Goal: Task Accomplishment & Management: Manage account settings

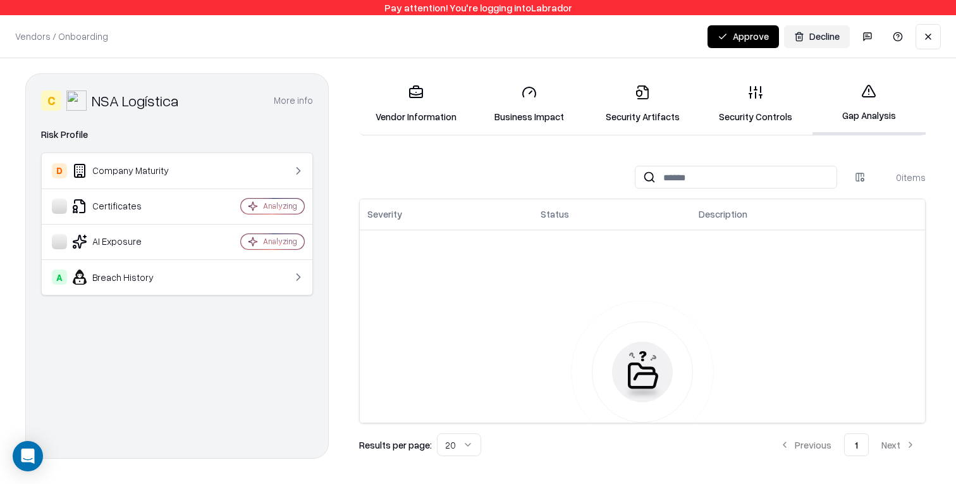
click at [827, 30] on button "Decline" at bounding box center [817, 36] width 66 height 23
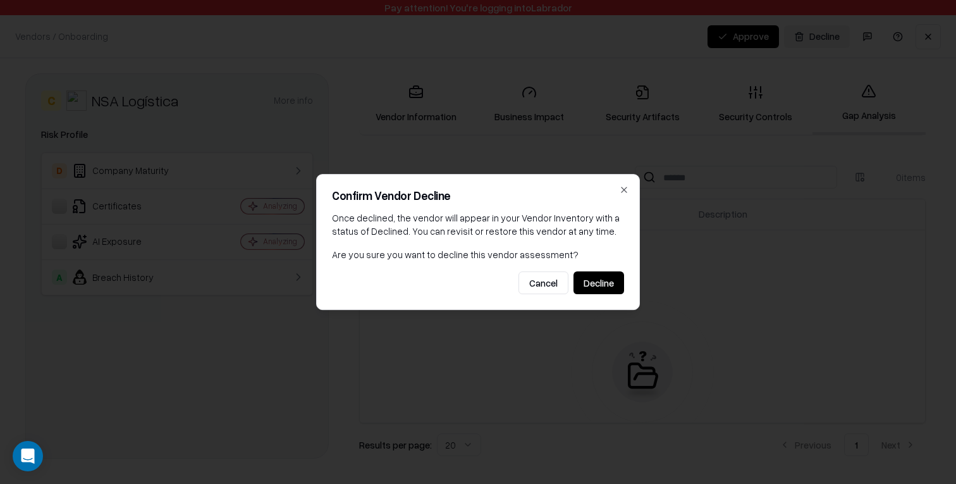
click at [606, 284] on button "Decline" at bounding box center [598, 282] width 51 height 23
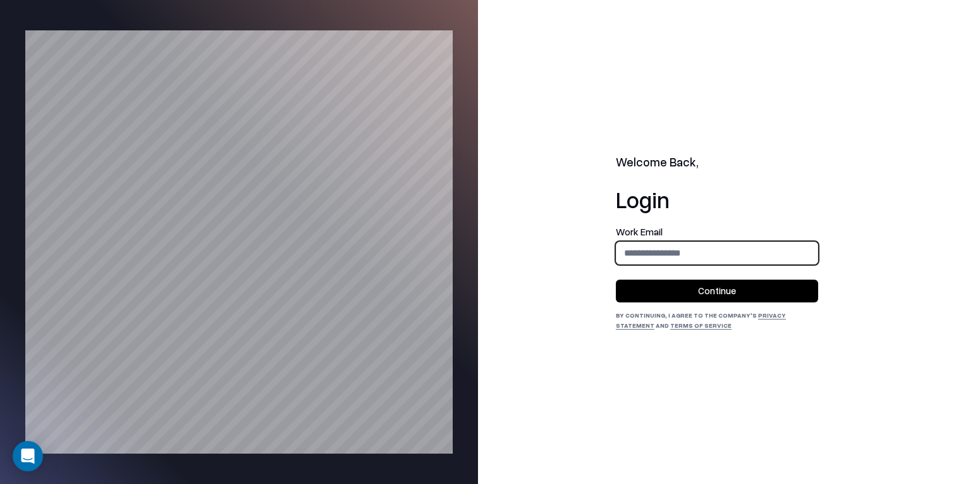
click at [666, 250] on input "email" at bounding box center [716, 252] width 201 height 23
type input "**********"
click at [701, 293] on button "Continue" at bounding box center [717, 290] width 202 height 23
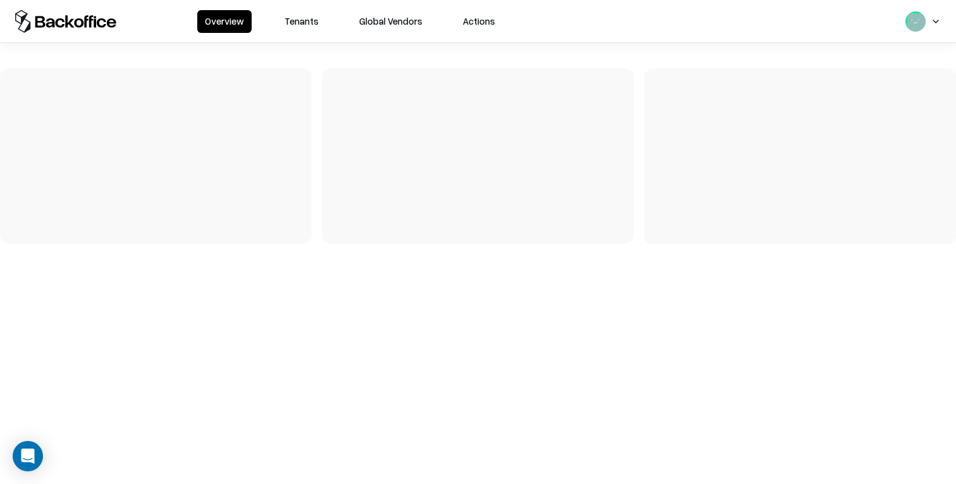
click at [300, 18] on button "Tenants" at bounding box center [301, 21] width 49 height 23
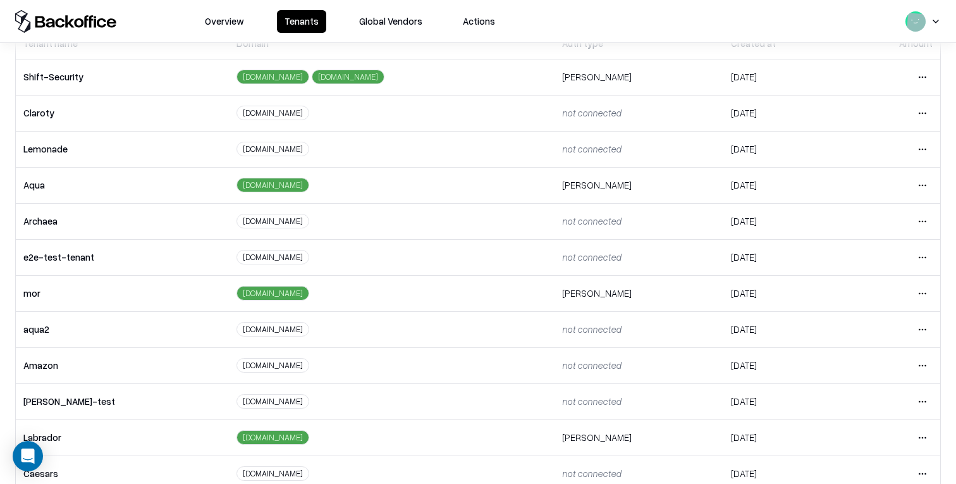
scroll to position [212, 0]
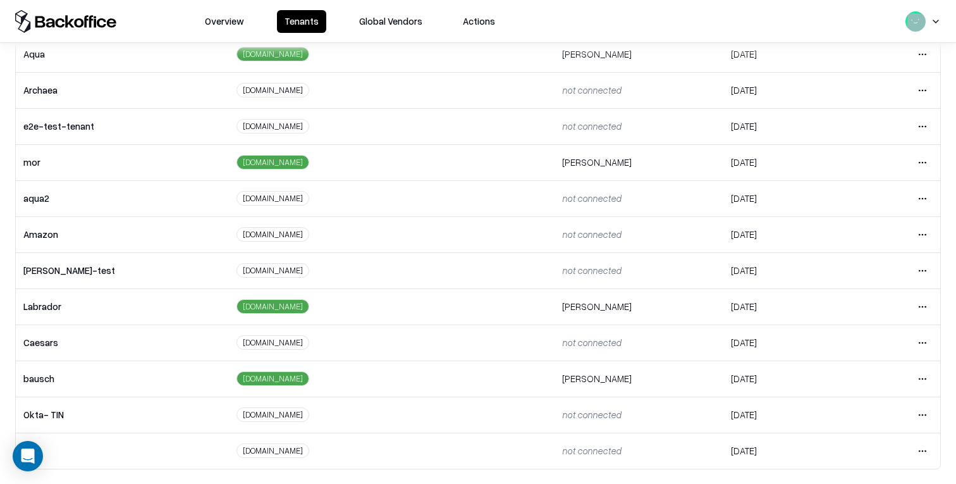
click at [926, 372] on html "Overview Tenants Global Vendors Actions Tenants Add Tenant Tenant name Domain A…" at bounding box center [478, 242] width 956 height 484
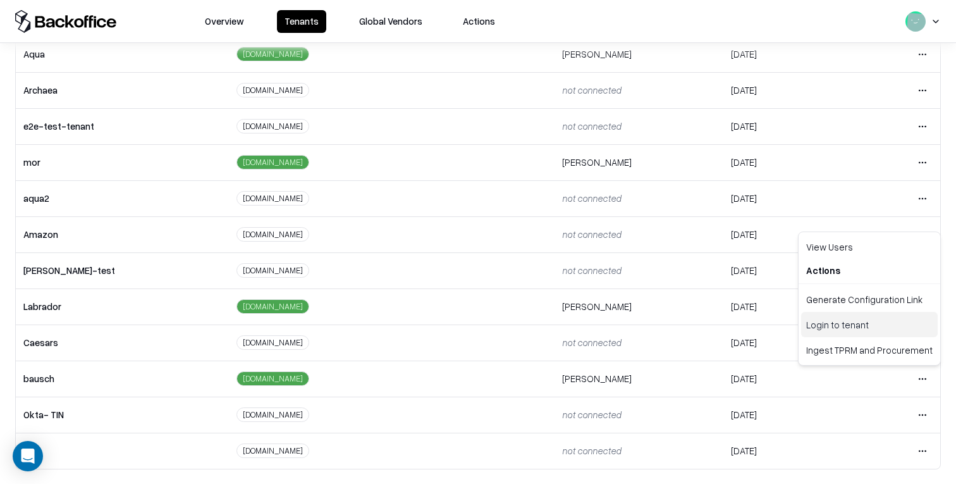
click at [890, 320] on div "Login to tenant" at bounding box center [869, 324] width 137 height 25
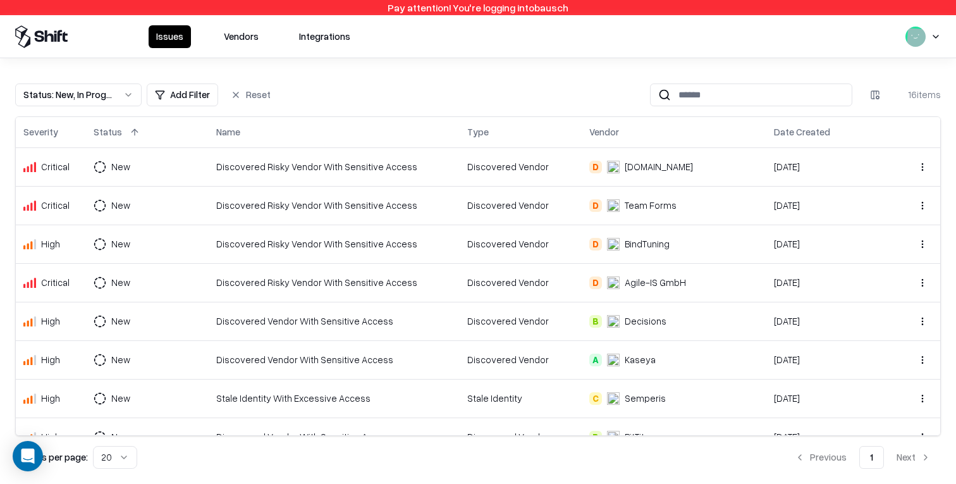
click at [236, 40] on button "Vendors" at bounding box center [241, 36] width 50 height 23
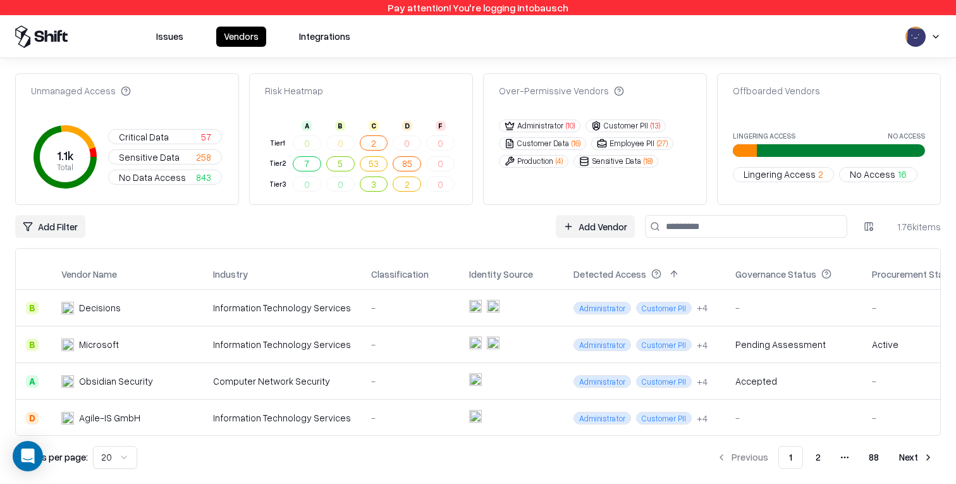
click at [686, 226] on input at bounding box center [746, 226] width 202 height 23
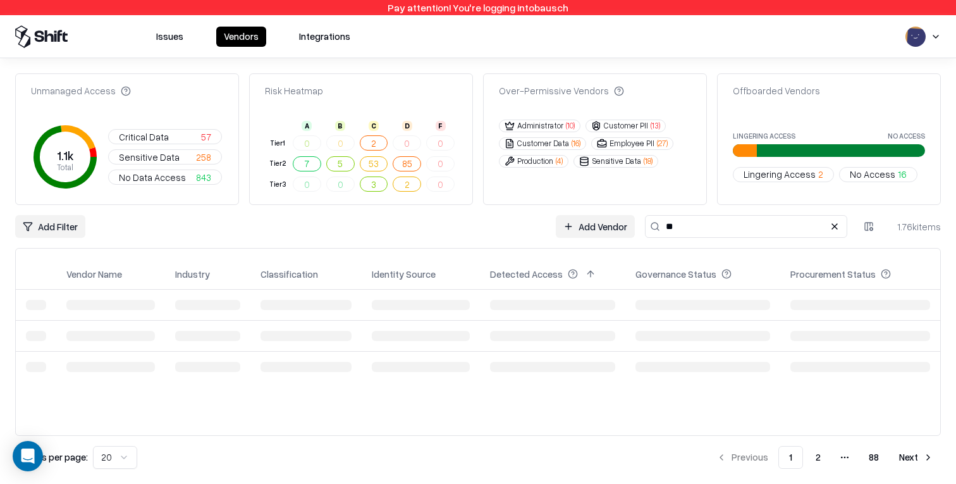
type input "*"
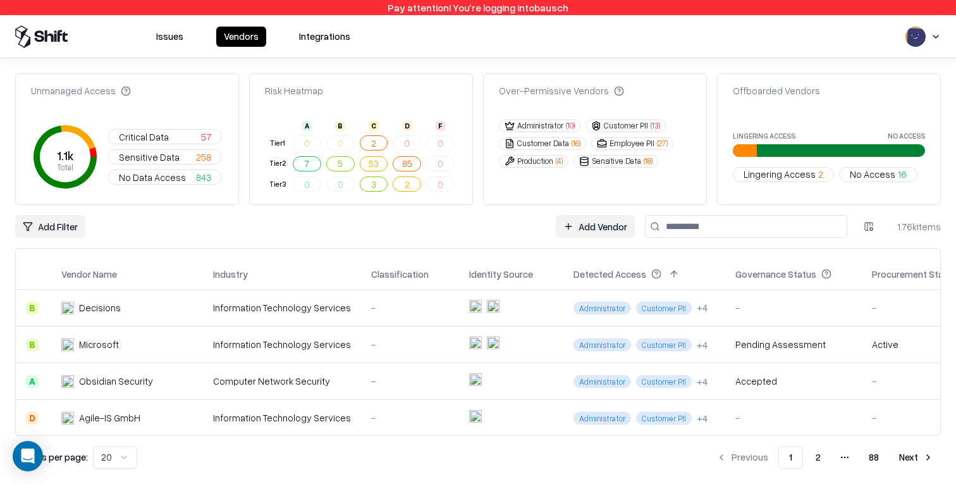
click at [321, 221] on div "Add Filter Add Vendor 1.76k items" at bounding box center [477, 226] width 925 height 23
click at [341, 301] on div "Information Technology Services" at bounding box center [282, 307] width 138 height 13
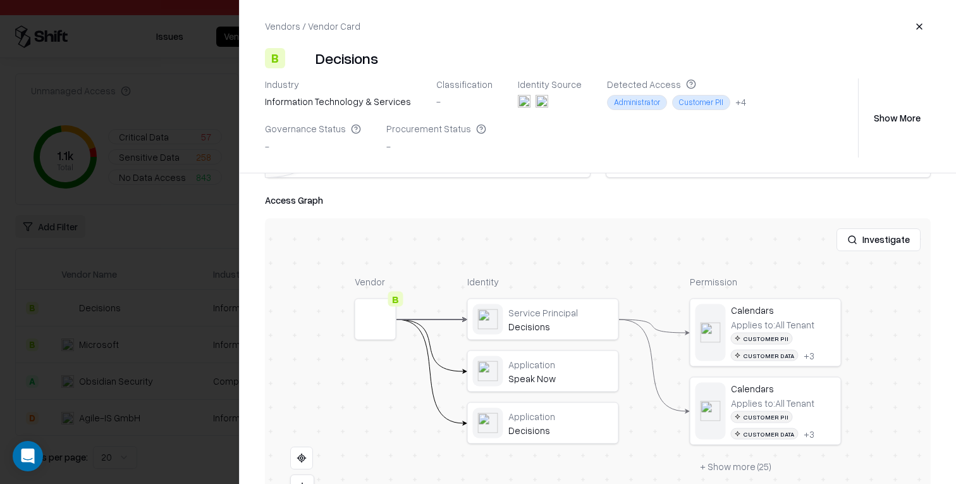
scroll to position [310, 0]
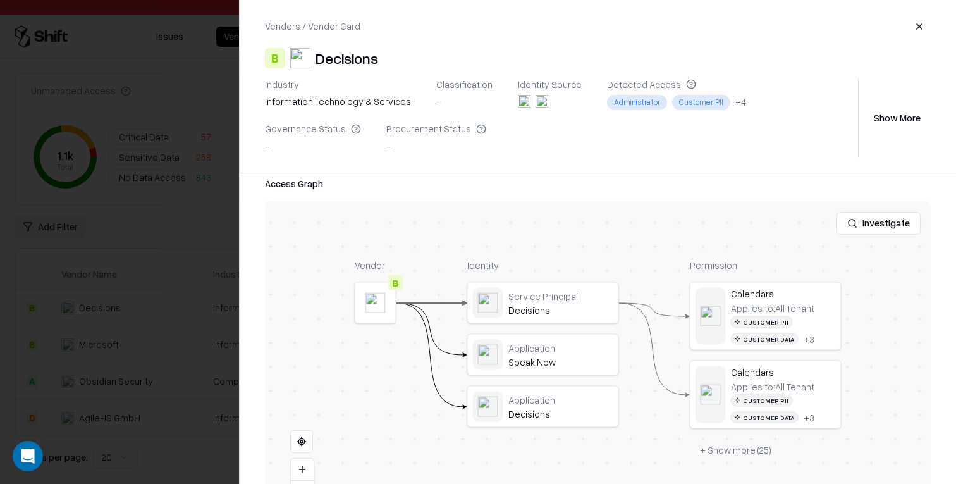
click at [179, 226] on div at bounding box center [478, 242] width 956 height 484
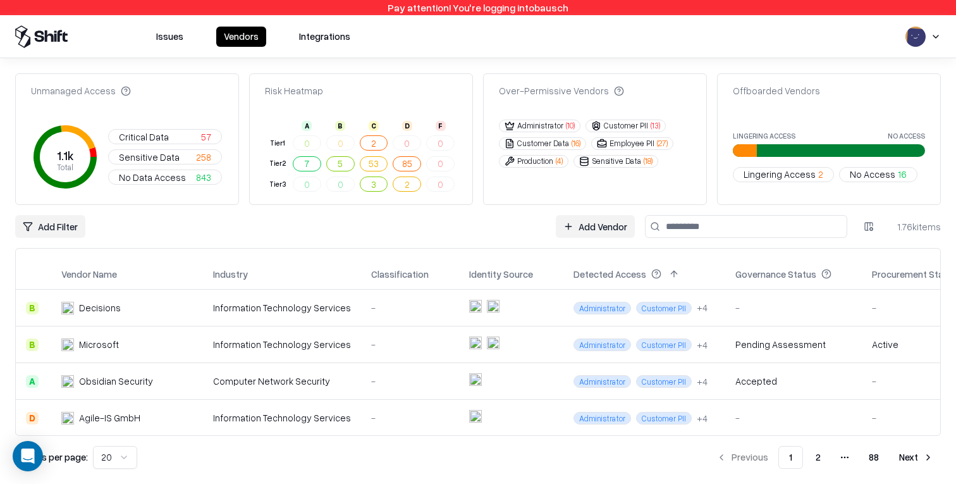
click at [382, 51] on div "Issues Vendors Integrations" at bounding box center [478, 36] width 956 height 43
click at [169, 29] on button "Issues" at bounding box center [170, 37] width 42 height 20
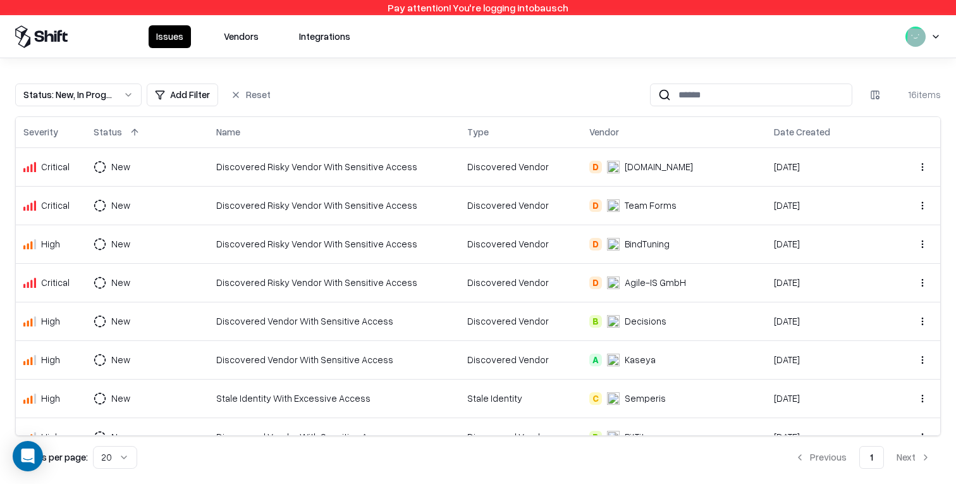
click at [240, 35] on button "Vendors" at bounding box center [241, 36] width 50 height 23
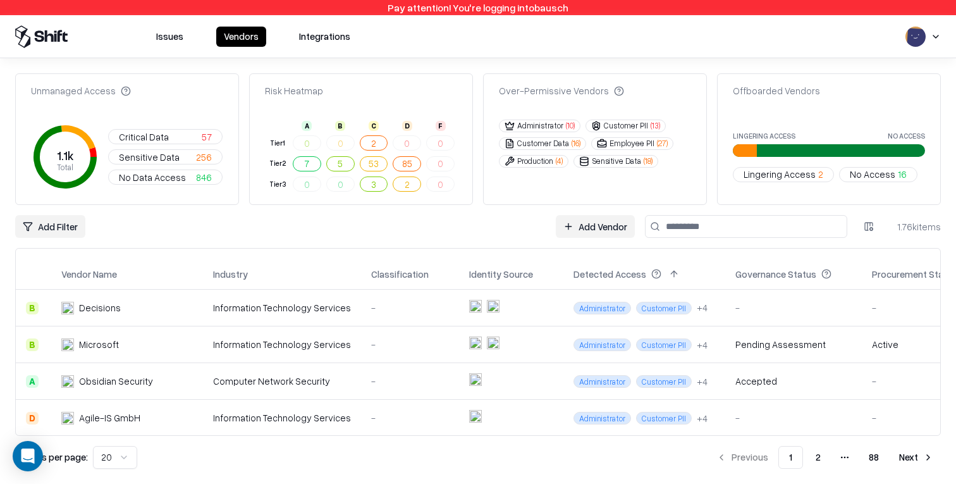
click at [555, 145] on button "Customer Data ( 16 )" at bounding box center [542, 143] width 87 height 13
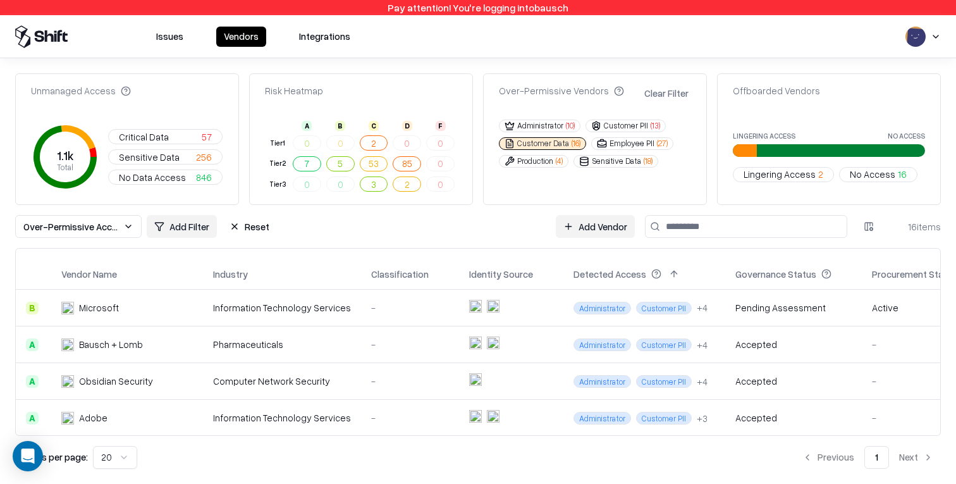
click at [298, 85] on div "Risk Heatmap" at bounding box center [294, 90] width 58 height 13
click at [698, 116] on div "Over-Permissive Vendors Clear Filter Administrator ( 10 ) Customer PII ( 13 ) C…" at bounding box center [595, 138] width 224 height 131
click at [661, 95] on button "Clear Filter" at bounding box center [666, 93] width 49 height 18
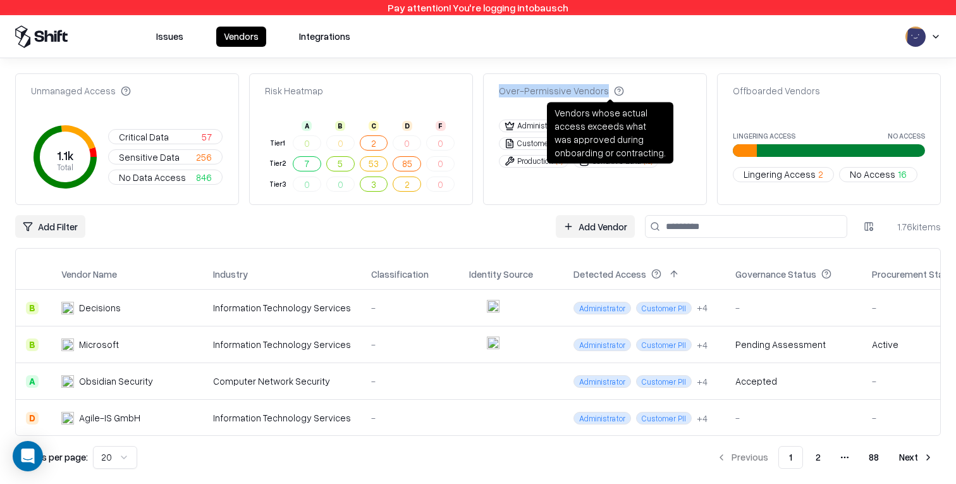
drag, startPoint x: 496, startPoint y: 93, endPoint x: 614, endPoint y: 93, distance: 118.8
click at [614, 93] on div "Over-Permissive Vendors" at bounding box center [595, 96] width 222 height 25
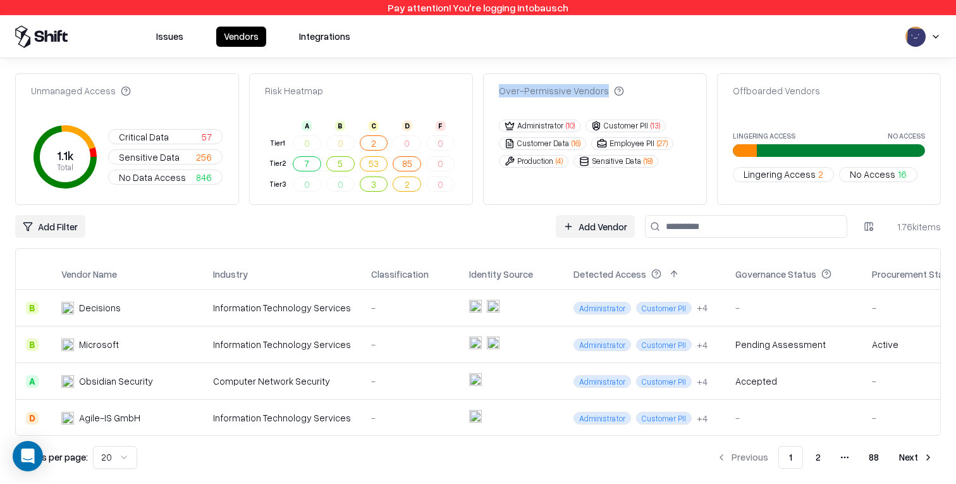
click at [643, 69] on div "Unmanaged Access 1.1k Total Critical Data 57 Sensitive Data 256 No Data Access …" at bounding box center [478, 270] width 956 height 425
click at [164, 32] on button "Issues" at bounding box center [170, 37] width 42 height 20
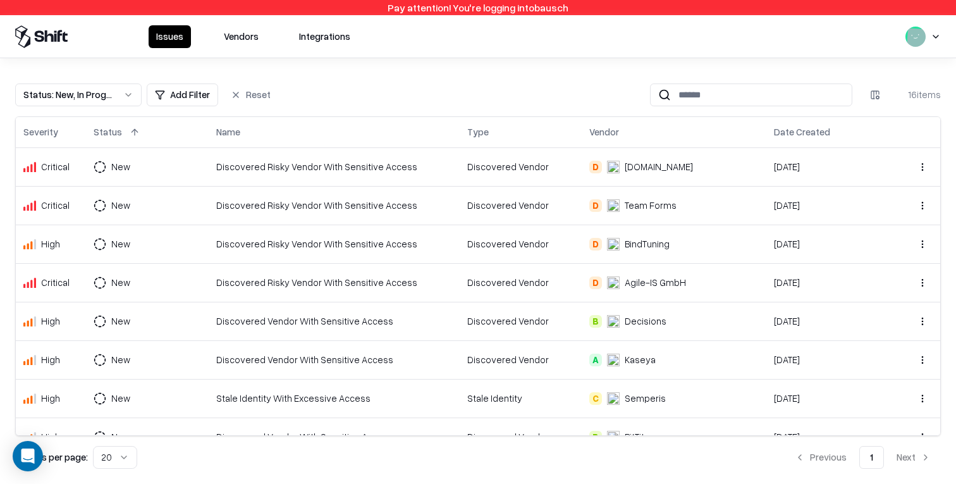
click at [218, 34] on button "Vendors" at bounding box center [241, 36] width 50 height 23
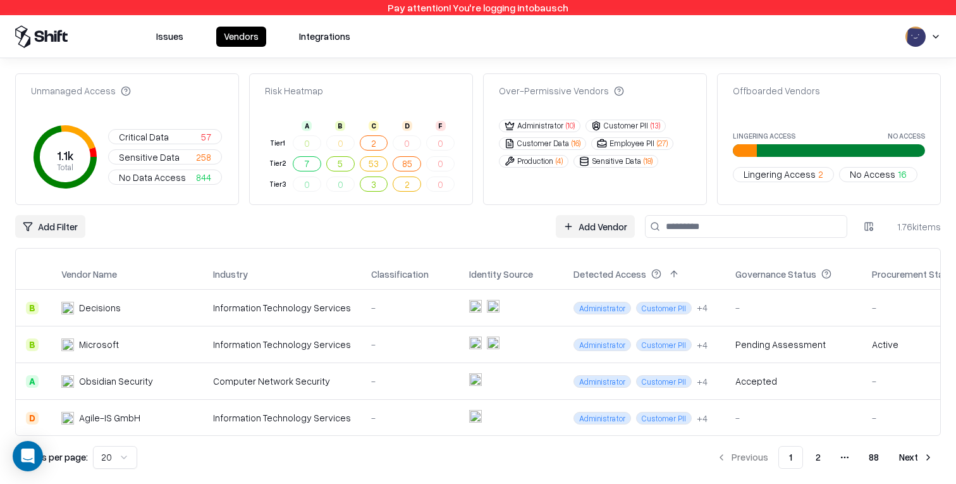
click at [934, 34] on html "Pay attention! You're logging into bausch Issues Vendors Integrations Unmanaged…" at bounding box center [478, 242] width 956 height 484
click at [856, 104] on div "Log out" at bounding box center [878, 98] width 152 height 21
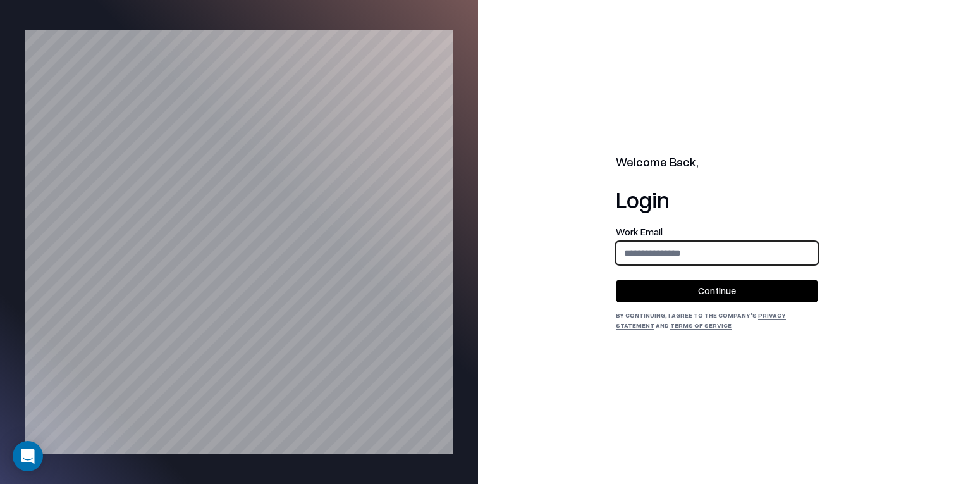
click at [721, 254] on input "email" at bounding box center [716, 252] width 201 height 23
type input "**********"
click at [719, 300] on button "Continue" at bounding box center [717, 290] width 202 height 23
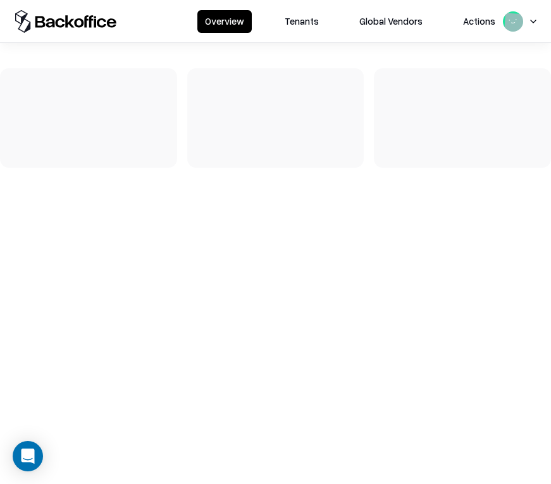
click at [308, 18] on button "Tenants" at bounding box center [301, 21] width 49 height 23
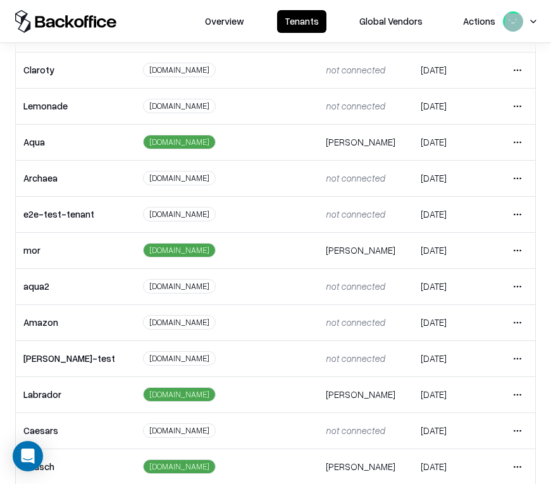
scroll to position [212, 0]
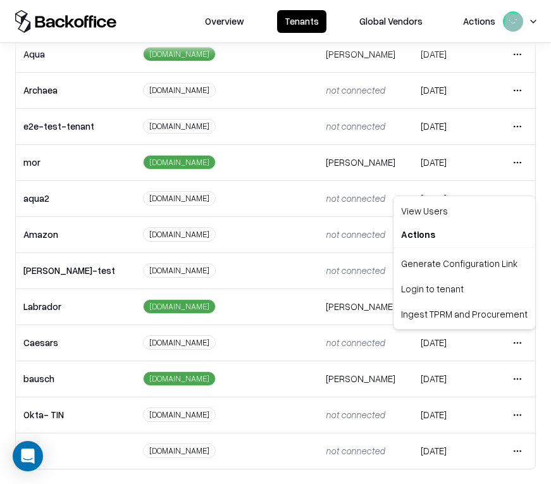
click at [515, 339] on html "Overview Tenants Global Vendors Actions Tenants Add Tenant Tenant name Domain A…" at bounding box center [275, 242] width 551 height 484
click at [485, 296] on div "Login to tenant" at bounding box center [464, 288] width 137 height 25
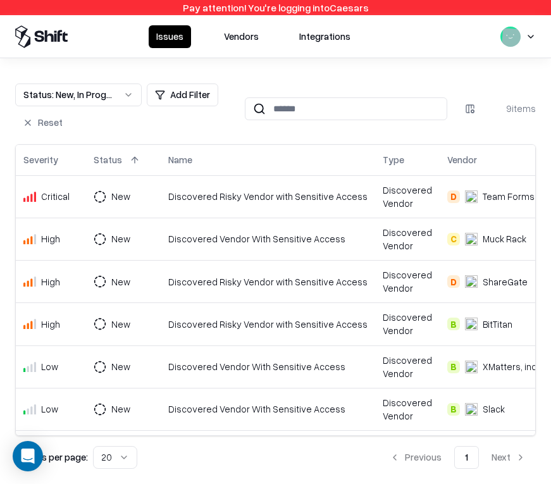
click at [238, 41] on button "Vendors" at bounding box center [241, 36] width 50 height 23
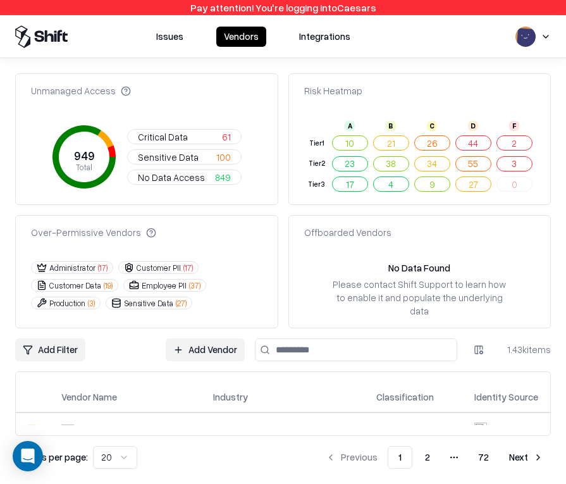
click at [171, 138] on span "Critical Data" at bounding box center [163, 136] width 50 height 13
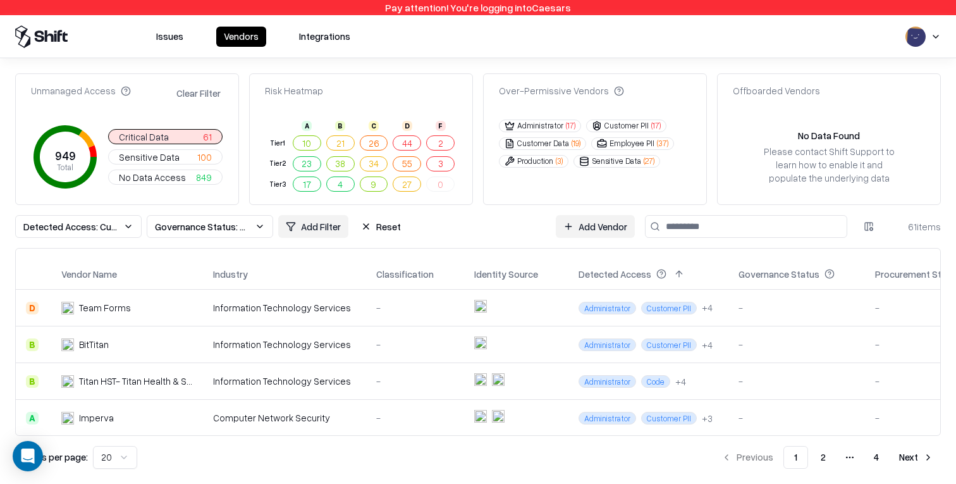
click at [550, 343] on span "Customer PII" at bounding box center [669, 344] width 56 height 13
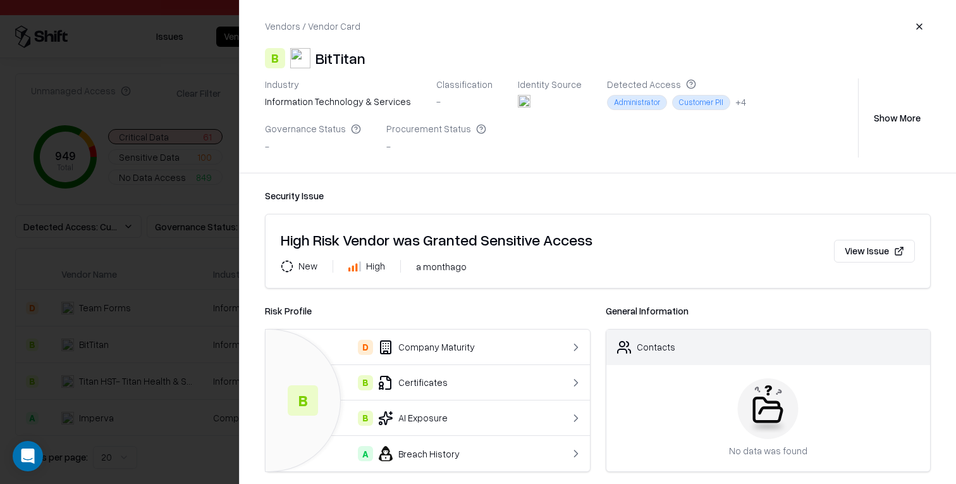
click at [550, 104] on div "Customer PII" at bounding box center [701, 102] width 58 height 15
copy div "Customer"
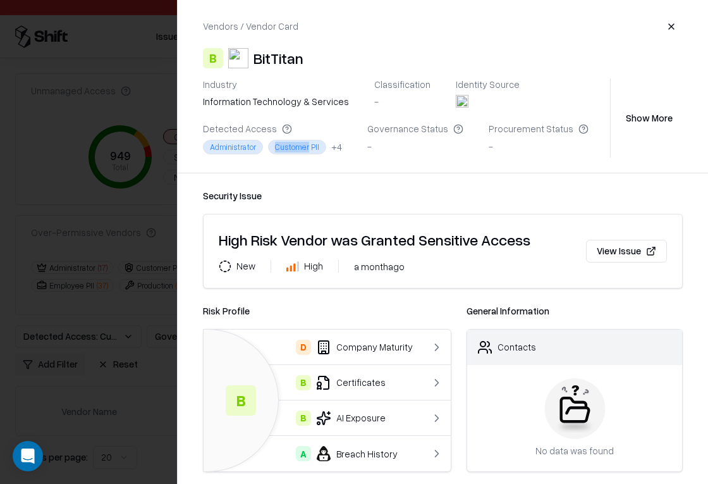
click at [334, 148] on div "+ 4" at bounding box center [336, 146] width 11 height 13
click at [126, 318] on div at bounding box center [354, 242] width 708 height 484
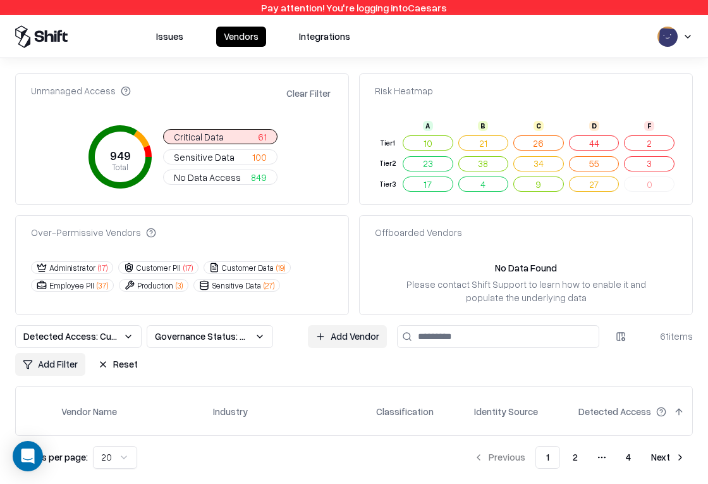
click at [550, 143] on button "2" at bounding box center [649, 142] width 51 height 15
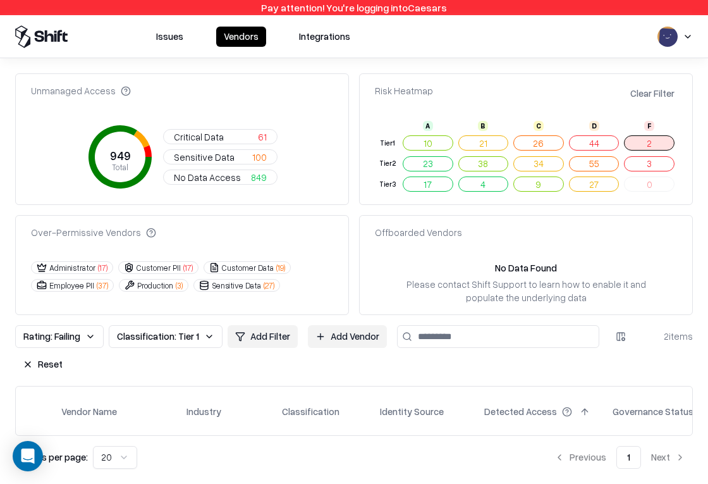
click at [550, 164] on button "3" at bounding box center [649, 163] width 51 height 15
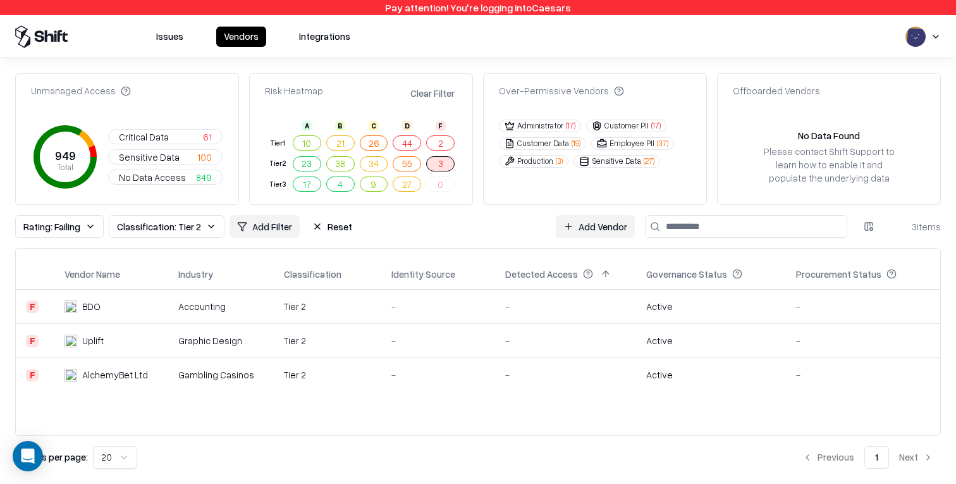
click at [550, 307] on div "Active" at bounding box center [711, 306] width 130 height 13
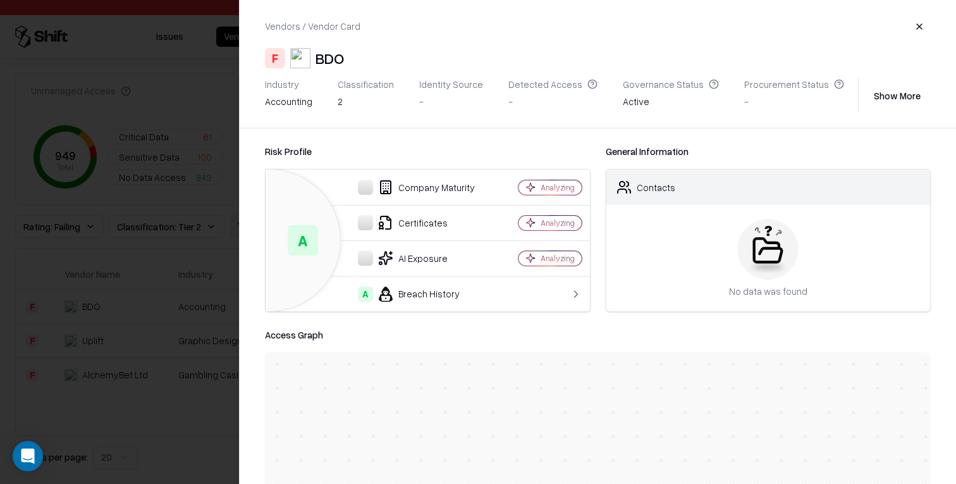
click at [550, 92] on button "Show More" at bounding box center [896, 95] width 67 height 23
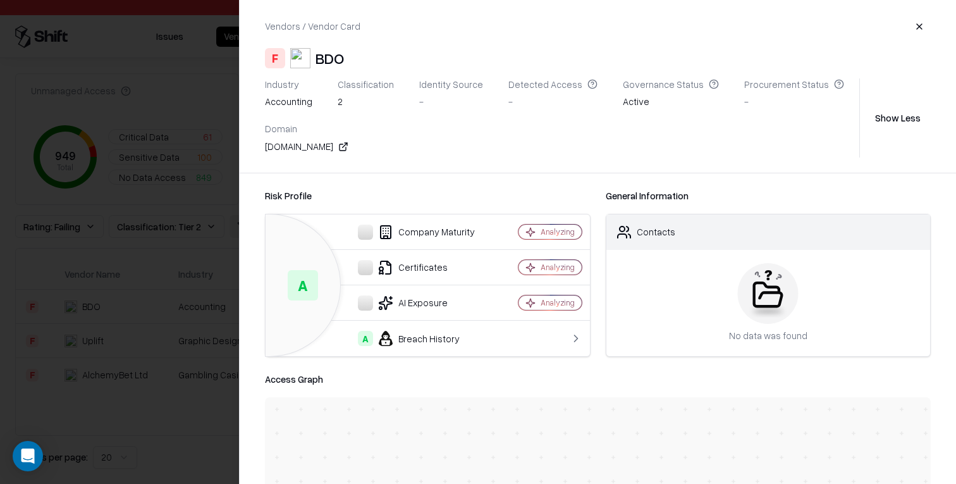
scroll to position [245, 0]
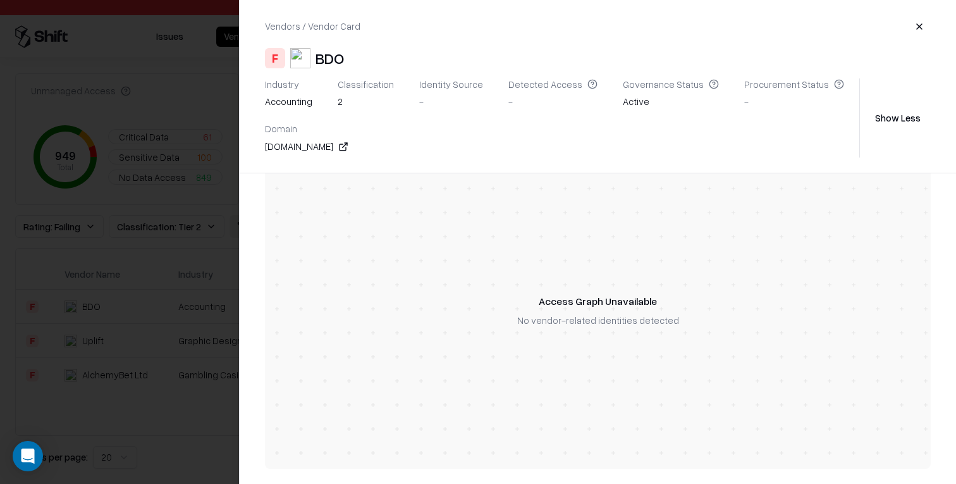
click at [550, 28] on button "button" at bounding box center [919, 26] width 23 height 23
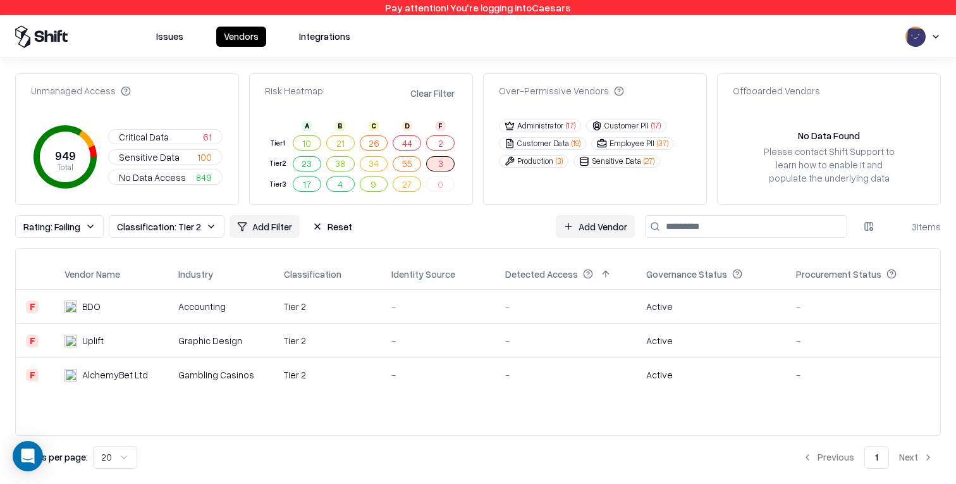
click at [440, 137] on button "2" at bounding box center [440, 142] width 28 height 15
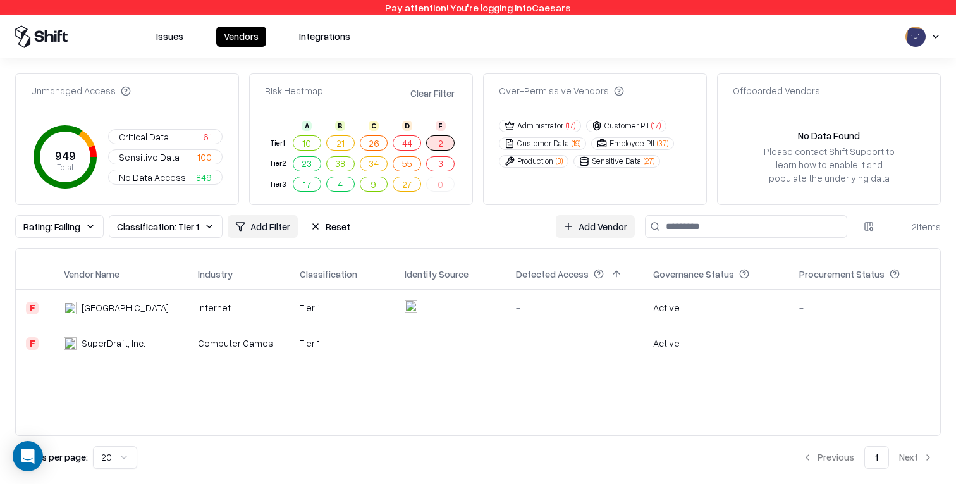
click at [488, 314] on td at bounding box center [449, 307] width 111 height 37
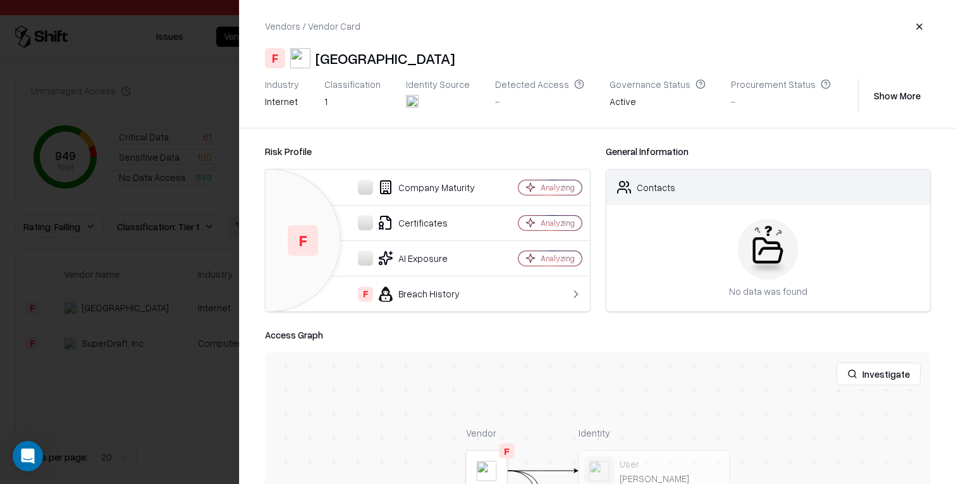
click at [550, 25] on button "button" at bounding box center [919, 26] width 23 height 23
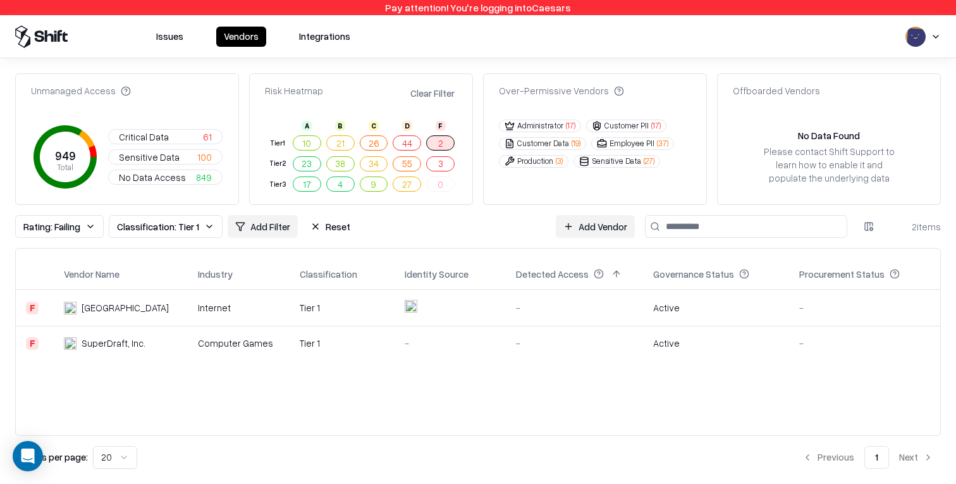
click at [505, 312] on td at bounding box center [449, 307] width 111 height 37
click at [269, 334] on td "Computer Games" at bounding box center [239, 343] width 102 height 34
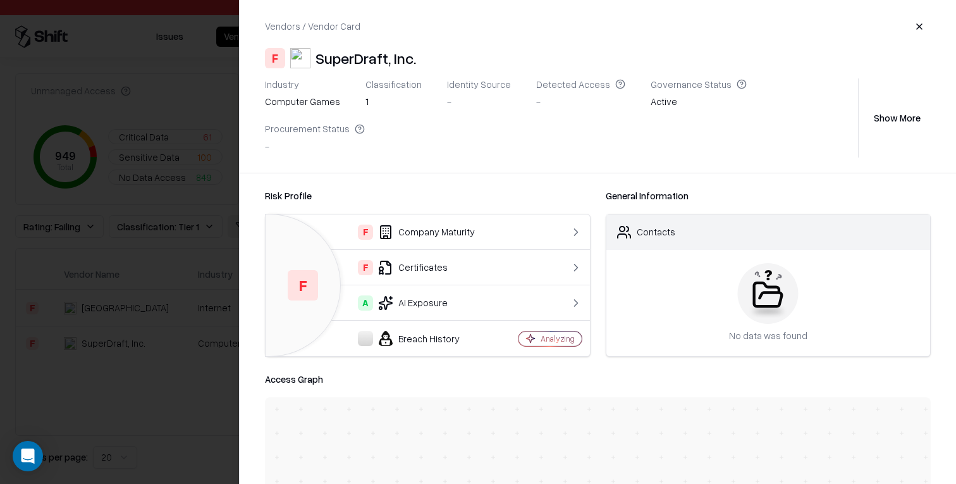
click at [408, 214] on td "F Company Maturity" at bounding box center [384, 231] width 238 height 35
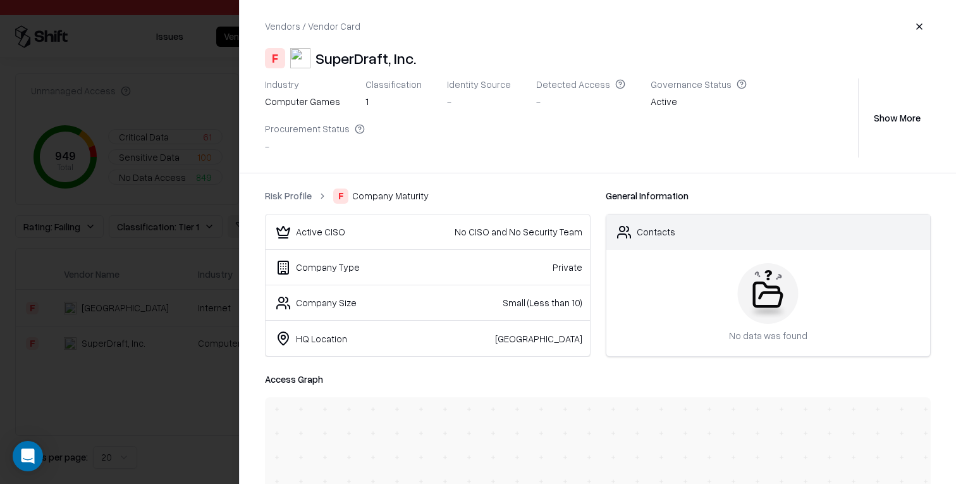
click at [286, 189] on link "Risk Profile" at bounding box center [288, 195] width 47 height 13
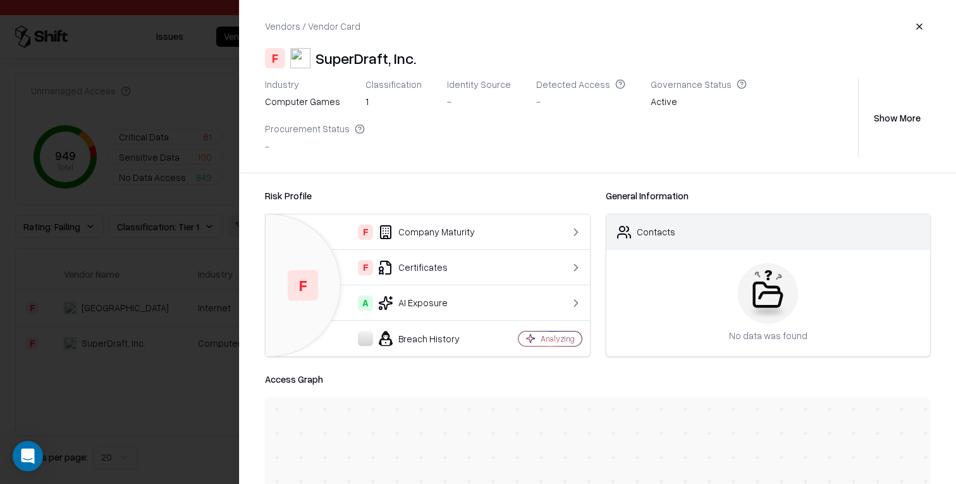
click at [419, 260] on div "F Certificates" at bounding box center [384, 267] width 217 height 15
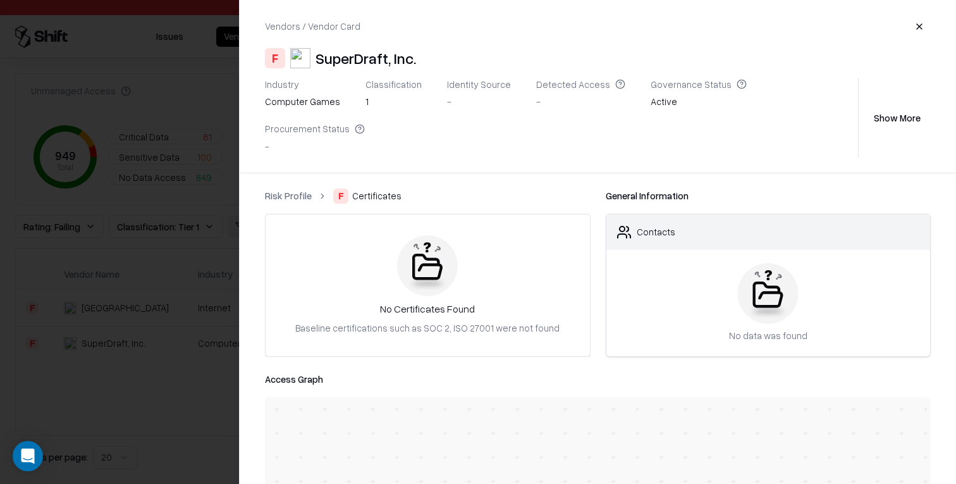
click at [300, 189] on link "Risk Profile" at bounding box center [288, 195] width 47 height 13
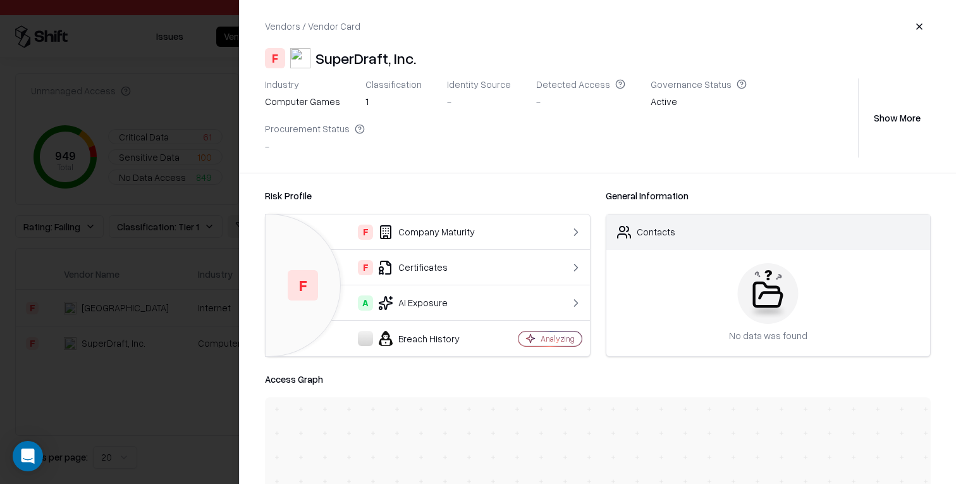
click at [441, 295] on div "A AI Exposure" at bounding box center [384, 302] width 217 height 15
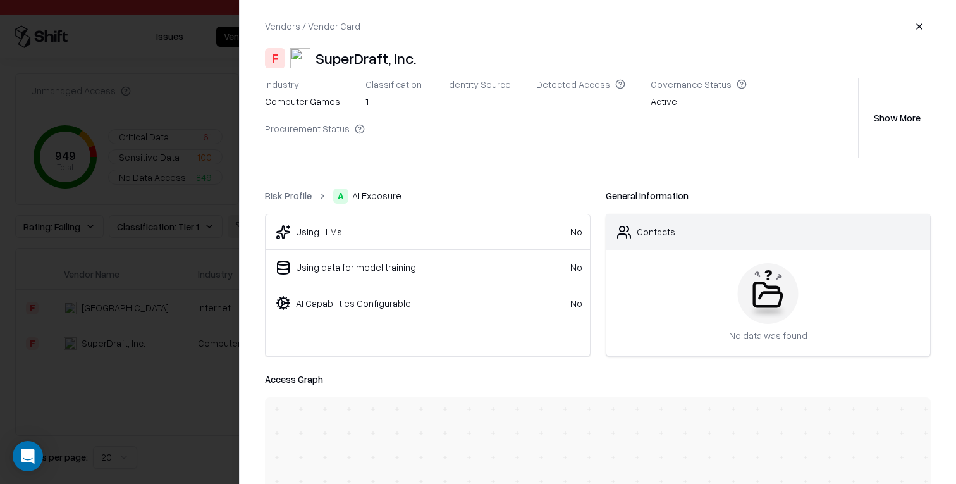
click at [280, 189] on link "Risk Profile" at bounding box center [288, 195] width 47 height 13
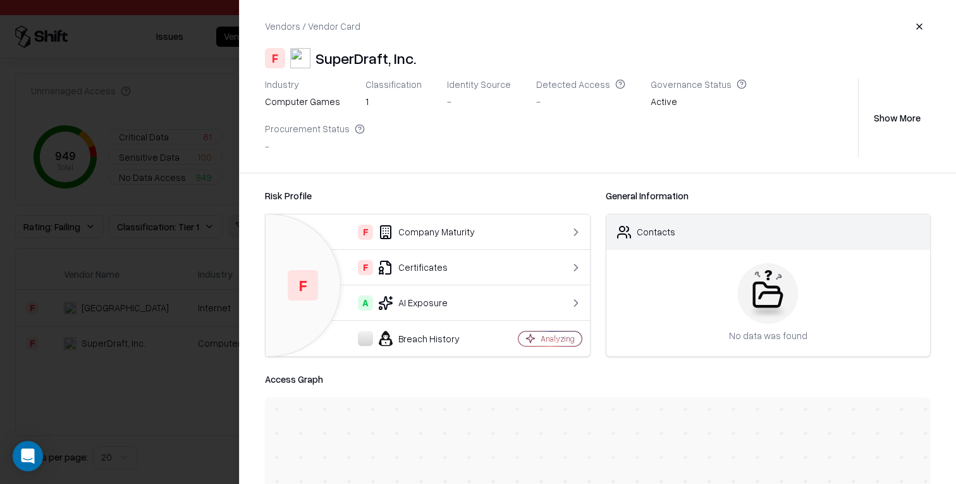
click at [205, 279] on div at bounding box center [478, 242] width 956 height 484
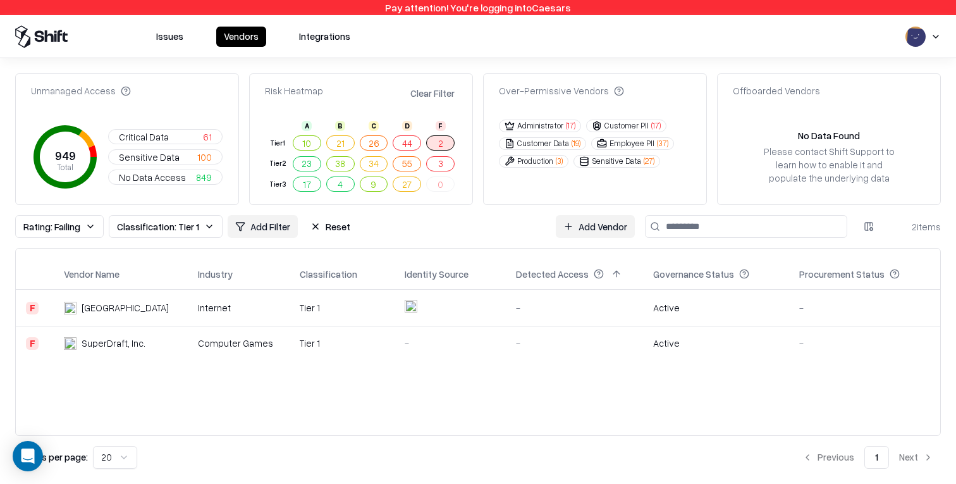
click at [370, 298] on td "Tier 1" at bounding box center [342, 307] width 105 height 37
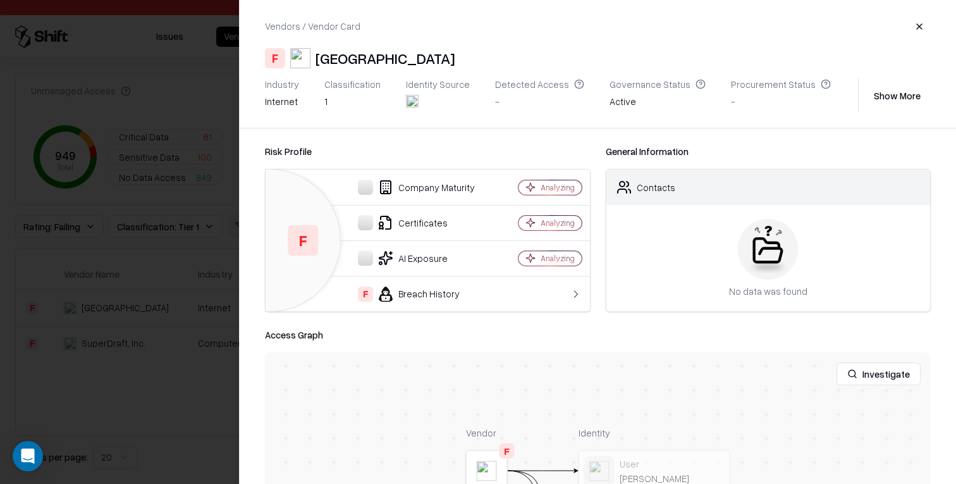
click at [143, 374] on div at bounding box center [478, 242] width 956 height 484
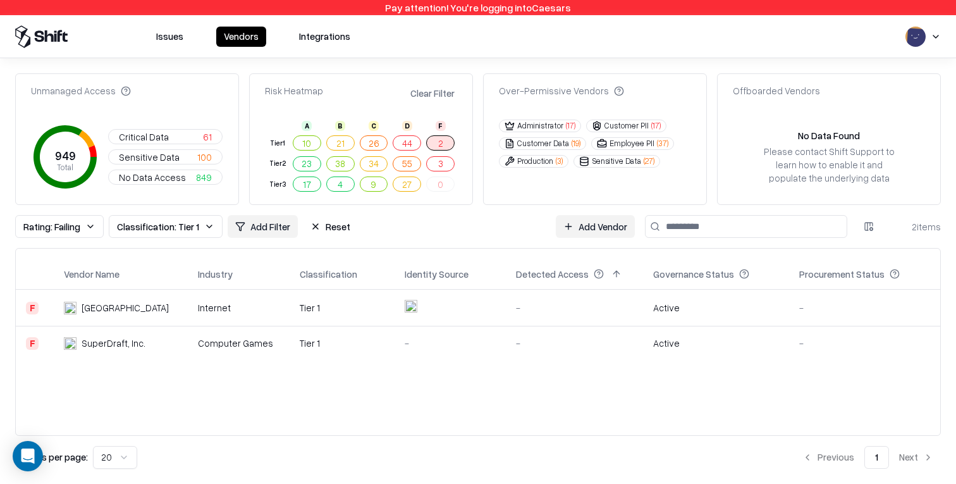
click at [325, 312] on div "Tier 1" at bounding box center [342, 307] width 85 height 13
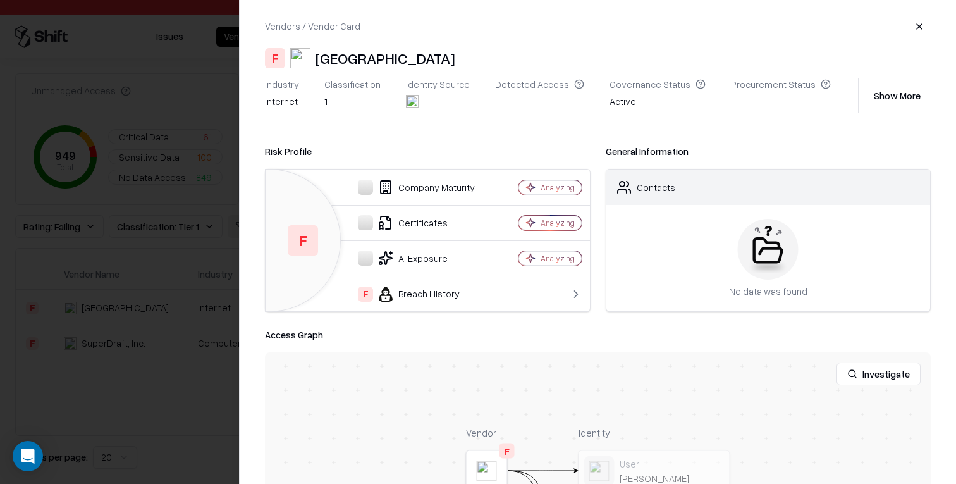
click at [193, 311] on div at bounding box center [478, 242] width 956 height 484
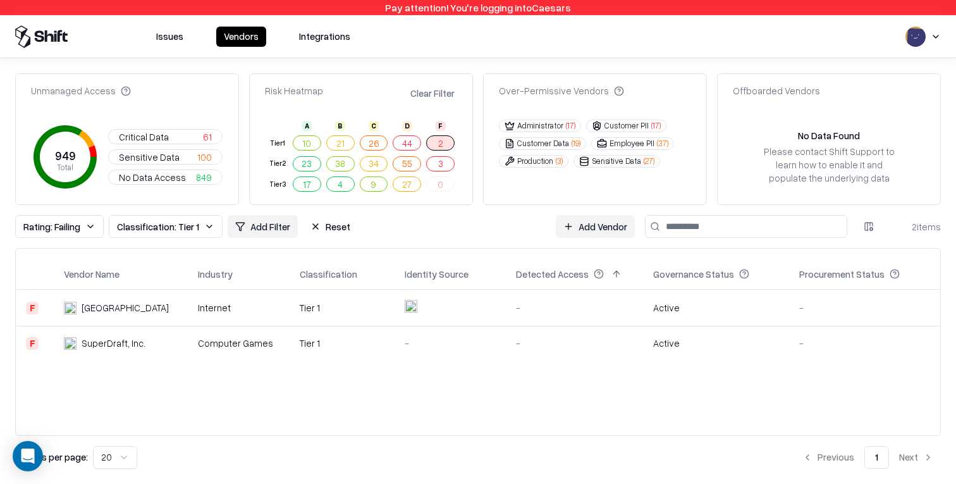
click at [286, 339] on td "Computer Games" at bounding box center [239, 343] width 102 height 34
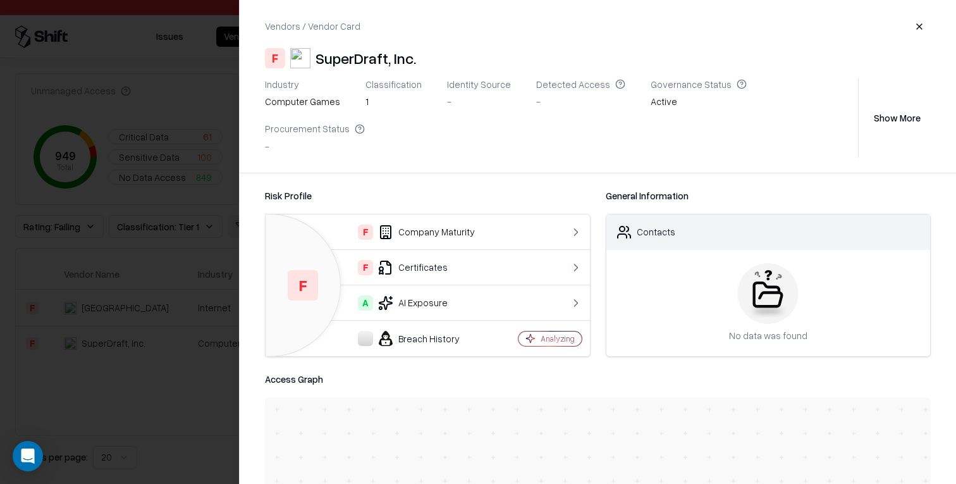
click at [423, 260] on div "F Certificates" at bounding box center [384, 267] width 217 height 15
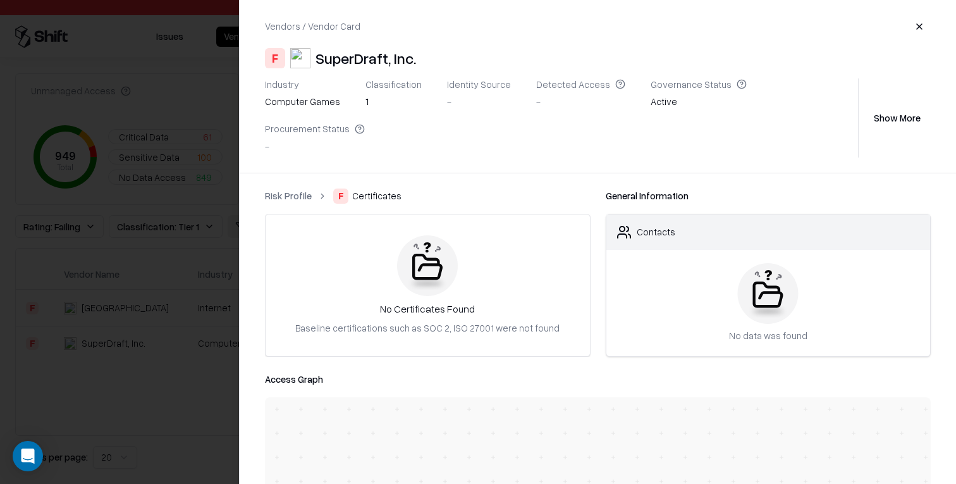
click at [303, 189] on link "Risk Profile" at bounding box center [288, 195] width 47 height 13
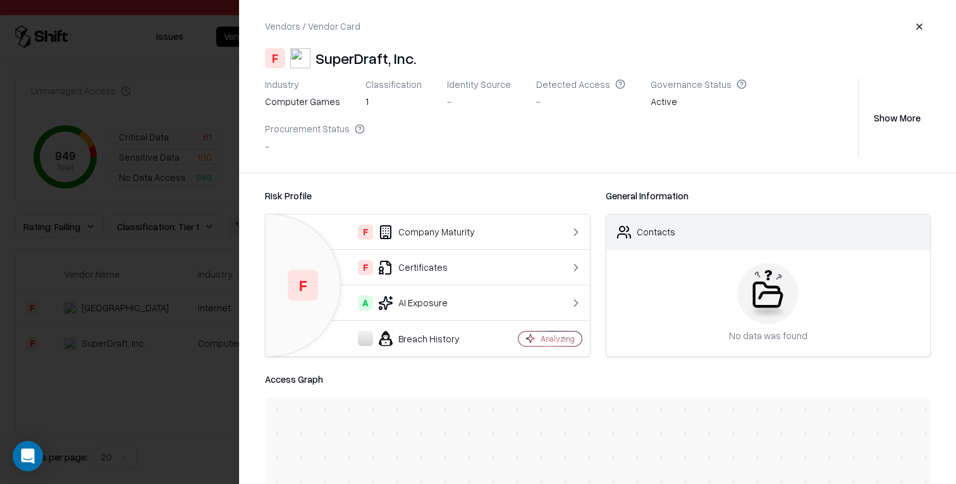
click at [389, 224] on icon at bounding box center [385, 231] width 15 height 15
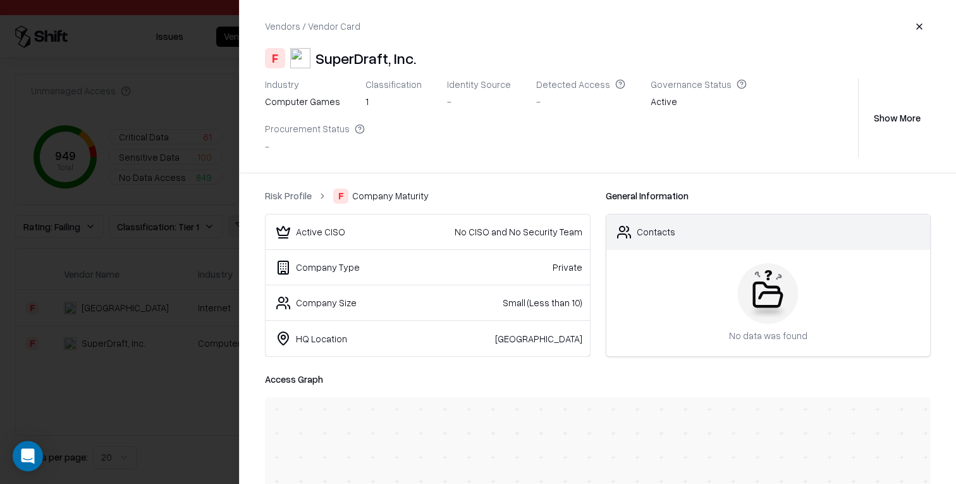
click at [282, 189] on link "Risk Profile" at bounding box center [288, 195] width 47 height 13
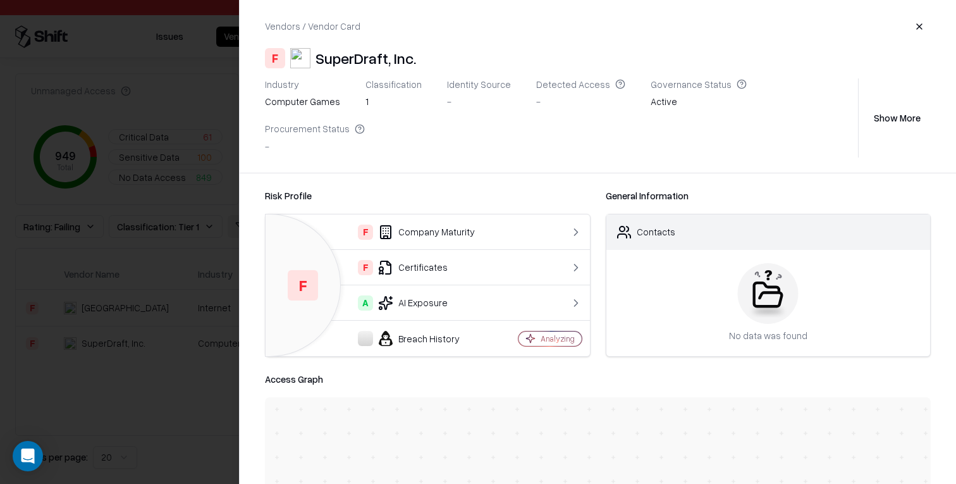
click at [145, 361] on div at bounding box center [478, 242] width 956 height 484
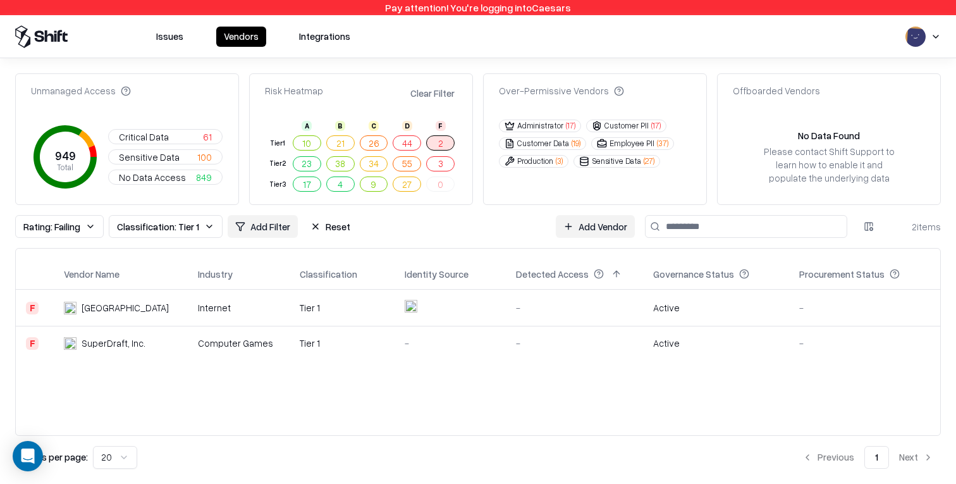
click at [224, 312] on div "Internet" at bounding box center [239, 307] width 82 height 13
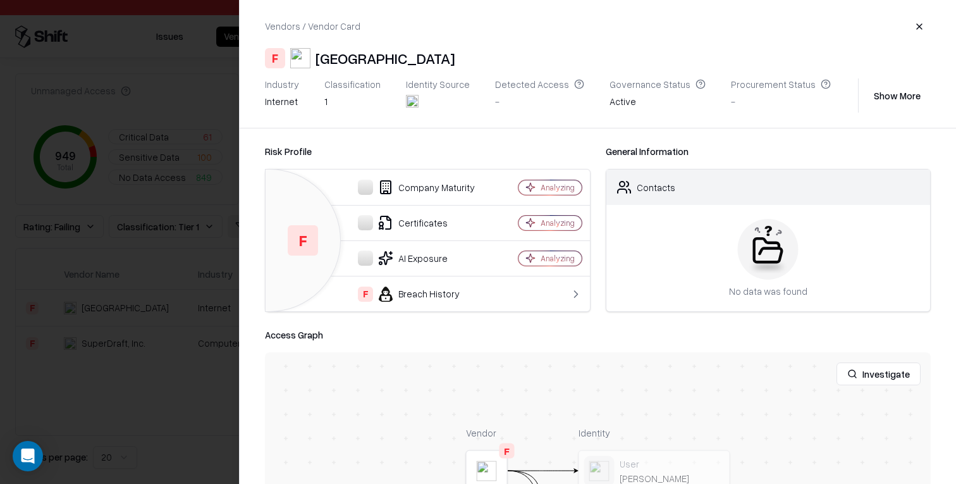
click at [73, 219] on div at bounding box center [478, 242] width 956 height 484
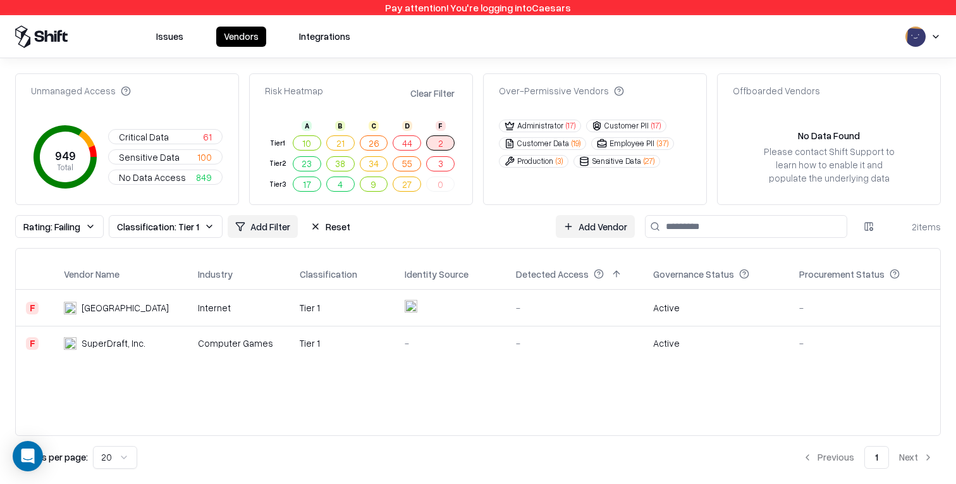
click at [444, 94] on button "Clear Filter" at bounding box center [432, 93] width 49 height 18
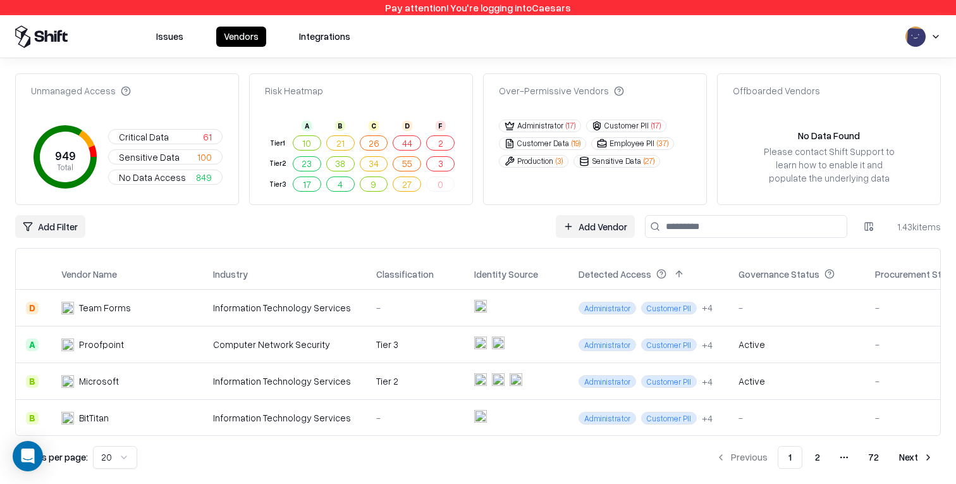
click at [431, 142] on button "2" at bounding box center [440, 142] width 28 height 15
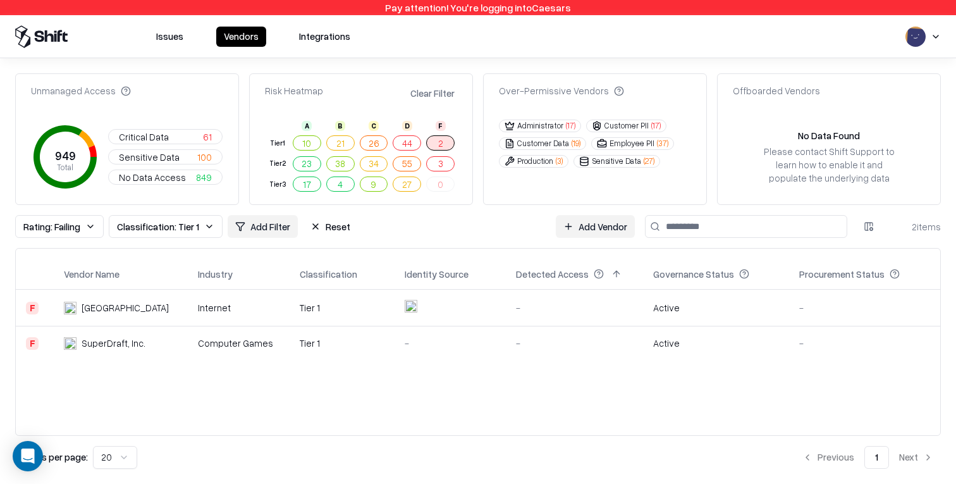
click at [460, 310] on td at bounding box center [449, 307] width 111 height 37
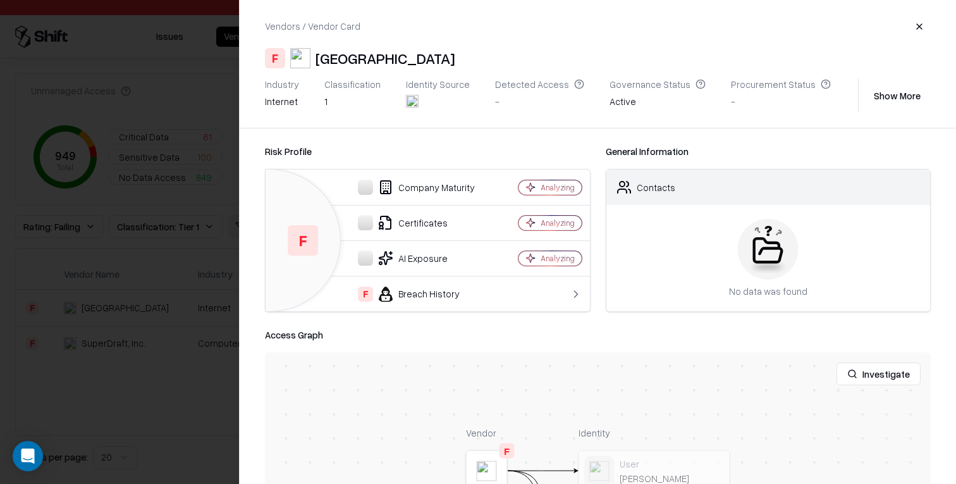
click at [116, 384] on div at bounding box center [478, 242] width 956 height 484
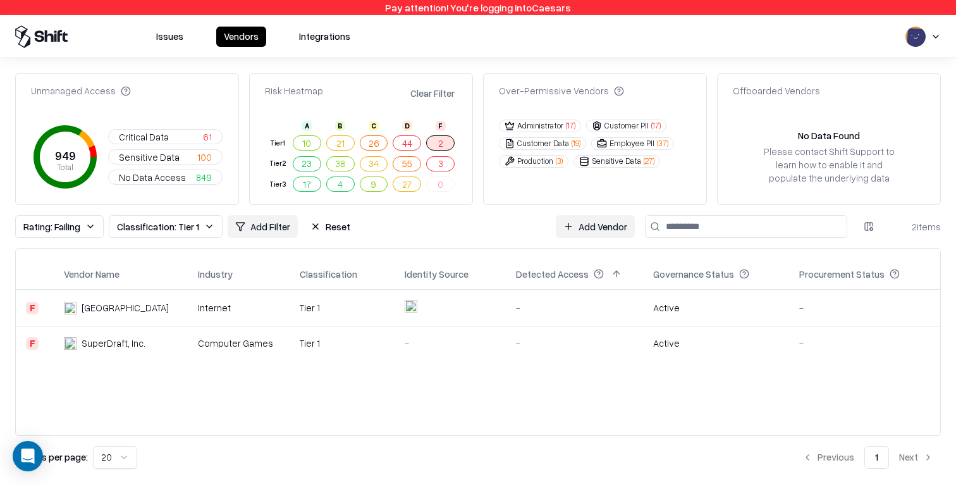
click at [277, 341] on div "Computer Games" at bounding box center [239, 342] width 82 height 13
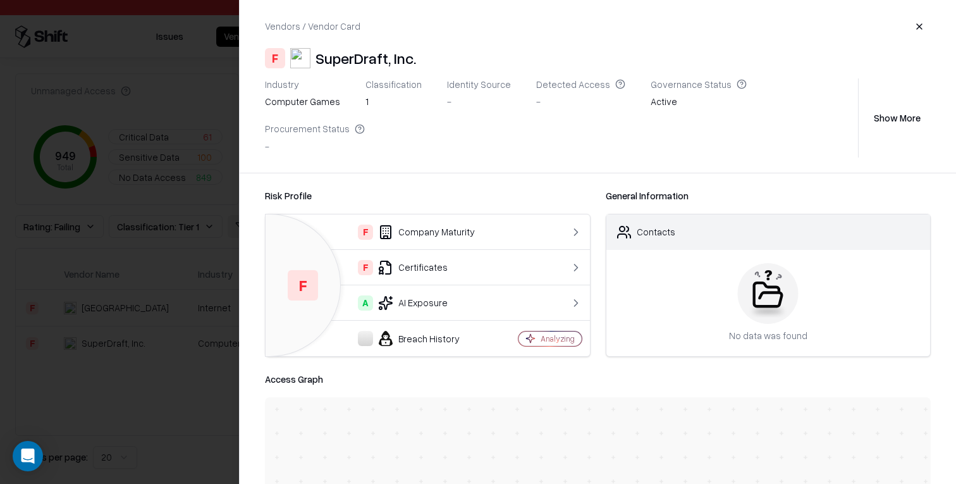
click at [140, 368] on div at bounding box center [478, 242] width 956 height 484
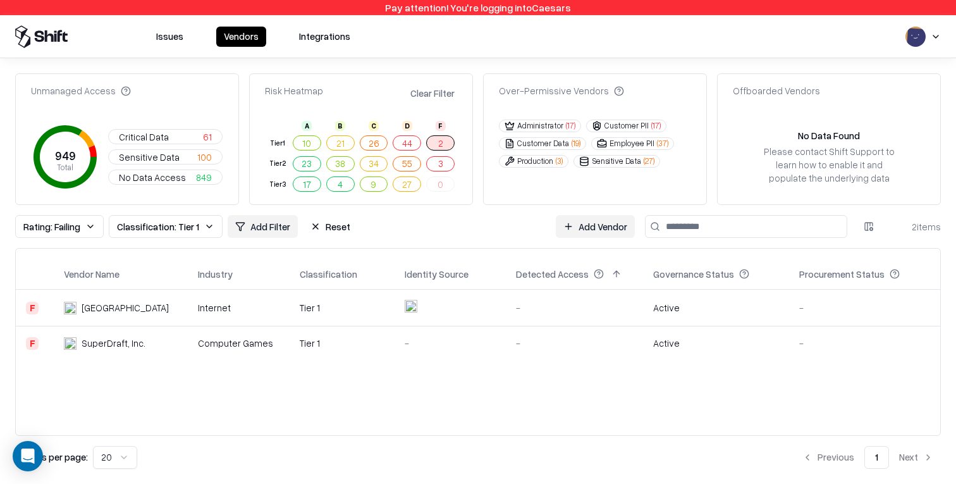
click at [437, 312] on td at bounding box center [449, 307] width 111 height 37
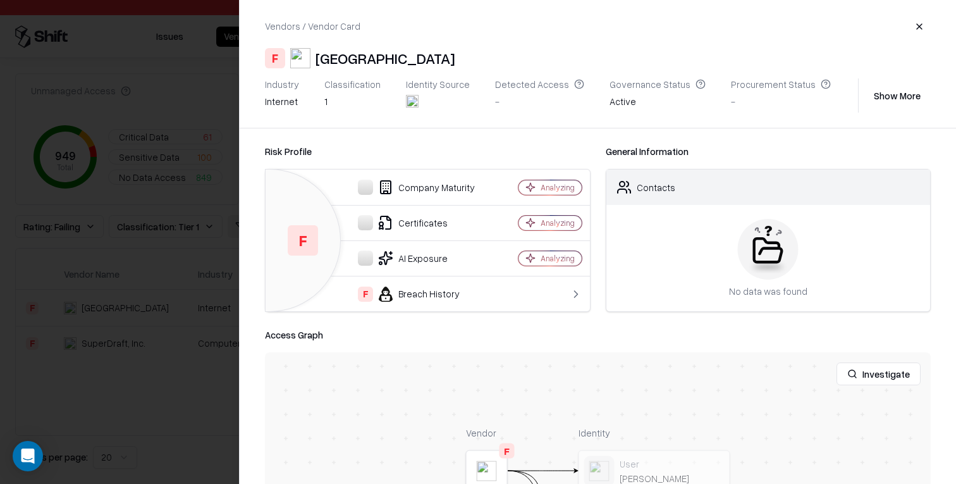
click at [129, 384] on div at bounding box center [478, 242] width 956 height 484
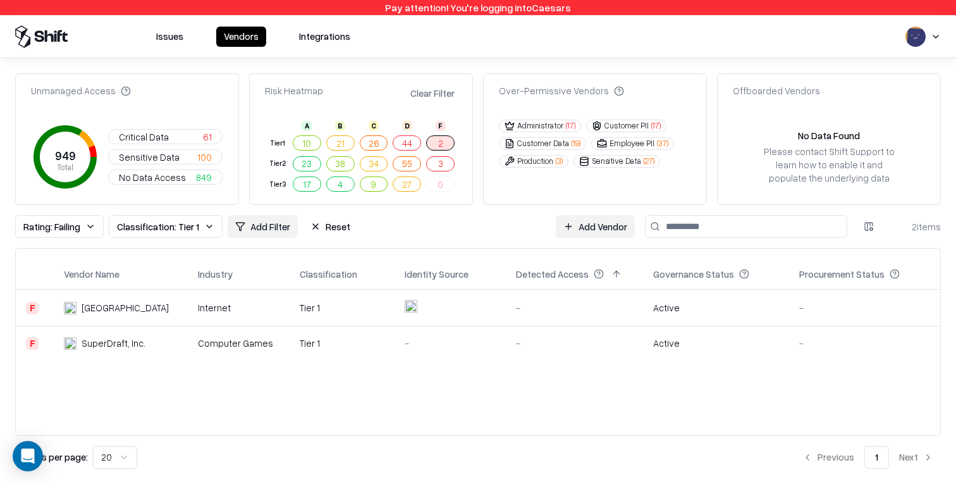
click at [150, 131] on span "Critical Data" at bounding box center [144, 136] width 50 height 13
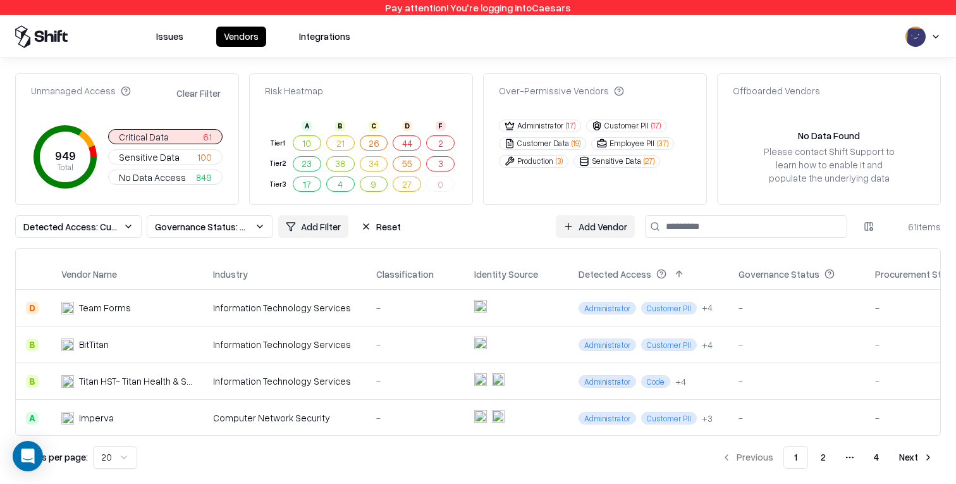
click at [445, 142] on button "2" at bounding box center [440, 142] width 28 height 15
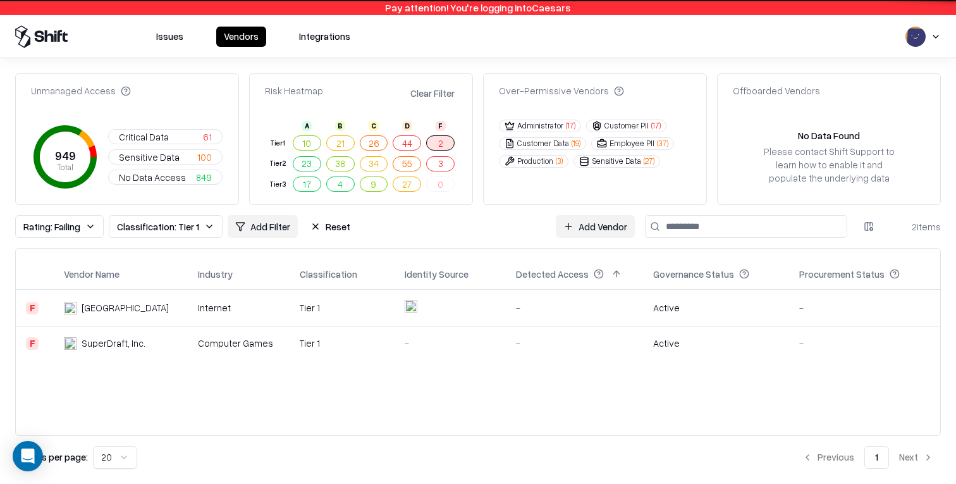
click at [427, 348] on div "-" at bounding box center [450, 342] width 91 height 13
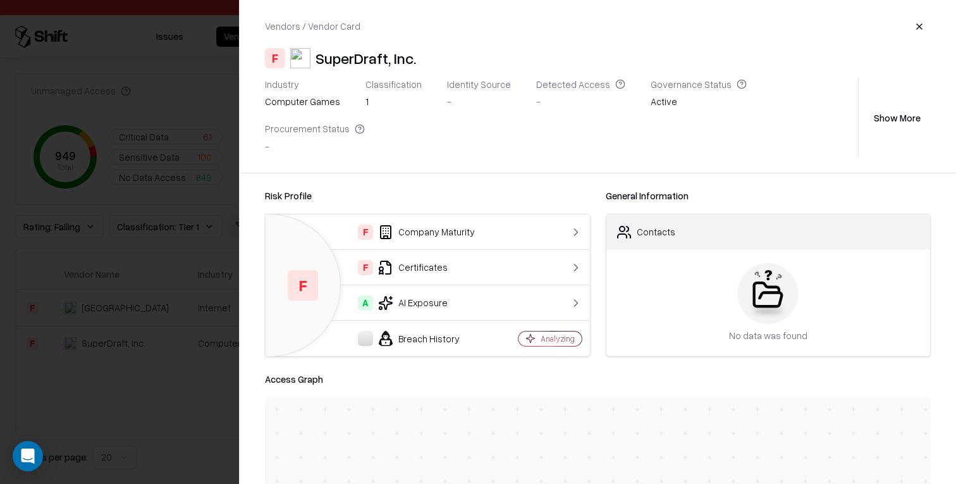
click at [70, 230] on div at bounding box center [478, 242] width 956 height 484
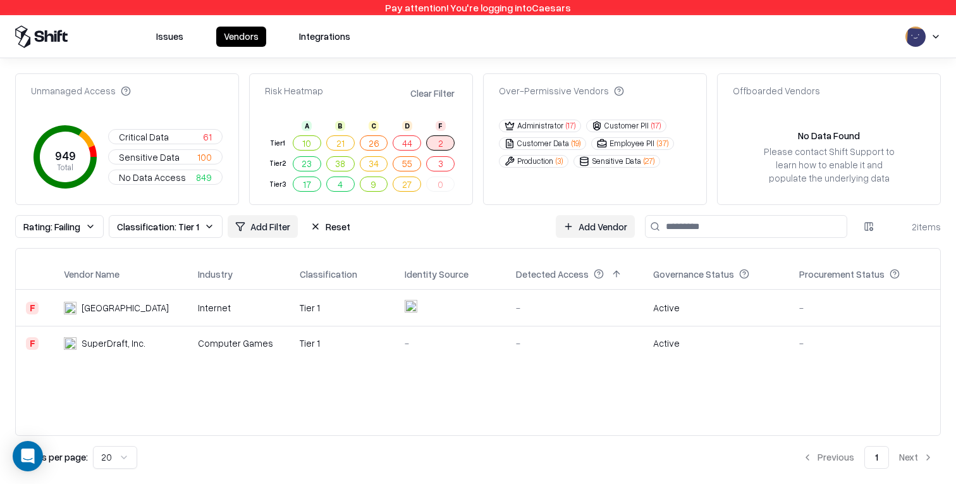
click at [437, 164] on button "3" at bounding box center [440, 163] width 28 height 15
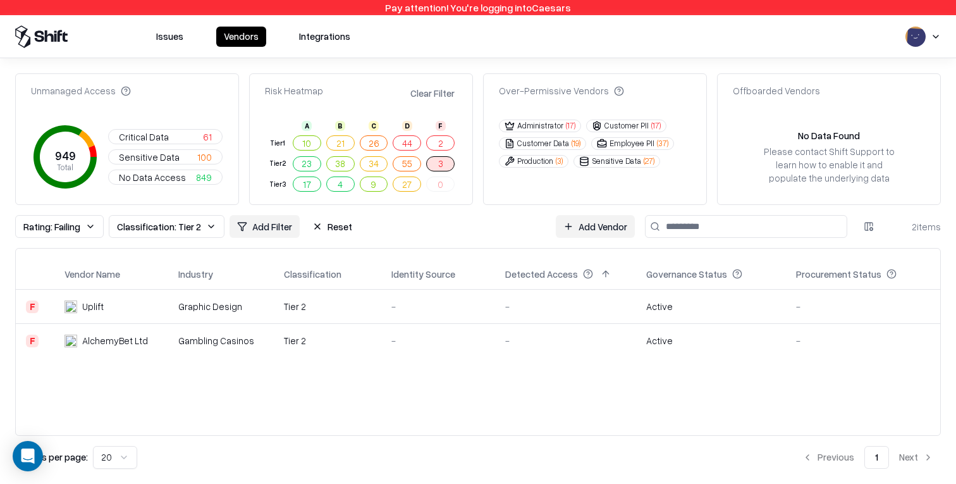
click at [348, 230] on button "Reset" at bounding box center [332, 226] width 55 height 23
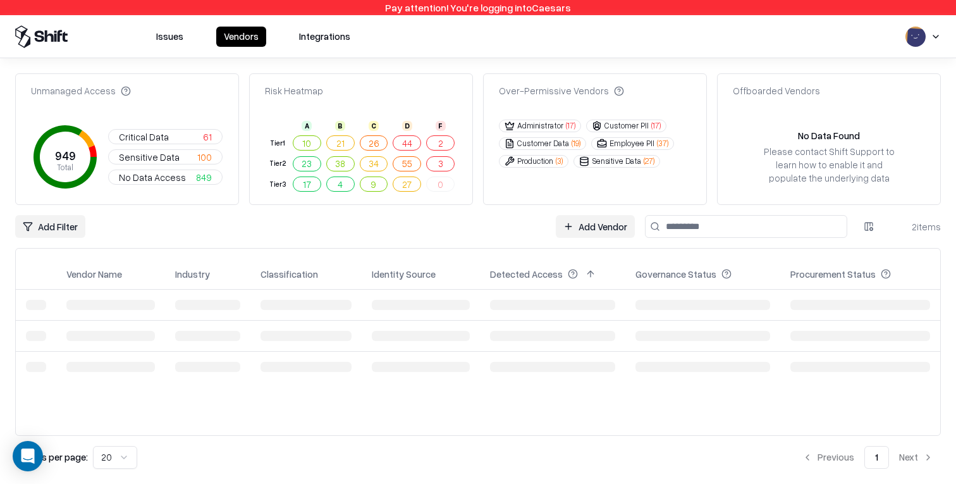
click at [442, 164] on button "3" at bounding box center [440, 163] width 28 height 15
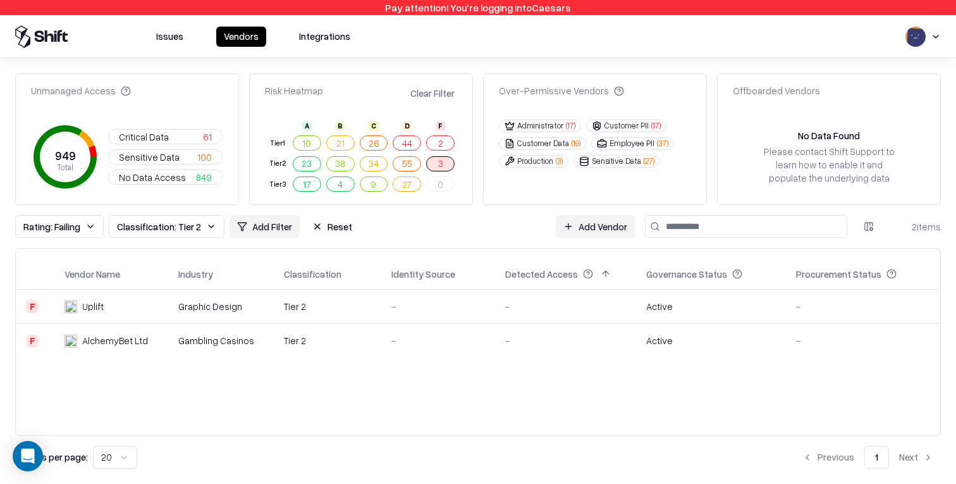
click at [435, 102] on button "Clear Filter" at bounding box center [432, 93] width 49 height 18
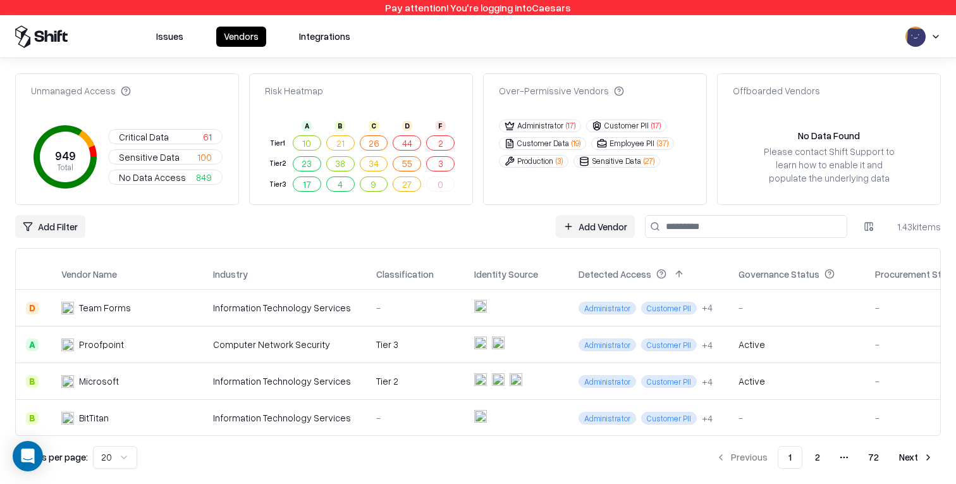
click at [161, 138] on span "Critical Data" at bounding box center [144, 136] width 50 height 13
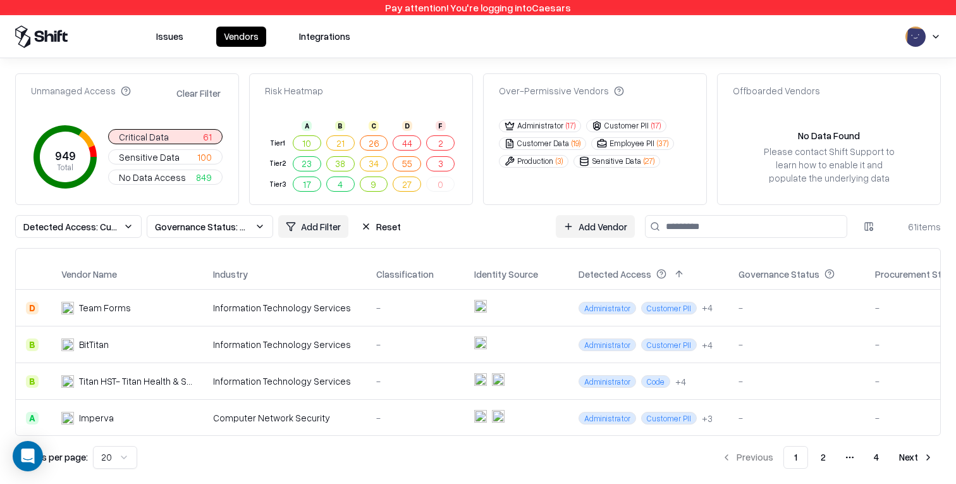
click at [550, 130] on button "Administrator ( 17 )" at bounding box center [540, 125] width 82 height 13
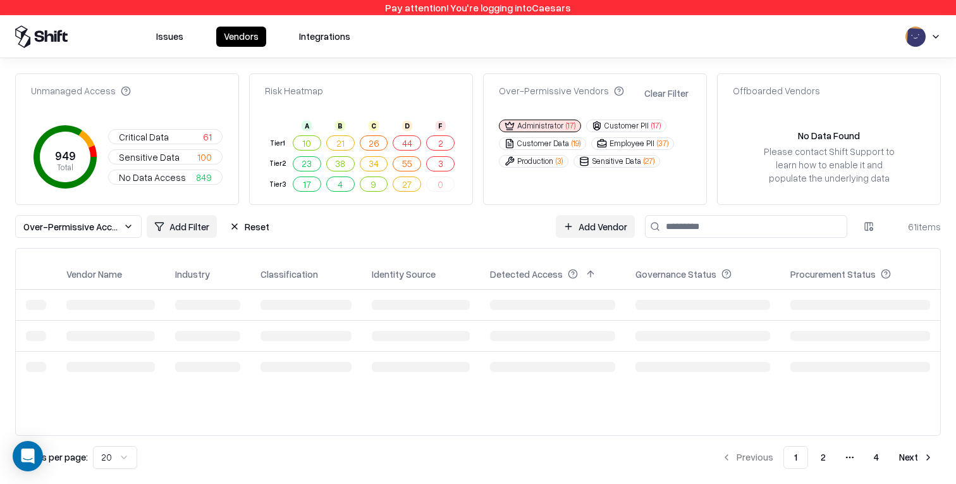
click at [550, 129] on button "Customer PII ( 17 )" at bounding box center [626, 125] width 80 height 13
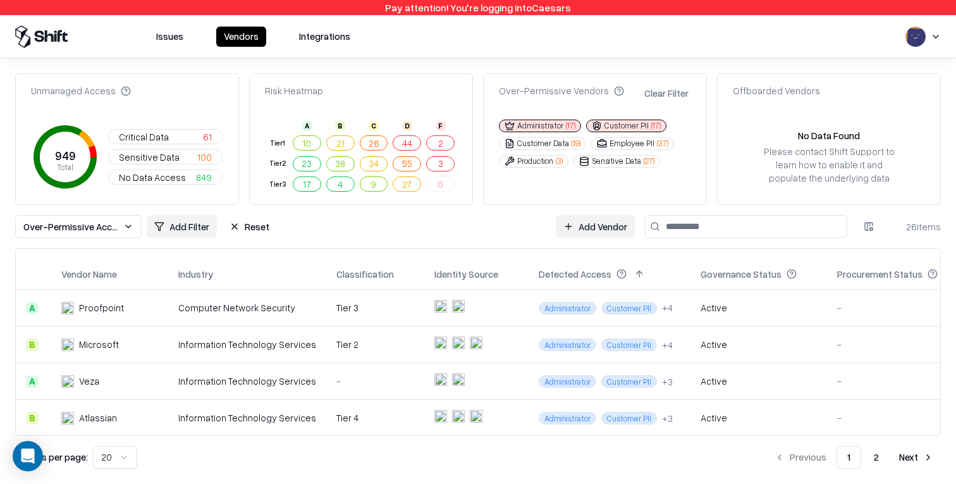
click at [550, 94] on button "Clear Filter" at bounding box center [666, 93] width 49 height 18
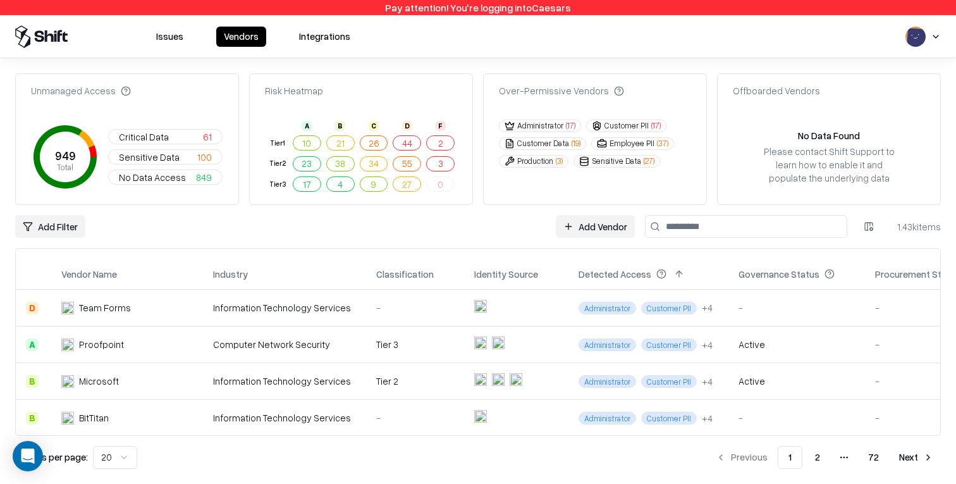
click at [550, 229] on input at bounding box center [746, 226] width 202 height 23
paste input "*******"
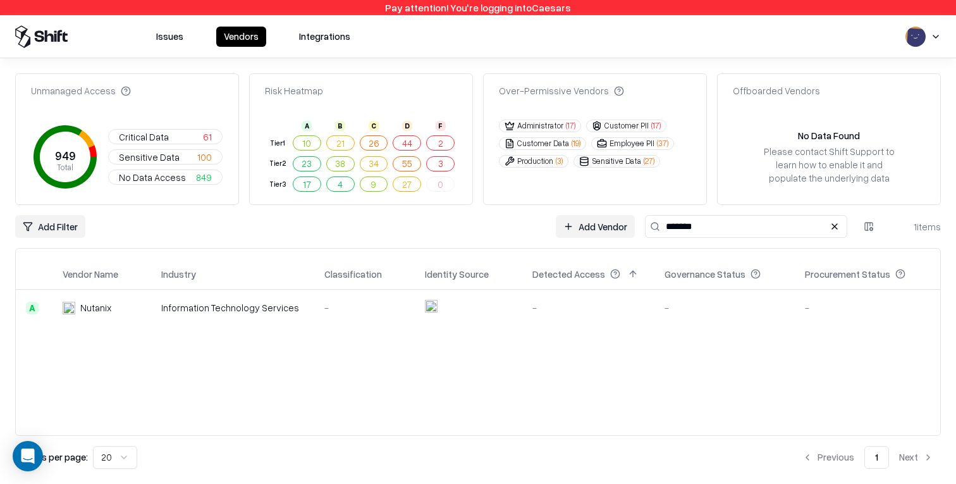
type input "*******"
click at [550, 304] on div "-" at bounding box center [588, 307] width 112 height 13
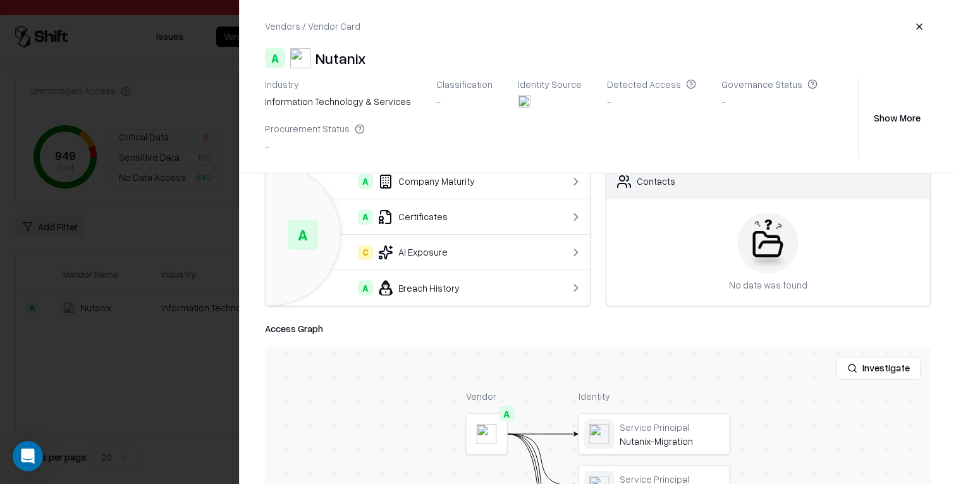
scroll to position [61, 0]
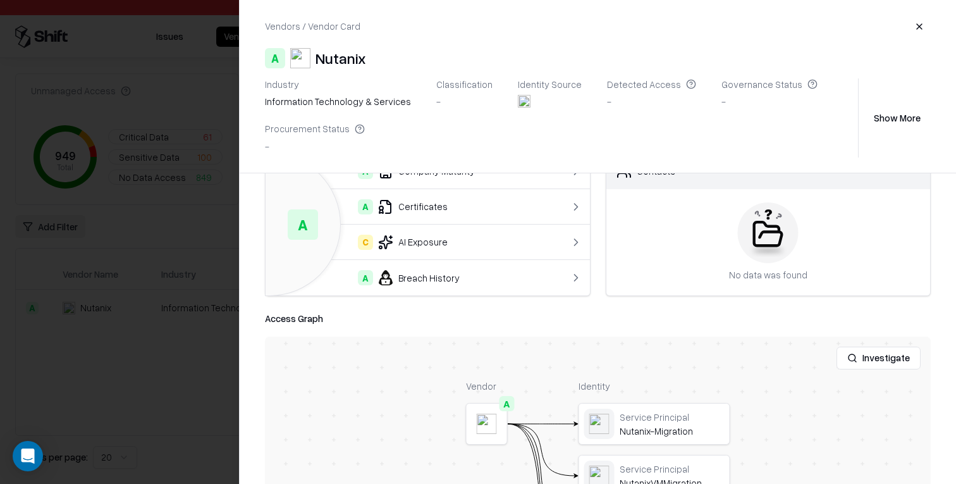
click at [486, 274] on div "A Breach History" at bounding box center [409, 277] width 267 height 15
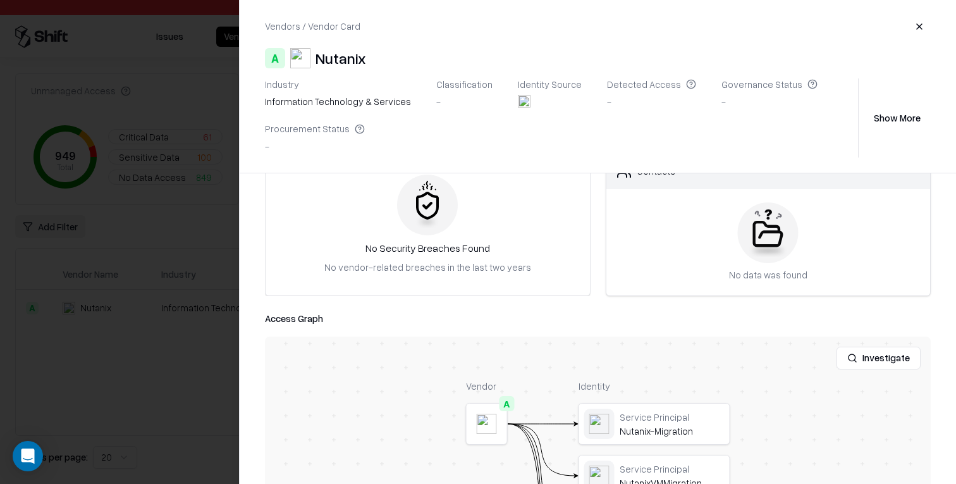
scroll to position [0, 0]
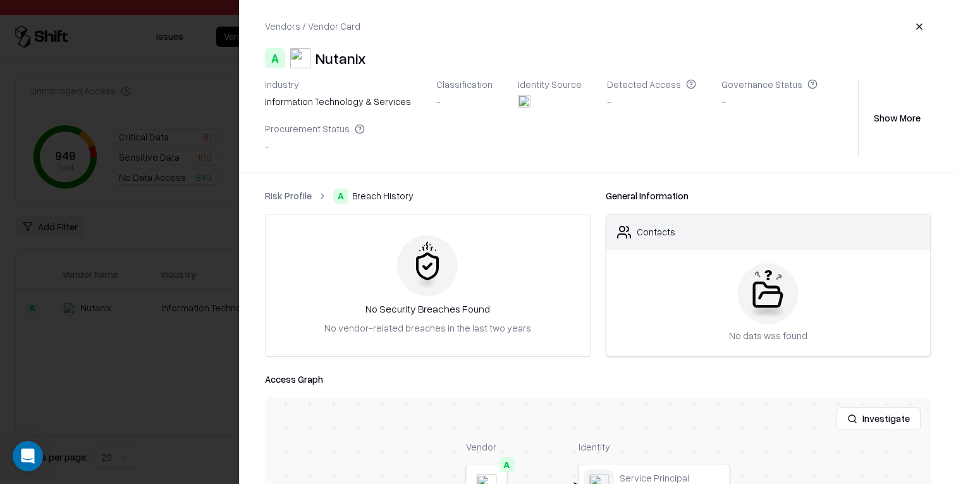
click at [278, 197] on link "Risk Profile" at bounding box center [288, 195] width 47 height 13
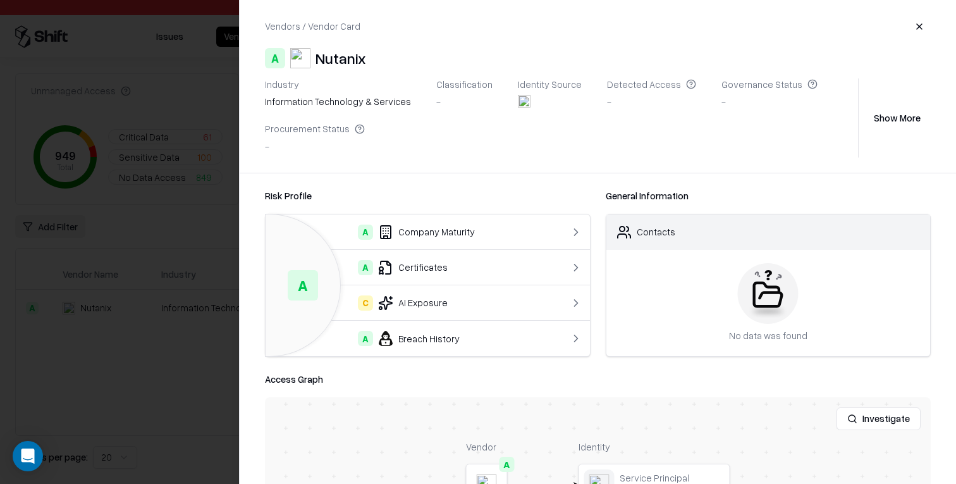
click at [200, 261] on div at bounding box center [478, 242] width 956 height 484
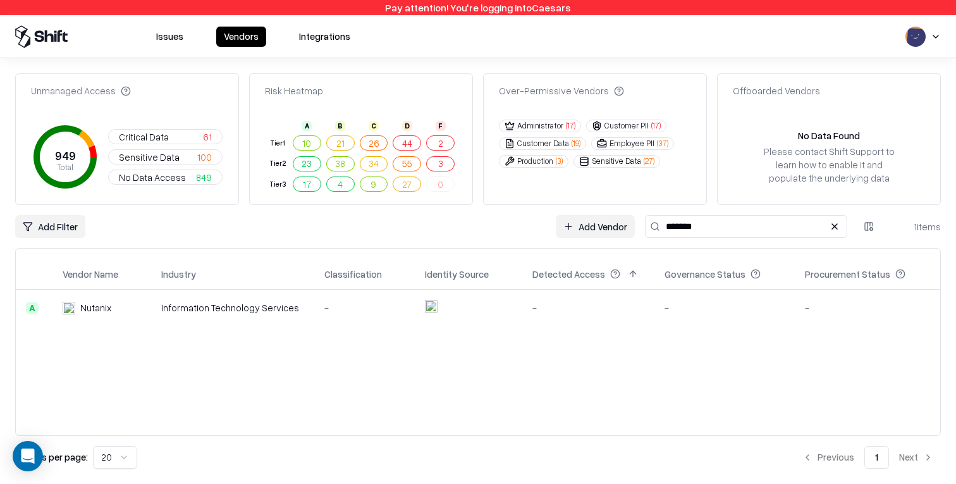
click at [436, 143] on button "2" at bounding box center [440, 142] width 28 height 15
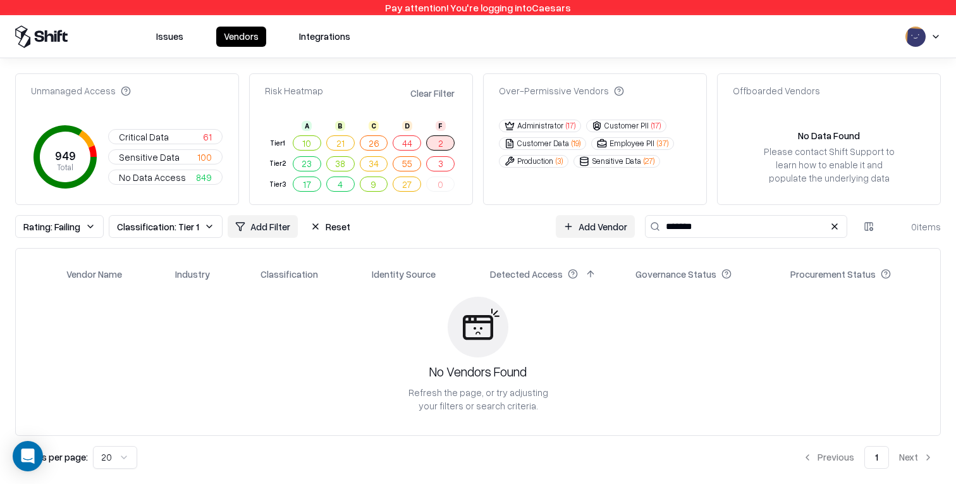
click at [316, 229] on button "Reset" at bounding box center [330, 226] width 55 height 23
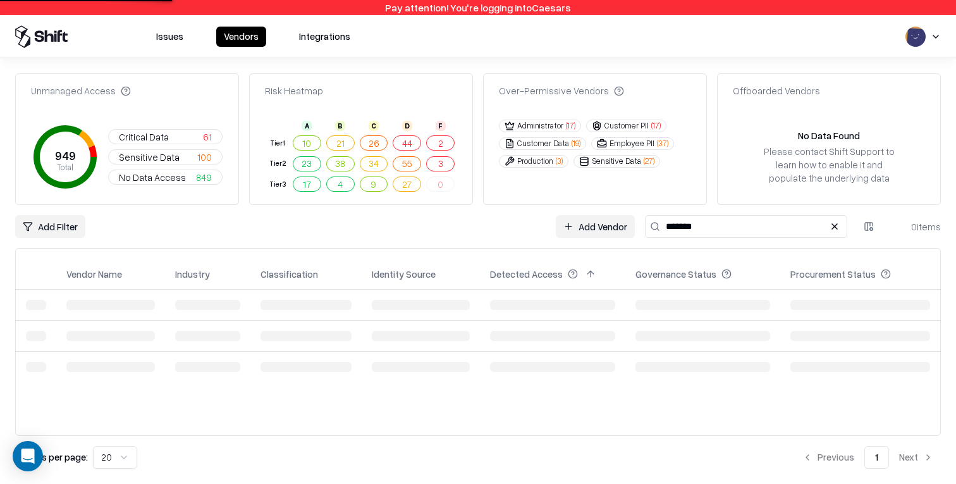
click at [434, 141] on button "2" at bounding box center [440, 142] width 28 height 15
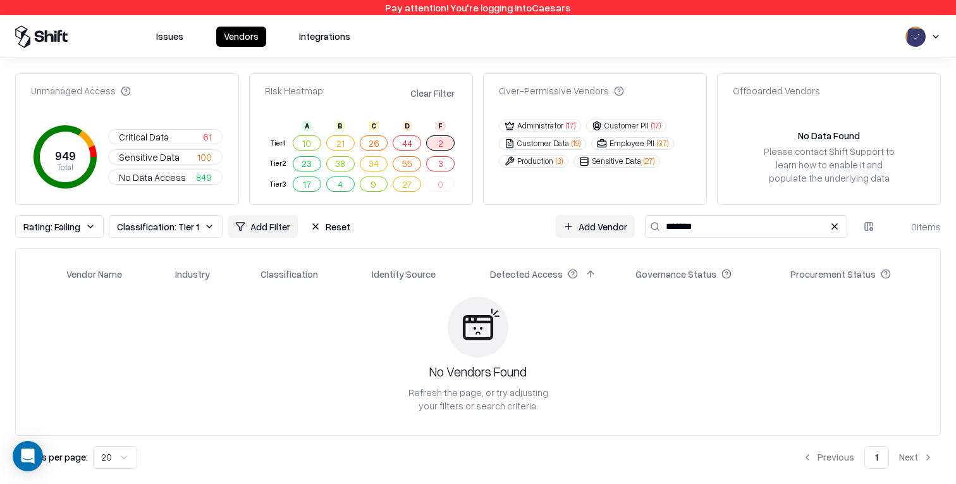
click at [322, 231] on button "Reset" at bounding box center [330, 226] width 55 height 23
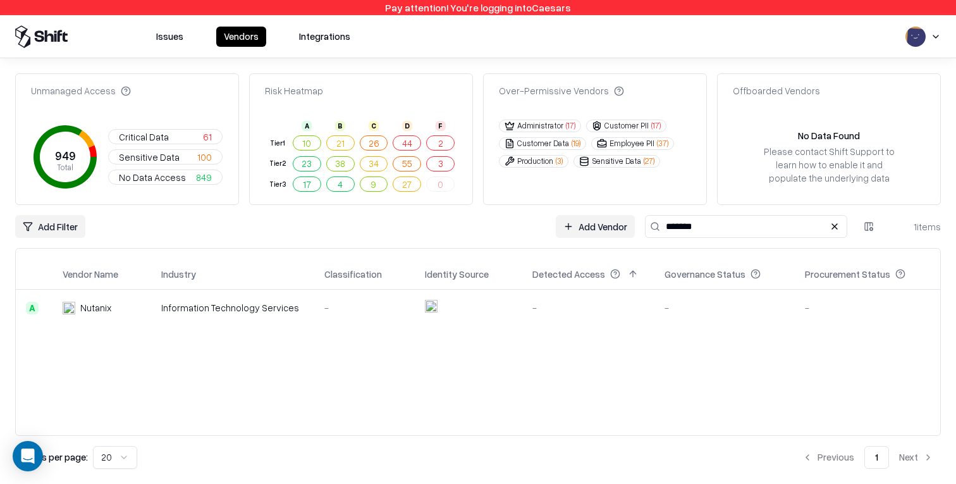
click at [437, 140] on button "2" at bounding box center [440, 142] width 28 height 15
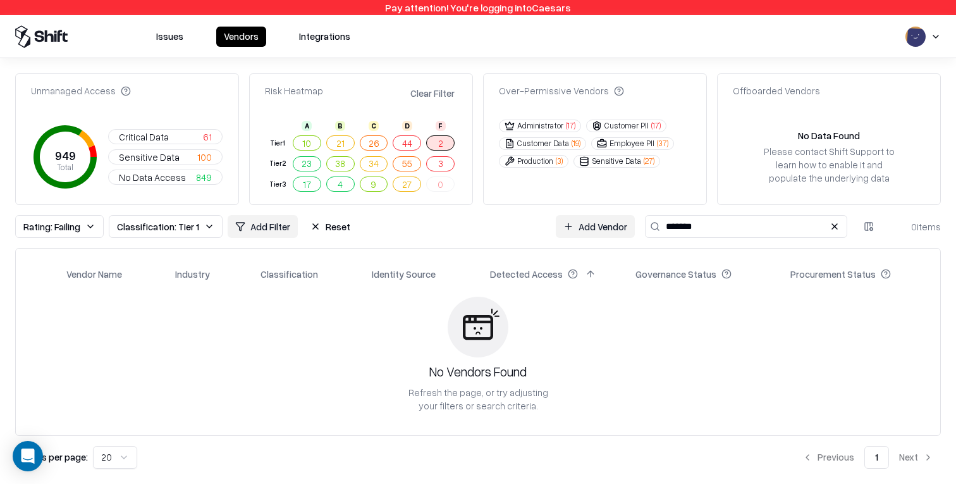
click at [550, 225] on button at bounding box center [834, 226] width 15 height 15
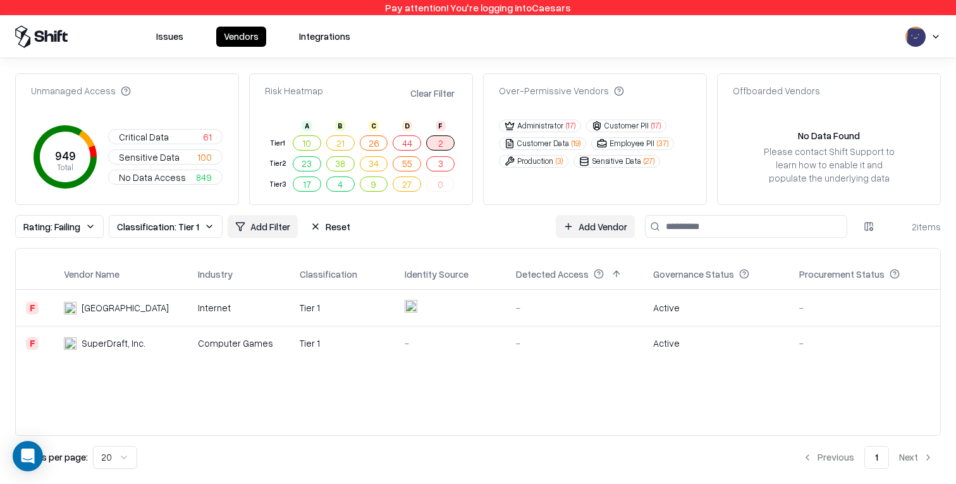
click at [550, 307] on div "-" at bounding box center [574, 307] width 117 height 13
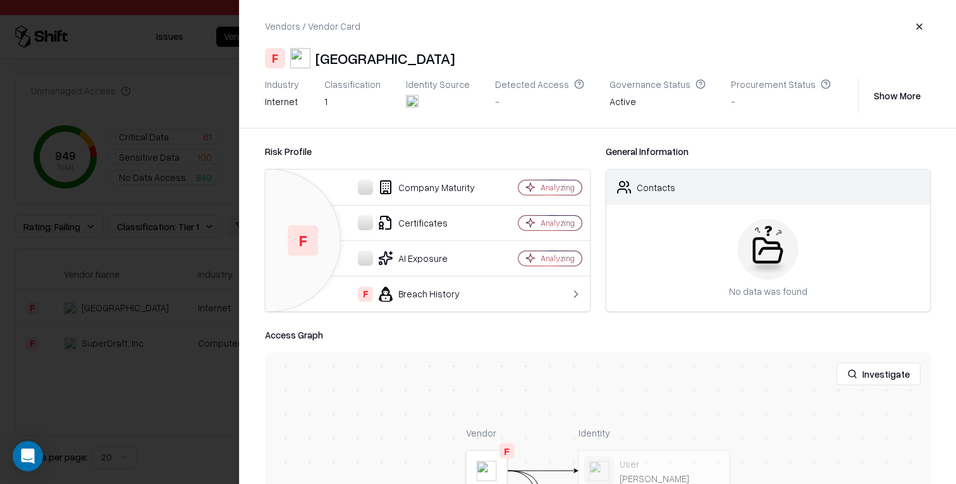
click at [107, 395] on div at bounding box center [478, 242] width 956 height 484
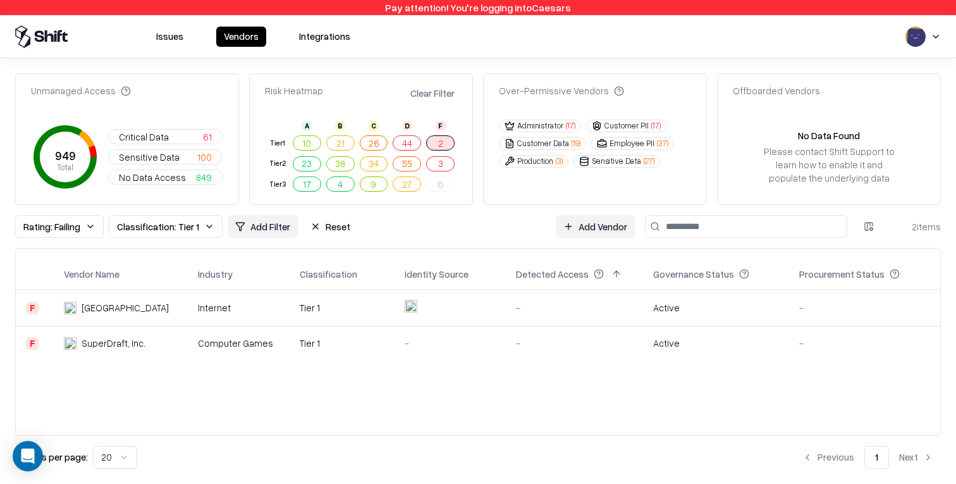
click at [489, 308] on td at bounding box center [449, 307] width 111 height 37
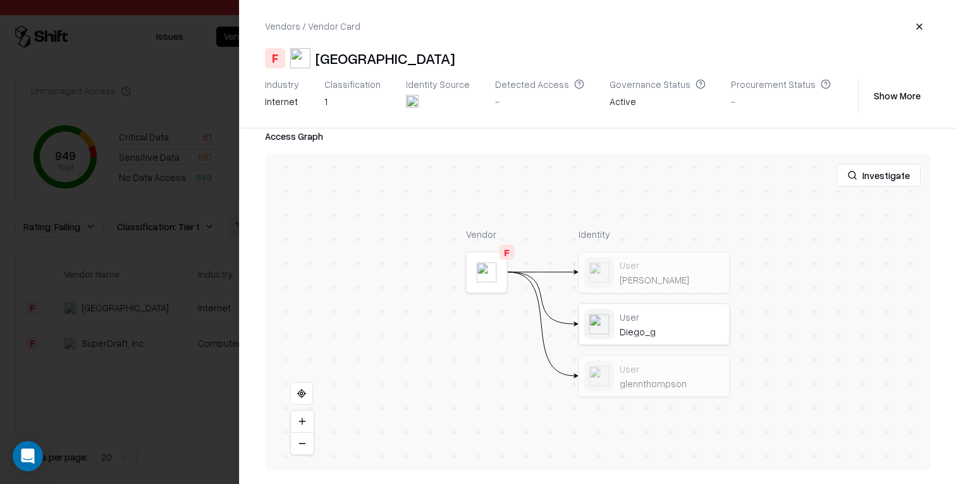
scroll to position [200, 0]
click at [550, 101] on div "Active" at bounding box center [657, 104] width 96 height 18
click at [0, 0] on div at bounding box center [0, 0] width 0 height 0
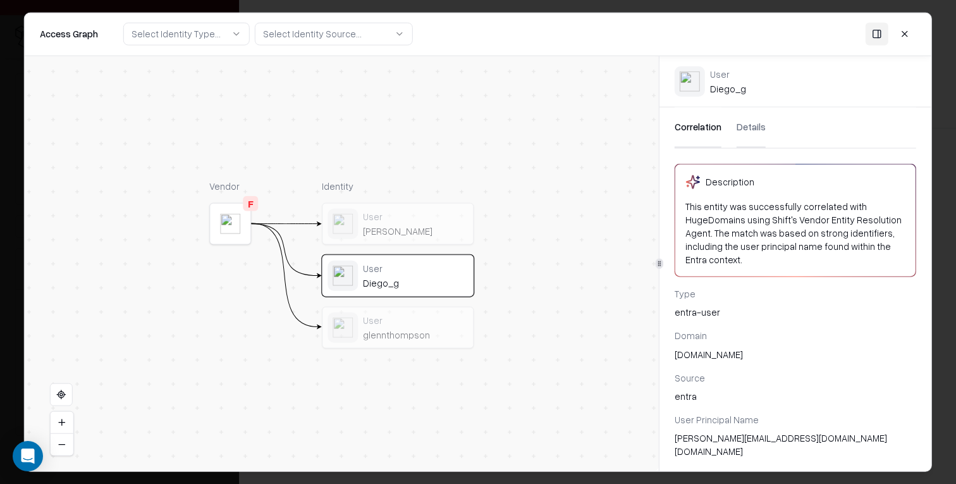
click at [550, 34] on button at bounding box center [904, 34] width 23 height 23
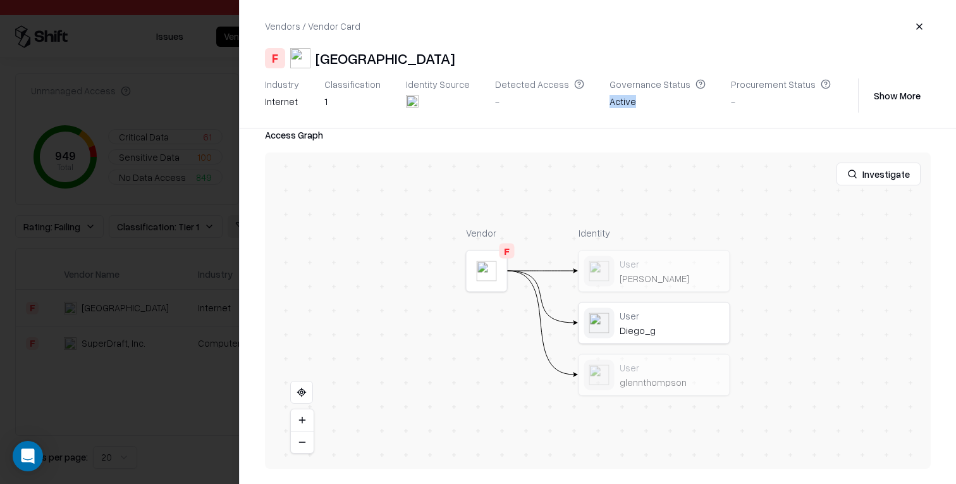
click at [550, 98] on button "Show More" at bounding box center [896, 95] width 67 height 23
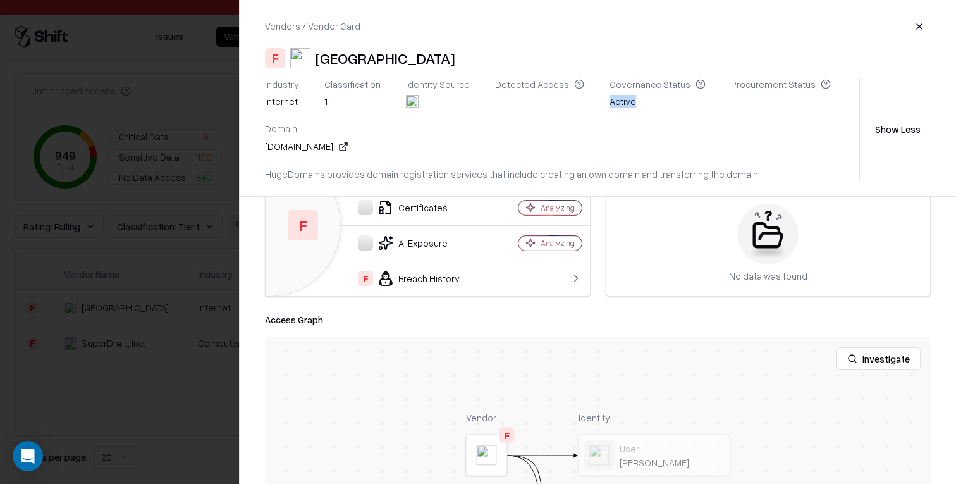
scroll to position [0, 0]
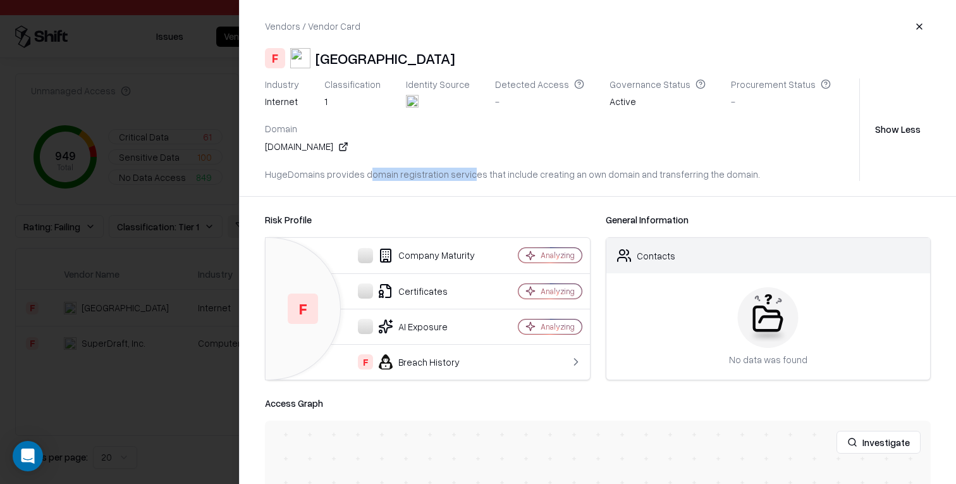
drag, startPoint x: 365, startPoint y: 175, endPoint x: 460, endPoint y: 173, distance: 94.2
click at [460, 173] on div "HugeDomains provides domain registration services that include creating an own …" at bounding box center [559, 174] width 589 height 13
click at [341, 145] on div "hugedomains.com" at bounding box center [306, 146] width 83 height 13
click at [346, 149] on icon at bounding box center [342, 147] width 6 height 6
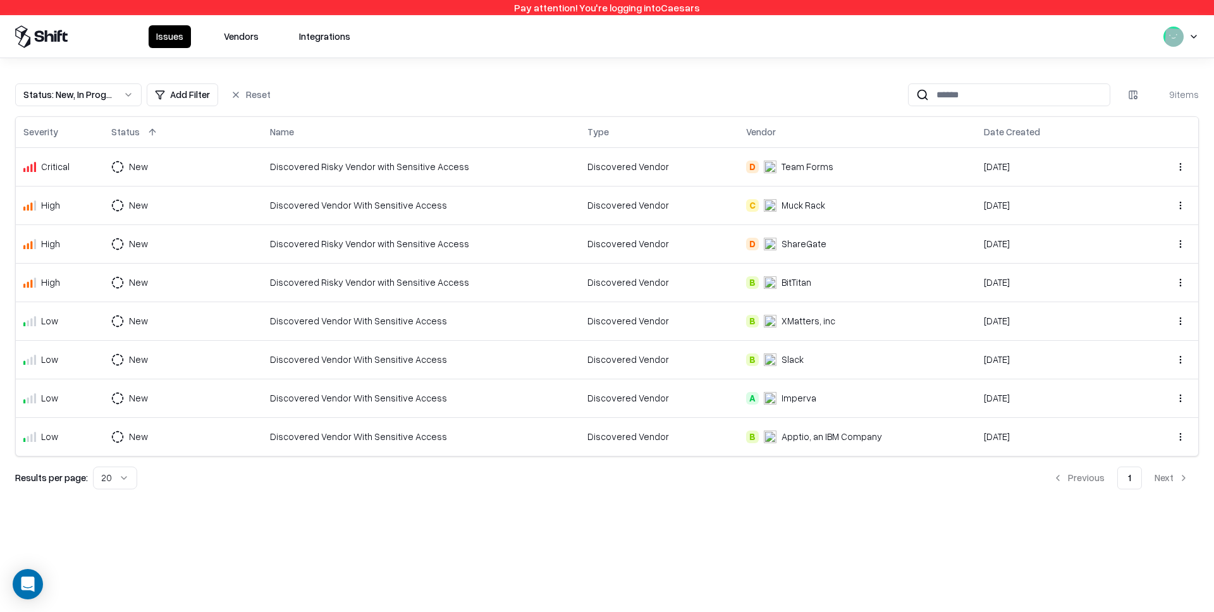
click at [1193, 35] on html "Pay attention! You're logging into Caesars Issues Vendors Integrations Status :…" at bounding box center [607, 306] width 1214 height 612
click at [1112, 104] on div "Log out" at bounding box center [1136, 100] width 152 height 25
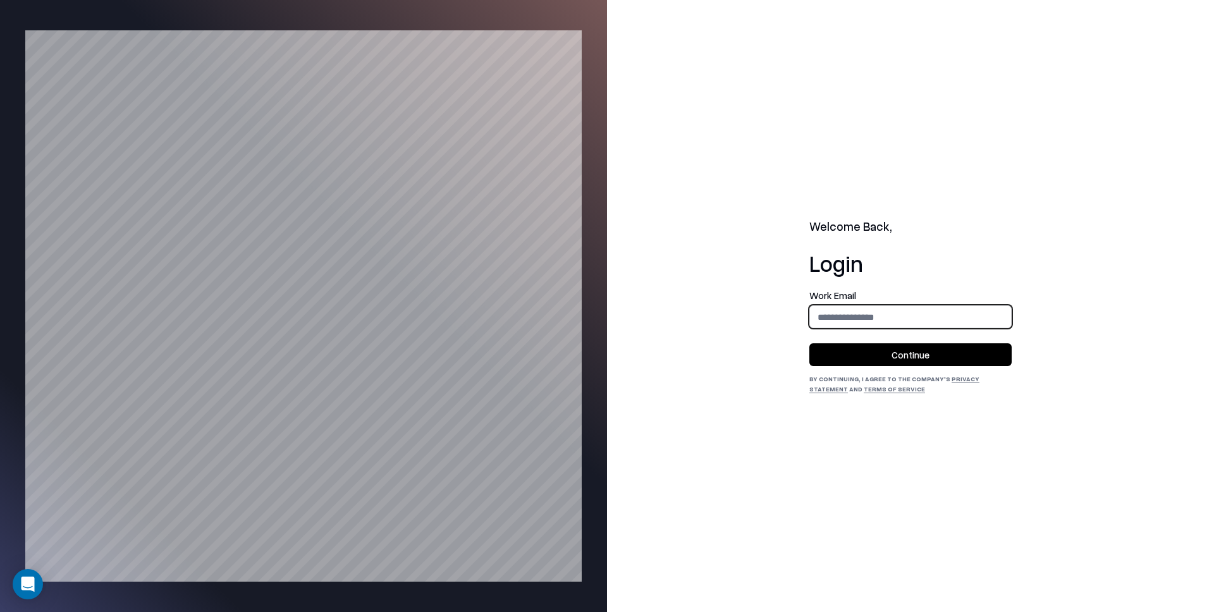
drag, startPoint x: 925, startPoint y: 317, endPoint x: 937, endPoint y: 324, distance: 14.2
click at [925, 316] on input "email" at bounding box center [910, 316] width 201 height 23
type input "**********"
drag, startPoint x: 937, startPoint y: 353, endPoint x: 922, endPoint y: 326, distance: 31.4
click at [937, 353] on button "Continue" at bounding box center [910, 354] width 202 height 23
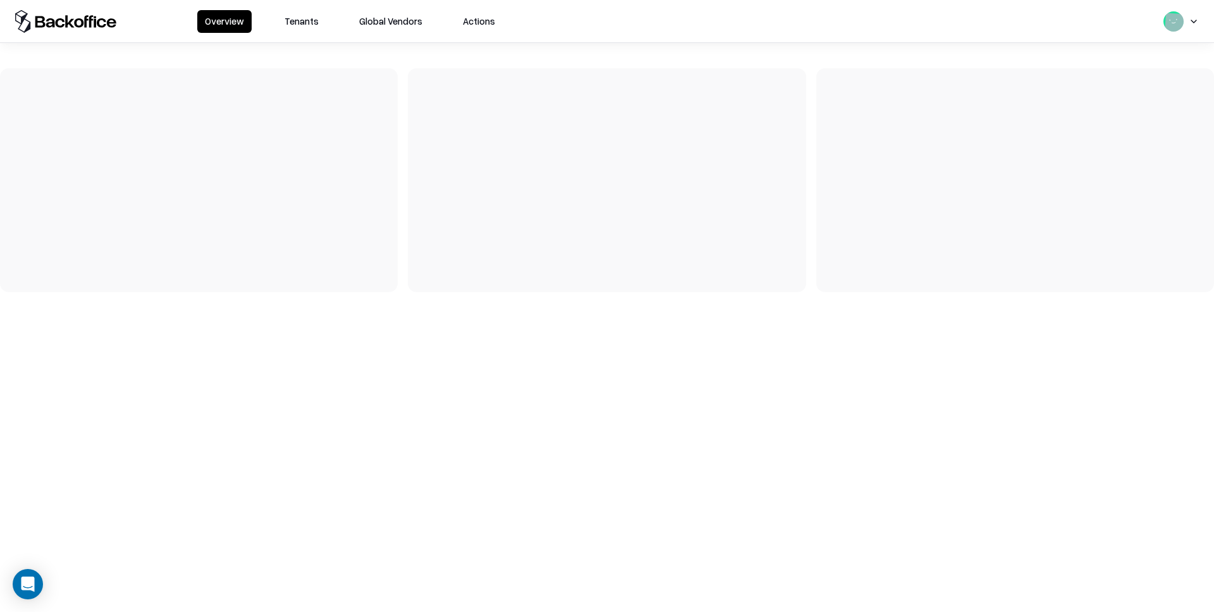
click at [311, 25] on button "Tenants" at bounding box center [301, 21] width 49 height 23
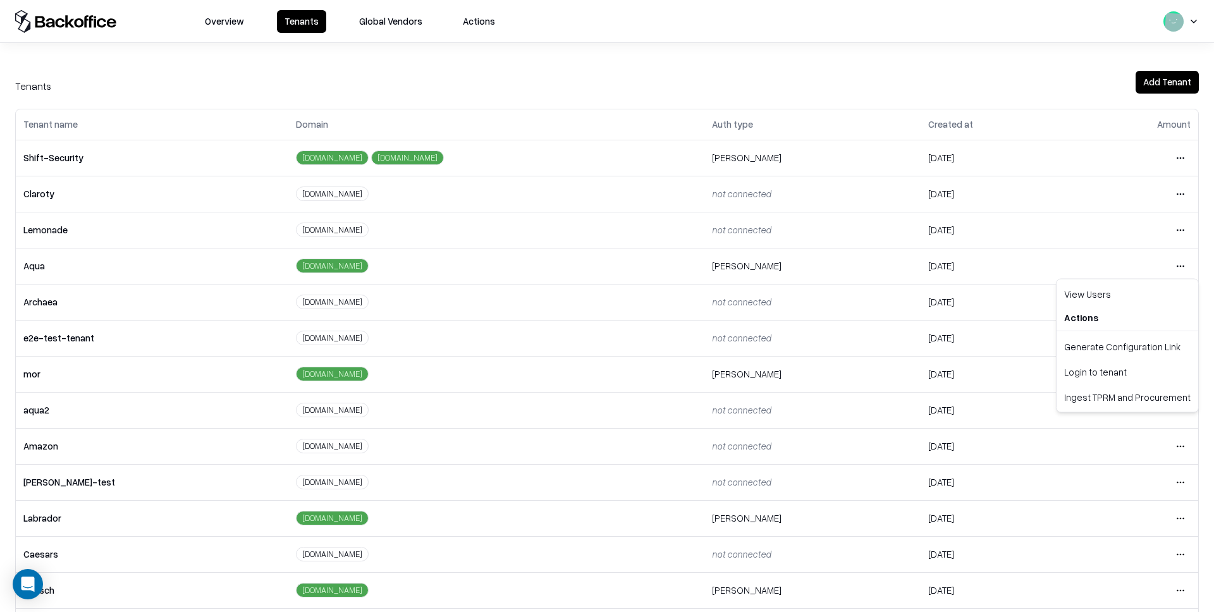
click at [1185, 265] on html "Overview Tenants Global Vendors Actions Tenants Add Tenant Tenant name Domain A…" at bounding box center [607, 306] width 1214 height 612
click at [1134, 381] on div "Login to tenant" at bounding box center [1127, 371] width 137 height 25
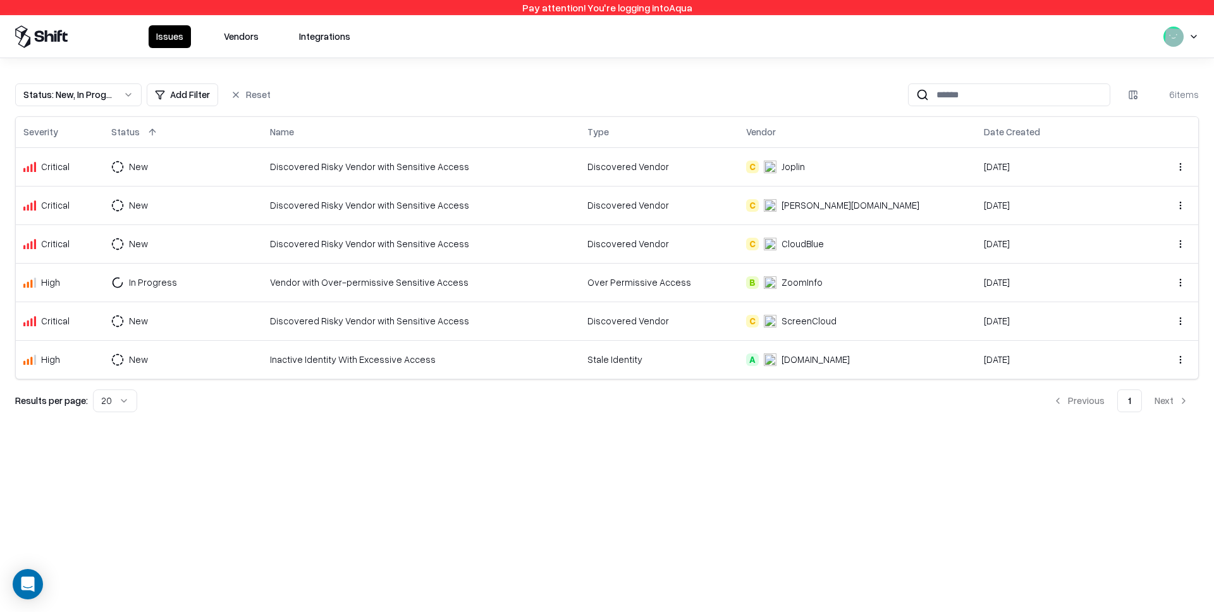
click at [245, 40] on button "Vendors" at bounding box center [241, 36] width 50 height 23
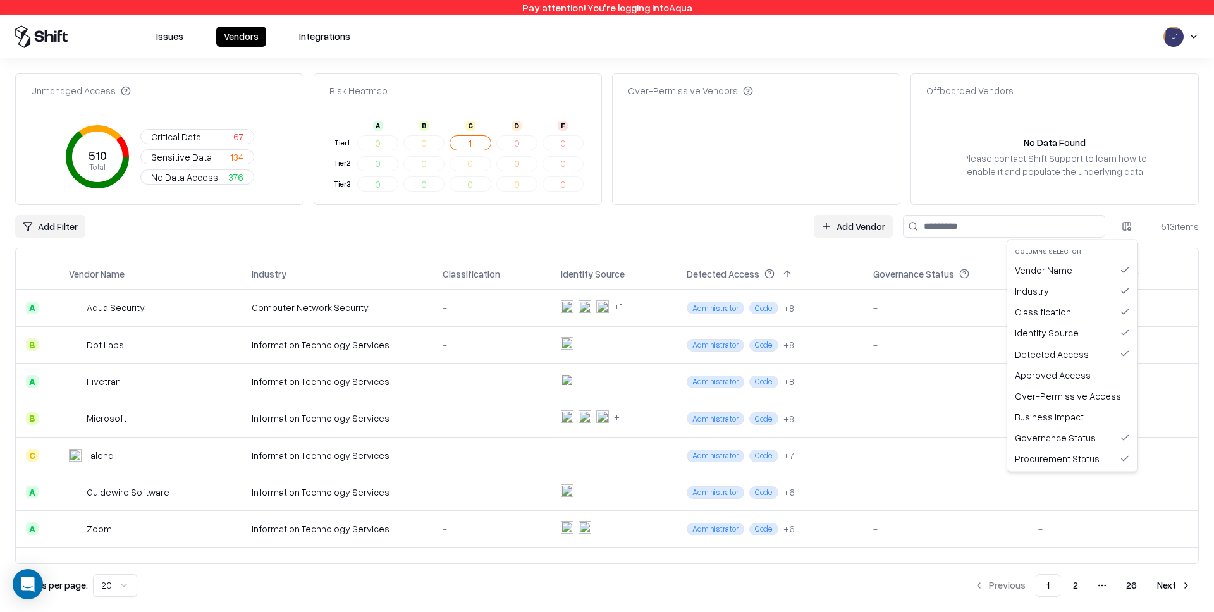
click at [1119, 229] on html "Pay attention! You're logging into Aqua Issues Vendors Integrations Unmanaged A…" at bounding box center [607, 306] width 1214 height 612
click at [1070, 399] on div "Over-Permissive Access" at bounding box center [1071, 395] width 125 height 21
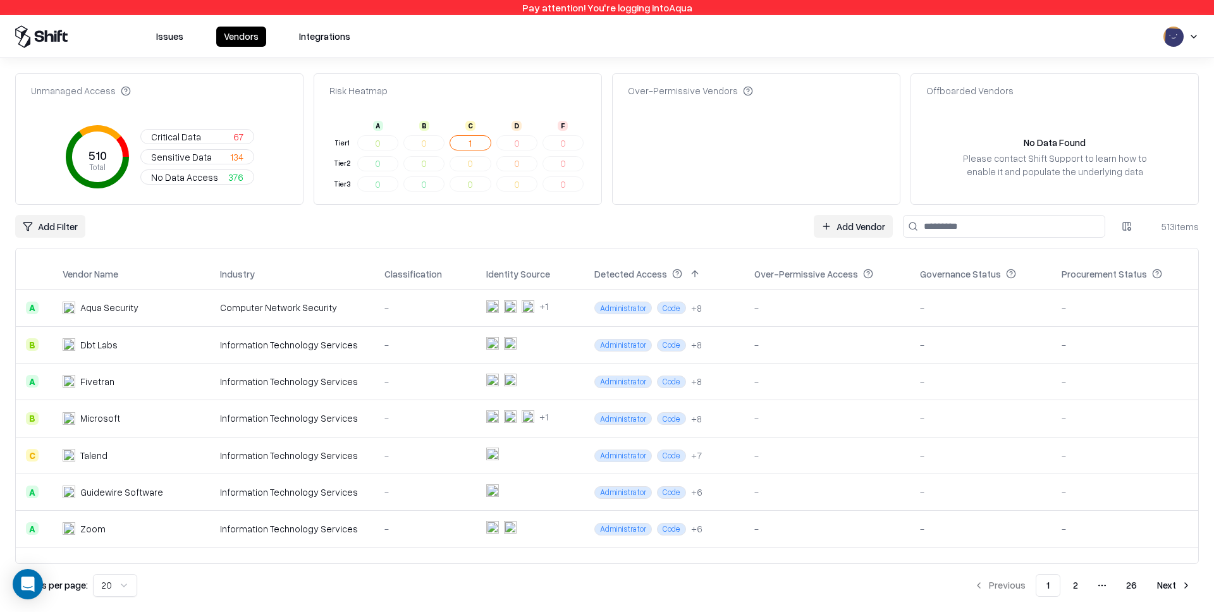
click at [154, 39] on button "Issues" at bounding box center [170, 37] width 42 height 20
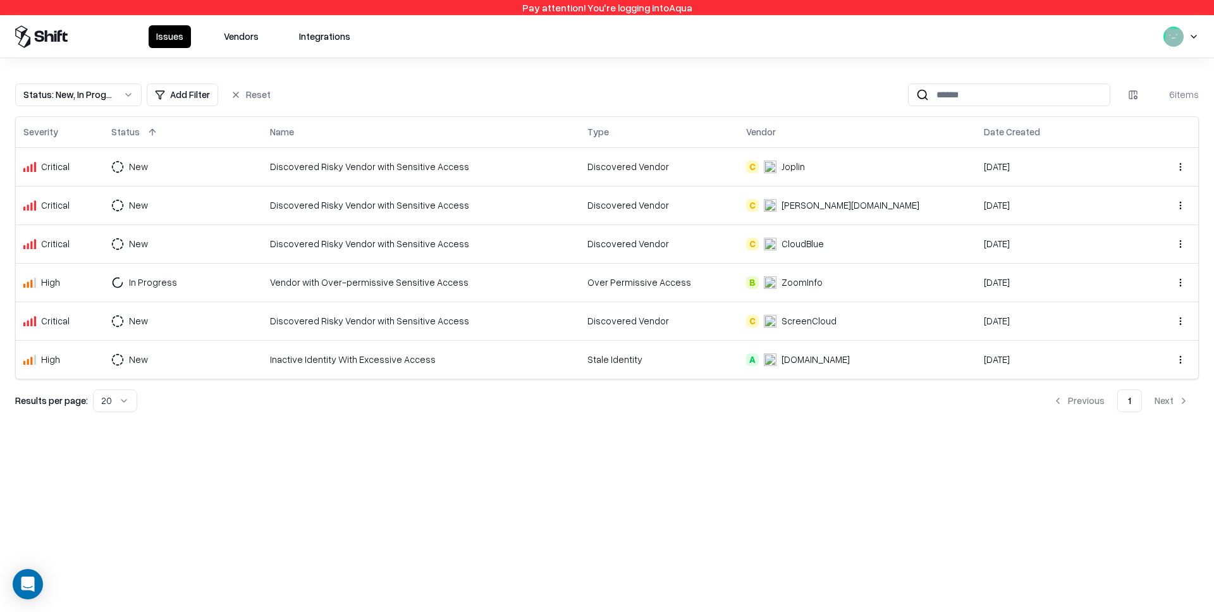
click at [235, 42] on button "Vendors" at bounding box center [241, 36] width 50 height 23
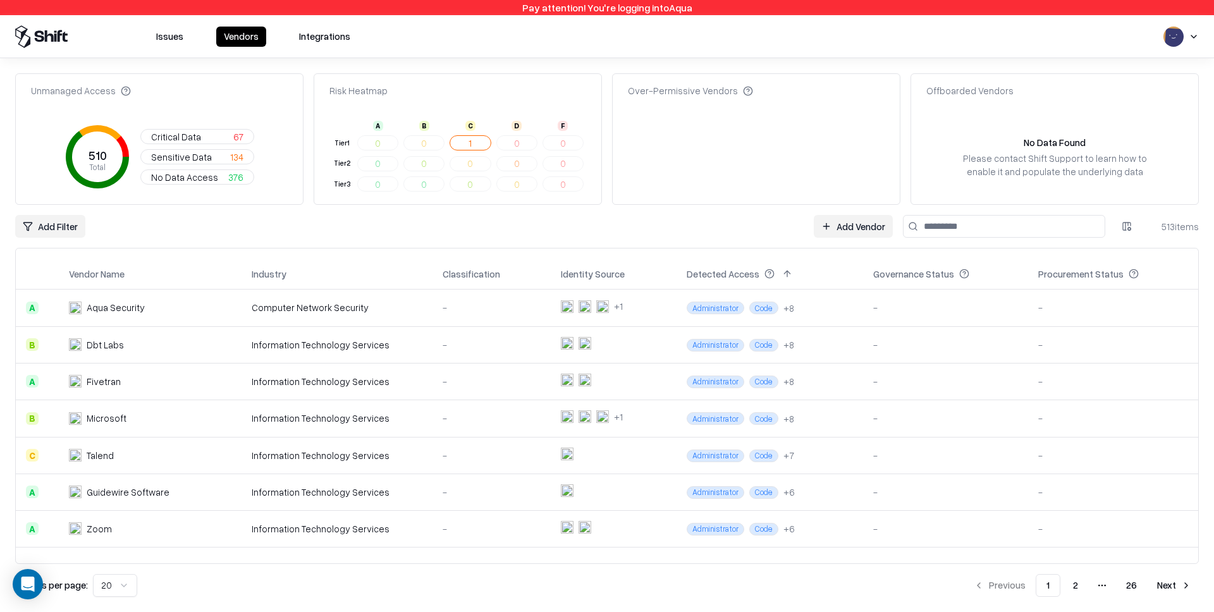
click at [1184, 226] on div "513 items" at bounding box center [1173, 226] width 51 height 13
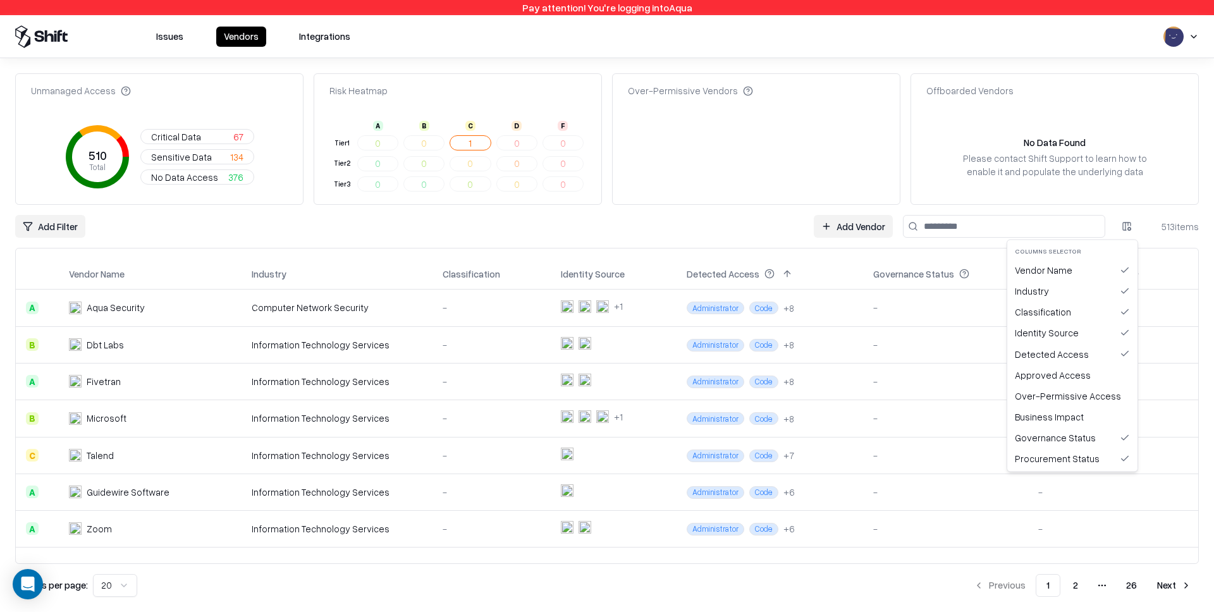
click at [1132, 227] on html "Pay attention! You're logging into Aqua Issues Vendors Integrations Unmanaged A…" at bounding box center [607, 306] width 1214 height 612
click at [1063, 397] on div "Over-Permissive Access" at bounding box center [1071, 395] width 125 height 21
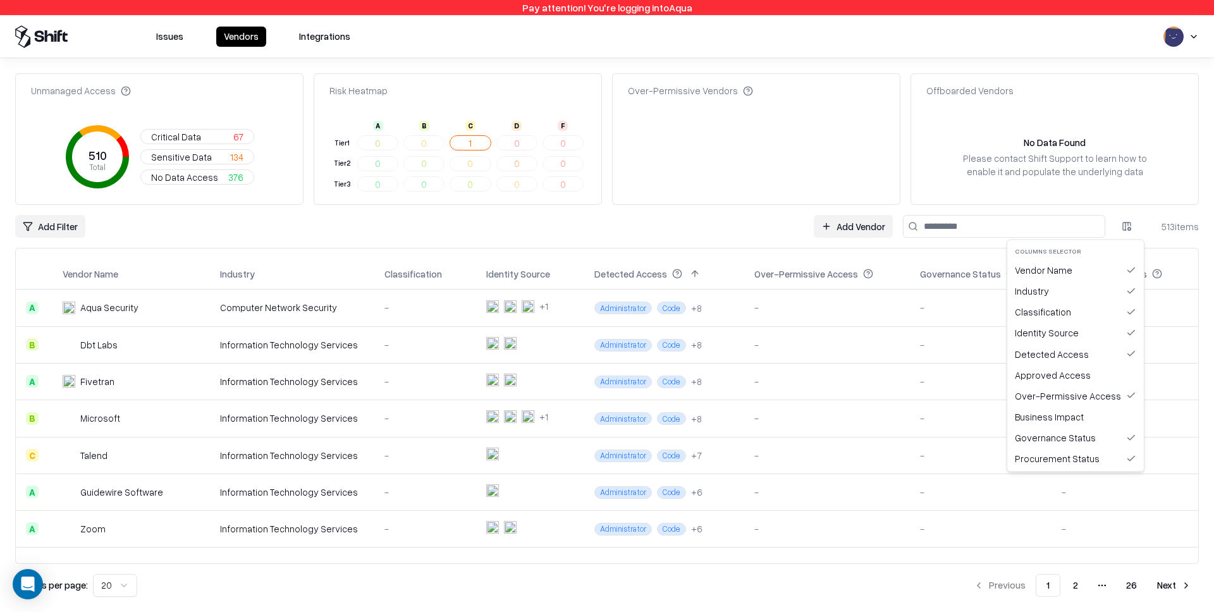
click at [1126, 229] on html "Pay attention! You're logging into Aqua Issues Vendors Integrations Unmanaged A…" at bounding box center [607, 306] width 1214 height 612
click at [932, 258] on html "Pay attention! You're logging into Aqua Issues Vendors Integrations Unmanaged A…" at bounding box center [607, 306] width 1214 height 612
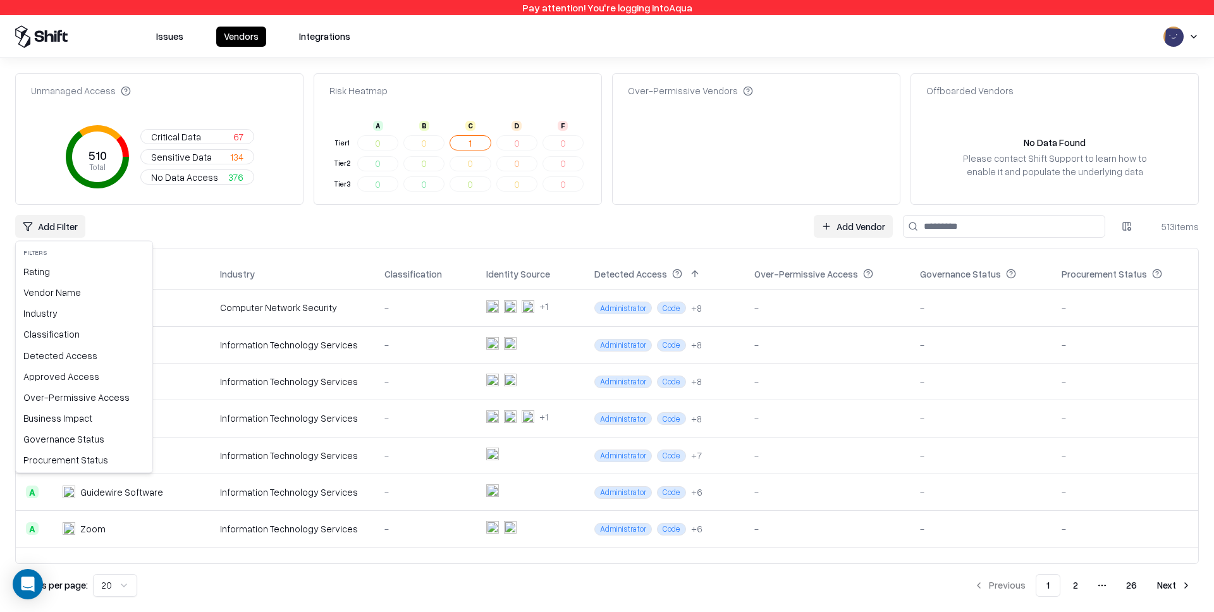
click at [53, 218] on html "Pay attention! You're logging into Aqua Issues Vendors Integrations Unmanaged A…" at bounding box center [607, 306] width 1214 height 612
click at [73, 434] on div "Governance Status" at bounding box center [83, 439] width 131 height 21
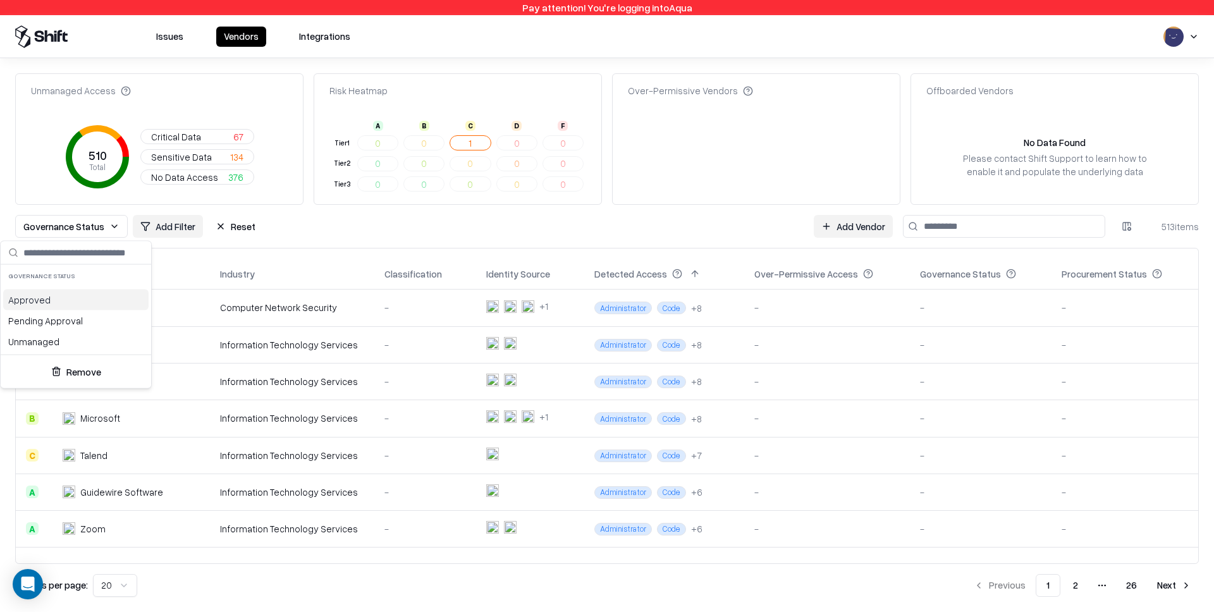
click at [52, 302] on div "Approved" at bounding box center [75, 300] width 145 height 21
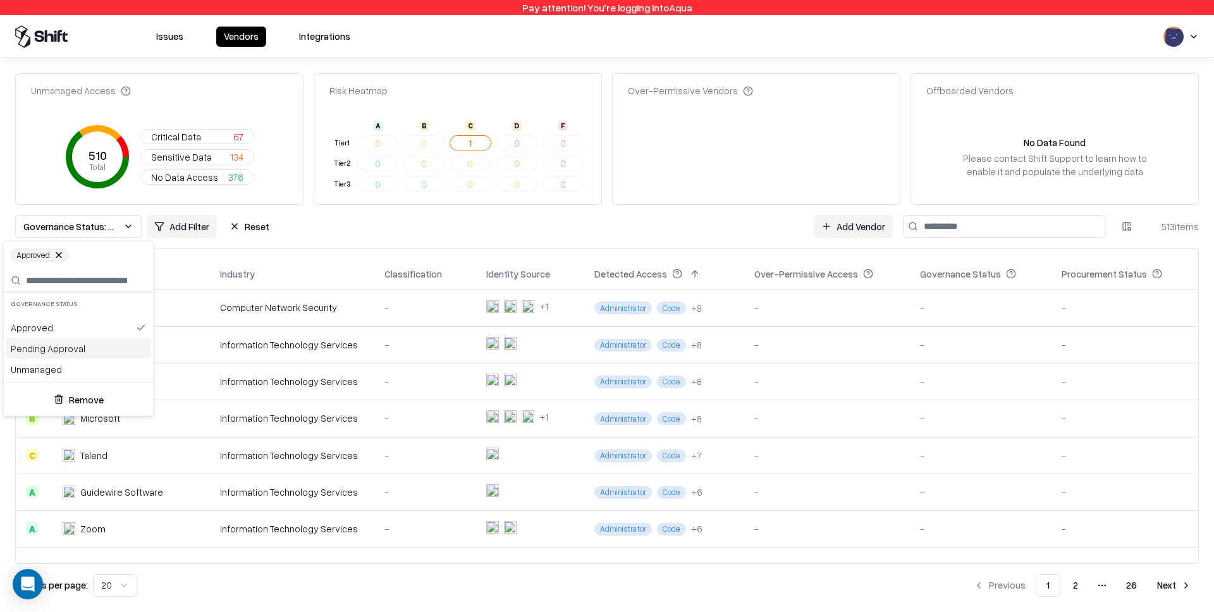
drag, startPoint x: 63, startPoint y: 350, endPoint x: 68, endPoint y: 366, distance: 17.2
click at [65, 351] on div "Pending Approval" at bounding box center [78, 348] width 145 height 21
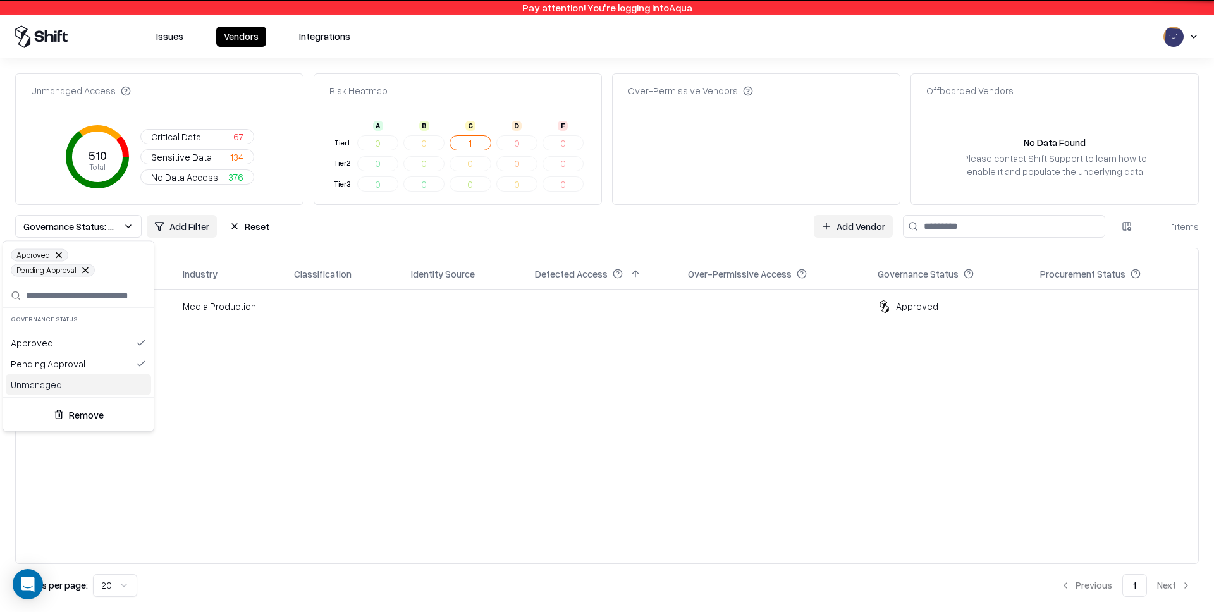
click at [73, 384] on div "Unmanaged" at bounding box center [78, 384] width 145 height 21
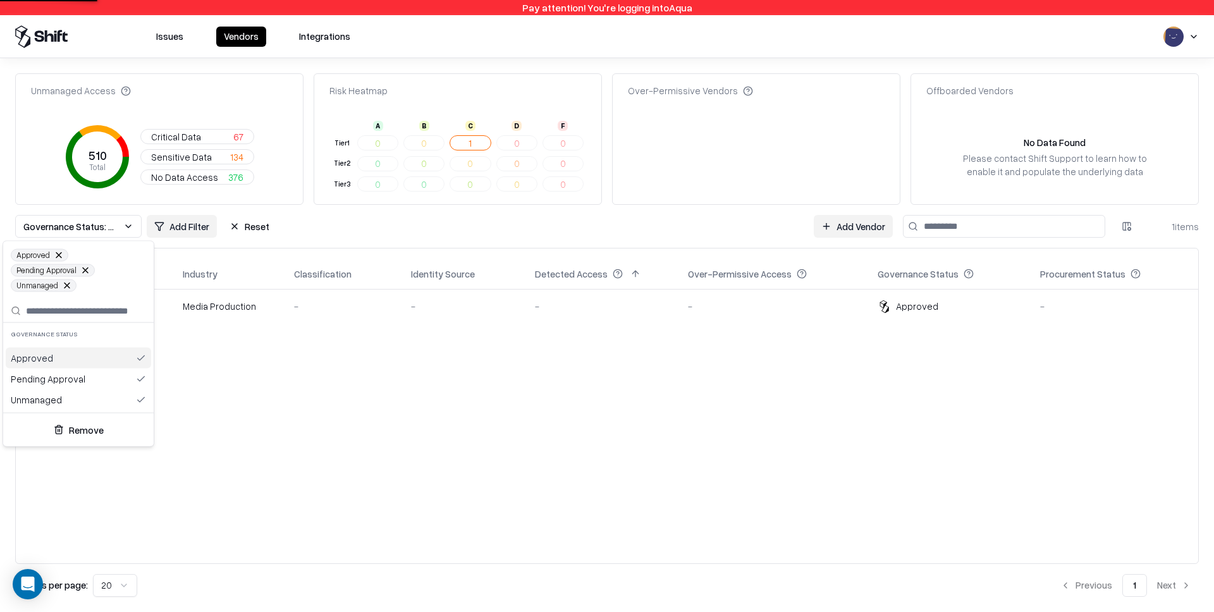
click at [733, 227] on html "Pay attention! You're logging into Aqua Issues Vendors Integrations Unmanaged A…" at bounding box center [607, 306] width 1214 height 612
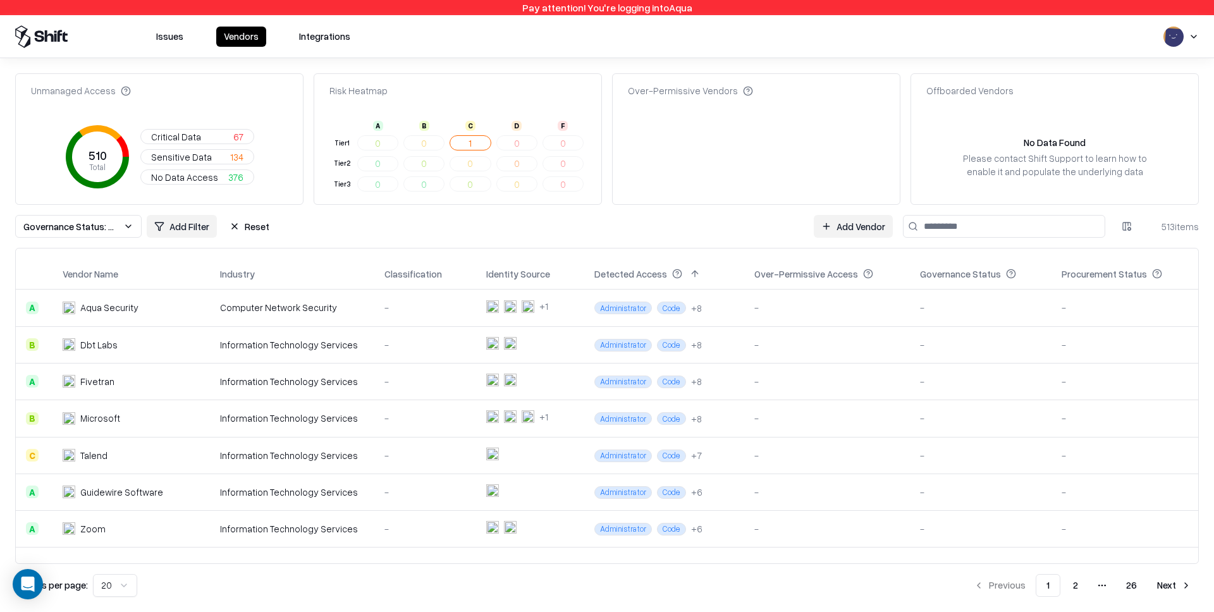
click at [263, 224] on button "Reset" at bounding box center [249, 226] width 55 height 23
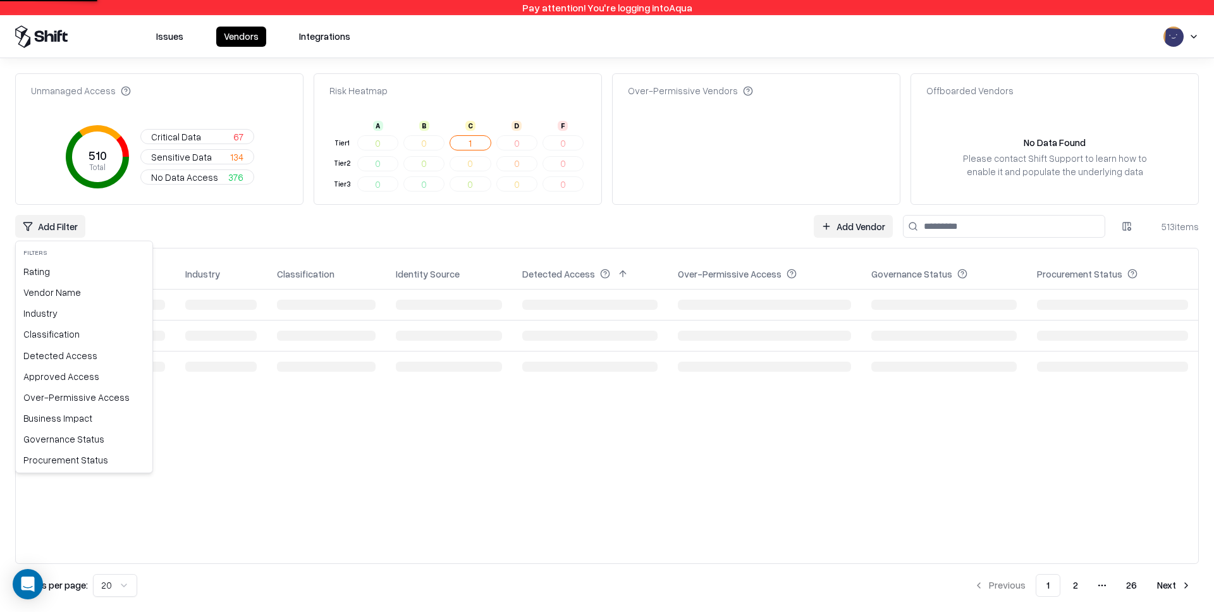
click at [64, 231] on html "Pay attention! You're logging into Aqua Issues Vendors Integrations Unmanaged A…" at bounding box center [607, 306] width 1214 height 612
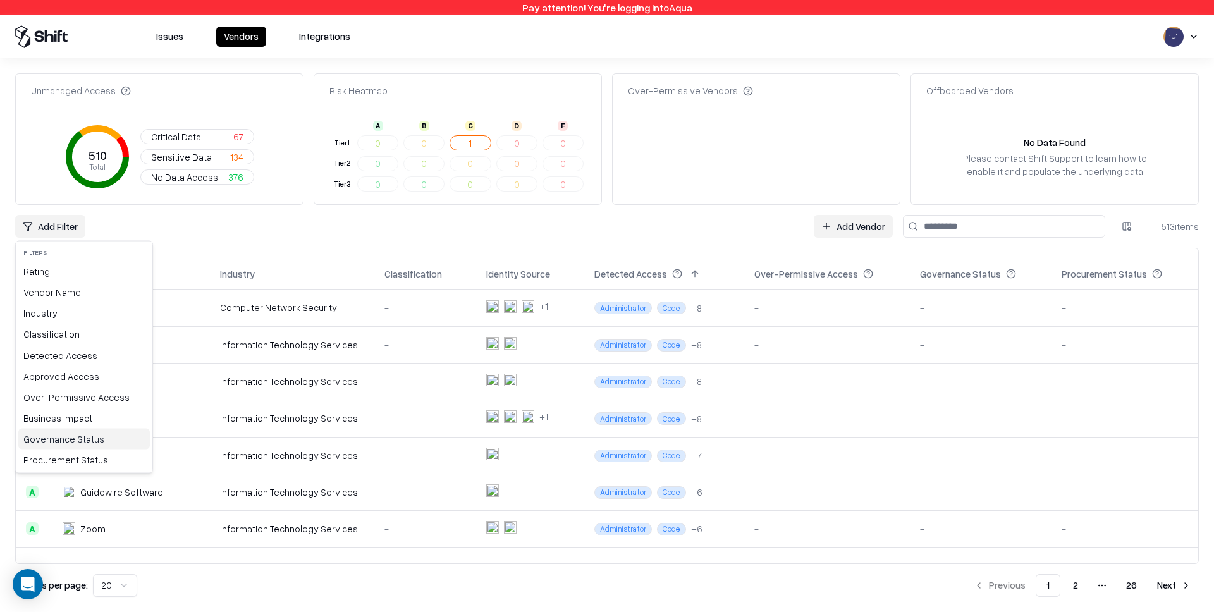
click at [119, 441] on div "Governance Status" at bounding box center [83, 439] width 131 height 21
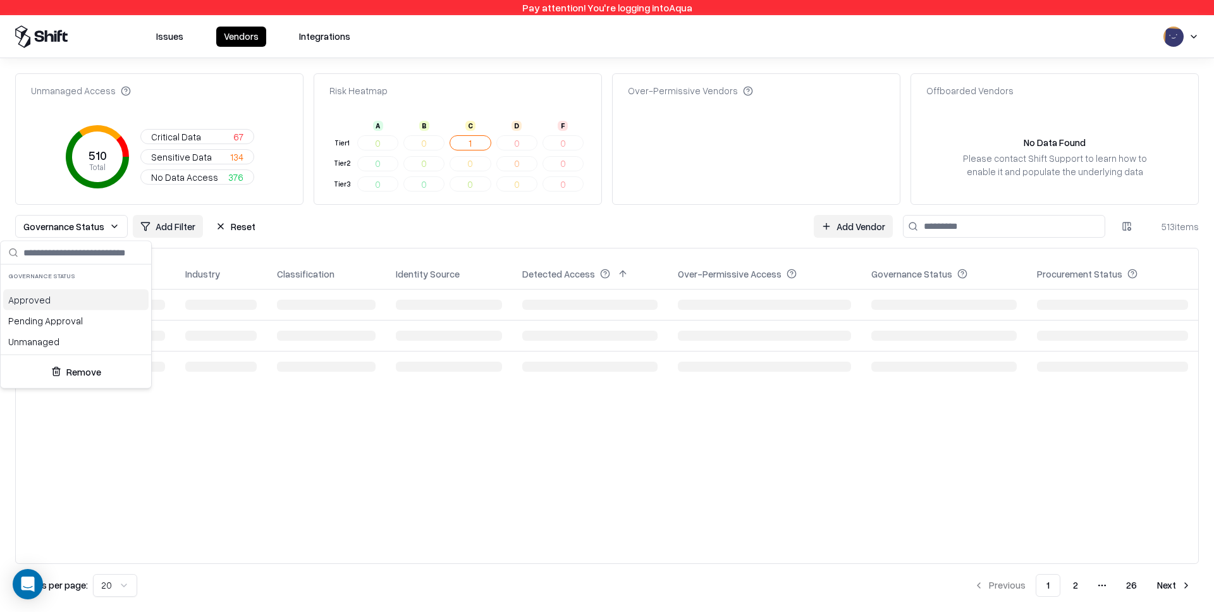
drag, startPoint x: 39, startPoint y: 307, endPoint x: 46, endPoint y: 314, distance: 10.3
click at [39, 307] on div "Approved" at bounding box center [75, 300] width 145 height 21
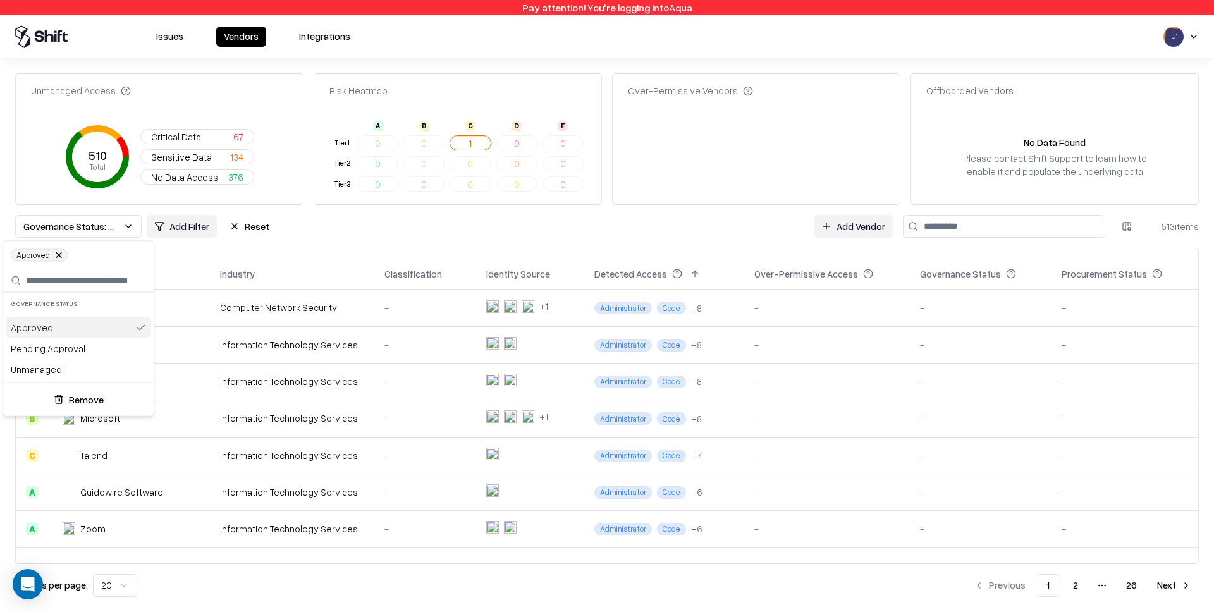
drag, startPoint x: 52, startPoint y: 319, endPoint x: 61, endPoint y: 330, distance: 13.9
click at [52, 319] on div "Approved" at bounding box center [78, 327] width 145 height 21
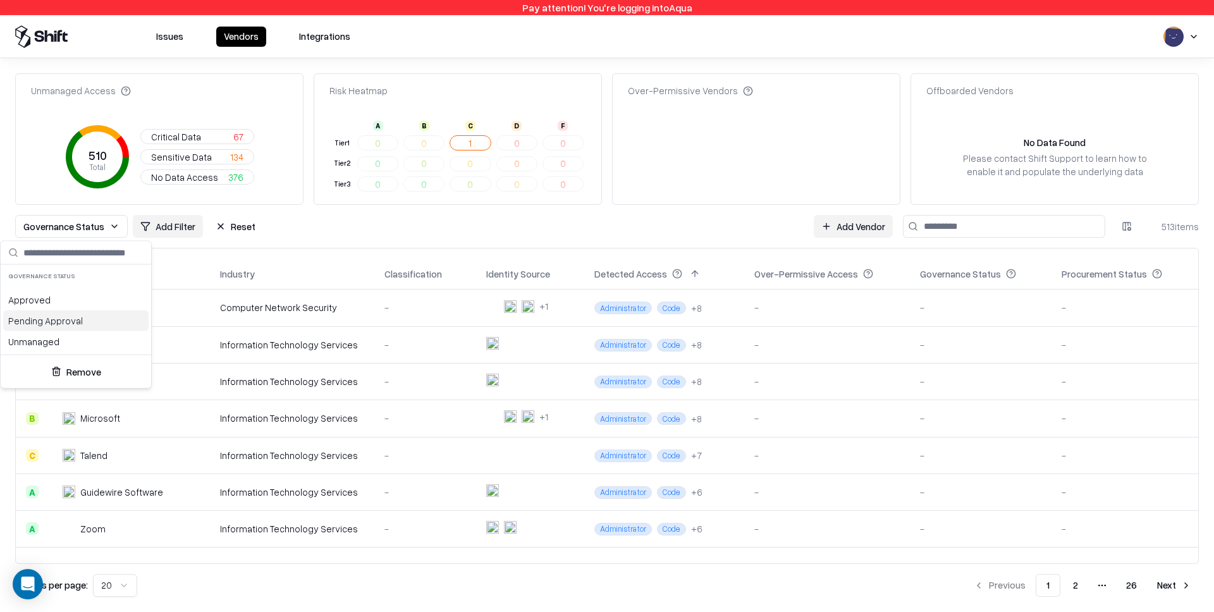
drag, startPoint x: 71, startPoint y: 298, endPoint x: 75, endPoint y: 308, distance: 11.4
click at [71, 298] on div "Approved" at bounding box center [75, 300] width 145 height 21
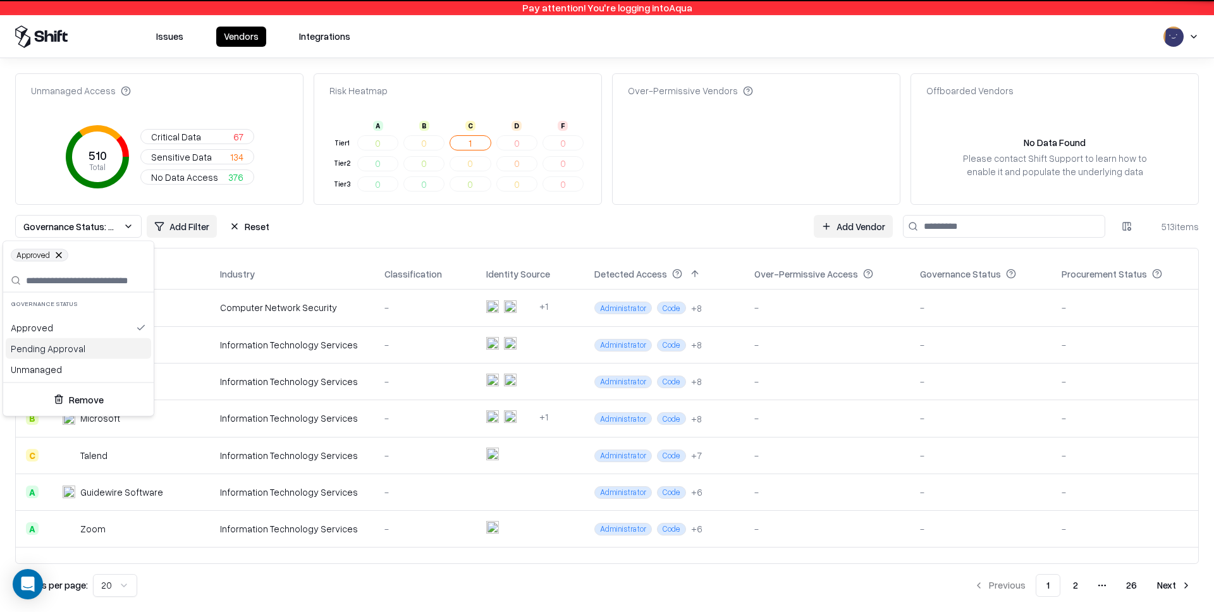
drag, startPoint x: 92, startPoint y: 344, endPoint x: 103, endPoint y: 354, distance: 14.3
click at [97, 346] on div "Pending Approval" at bounding box center [78, 348] width 145 height 21
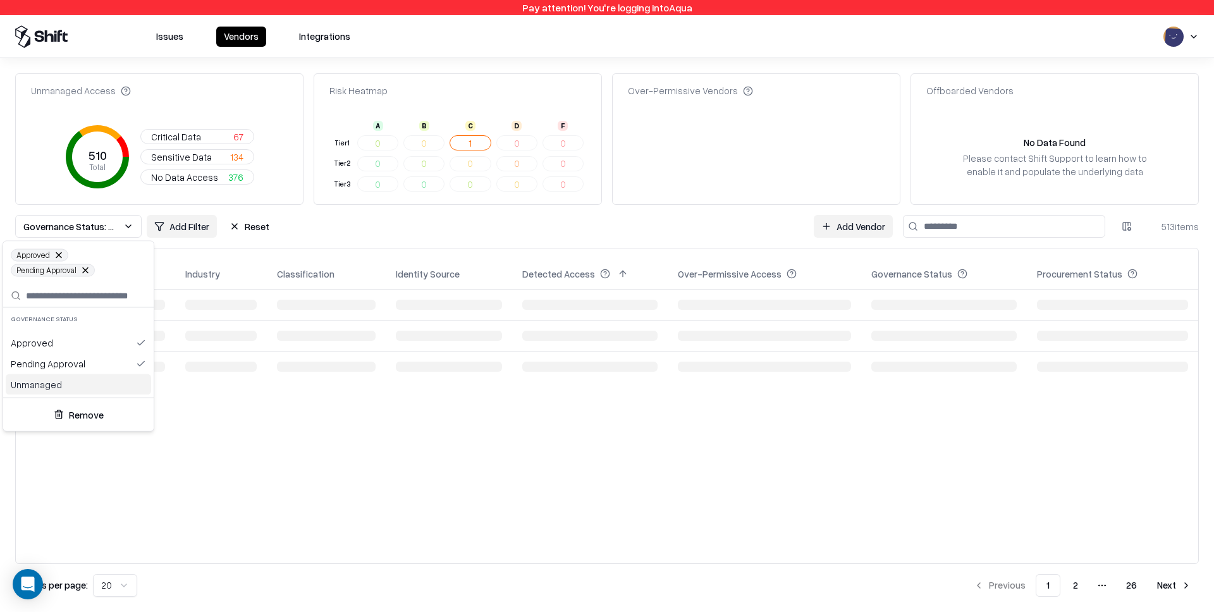
click at [118, 382] on div "Unmanaged" at bounding box center [78, 384] width 145 height 21
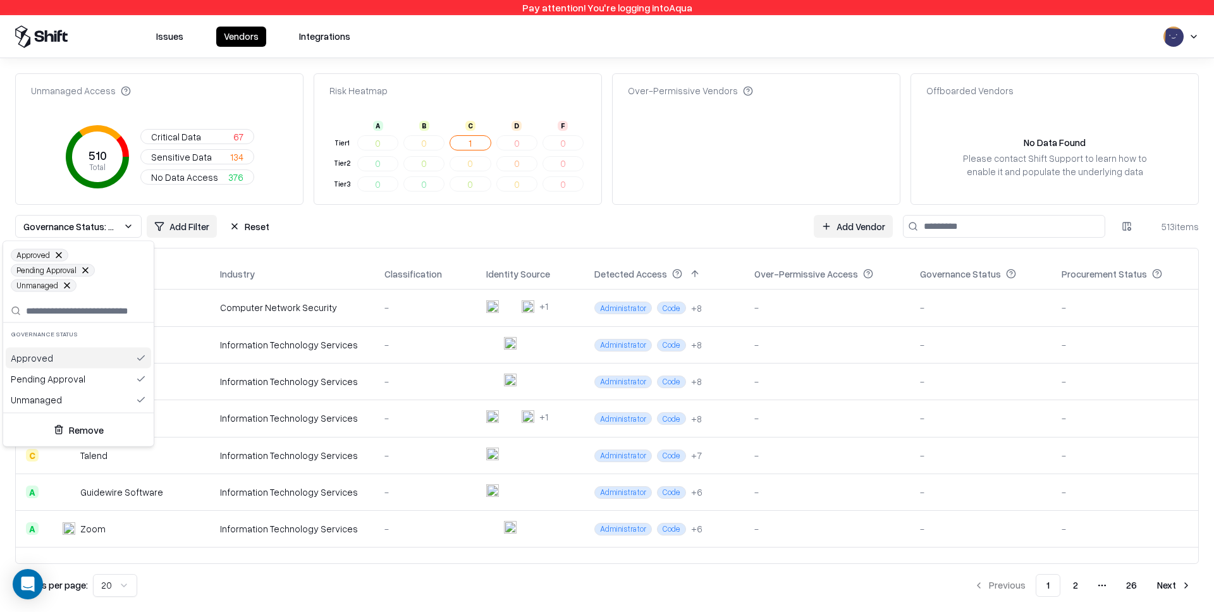
click at [385, 231] on html "Pay attention! You're logging into Aqua Issues Vendors Integrations Unmanaged A…" at bounding box center [607, 306] width 1214 height 612
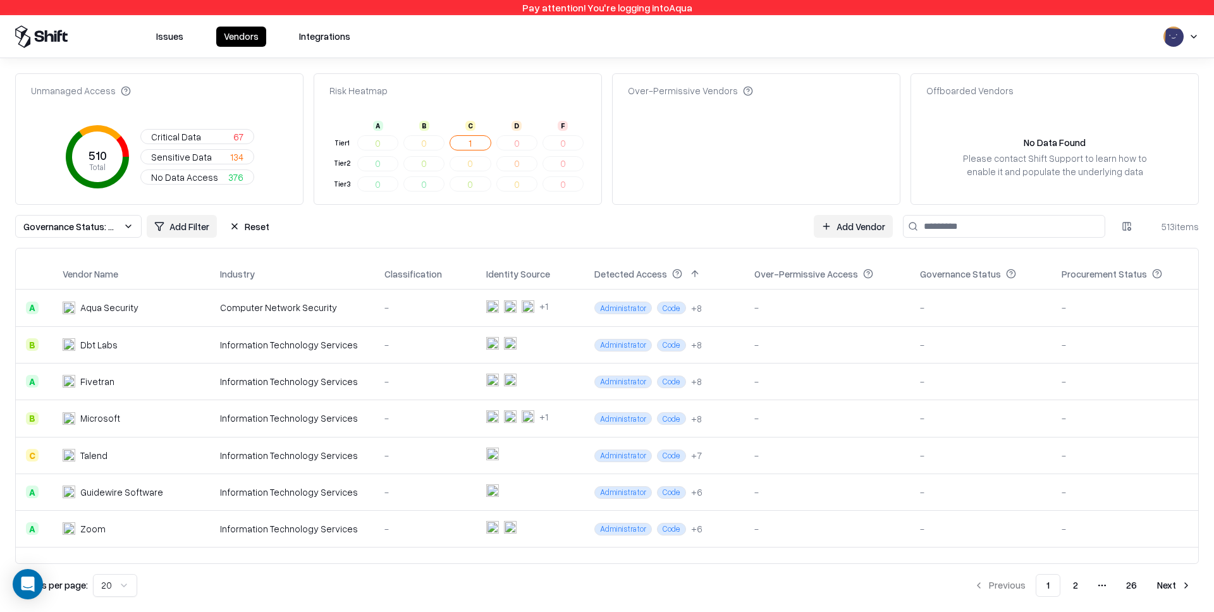
click at [121, 230] on button "Governance Status: Approved, Pending Approval, Unmanaged" at bounding box center [78, 226] width 126 height 23
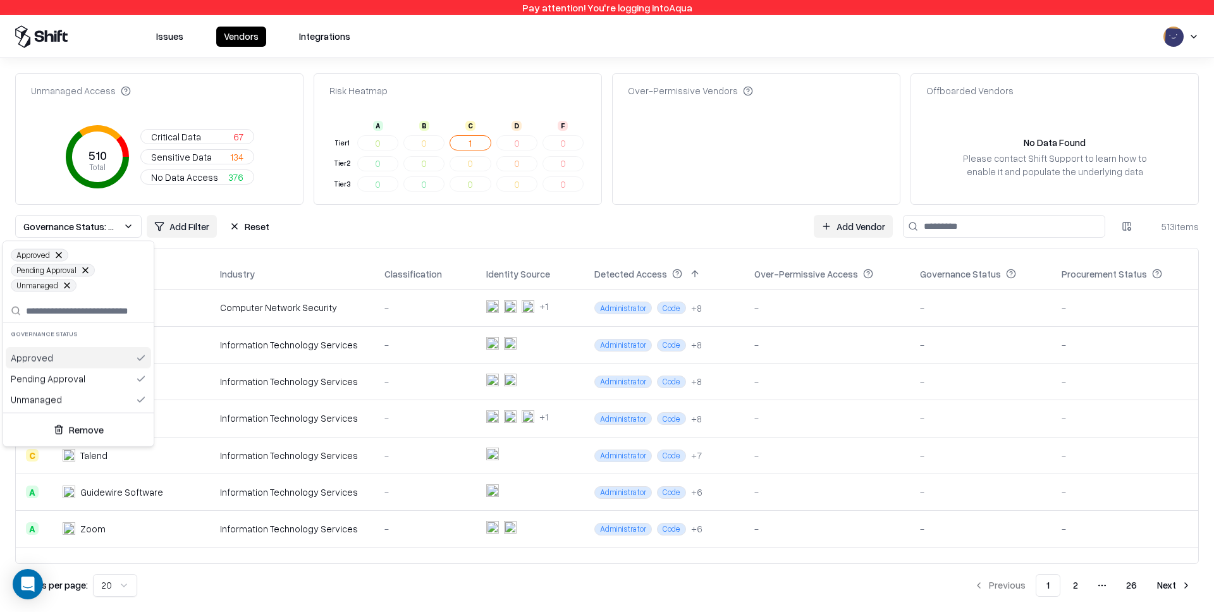
click at [68, 284] on button at bounding box center [67, 286] width 8 height 8
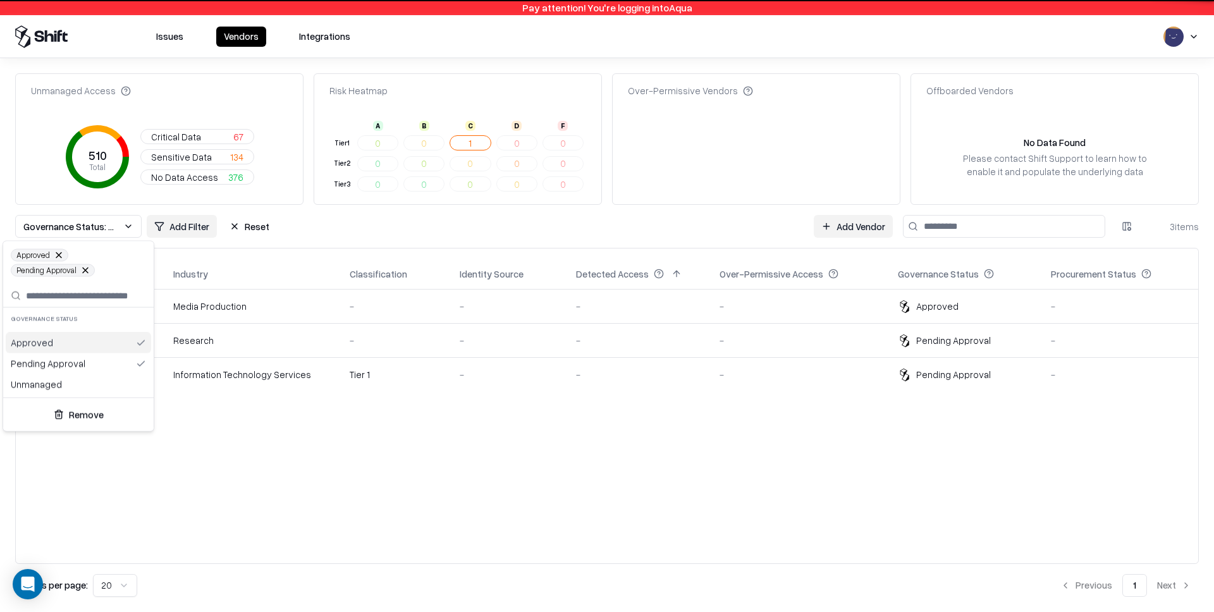
click at [542, 238] on html "Pay attention! You're logging into Aqua Issues Vendors Integrations Unmanaged A…" at bounding box center [607, 306] width 1214 height 612
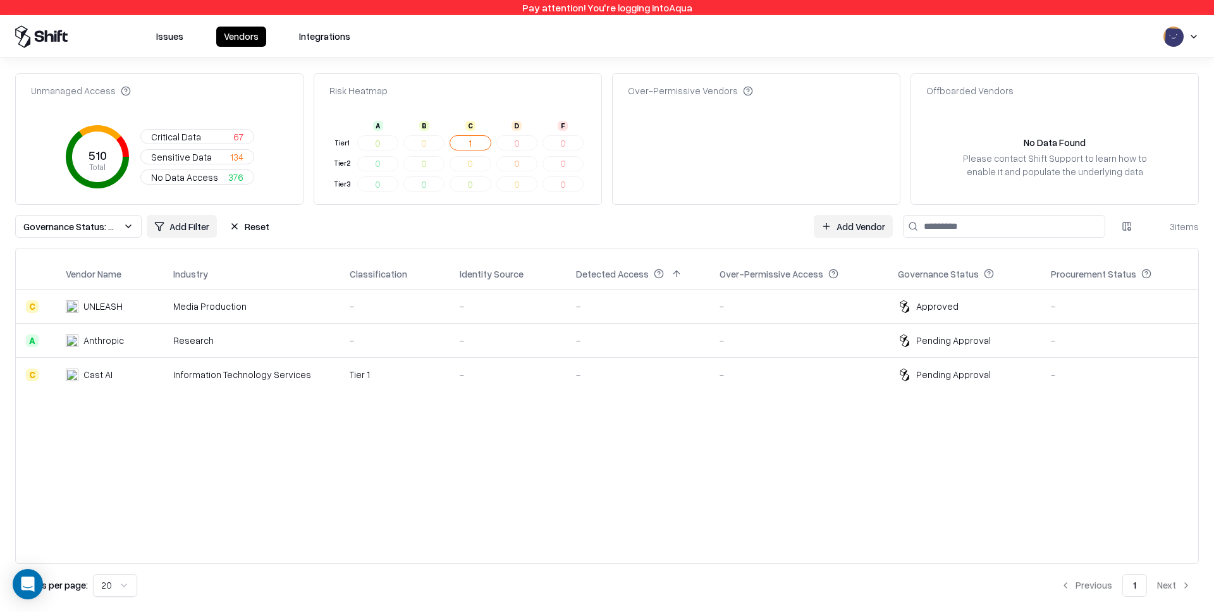
click at [259, 226] on button "Reset" at bounding box center [249, 226] width 55 height 23
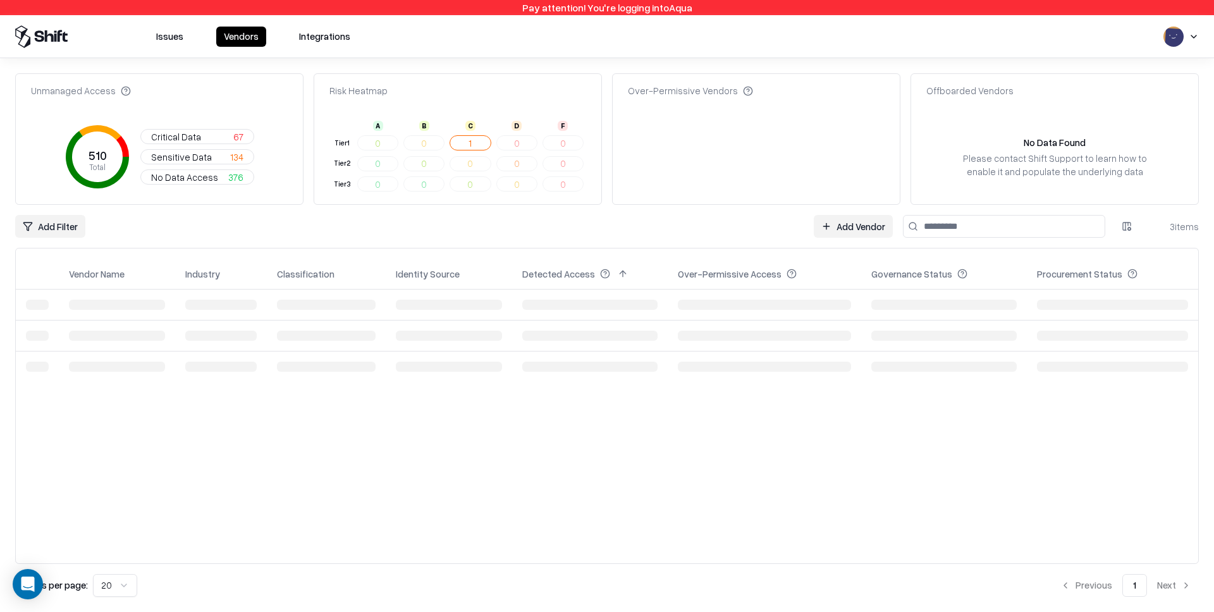
click at [59, 222] on html "Pay attention! You're logging into Aqua Issues Vendors Integrations Unmanaged A…" at bounding box center [607, 306] width 1214 height 612
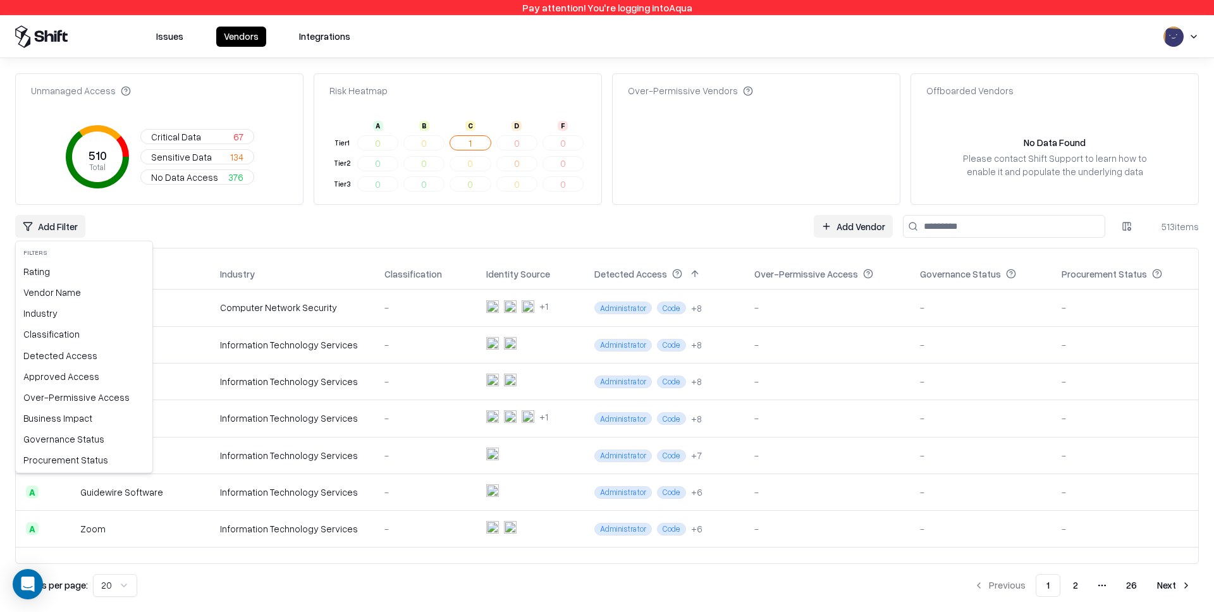
drag, startPoint x: 118, startPoint y: 228, endPoint x: 83, endPoint y: 231, distance: 35.5
click at [111, 229] on html "Pay attention! You're logging into Aqua Issues Vendors Integrations Unmanaged A…" at bounding box center [607, 306] width 1214 height 612
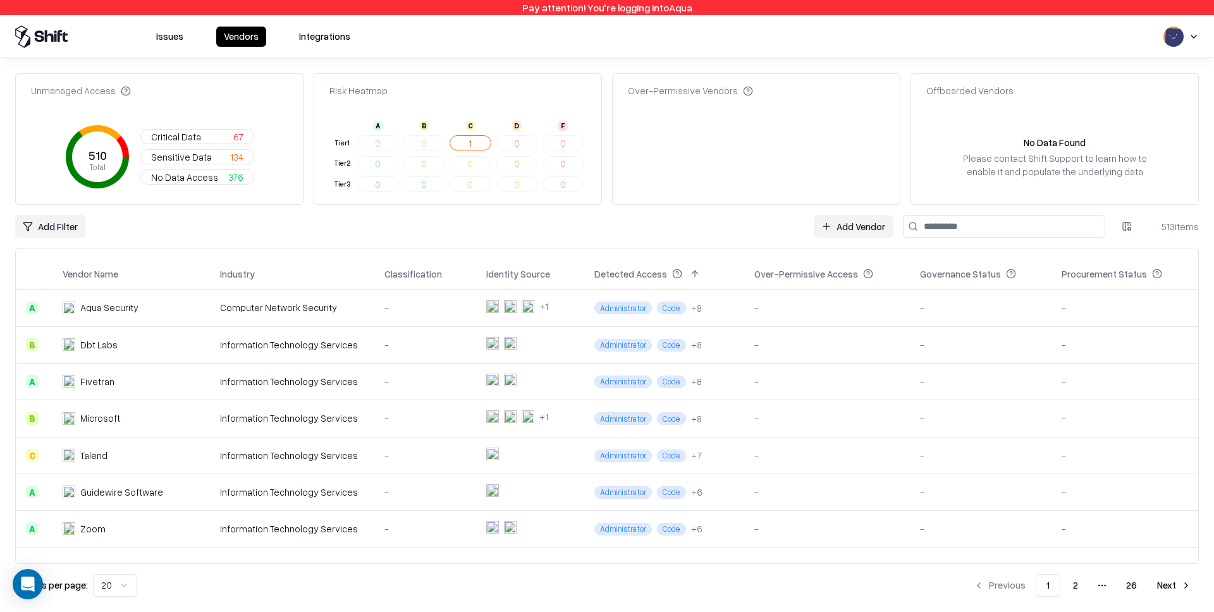
click at [76, 230] on html "Pay attention! You're logging into Aqua Issues Vendors Integrations Unmanaged A…" at bounding box center [607, 306] width 1214 height 612
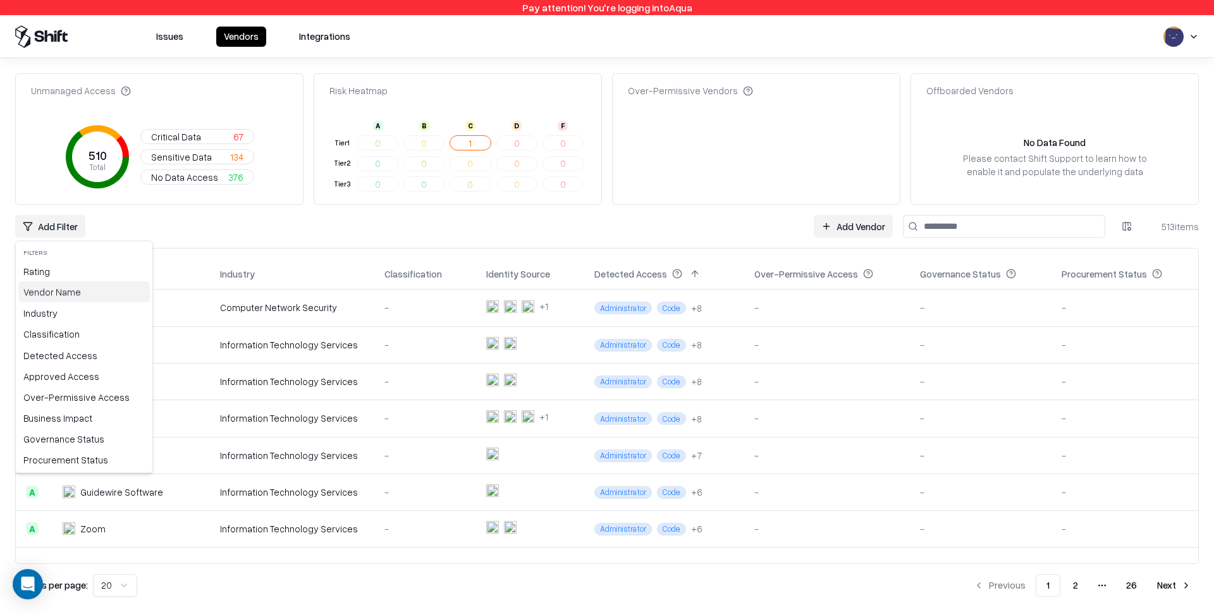
click at [73, 282] on div "Vendor Name" at bounding box center [83, 292] width 131 height 21
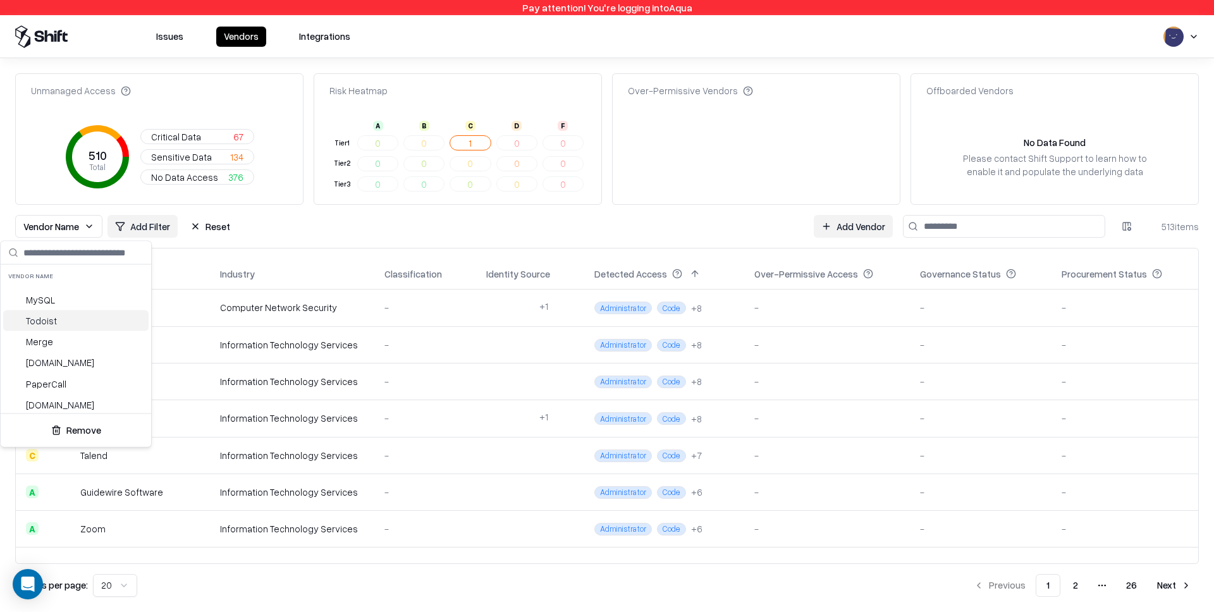
click at [609, 233] on html "Pay attention! You're logging into Aqua Issues Vendors Integrations Unmanaged A…" at bounding box center [607, 306] width 1214 height 612
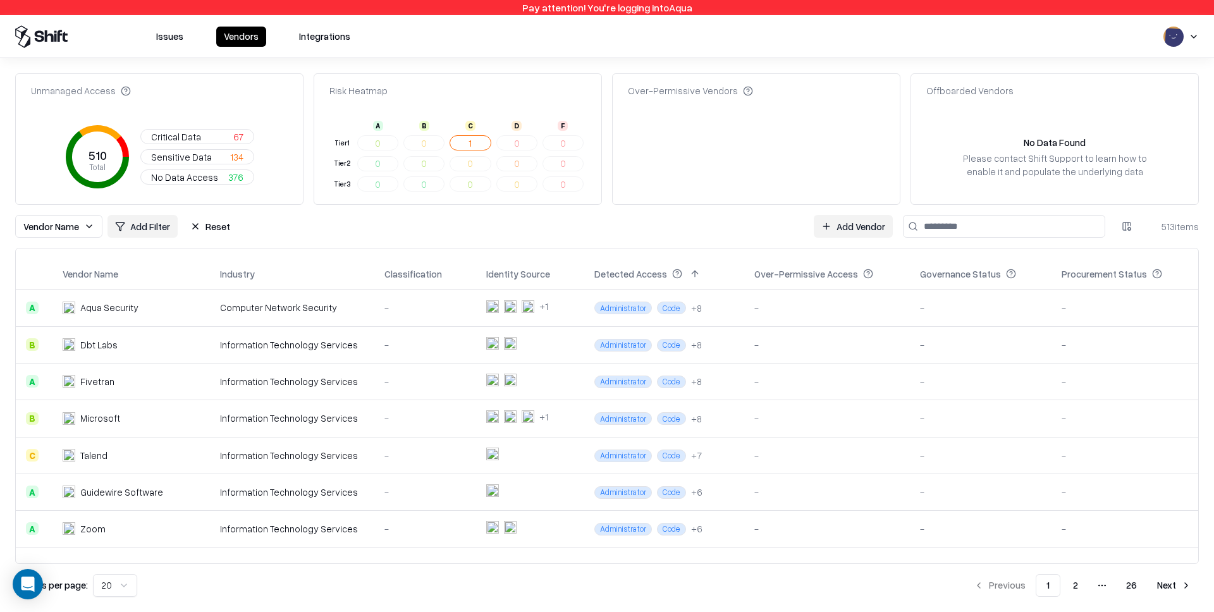
click at [209, 231] on button "Reset" at bounding box center [210, 226] width 55 height 23
click at [1027, 154] on div "Please contact Shift Support to learn how to enable it and populate the underly…" at bounding box center [1054, 165] width 206 height 27
click at [961, 180] on div "No Data Found Please contact Shift Support to learn how to enable it and popula…" at bounding box center [1054, 156] width 287 height 75
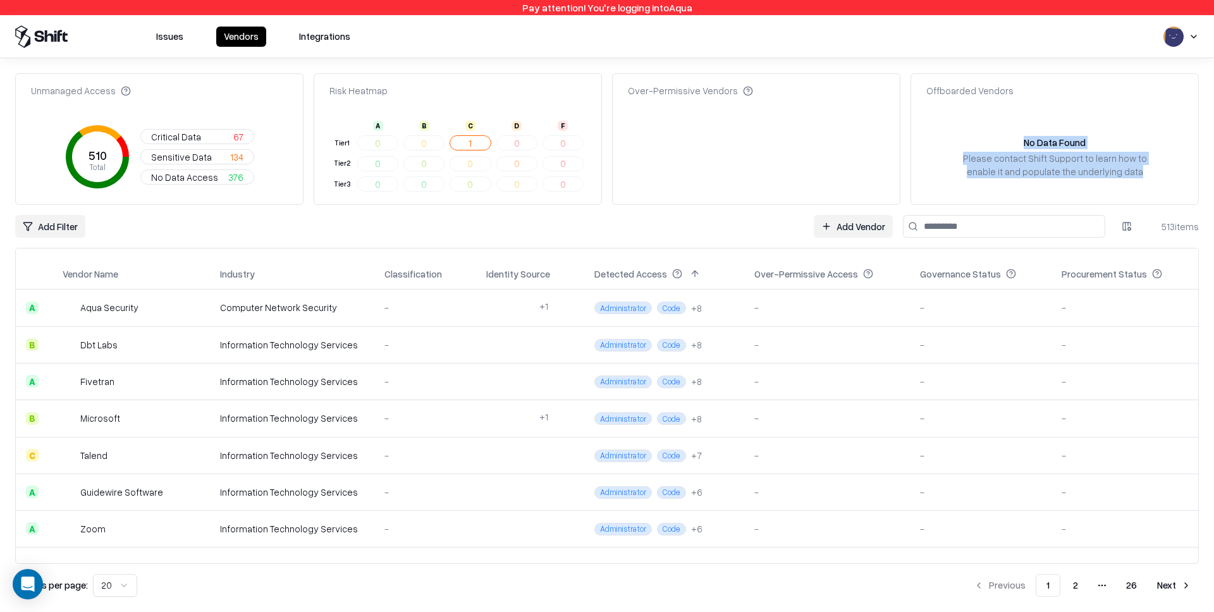
drag, startPoint x: 963, startPoint y: 180, endPoint x: 956, endPoint y: 154, distance: 26.8
click at [1169, 105] on div "Offboarded Vendors No Data Found Please contact Shift Support to learn how to e…" at bounding box center [1054, 138] width 288 height 131
drag, startPoint x: 1058, startPoint y: 164, endPoint x: 1062, endPoint y: 155, distance: 9.3
click at [1058, 164] on div "Please contact Shift Support to learn how to enable it and populate the underly…" at bounding box center [1054, 165] width 206 height 27
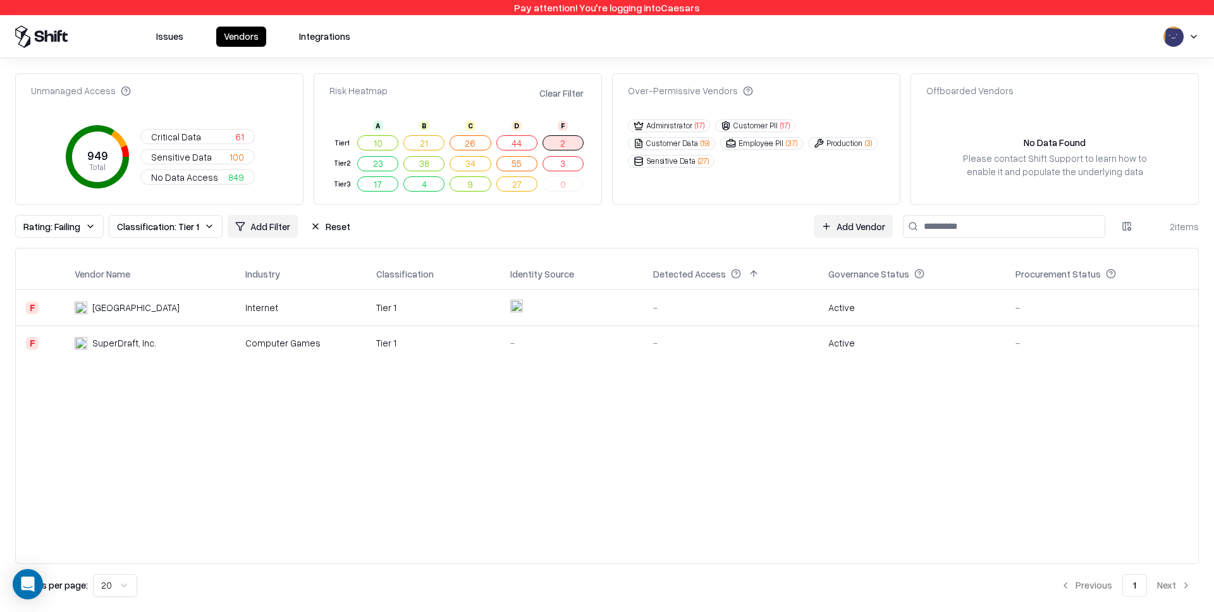
click at [245, 38] on button "Vendors" at bounding box center [241, 37] width 50 height 20
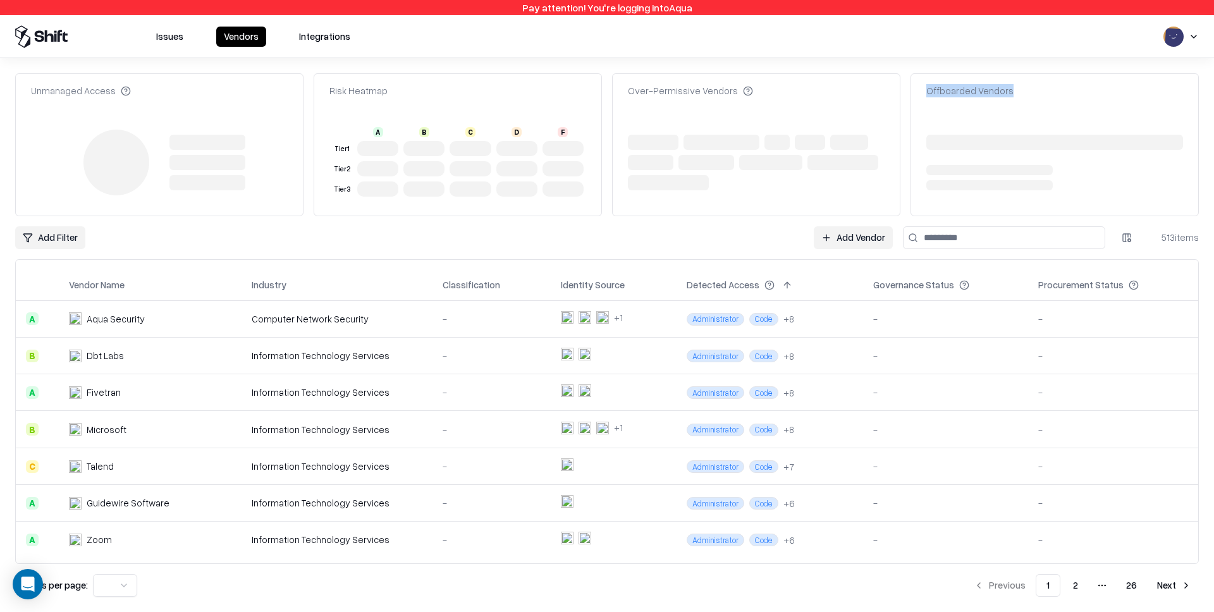
drag, startPoint x: 0, startPoint y: 0, endPoint x: 1151, endPoint y: 200, distance: 1168.3
click at [1151, 200] on div "Offboarded Vendors" at bounding box center [1054, 144] width 288 height 143
click at [1151, 202] on div at bounding box center [1054, 162] width 287 height 86
click at [1195, 35] on icon "button" at bounding box center [1193, 36] width 5 height 3
click at [1192, 34] on icon "button" at bounding box center [1193, 37] width 10 height 10
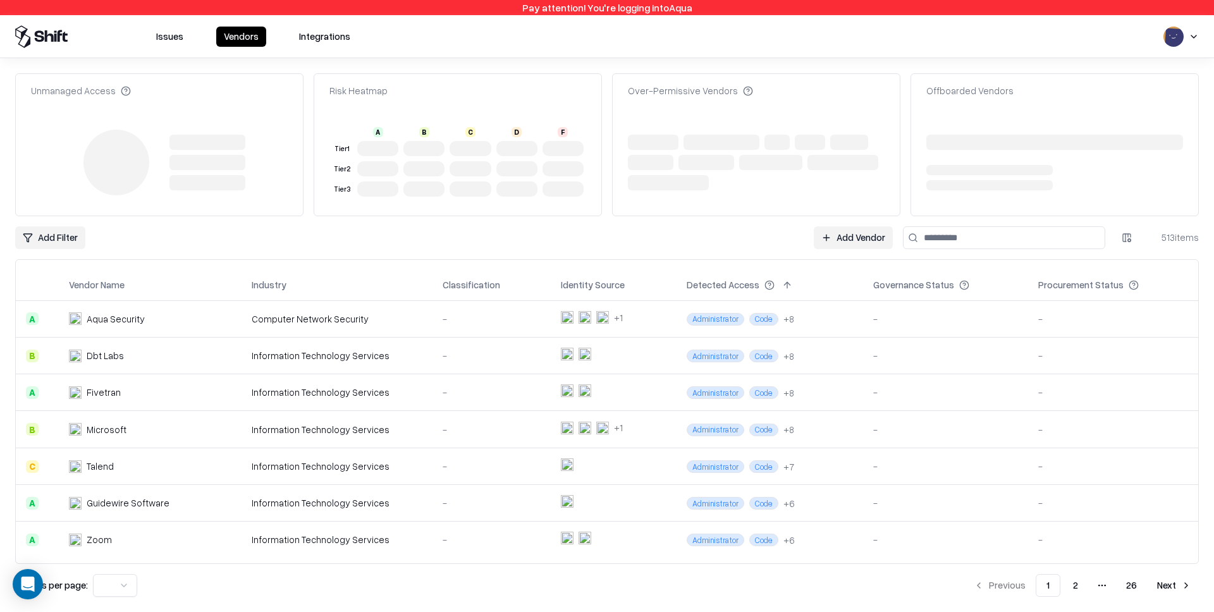
click at [1194, 38] on icon "button" at bounding box center [1193, 37] width 10 height 10
click at [1191, 35] on icon "button" at bounding box center [1193, 36] width 5 height 3
click at [1196, 37] on icon "button" at bounding box center [1193, 37] width 10 height 10
click at [1195, 34] on icon "button" at bounding box center [1193, 37] width 10 height 10
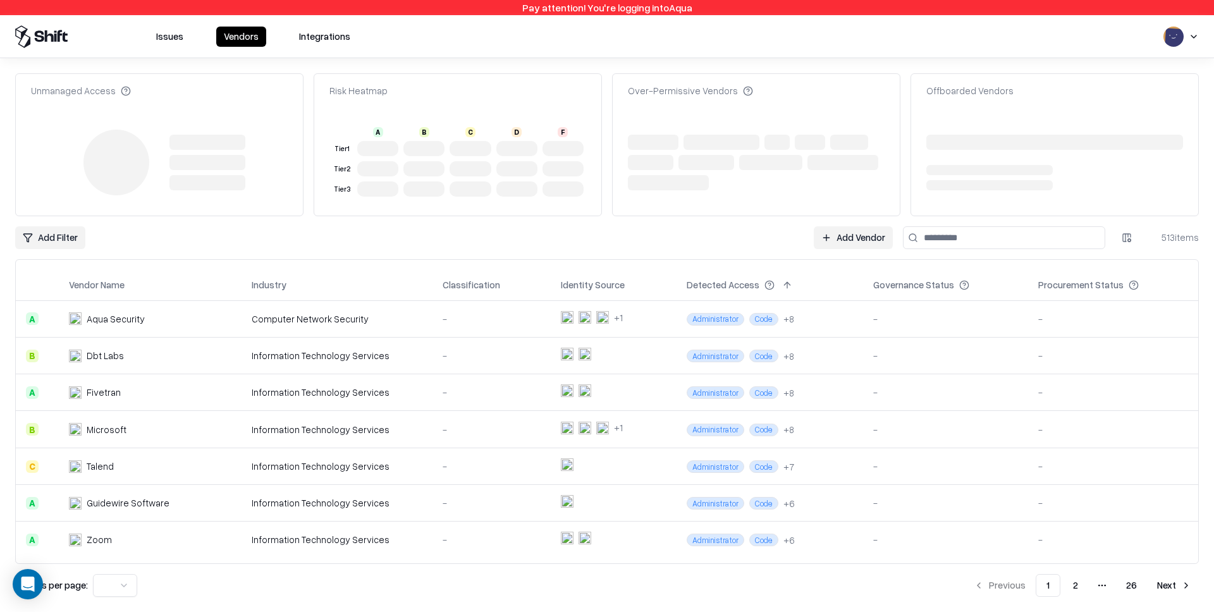
click at [1195, 34] on icon "button" at bounding box center [1193, 37] width 10 height 10
click at [1190, 38] on icon "button" at bounding box center [1193, 37] width 10 height 10
drag, startPoint x: 1193, startPoint y: 36, endPoint x: 508, endPoint y: 5, distance: 685.3
click at [1180, 39] on div "button" at bounding box center [1180, 37] width 35 height 20
click at [1190, 32] on icon "button" at bounding box center [1193, 37] width 10 height 10
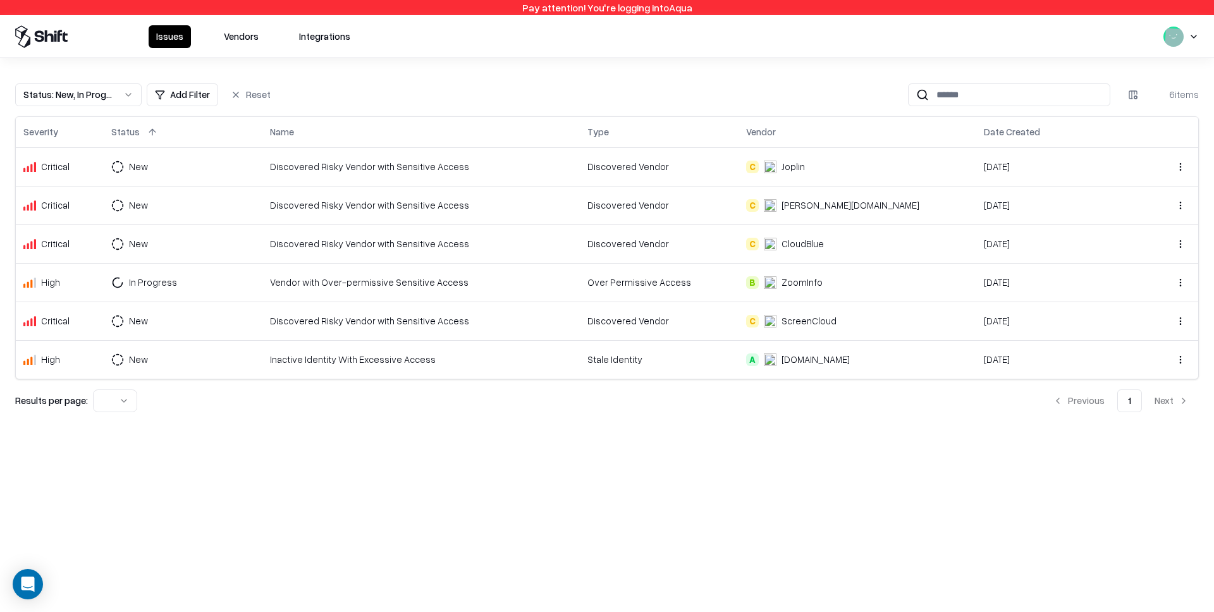
click at [1195, 38] on icon "button" at bounding box center [1193, 37] width 10 height 10
click at [1193, 38] on icon "button" at bounding box center [1193, 37] width 10 height 10
click at [1193, 37] on icon "button" at bounding box center [1193, 36] width 5 height 3
click at [1191, 39] on icon "button" at bounding box center [1193, 37] width 10 height 10
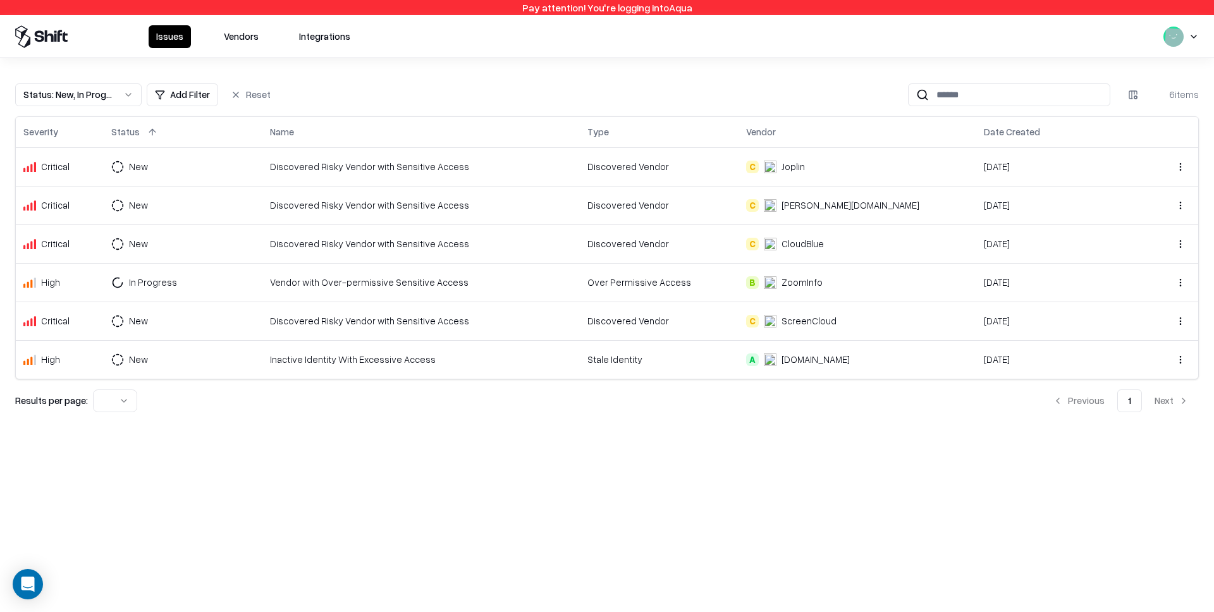
click at [1192, 36] on icon "button" at bounding box center [1193, 36] width 5 height 3
click at [1197, 35] on icon "button" at bounding box center [1193, 37] width 10 height 10
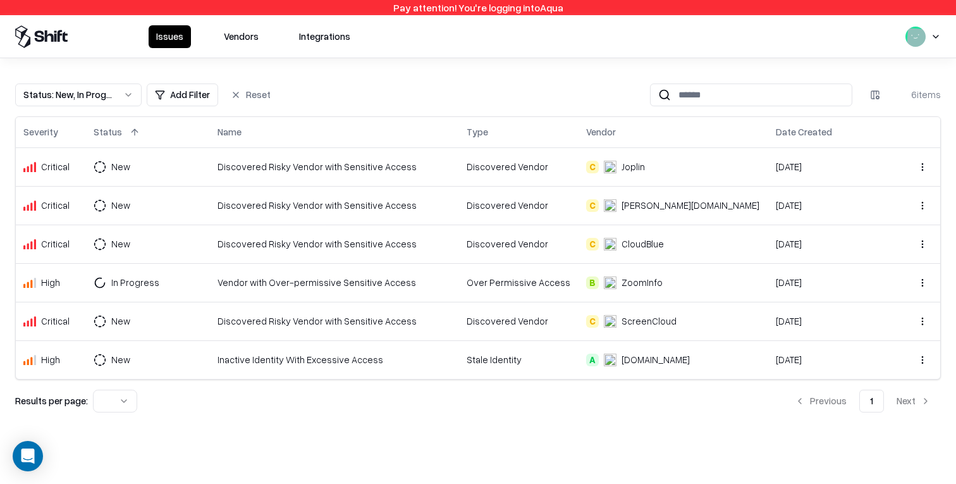
click at [249, 34] on button "Vendors" at bounding box center [241, 36] width 50 height 23
click at [936, 36] on icon "button" at bounding box center [935, 36] width 5 height 3
click at [934, 37] on icon "button" at bounding box center [935, 37] width 10 height 10
click at [937, 36] on icon "button" at bounding box center [935, 37] width 10 height 10
click at [939, 34] on icon "button" at bounding box center [935, 37] width 10 height 10
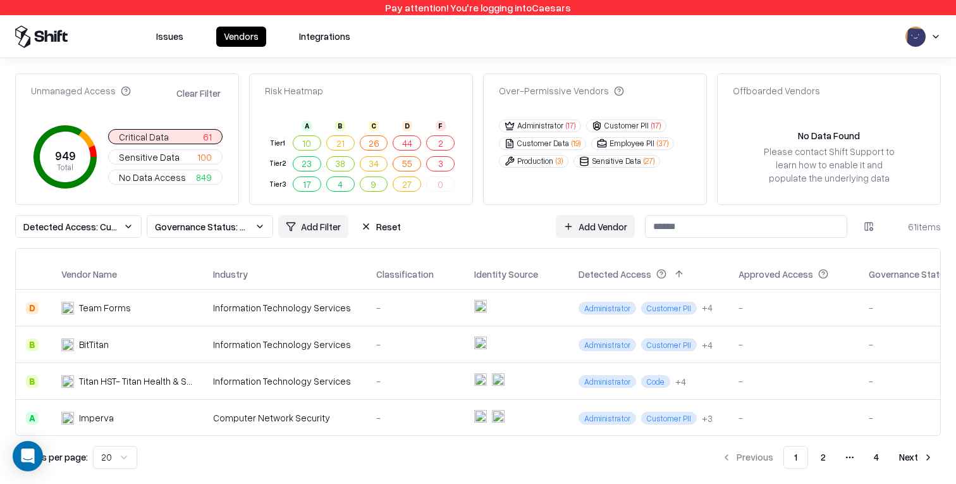
click at [932, 34] on html "Pay attention! You're logging into Caesars Issues Vendors Integrations Unmanage…" at bounding box center [478, 242] width 956 height 484
click at [722, 56] on html "Pay attention! You're logging into Caesars Issues Vendors Integrations Unmanage…" at bounding box center [478, 242] width 956 height 484
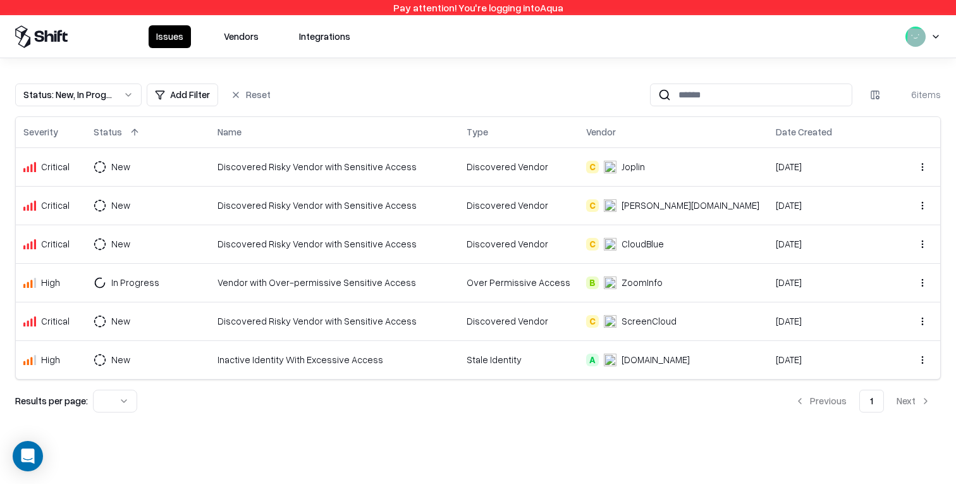
click at [936, 34] on icon "button" at bounding box center [935, 37] width 10 height 10
click at [932, 34] on icon "button" at bounding box center [935, 37] width 10 height 10
click at [932, 39] on icon "button" at bounding box center [935, 37] width 10 height 10
click at [933, 35] on icon "button" at bounding box center [935, 36] width 5 height 3
click at [936, 37] on icon "button" at bounding box center [935, 37] width 10 height 10
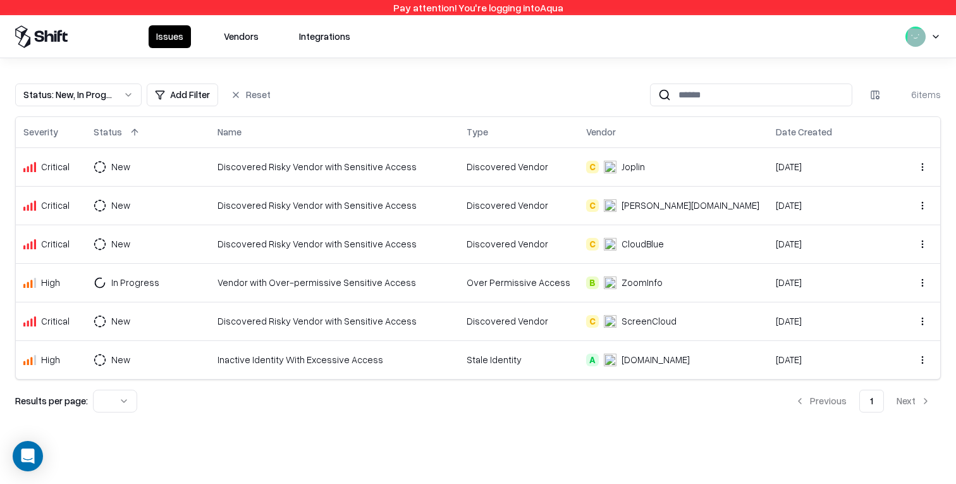
click at [936, 37] on icon "button" at bounding box center [935, 37] width 10 height 10
click at [936, 35] on icon "button" at bounding box center [935, 37] width 10 height 10
click at [934, 35] on icon "button" at bounding box center [935, 37] width 10 height 10
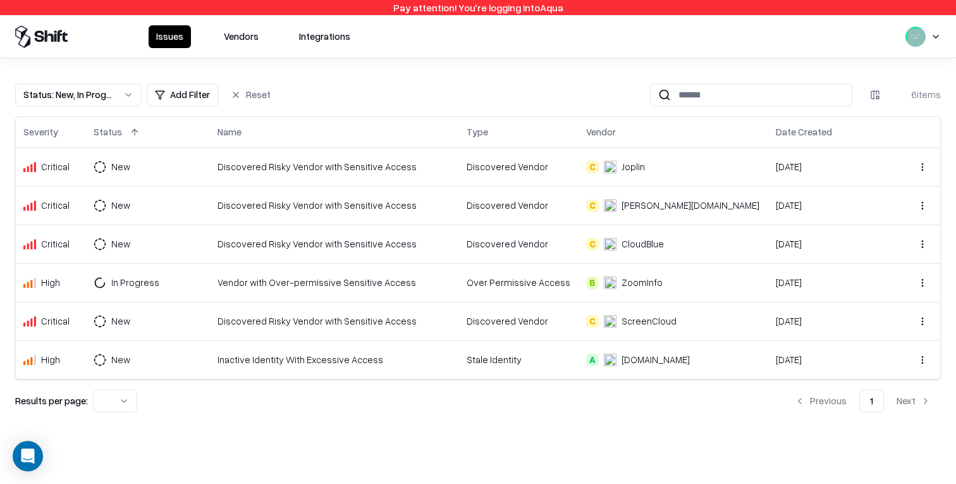
click at [934, 32] on icon "button" at bounding box center [935, 37] width 10 height 10
click at [934, 39] on icon "button" at bounding box center [935, 37] width 10 height 10
click at [37, 40] on icon at bounding box center [39, 35] width 9 height 11
drag, startPoint x: 93, startPoint y: 40, endPoint x: 109, endPoint y: 40, distance: 16.4
click at [93, 40] on div "Issues Vendors Integrations" at bounding box center [186, 36] width 343 height 23
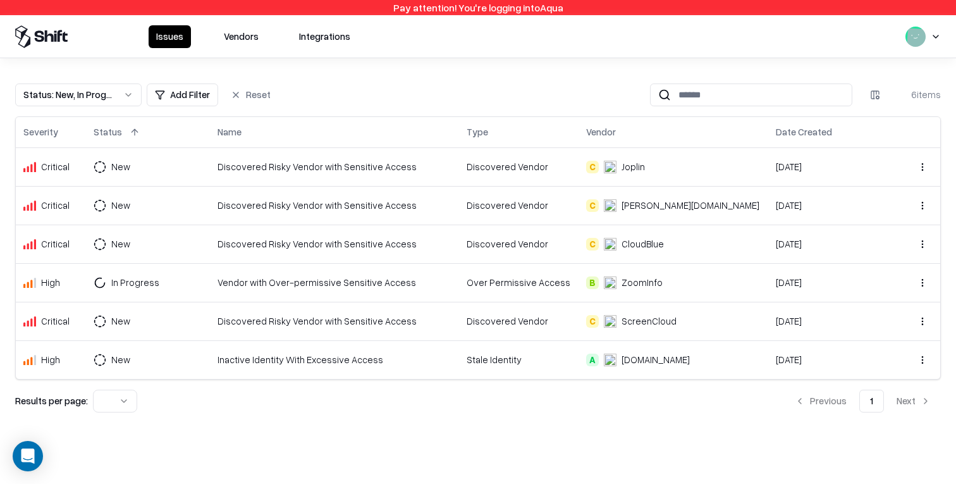
click at [229, 40] on button "Vendors" at bounding box center [241, 36] width 50 height 23
click at [337, 35] on button "Integrations" at bounding box center [324, 36] width 66 height 23
click at [932, 35] on icon "button" at bounding box center [935, 37] width 10 height 10
click at [914, 35] on rect "button" at bounding box center [916, 38] width 20 height 20
click at [927, 36] on div "button" at bounding box center [922, 37] width 35 height 20
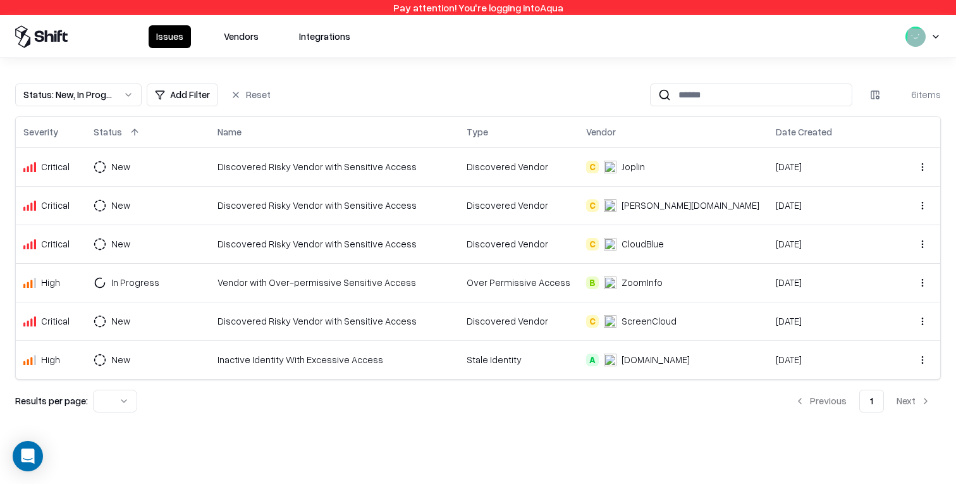
click at [936, 36] on icon "button" at bounding box center [935, 37] width 10 height 10
click at [925, 36] on div "button" at bounding box center [922, 37] width 35 height 20
click at [538, 239] on div "Discovered Vendor" at bounding box center [518, 243] width 105 height 13
click at [349, 252] on td "Discovered Risky Vendor with Sensitive Access" at bounding box center [334, 243] width 249 height 39
click at [258, 39] on button "Vendors" at bounding box center [241, 36] width 50 height 23
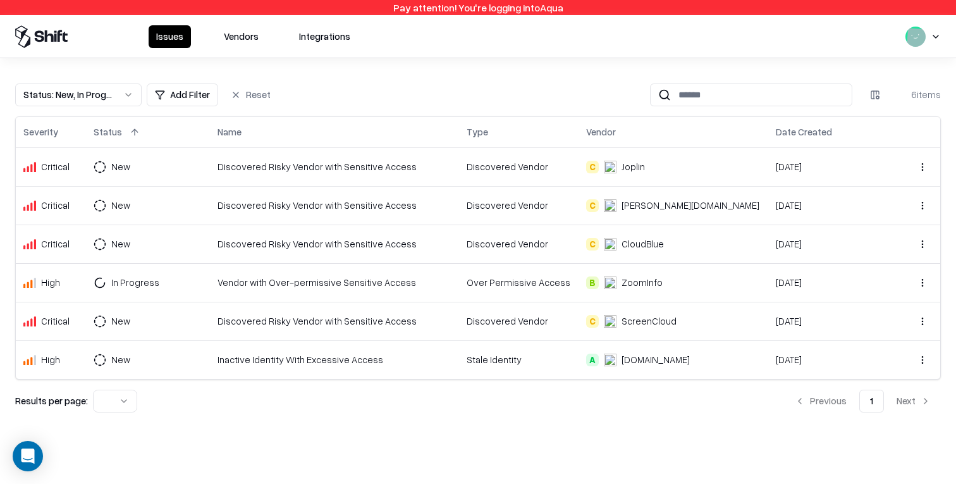
click at [398, 221] on td "Discovered Risky Vendor with Sensitive Access" at bounding box center [334, 205] width 249 height 39
click at [254, 40] on button "Vendors" at bounding box center [241, 36] width 50 height 23
click at [935, 36] on icon "button" at bounding box center [935, 37] width 10 height 10
click at [932, 35] on icon "button" at bounding box center [935, 37] width 10 height 10
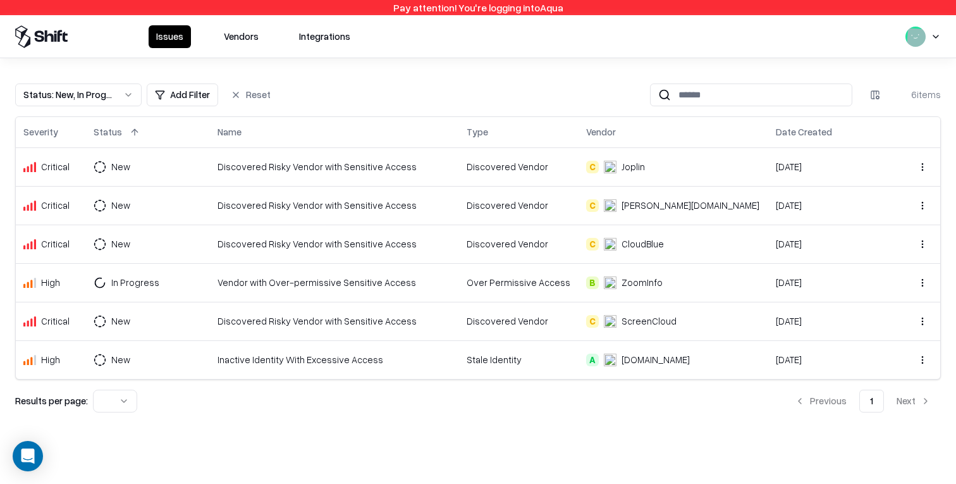
click at [934, 35] on icon "button" at bounding box center [935, 37] width 10 height 10
click at [937, 32] on icon "button" at bounding box center [935, 37] width 10 height 10
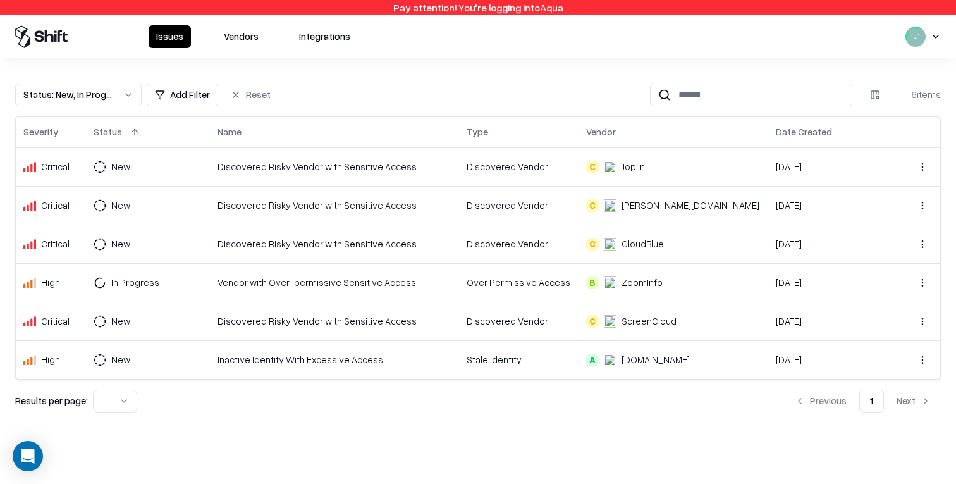
click at [245, 35] on button "Vendors" at bounding box center [241, 36] width 50 height 23
click at [304, 39] on button "Integrations" at bounding box center [324, 36] width 66 height 23
click at [941, 32] on div "Issues Vendors Integrations" at bounding box center [478, 36] width 956 height 42
click at [939, 32] on icon "button" at bounding box center [935, 37] width 10 height 10
click at [937, 33] on icon "button" at bounding box center [935, 37] width 10 height 10
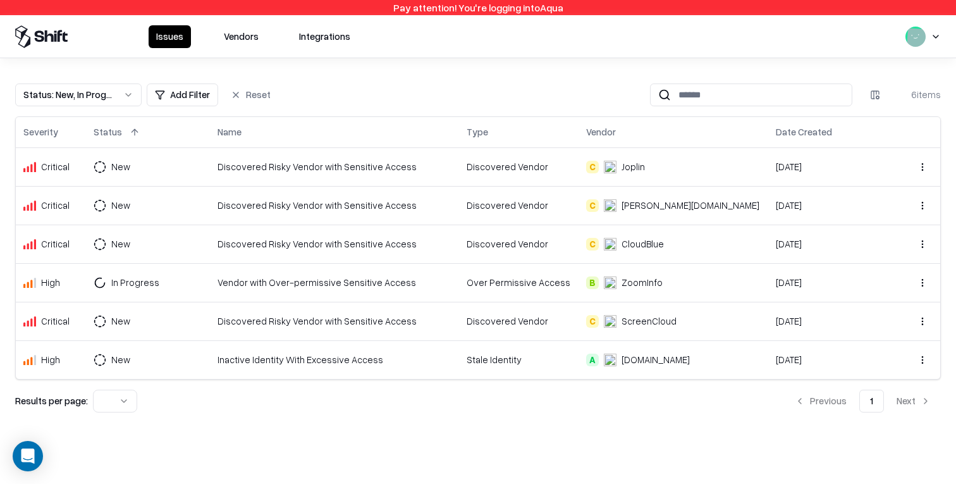
click at [236, 38] on button "Vendors" at bounding box center [241, 36] width 50 height 23
click at [932, 36] on icon "button" at bounding box center [935, 37] width 10 height 10
click at [935, 36] on icon "button" at bounding box center [935, 37] width 10 height 10
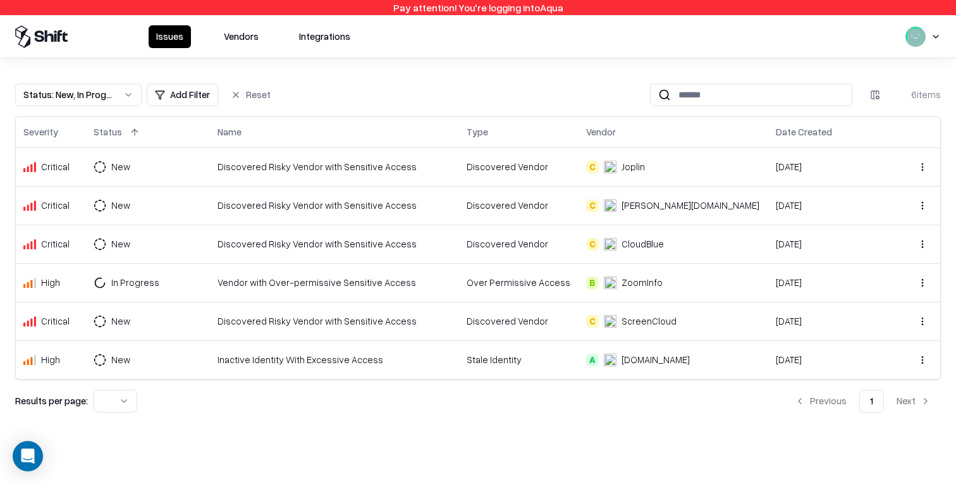
click at [935, 36] on icon "button" at bounding box center [935, 37] width 10 height 10
click at [925, 36] on div "button" at bounding box center [922, 37] width 35 height 20
click at [945, 36] on div "Issues Vendors Integrations" at bounding box center [478, 36] width 956 height 42
click at [237, 43] on button "Vendors" at bounding box center [241, 36] width 50 height 23
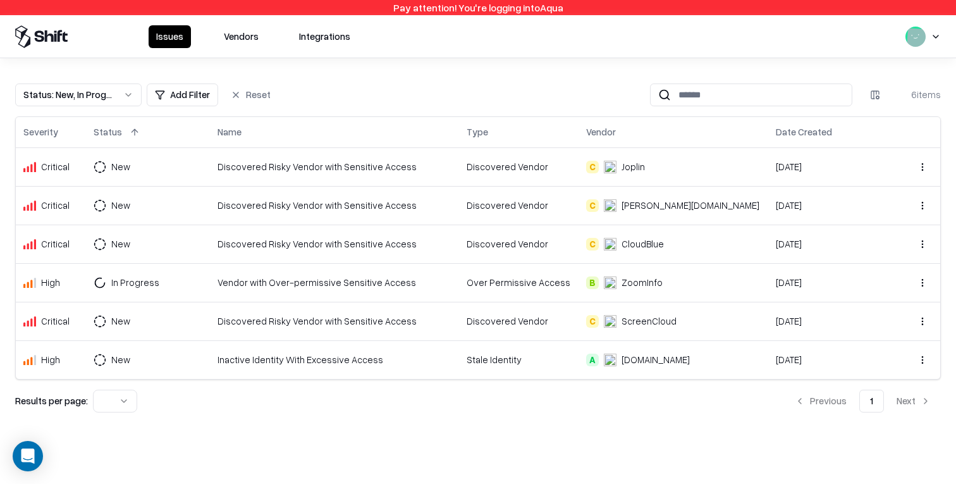
click at [331, 42] on button "Integrations" at bounding box center [324, 36] width 66 height 23
click at [239, 30] on button "Vendors" at bounding box center [241, 36] width 50 height 23
click at [338, 34] on button "Integrations" at bounding box center [324, 36] width 66 height 23
click at [384, 44] on div "Issues Vendors Integrations" at bounding box center [478, 36] width 956 height 42
click at [177, 30] on button "Issues" at bounding box center [170, 36] width 42 height 23
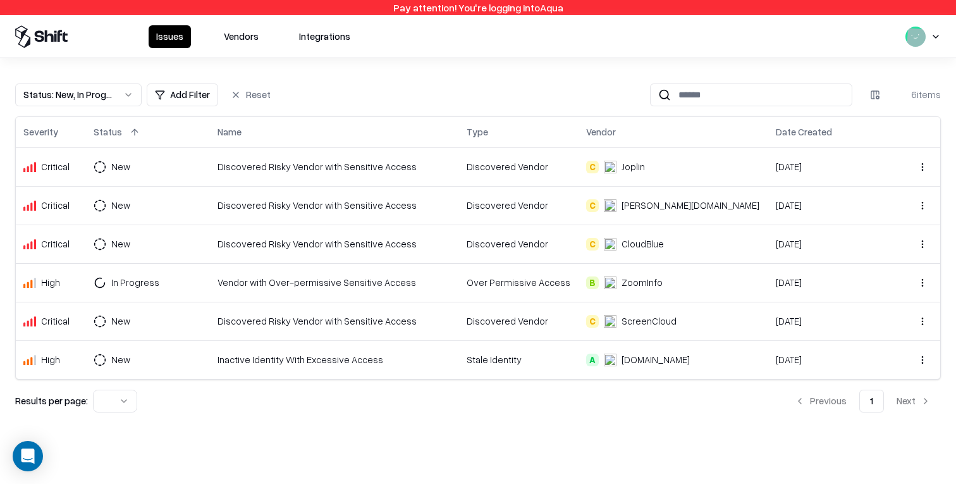
click at [226, 30] on button "Vendors" at bounding box center [241, 36] width 50 height 23
click at [257, 39] on button "Vendors" at bounding box center [241, 36] width 50 height 23
click at [320, 38] on button "Integrations" at bounding box center [324, 36] width 66 height 23
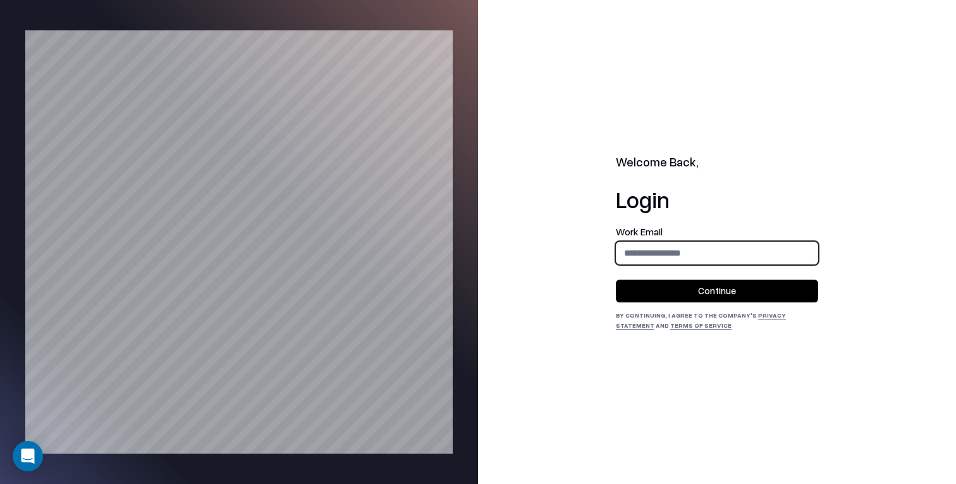
click at [547, 262] on input "email" at bounding box center [716, 252] width 201 height 23
type input "**********"
click at [547, 286] on button "Continue" at bounding box center [717, 290] width 202 height 23
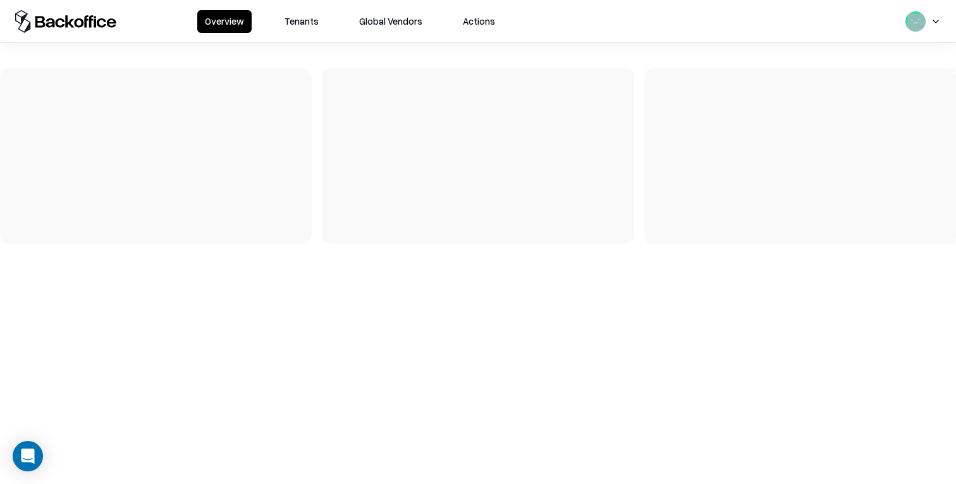
click at [295, 28] on button "Tenants" at bounding box center [301, 21] width 49 height 23
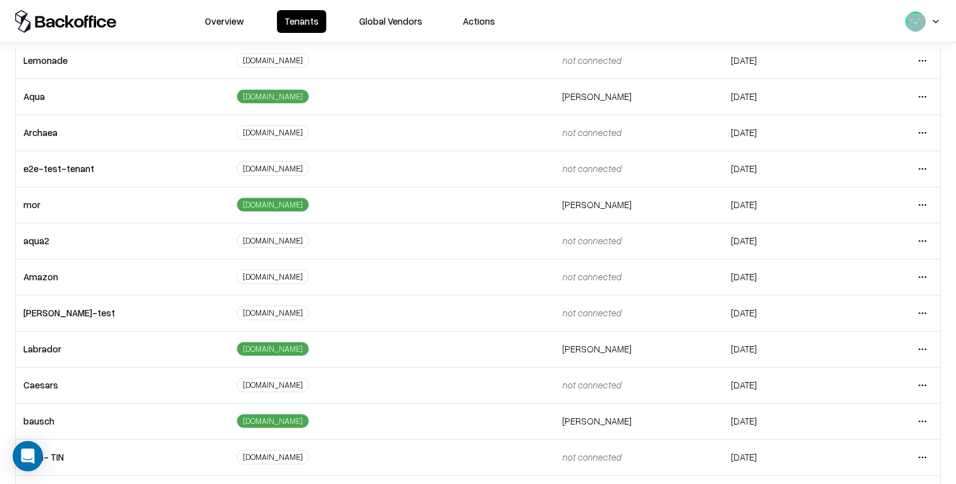
scroll to position [212, 0]
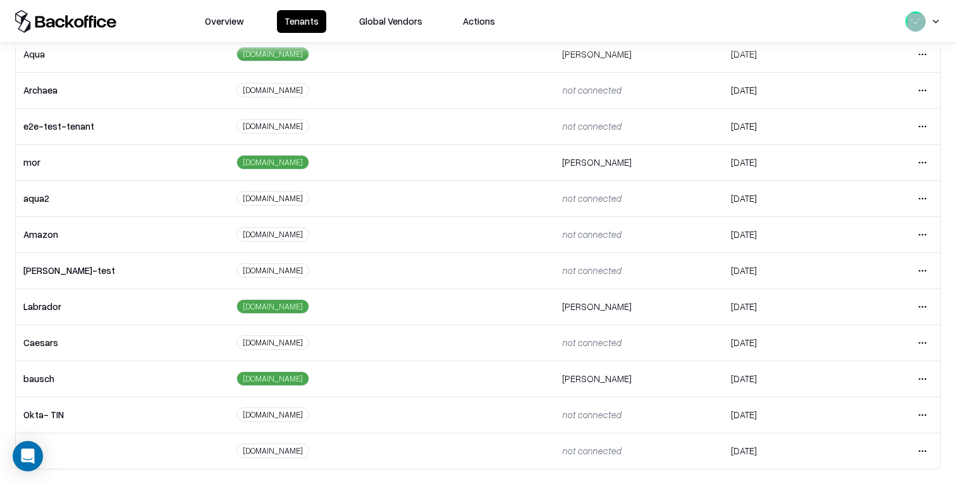
click at [922, 378] on html "Overview Tenants Global Vendors Actions Tenants Add Tenant Tenant name Domain A…" at bounding box center [478, 242] width 956 height 484
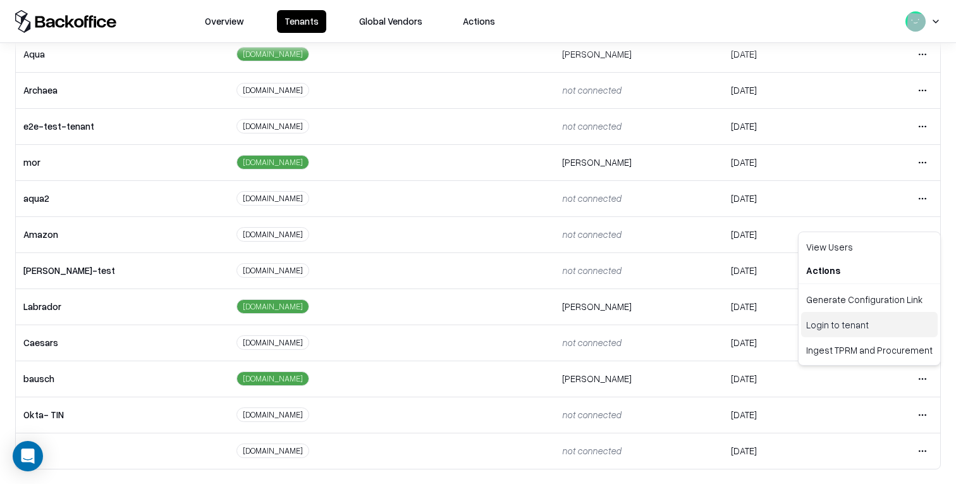
click at [831, 329] on div "Login to tenant" at bounding box center [869, 324] width 137 height 25
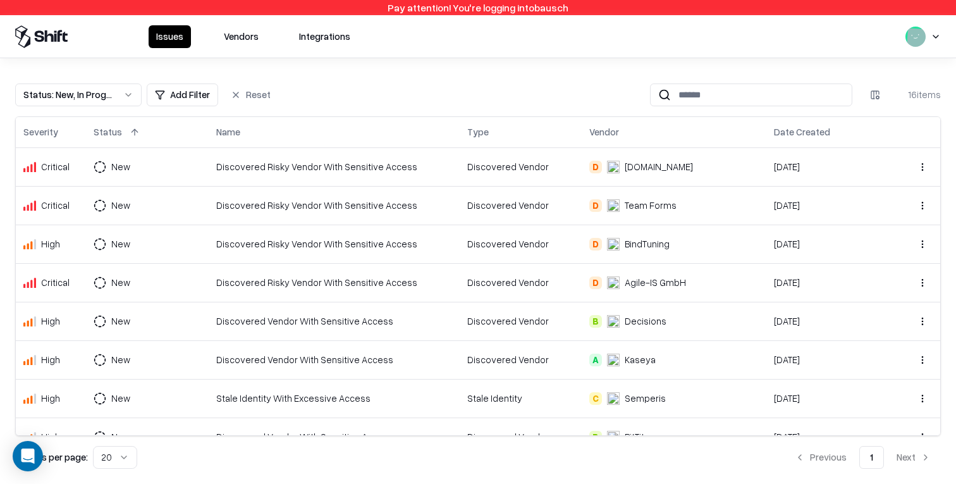
click at [259, 37] on button "Vendors" at bounding box center [241, 36] width 50 height 23
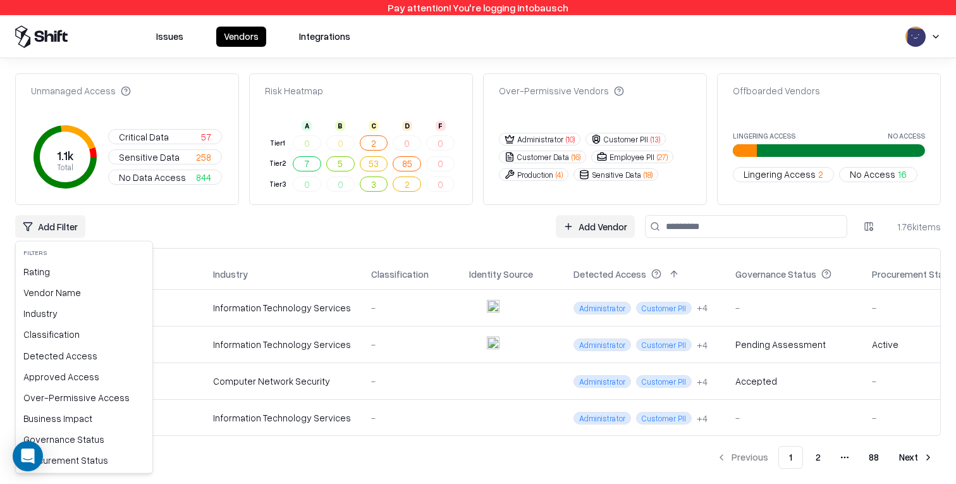
click at [66, 222] on html "Pay attention! You're logging into bausch Issues Vendors Integrations Unmanaged…" at bounding box center [478, 242] width 956 height 484
click at [70, 440] on div "Governance Status" at bounding box center [83, 439] width 131 height 21
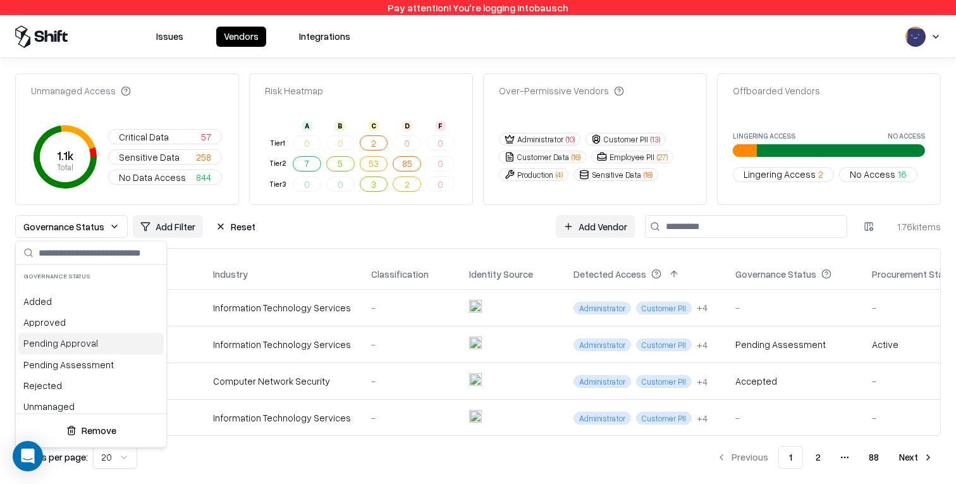
scroll to position [25, 0]
click at [94, 344] on div "Pending Approval" at bounding box center [90, 337] width 145 height 21
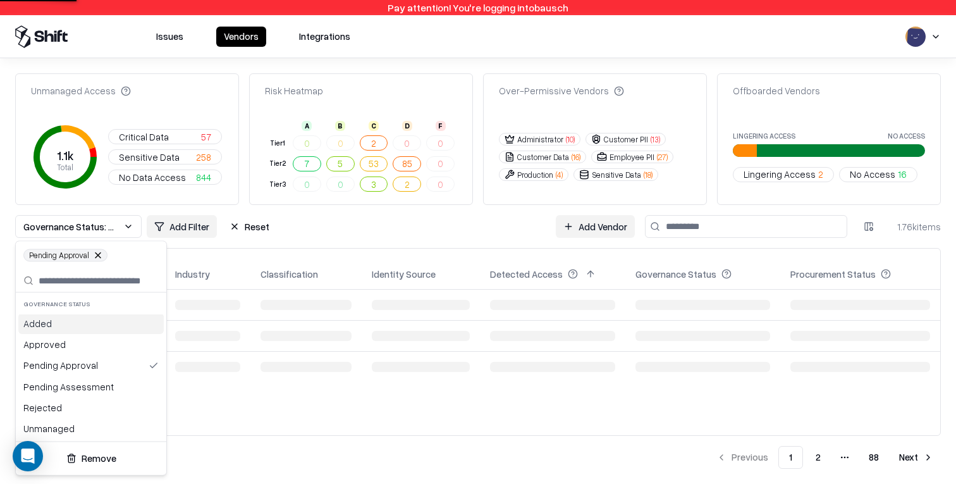
click at [375, 233] on html "Pay attention! You're logging into bausch Issues Vendors Integrations Unmanaged…" at bounding box center [478, 242] width 956 height 484
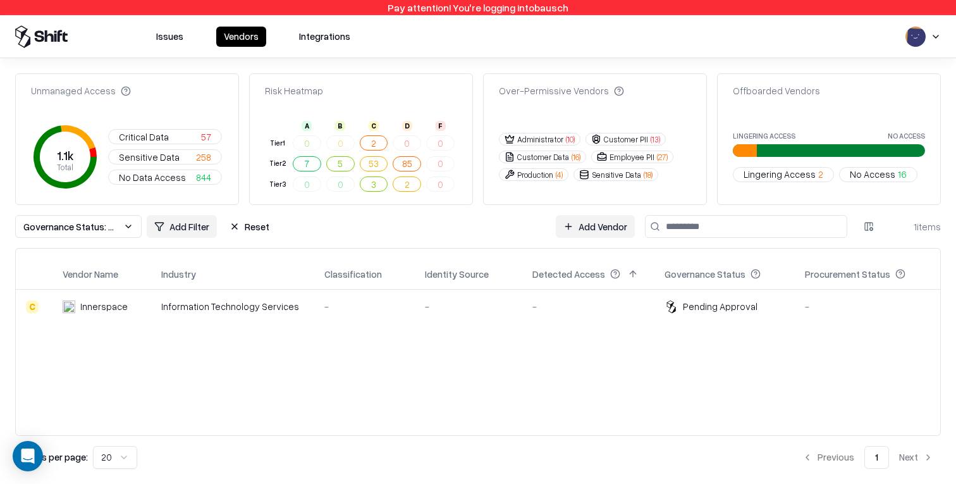
click at [484, 317] on td "-" at bounding box center [468, 306] width 107 height 34
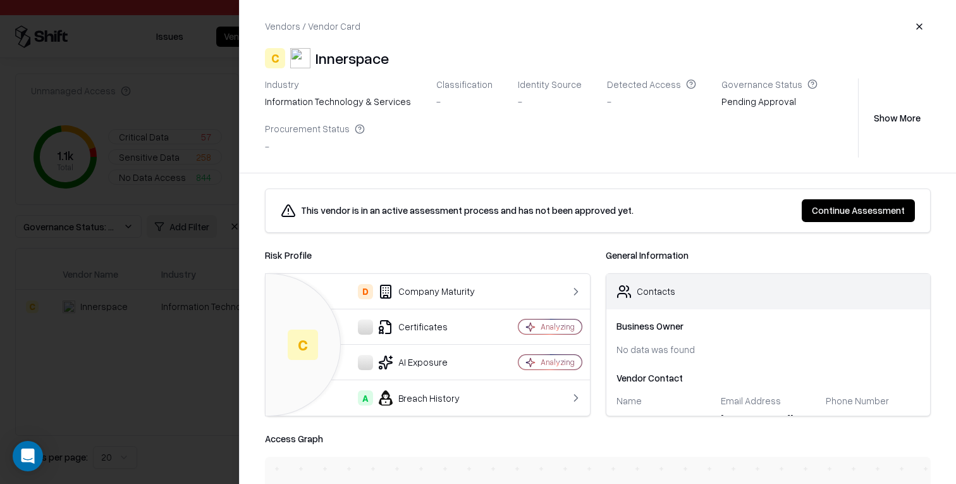
click at [898, 114] on button "Show More" at bounding box center [896, 117] width 67 height 23
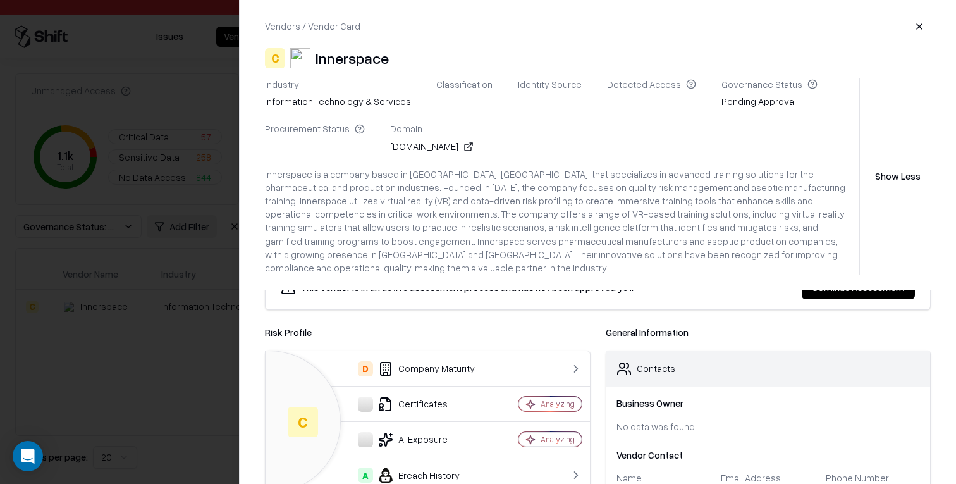
scroll to position [6, 0]
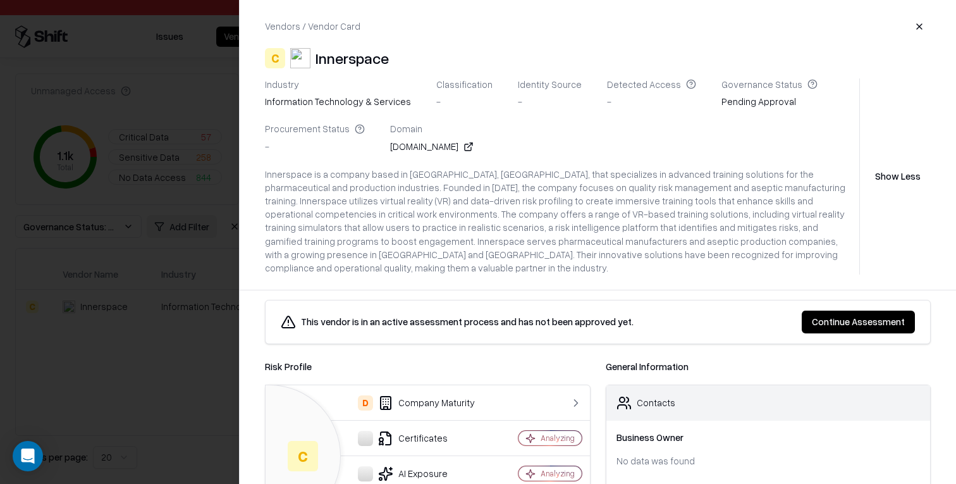
click at [840, 310] on button "Continue Assessment" at bounding box center [858, 321] width 113 height 23
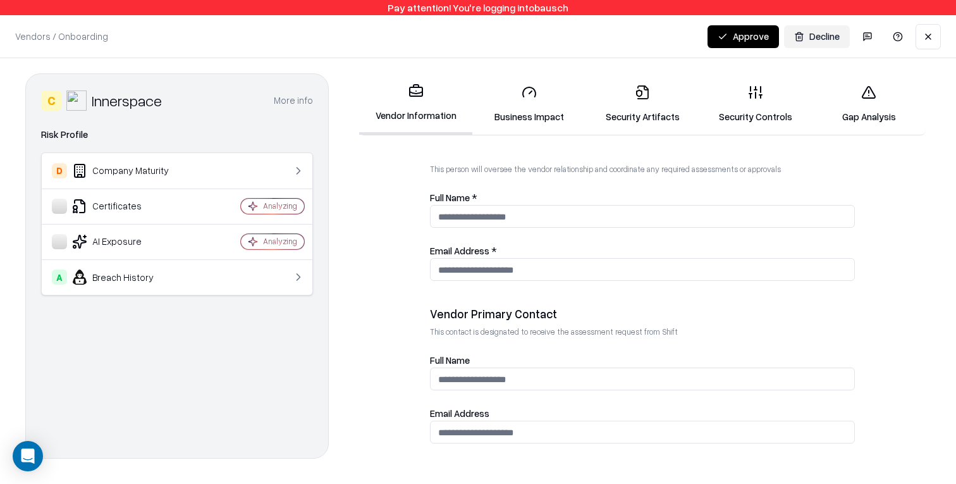
scroll to position [723, 0]
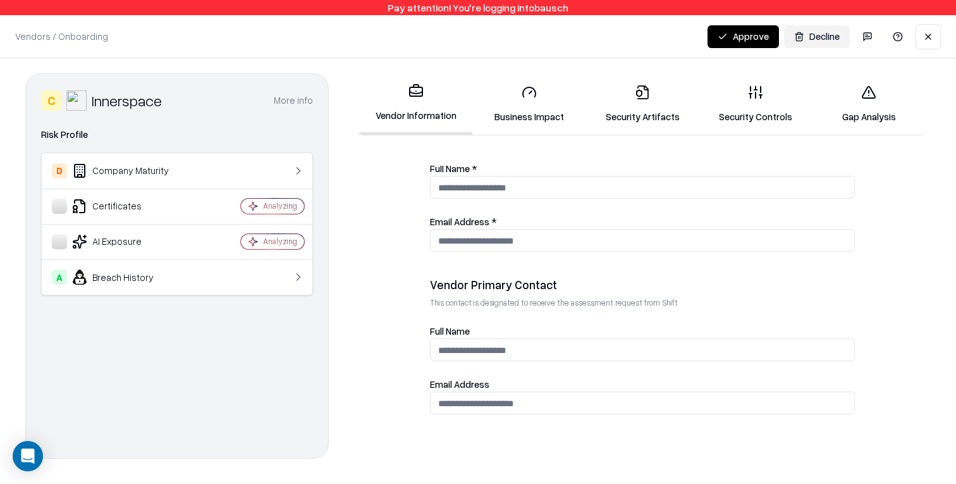
click at [515, 112] on link "Business Impact" at bounding box center [528, 104] width 113 height 59
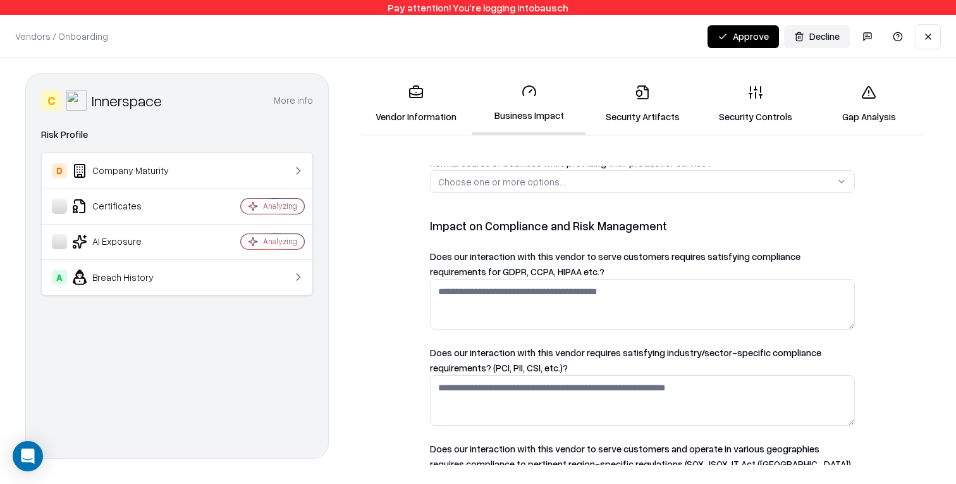
scroll to position [1195, 0]
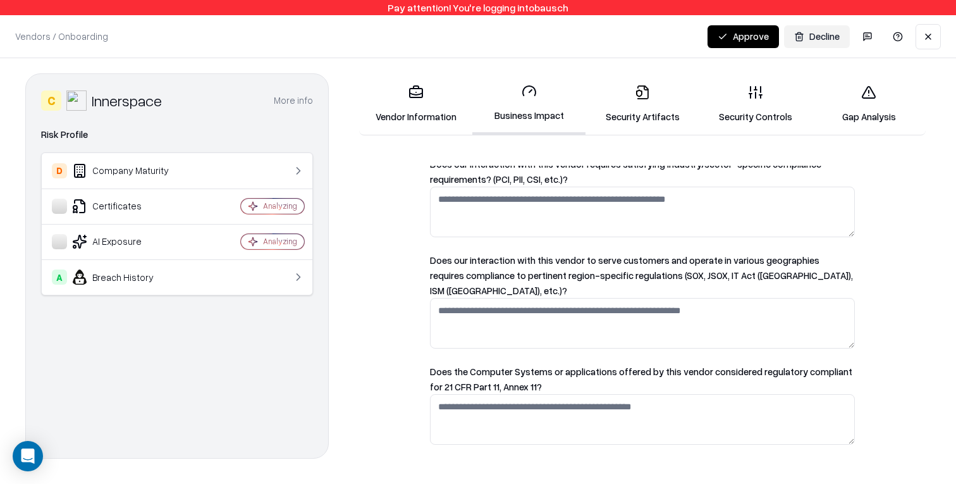
click at [633, 113] on link "Security Artifacts" at bounding box center [641, 104] width 113 height 59
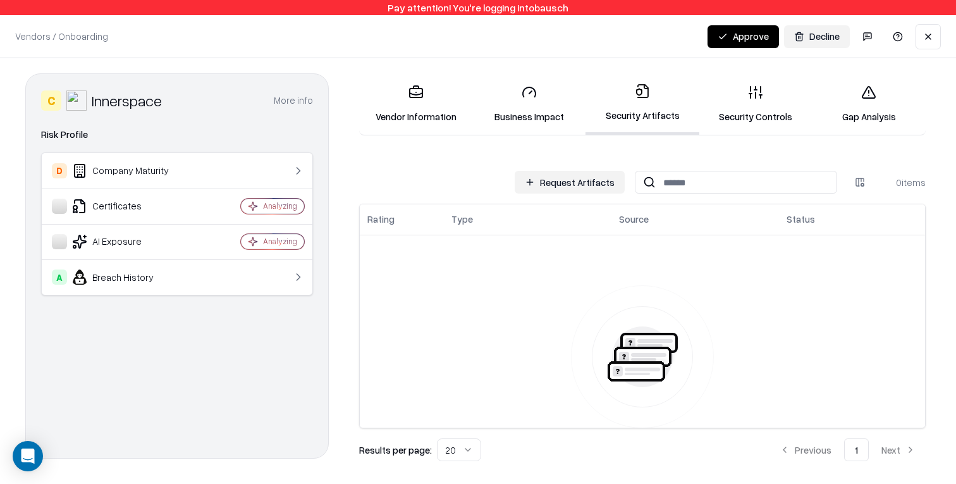
scroll to position [119, 0]
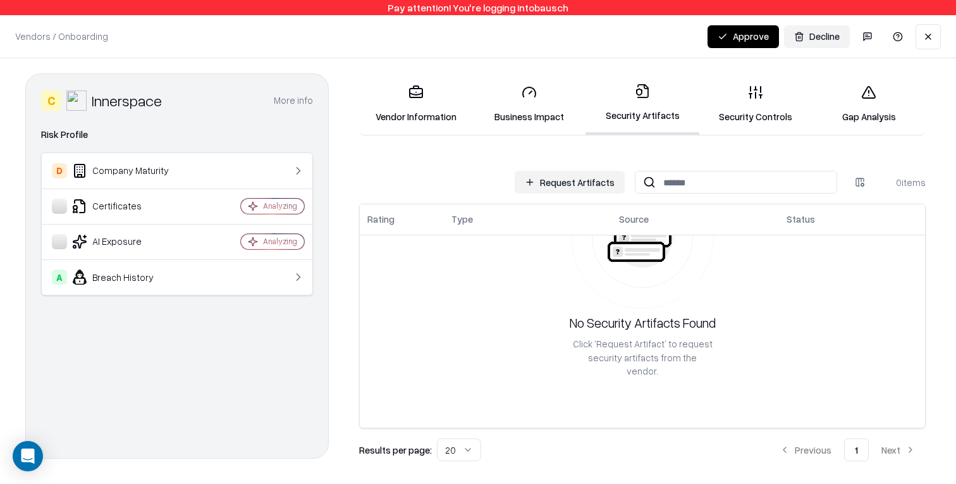
click at [729, 106] on link "Security Controls" at bounding box center [755, 104] width 113 height 59
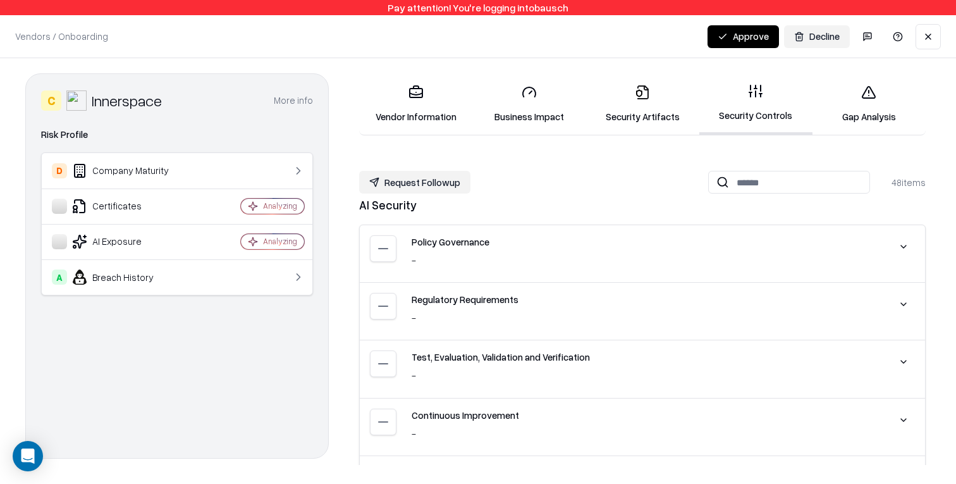
click at [865, 113] on link "Gap Analysis" at bounding box center [868, 104] width 113 height 59
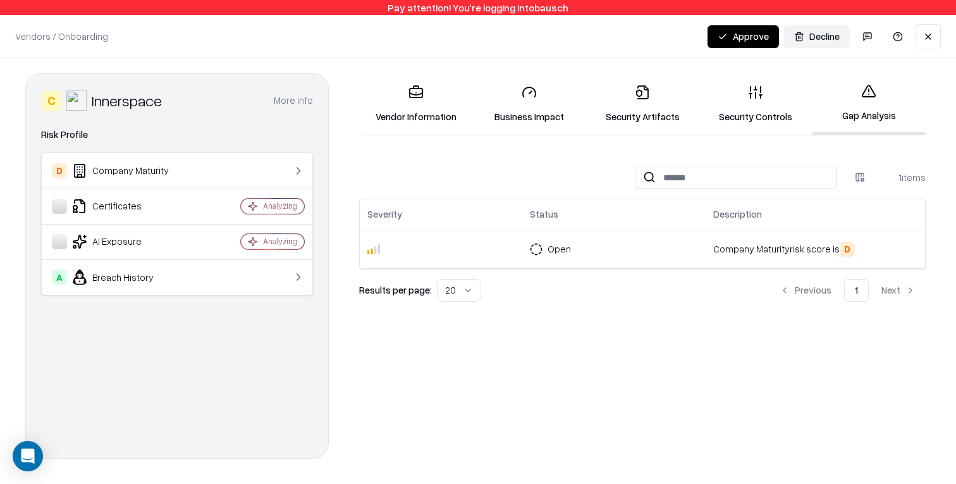
click at [927, 36] on button at bounding box center [927, 36] width 25 height 25
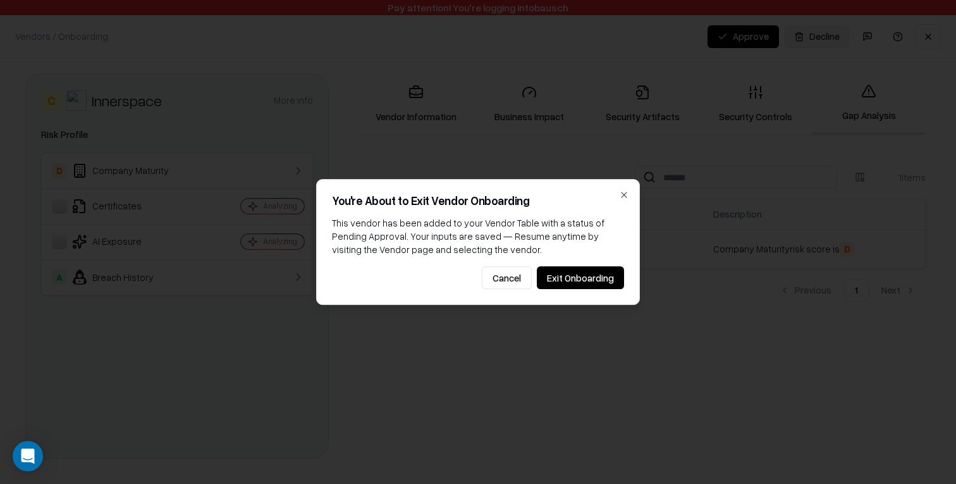
click at [588, 281] on button "Exit Onboarding" at bounding box center [580, 277] width 87 height 23
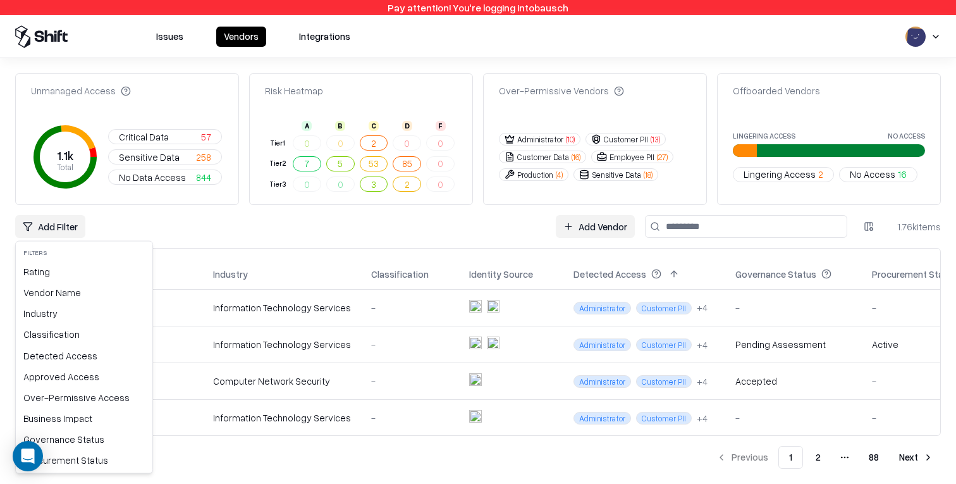
click at [56, 229] on html "Pay attention! You're logging into bausch Issues Vendors Integrations Unmanaged…" at bounding box center [478, 242] width 956 height 484
click at [72, 434] on div "Governance Status" at bounding box center [83, 439] width 131 height 21
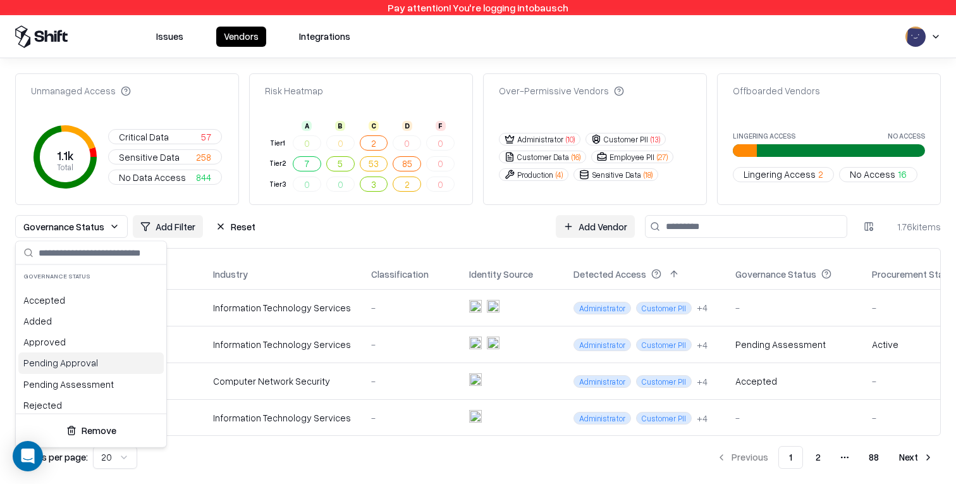
click at [71, 366] on div "Pending Approval" at bounding box center [90, 362] width 145 height 21
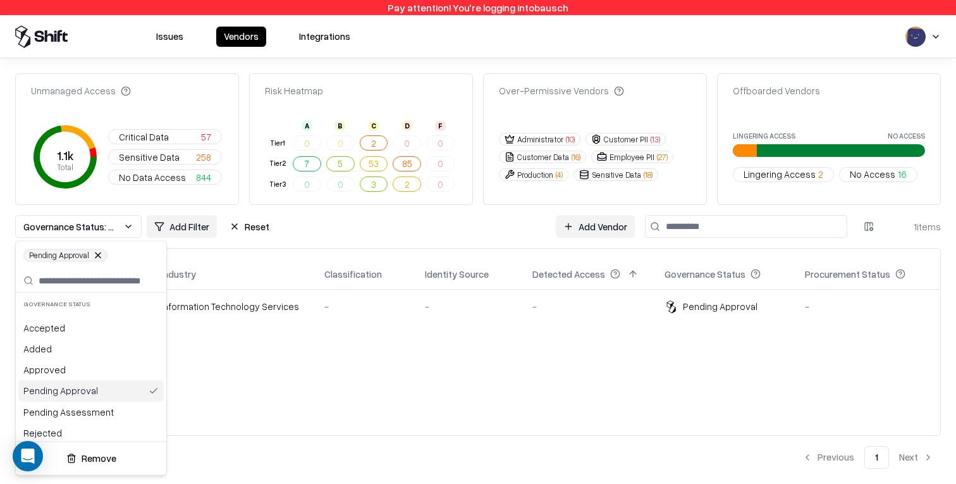
click at [530, 246] on html "Pay attention! You're logging into bausch Issues Vendors Integrations Unmanaged…" at bounding box center [478, 242] width 956 height 484
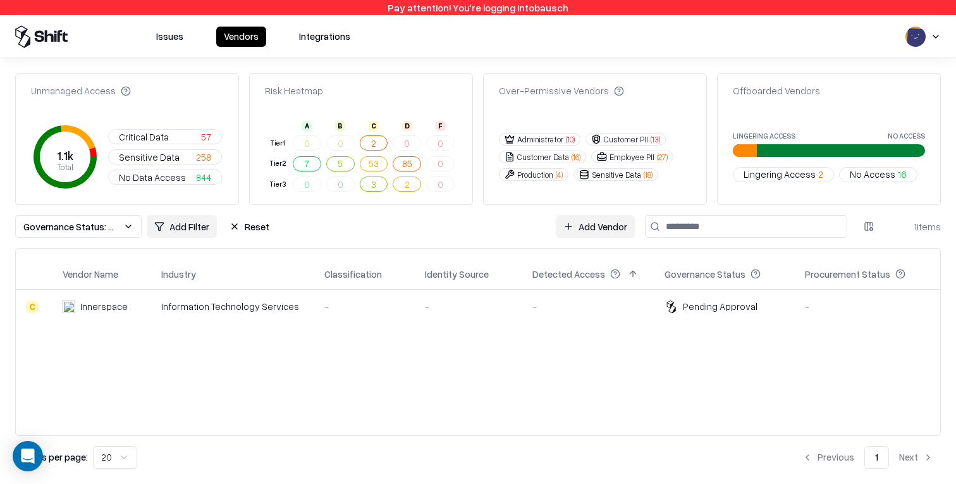
click at [497, 300] on div "-" at bounding box center [468, 306] width 87 height 13
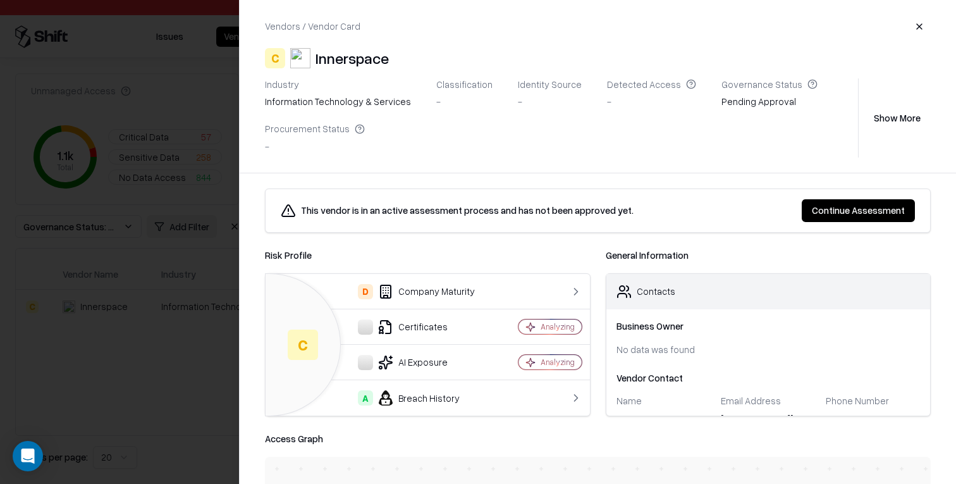
click at [898, 119] on button "Show More" at bounding box center [896, 117] width 67 height 23
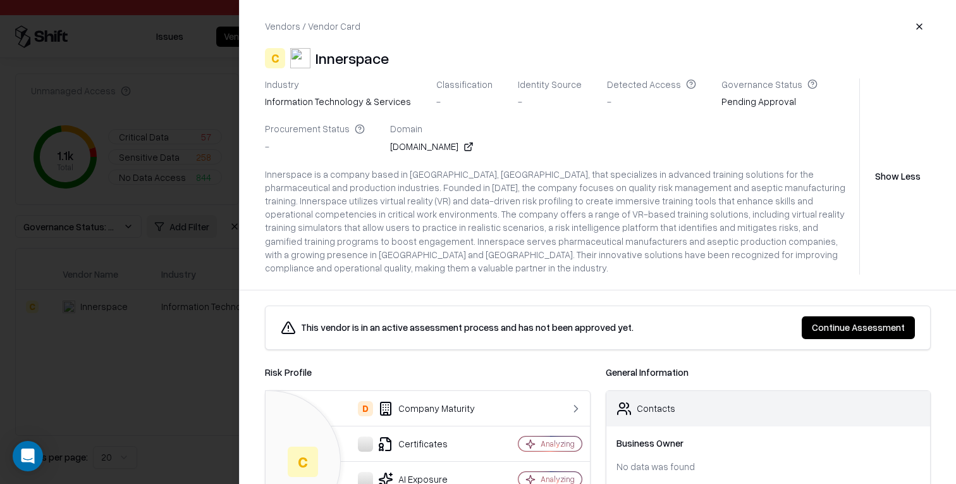
click at [468, 147] on icon at bounding box center [470, 145] width 4 height 4
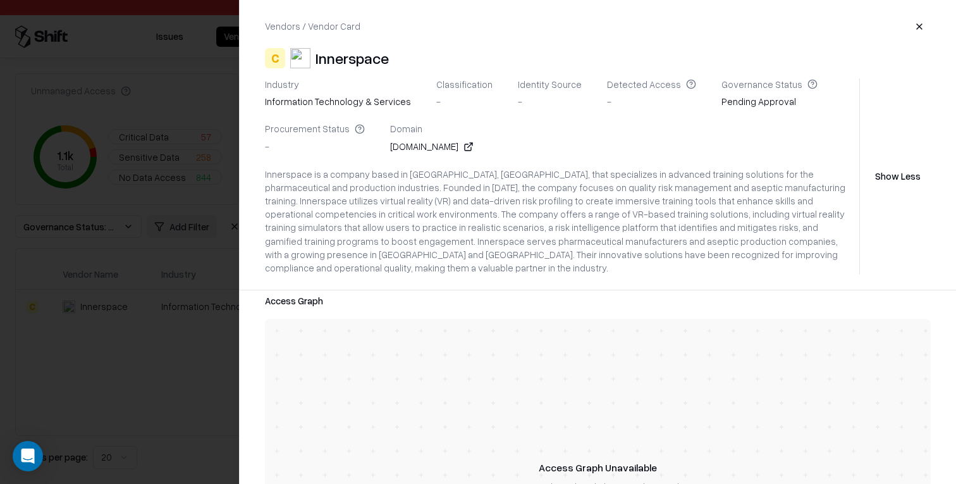
scroll to position [296, 0]
click at [894, 168] on button "Show Less" at bounding box center [898, 176] width 66 height 23
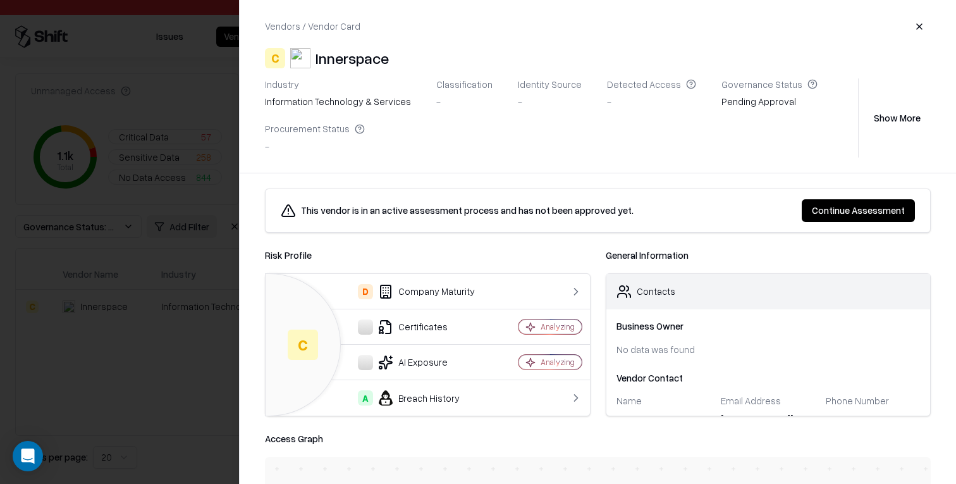
scroll to position [24, 0]
click at [732, 393] on div "markus.windisch@innerspace.eu" at bounding box center [768, 396] width 95 height 18
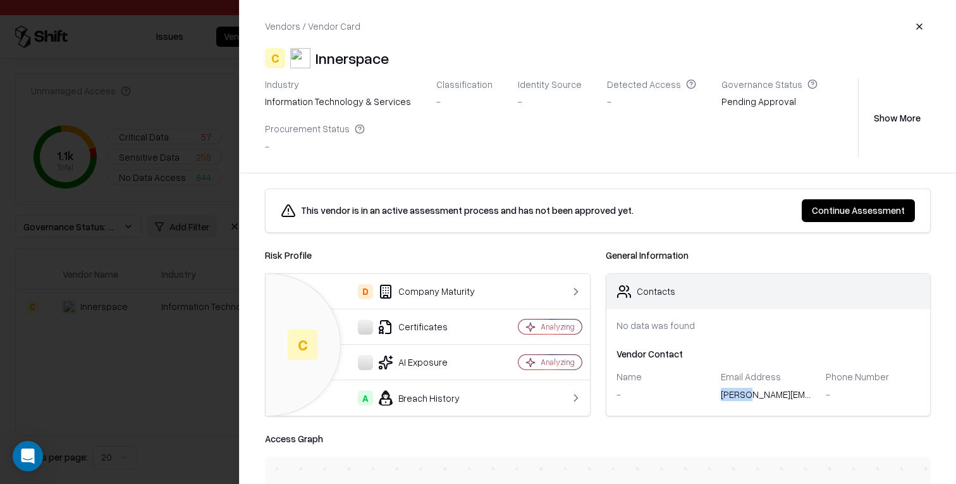
click at [732, 393] on div "markus.windisch@innerspace.eu" at bounding box center [768, 396] width 95 height 18
click at [881, 212] on button "Continue Assessment" at bounding box center [858, 210] width 113 height 23
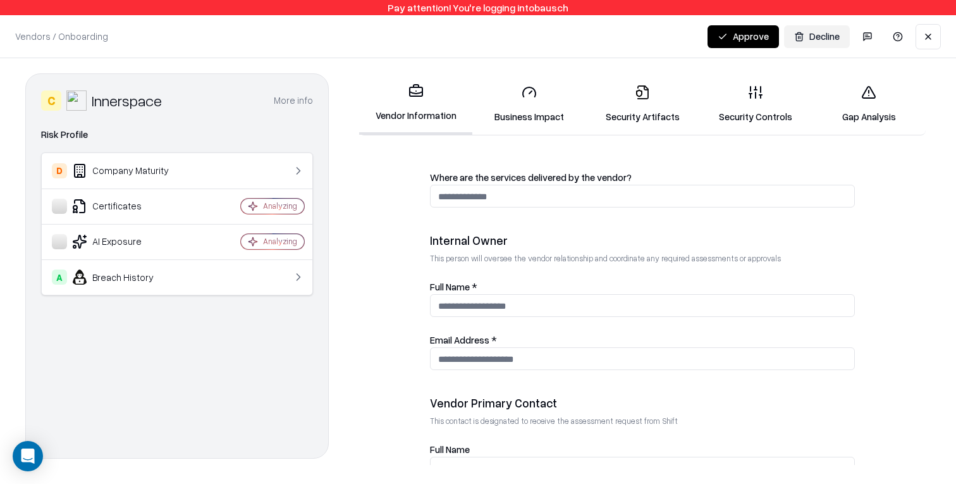
scroll to position [723, 0]
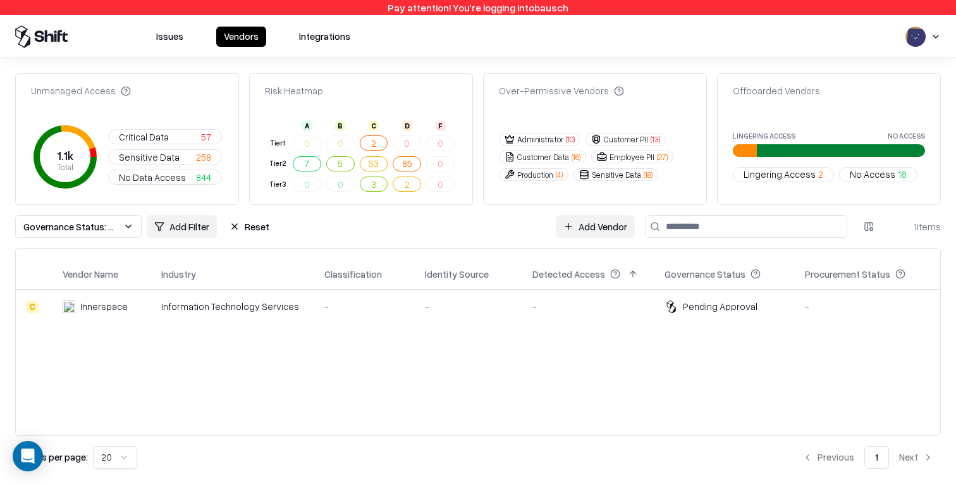
click at [554, 303] on div "-" at bounding box center [588, 306] width 112 height 13
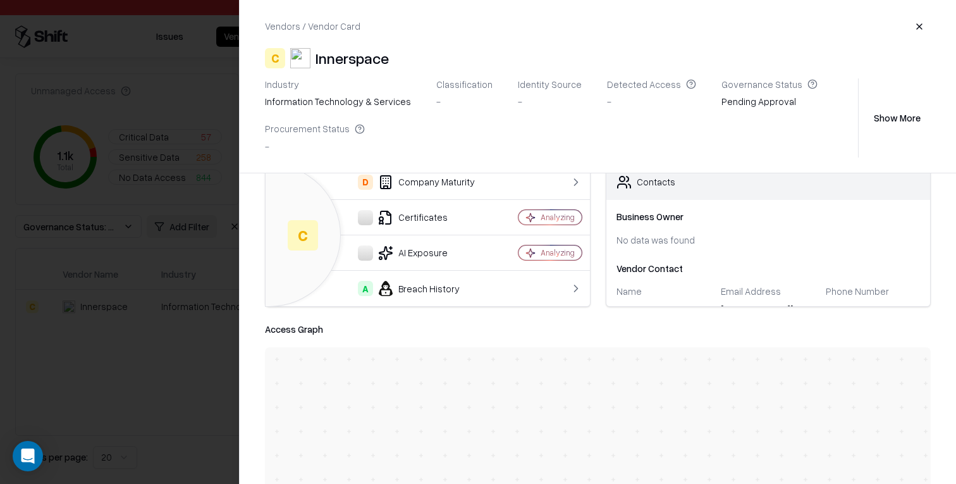
scroll to position [24, 0]
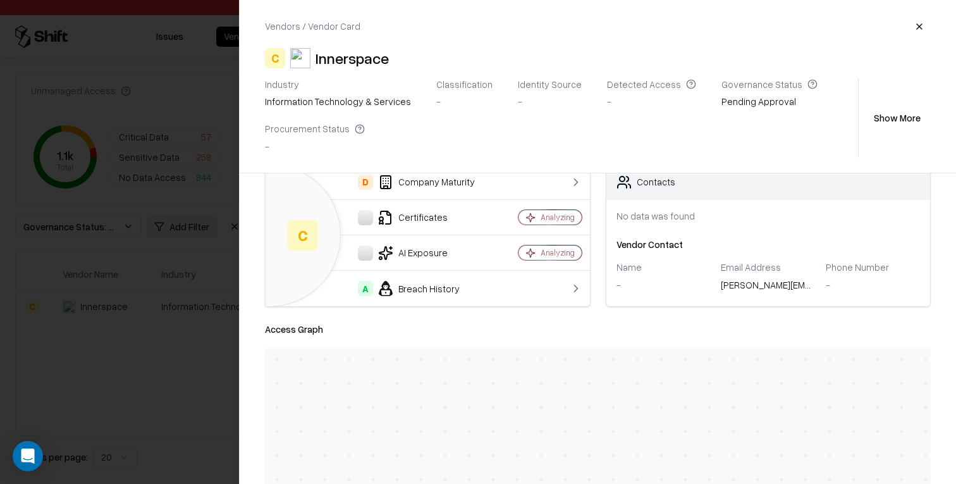
click at [734, 282] on div "markus.windisch@innerspace.eu" at bounding box center [768, 287] width 95 height 18
copy div "markus.windisch@innerspace.eu"
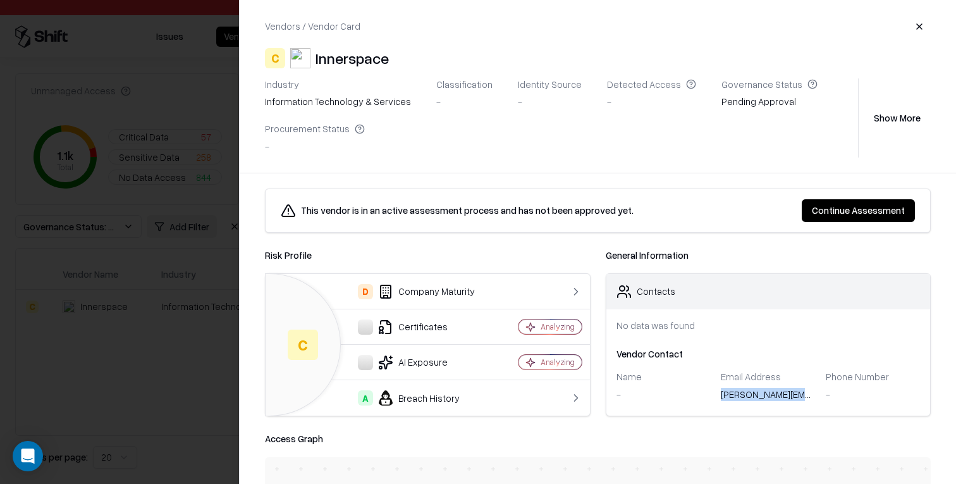
click at [838, 213] on button "Continue Assessment" at bounding box center [858, 210] width 113 height 23
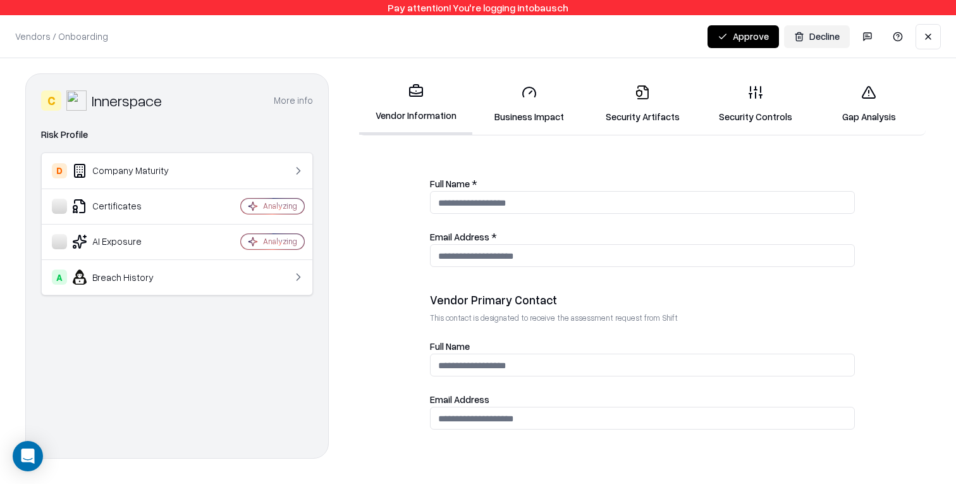
scroll to position [701, 0]
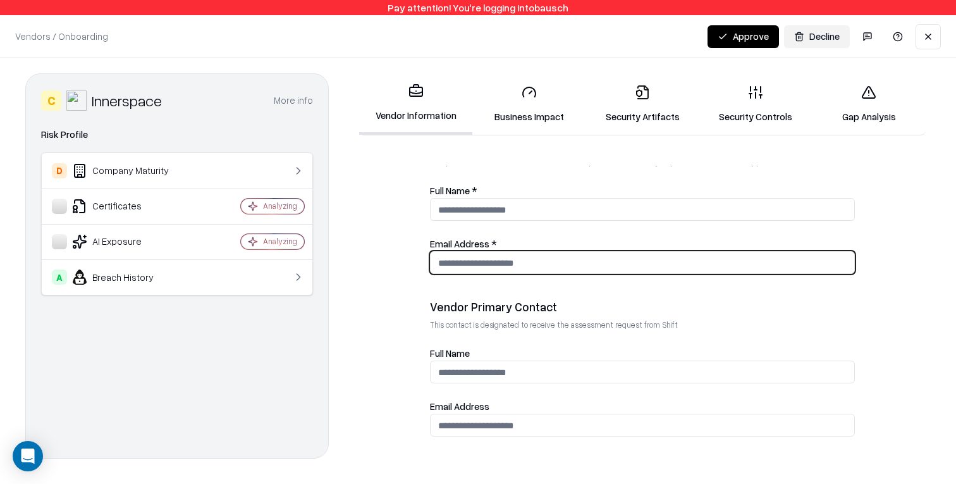
click at [587, 259] on input "Email Address *" at bounding box center [642, 262] width 424 height 23
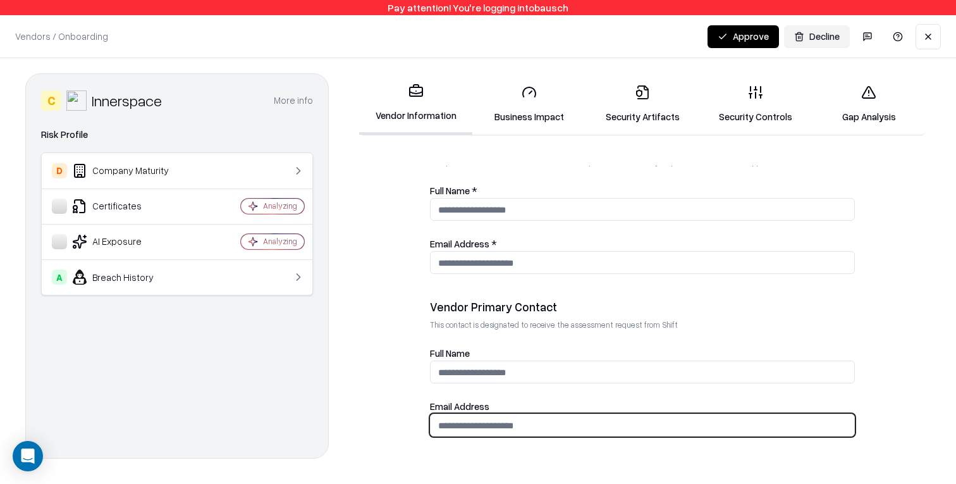
click at [570, 421] on input "email" at bounding box center [642, 424] width 424 height 23
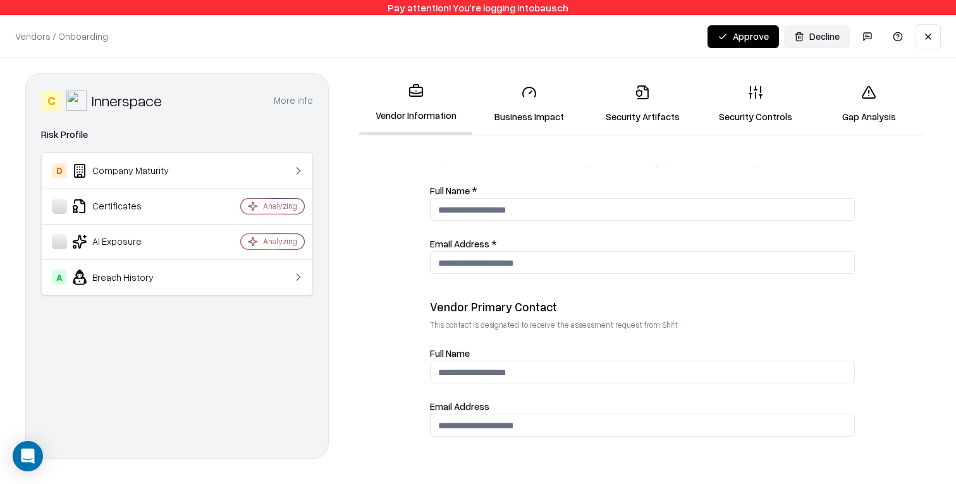
click at [625, 328] on p "This contact is designated to receive the assessment request from Shift" at bounding box center [642, 324] width 425 height 11
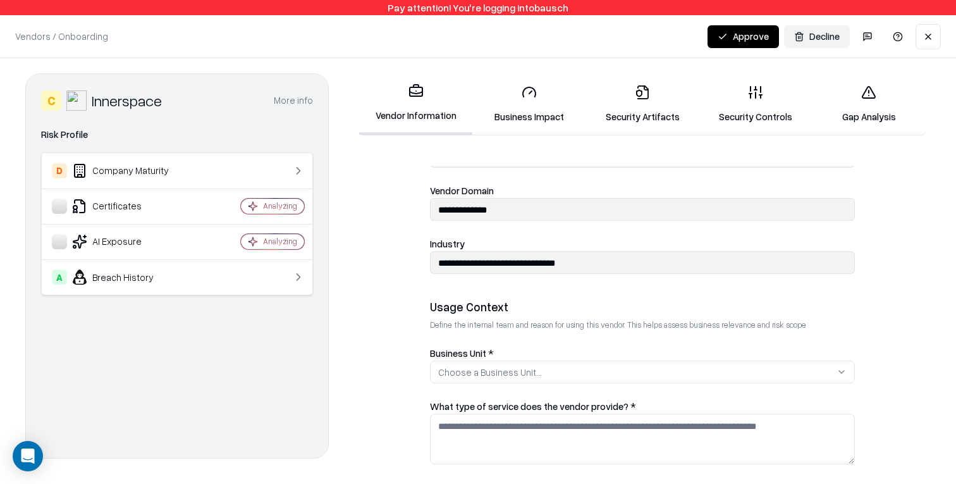
scroll to position [0, 0]
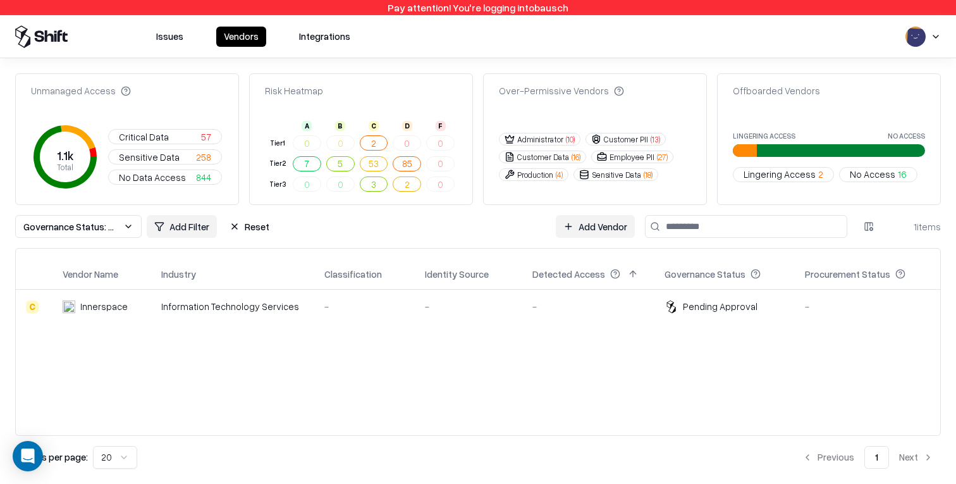
click at [670, 305] on icon at bounding box center [672, 305] width 4 height 6
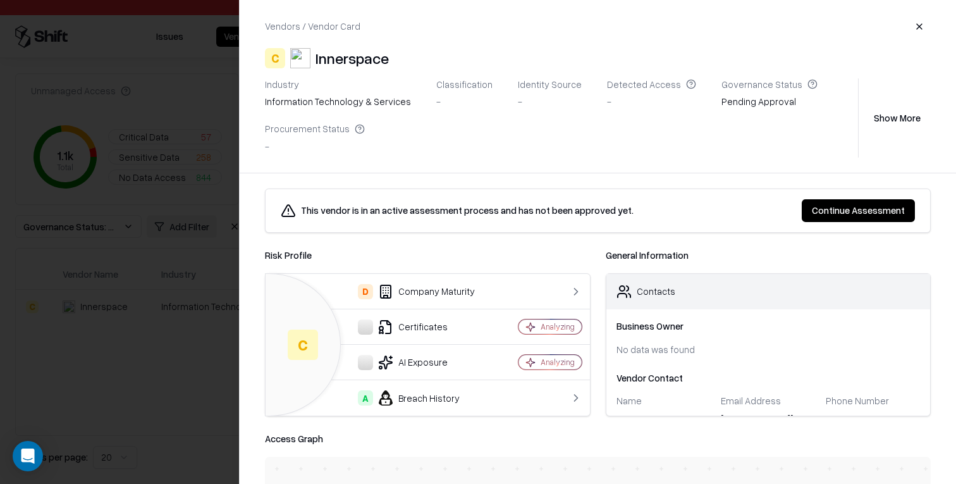
scroll to position [24, 0]
click at [647, 353] on div "Vendor Contact" at bounding box center [768, 353] width 304 height 13
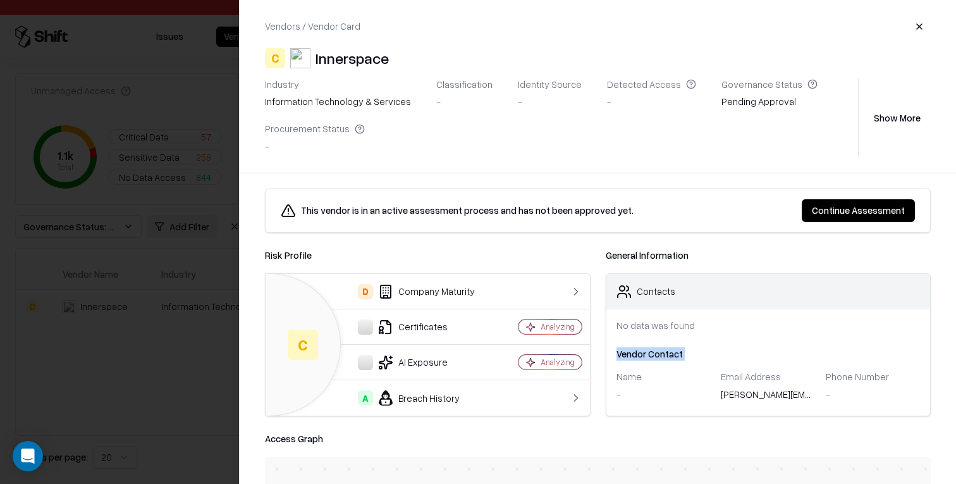
click at [647, 353] on div "Vendor Contact" at bounding box center [768, 353] width 304 height 13
copy div "Vendor Contact"
click at [361, 51] on div "Innerspace" at bounding box center [351, 58] width 73 height 20
copy div "Innerspace"
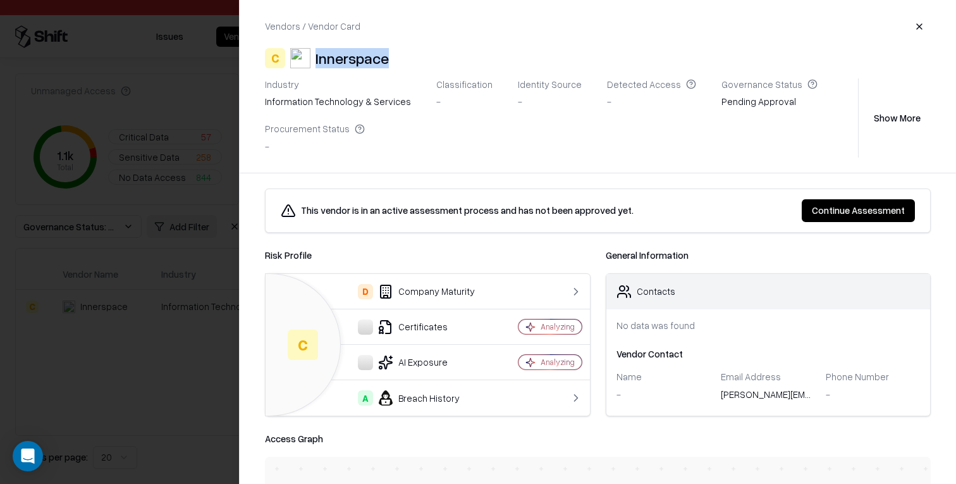
scroll to position [52, 0]
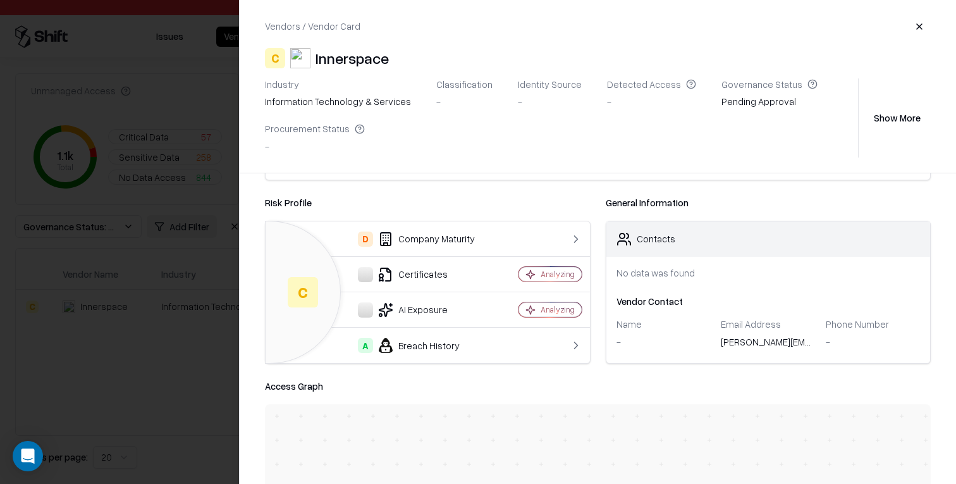
click at [652, 298] on div "Vendor Contact" at bounding box center [768, 301] width 304 height 13
copy div "Vendor Contact"
click at [629, 303] on div "Vendor Contact" at bounding box center [768, 301] width 304 height 13
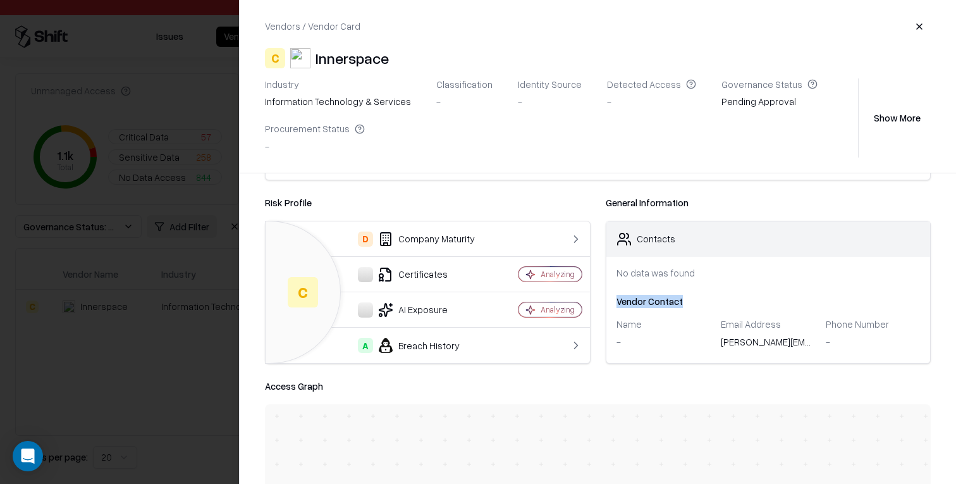
drag, startPoint x: 617, startPoint y: 302, endPoint x: 704, endPoint y: 303, distance: 87.2
click at [704, 303] on div "Vendor Contact" at bounding box center [768, 301] width 304 height 13
click at [757, 341] on div "markus.windisch@innerspace.eu" at bounding box center [768, 344] width 95 height 18
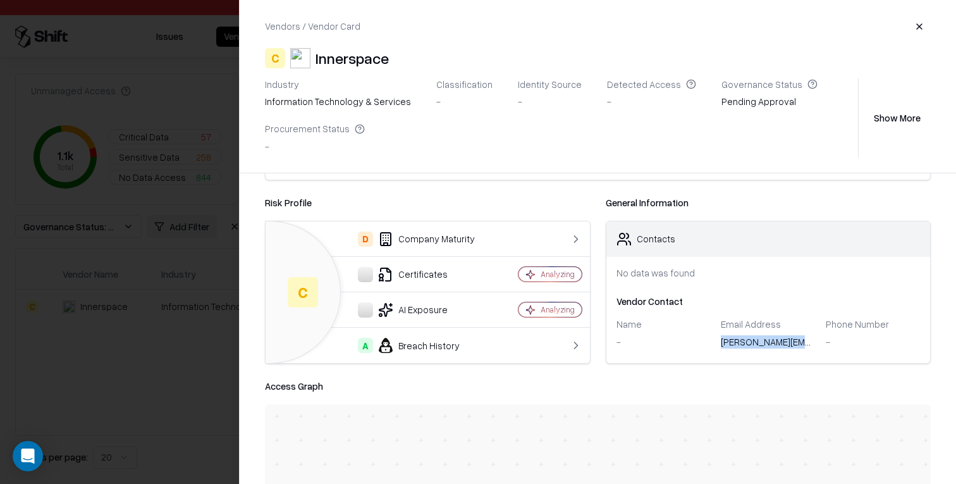
click at [757, 341] on div "markus.windisch@innerspace.eu" at bounding box center [768, 344] width 95 height 18
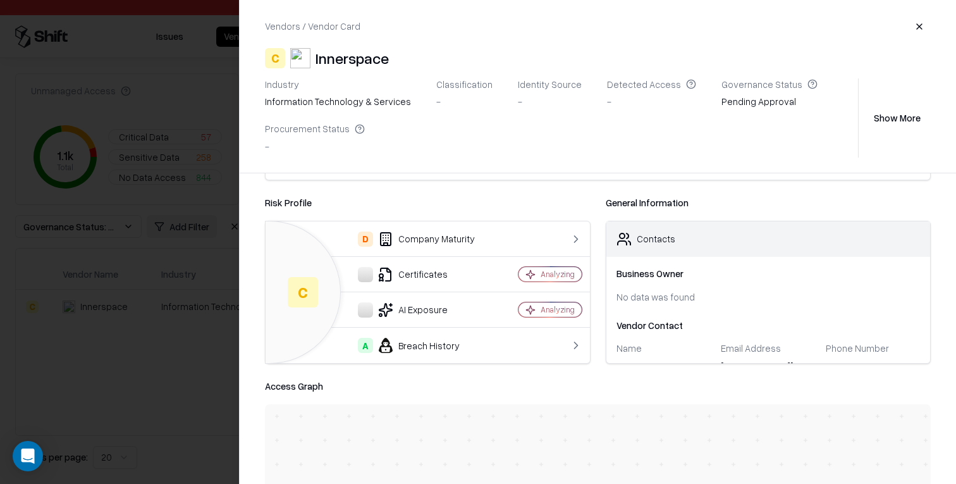
scroll to position [0, 0]
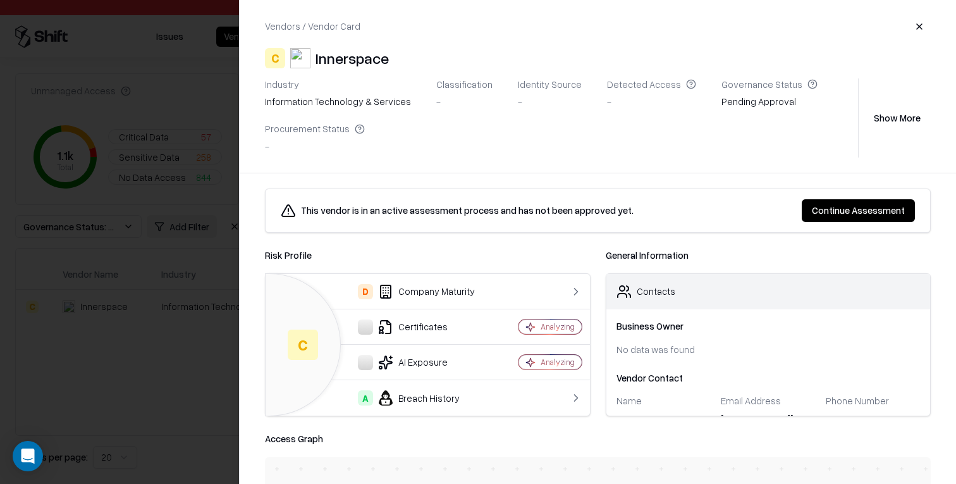
click at [829, 211] on button "Continue Assessment" at bounding box center [858, 210] width 113 height 23
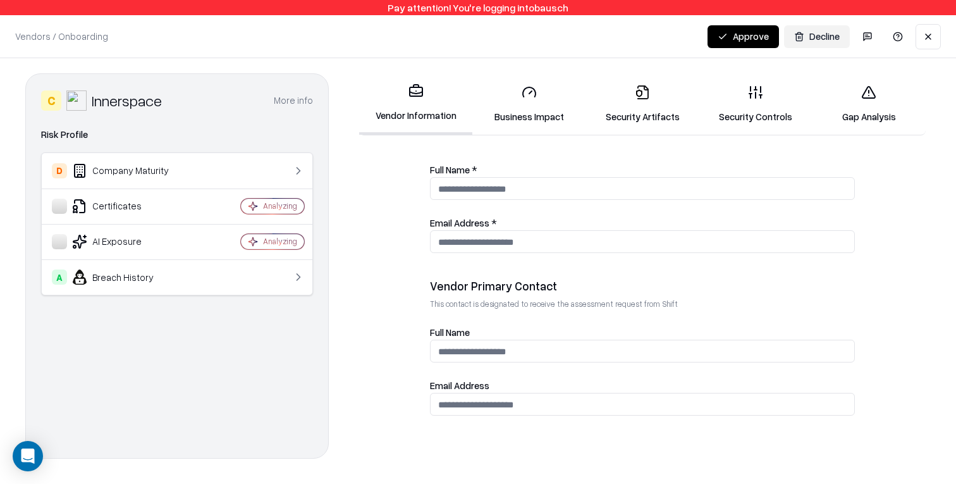
scroll to position [723, 0]
drag, startPoint x: 429, startPoint y: 283, endPoint x: 610, endPoint y: 283, distance: 181.4
click at [611, 283] on form "**********" at bounding box center [642, 315] width 576 height 299
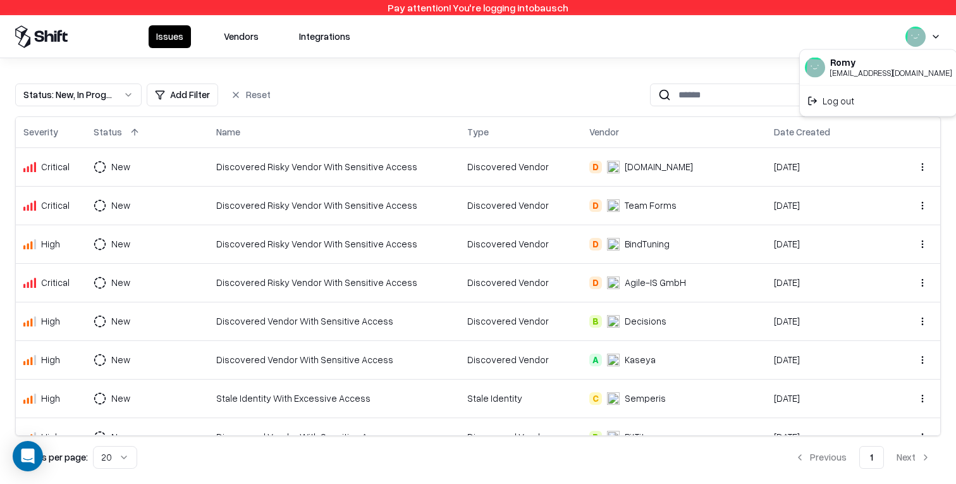
click at [929, 30] on html "Pay attention! You're logging into bausch Issues Vendors Integrations Status : …" at bounding box center [478, 242] width 956 height 484
click at [894, 97] on div "Log out" at bounding box center [878, 100] width 152 height 25
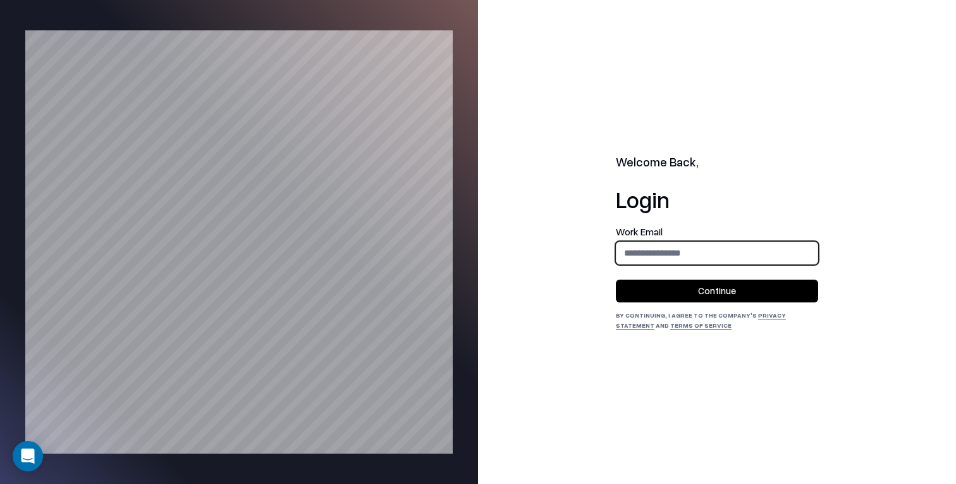
click at [641, 260] on input "email" at bounding box center [716, 252] width 201 height 23
type input "**********"
click at [682, 286] on button "Continue" at bounding box center [717, 290] width 202 height 23
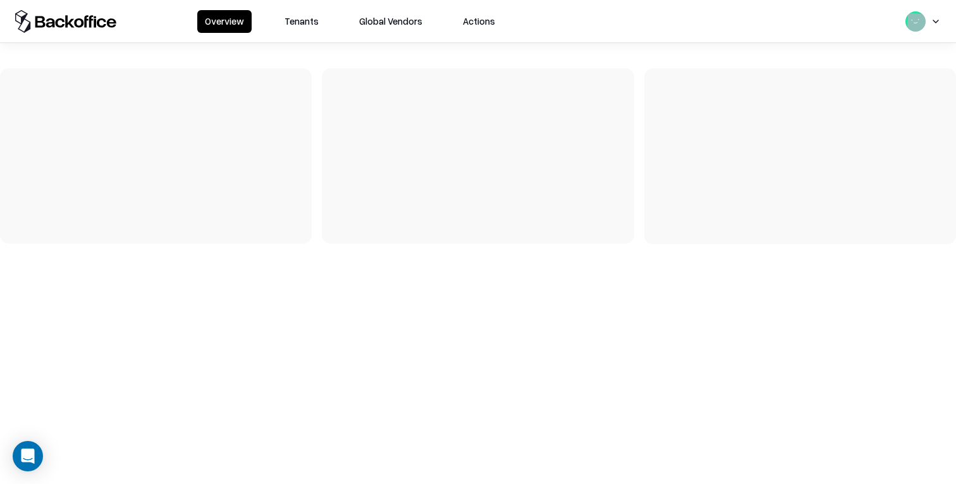
click at [308, 30] on button "Tenants" at bounding box center [301, 21] width 49 height 23
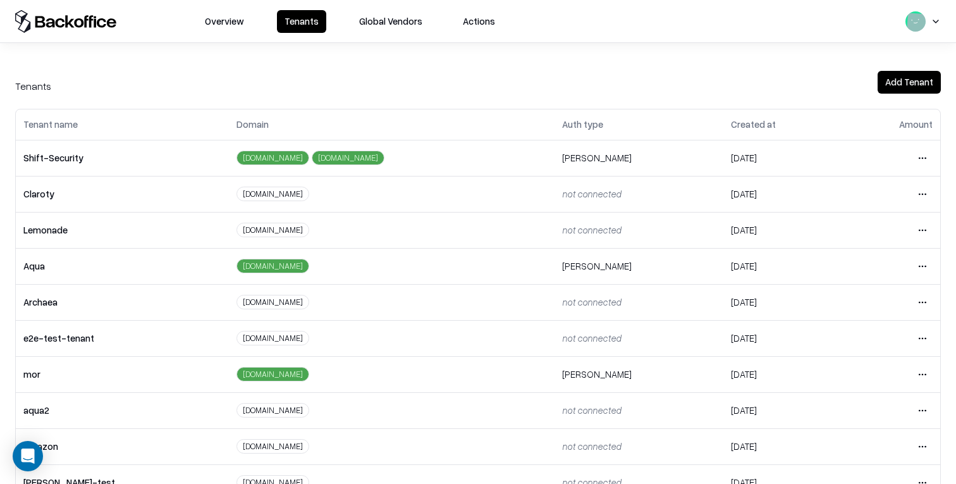
scroll to position [212, 0]
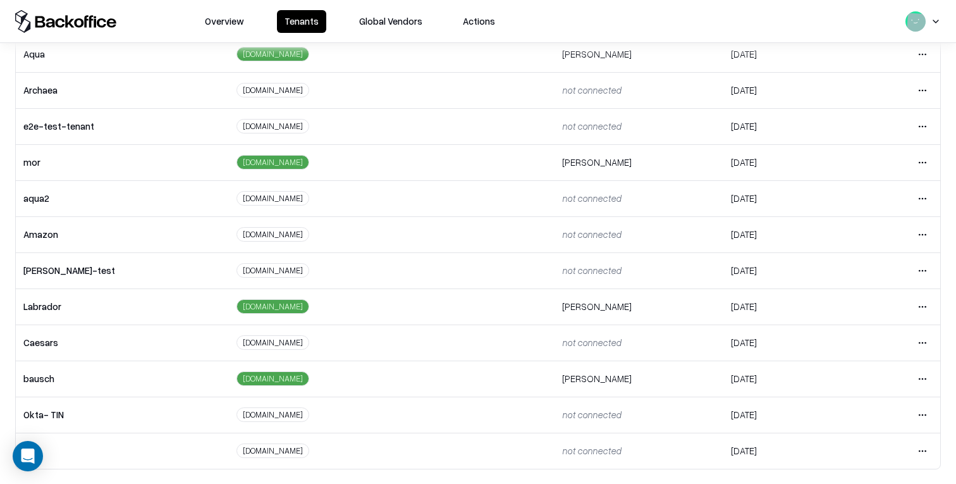
click at [54, 341] on td "Caesars" at bounding box center [122, 342] width 213 height 36
copy td "Caesars"
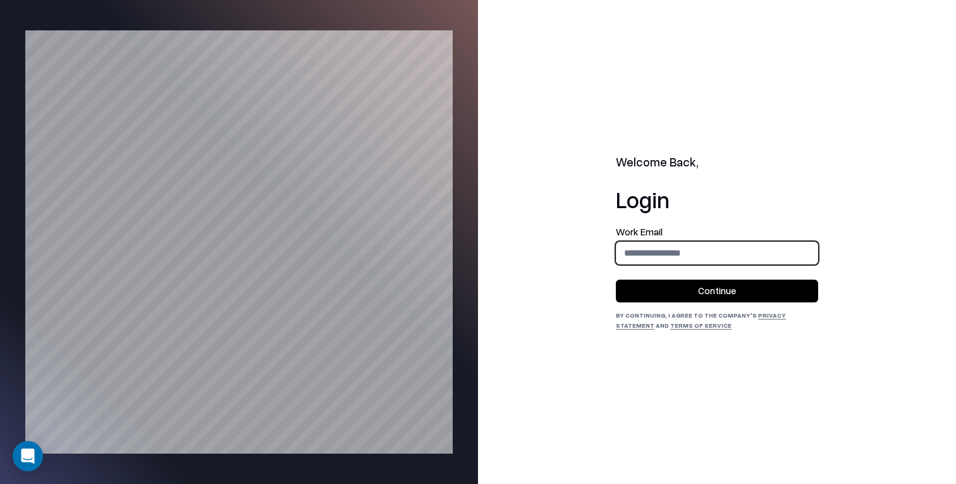
click at [639, 253] on input "email" at bounding box center [716, 252] width 201 height 23
type input "**********"
click at [685, 286] on button "Continue" at bounding box center [717, 290] width 202 height 23
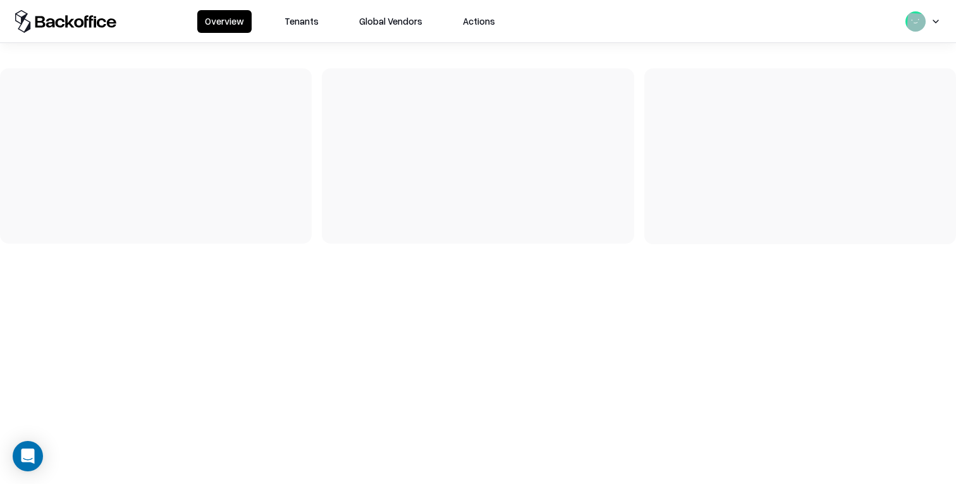
click at [303, 20] on button "Tenants" at bounding box center [301, 21] width 49 height 23
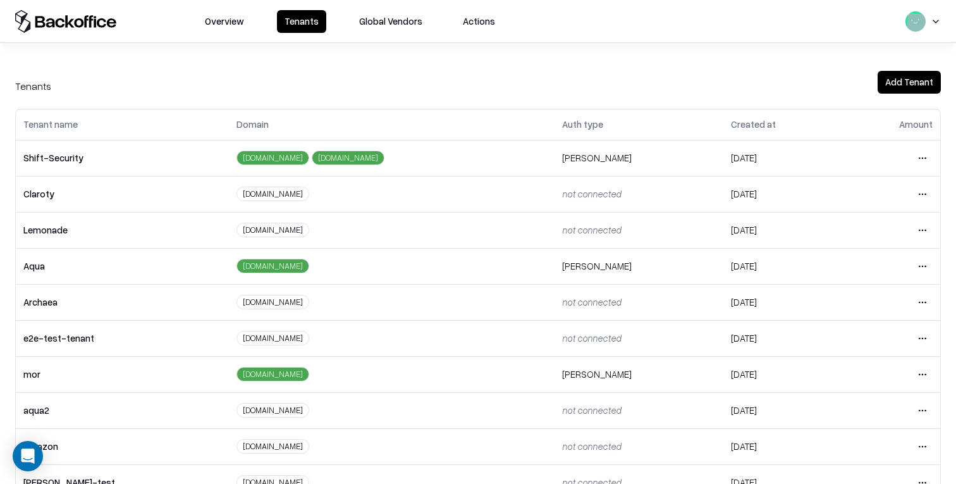
scroll to position [212, 0]
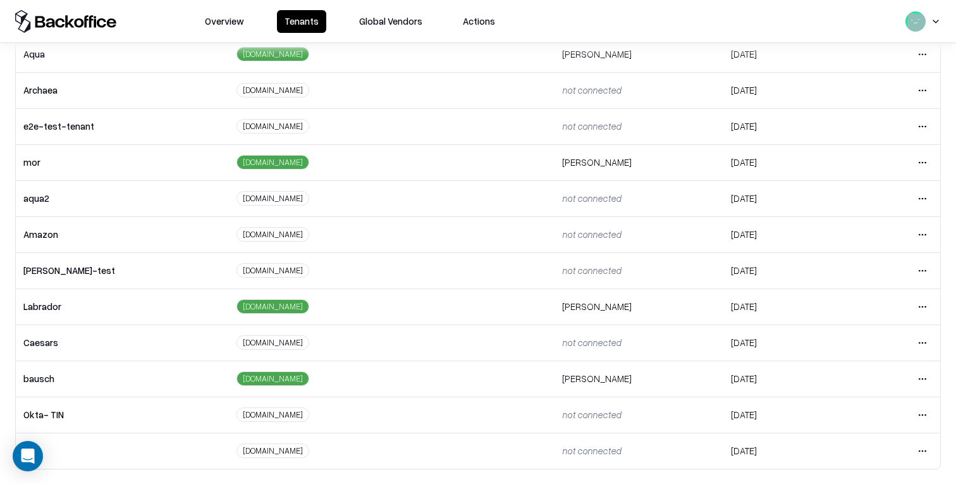
click at [925, 379] on html "Overview Tenants Global Vendors Actions Tenants Add Tenant Tenant name Domain A…" at bounding box center [478, 242] width 956 height 484
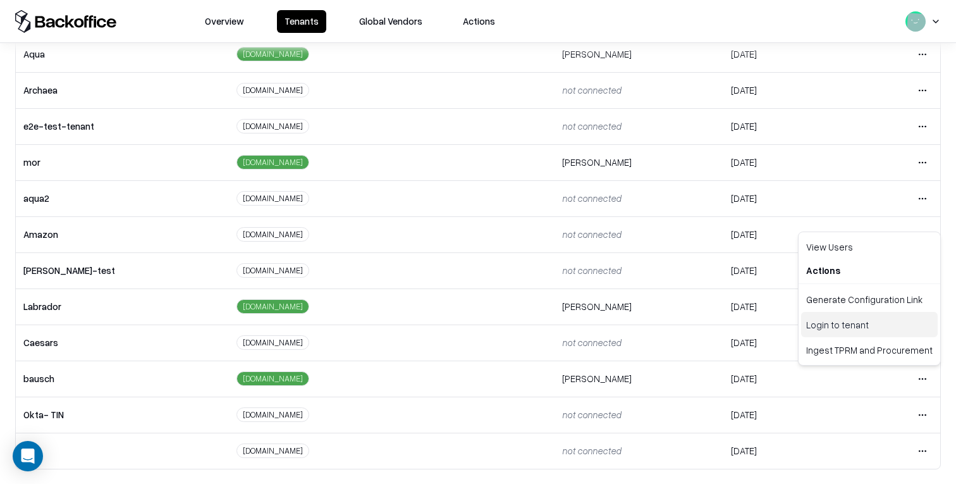
click at [845, 326] on div "Login to tenant" at bounding box center [869, 324] width 137 height 25
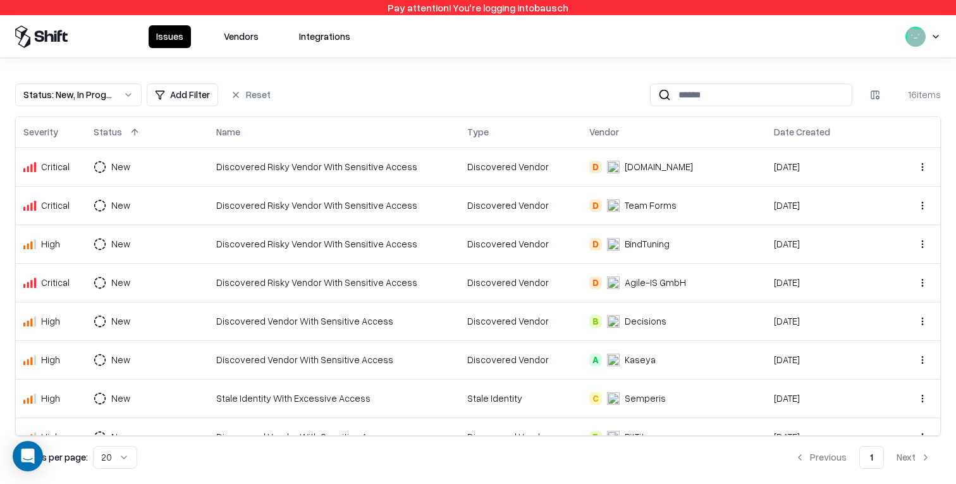
click at [231, 36] on button "Vendors" at bounding box center [241, 36] width 50 height 23
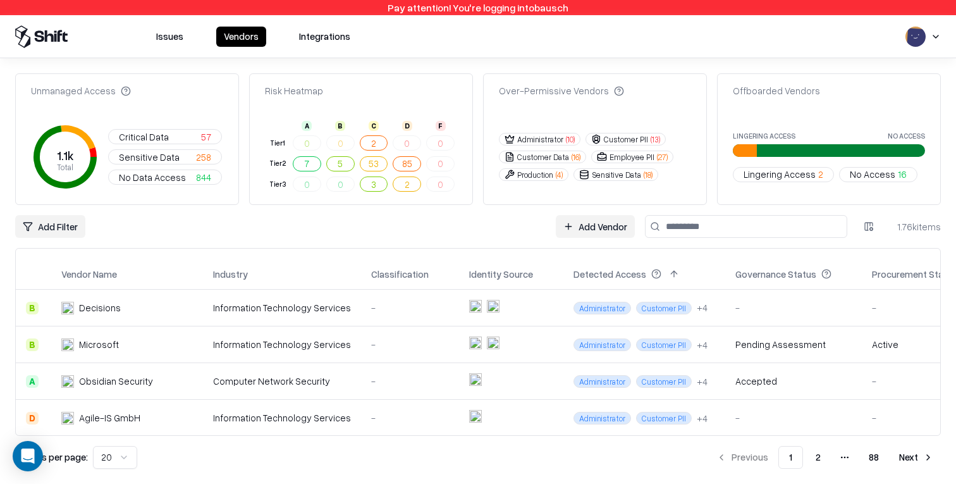
click at [773, 306] on div "-" at bounding box center [793, 307] width 116 height 13
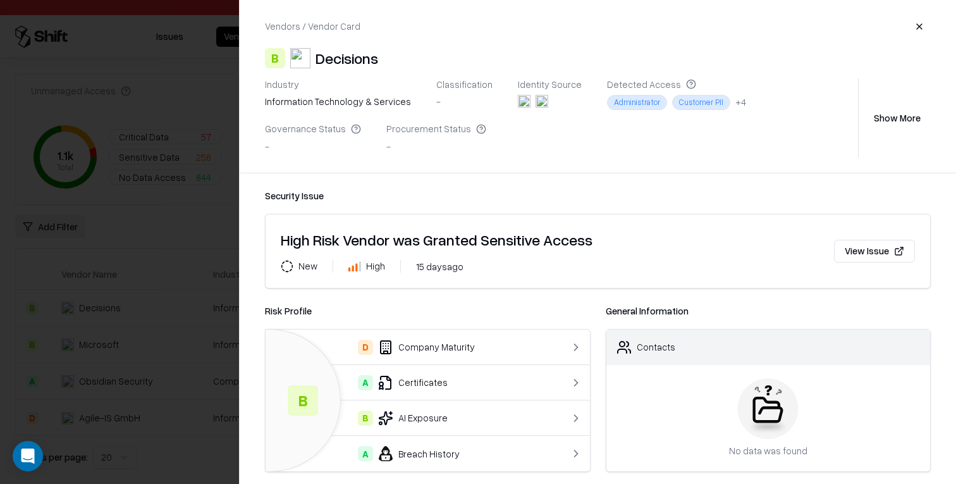
click at [221, 346] on div at bounding box center [478, 242] width 956 height 484
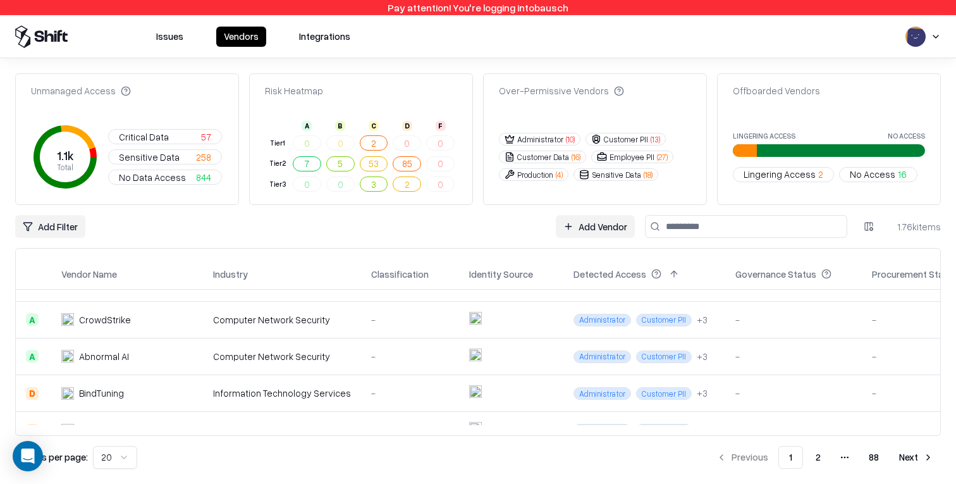
scroll to position [354, 0]
click at [629, 173] on button "Sensitive Data ( 18 )" at bounding box center [615, 174] width 85 height 13
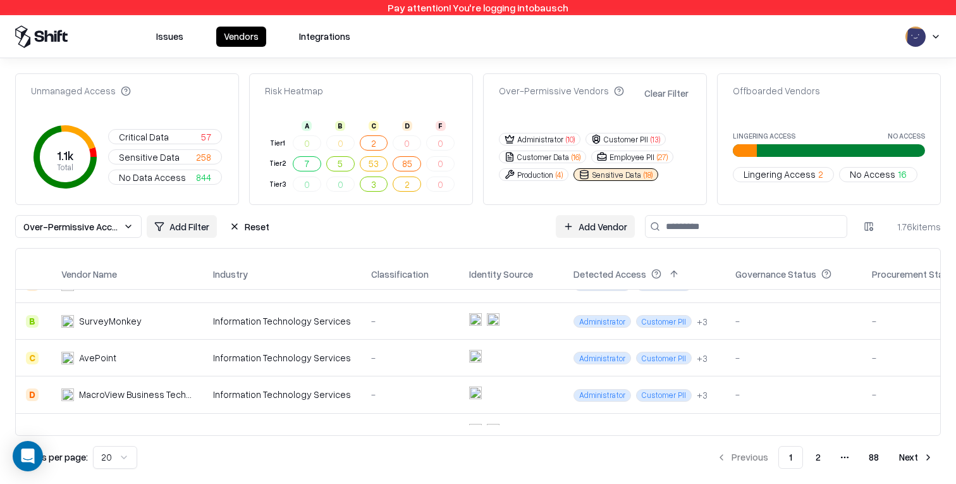
click at [527, 173] on button "Production ( 4 )" at bounding box center [534, 174] width 70 height 13
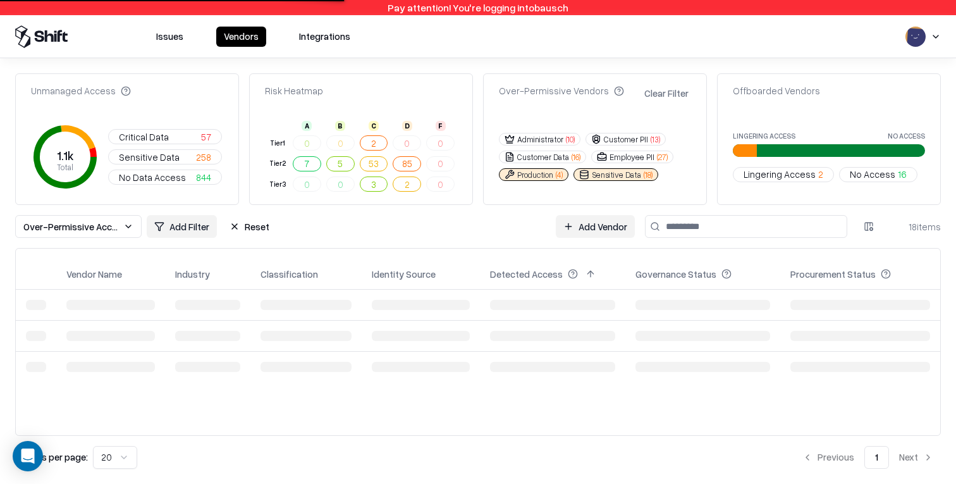
click at [642, 169] on button "Sensitive Data ( 18 )" at bounding box center [615, 174] width 85 height 13
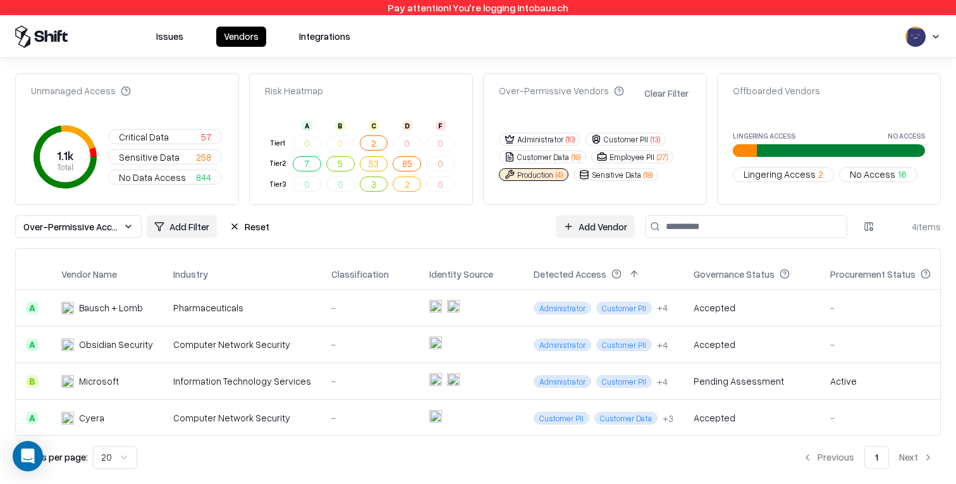
click at [693, 312] on div "Accepted" at bounding box center [714, 307] width 42 height 13
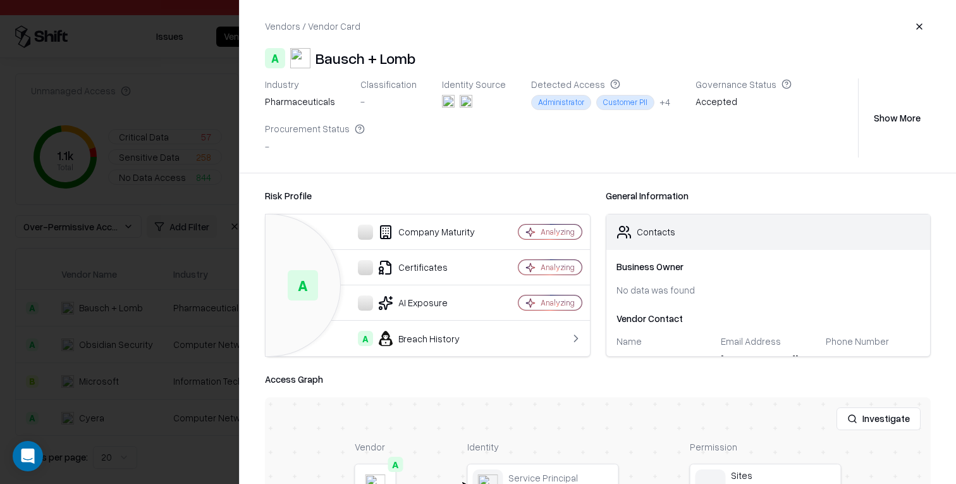
click at [909, 117] on button "Show More" at bounding box center [896, 117] width 67 height 23
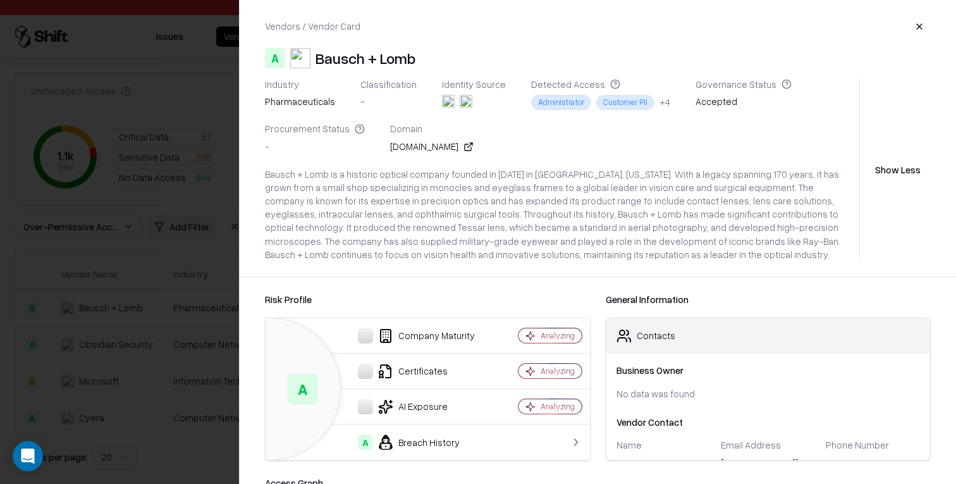
click at [903, 156] on div "Industry pharmaceuticals Classification - Identity Source Detected Access Admin…" at bounding box center [598, 169] width 666 height 183
click at [898, 171] on button "Show Less" at bounding box center [898, 169] width 66 height 23
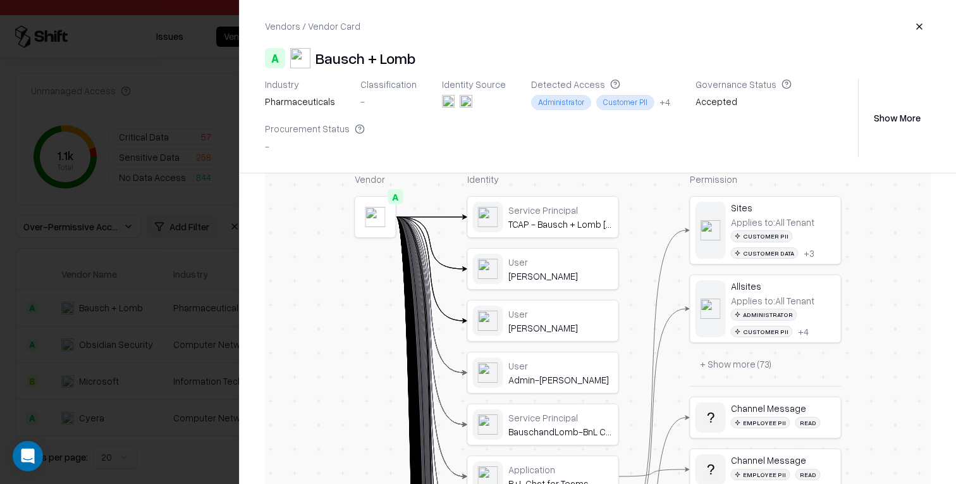
scroll to position [269, 0]
click at [164, 333] on div at bounding box center [478, 242] width 956 height 484
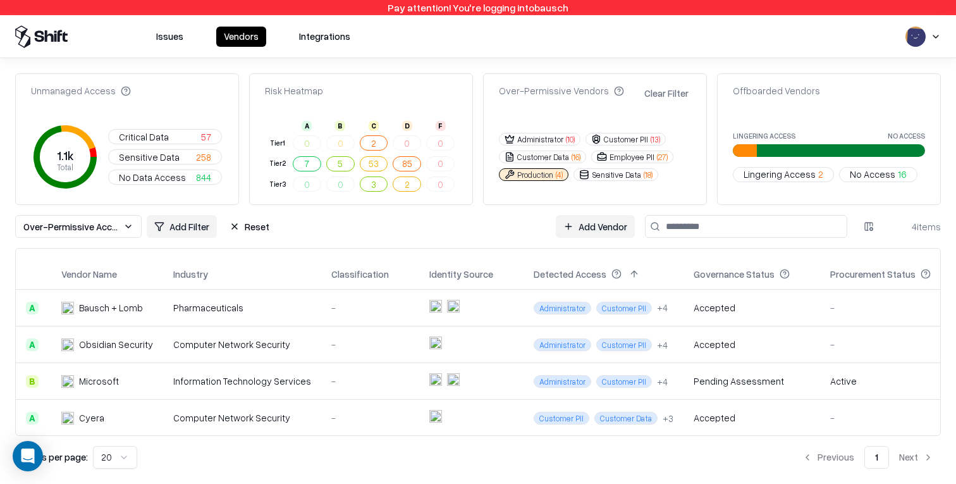
scroll to position [11, 0]
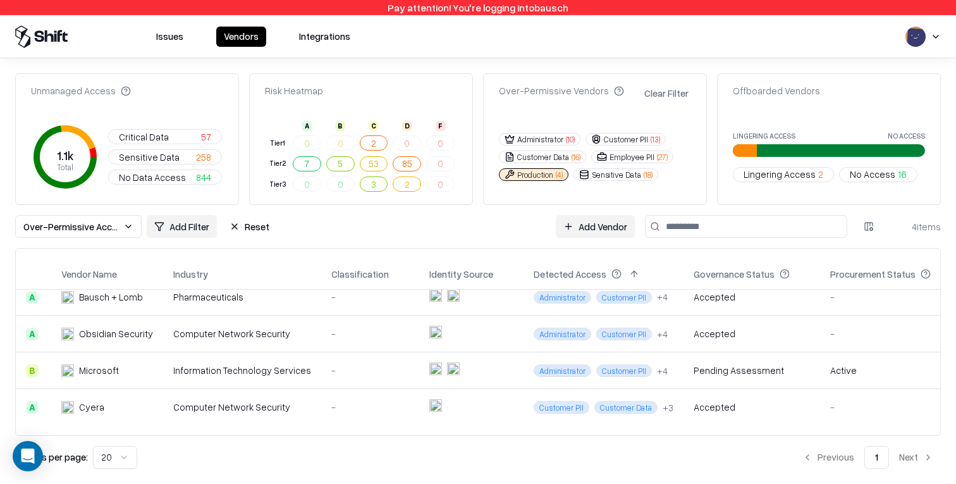
click at [249, 224] on button "Reset" at bounding box center [249, 226] width 55 height 23
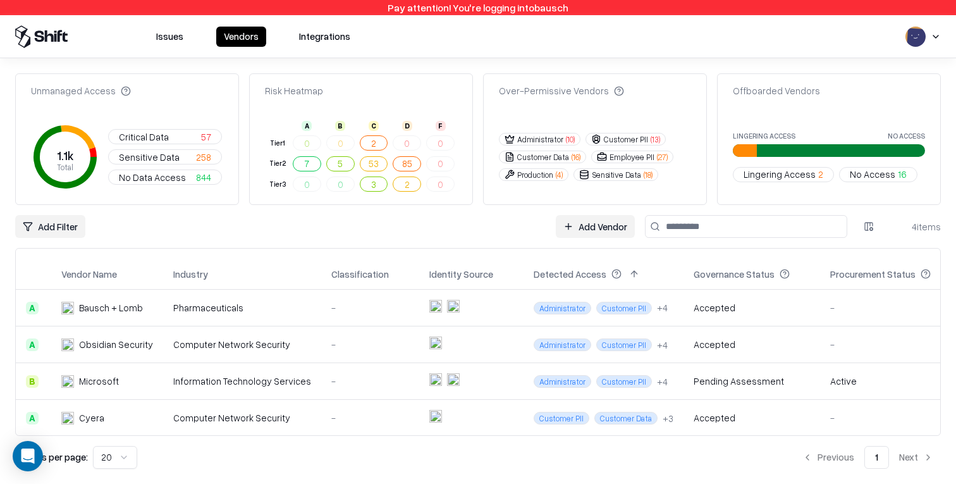
click at [51, 226] on html "Pay attention! You're logging into bausch Issues Vendors Integrations Unmanaged…" at bounding box center [478, 242] width 956 height 484
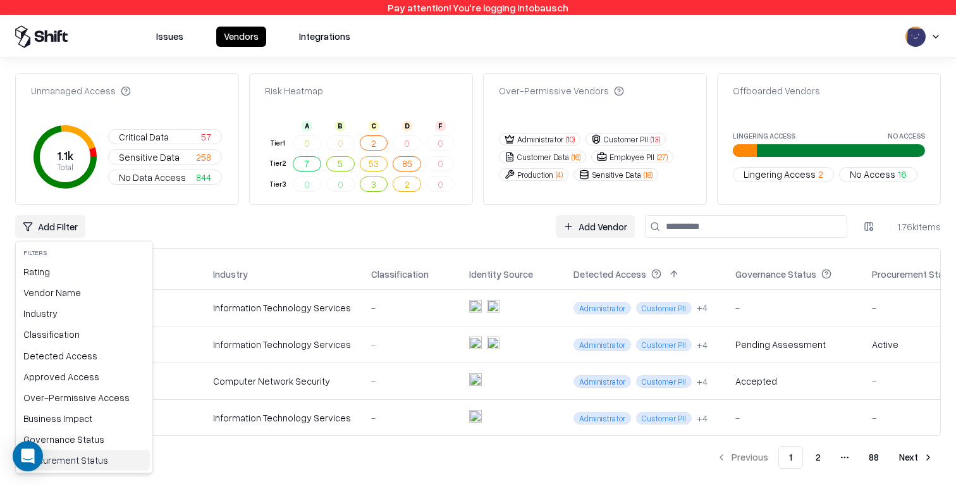
click at [69, 461] on div "Procurement Status" at bounding box center [83, 459] width 131 height 21
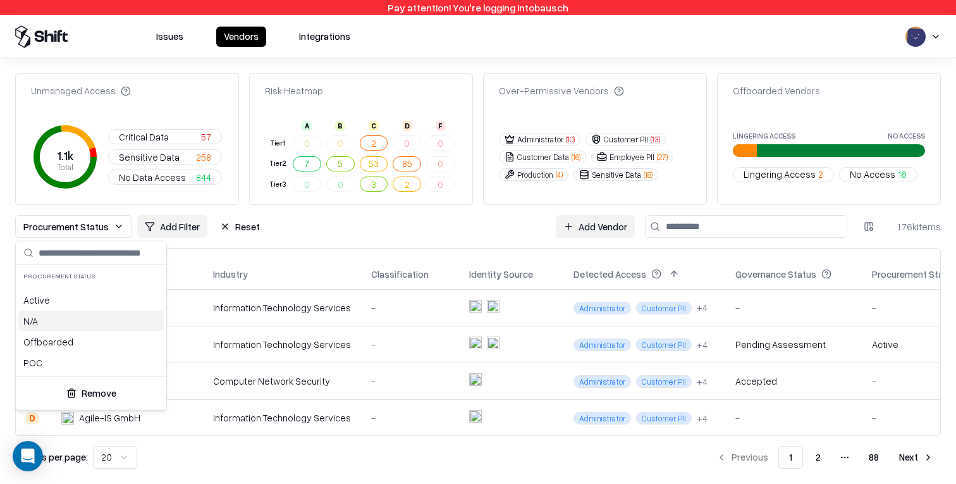
click at [92, 329] on div "N/A" at bounding box center [90, 320] width 145 height 21
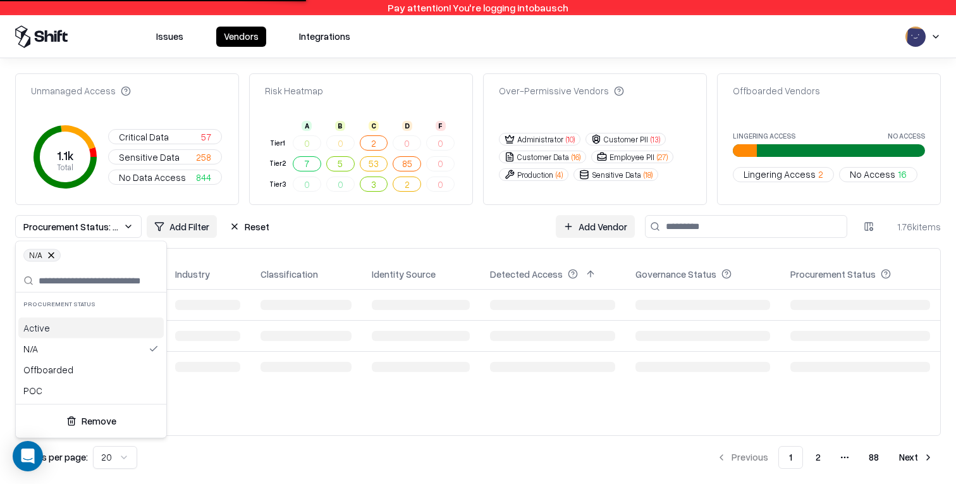
click at [420, 239] on html "Pay attention! You're logging into bausch Issues Vendors Integrations Unmanaged…" at bounding box center [478, 242] width 956 height 484
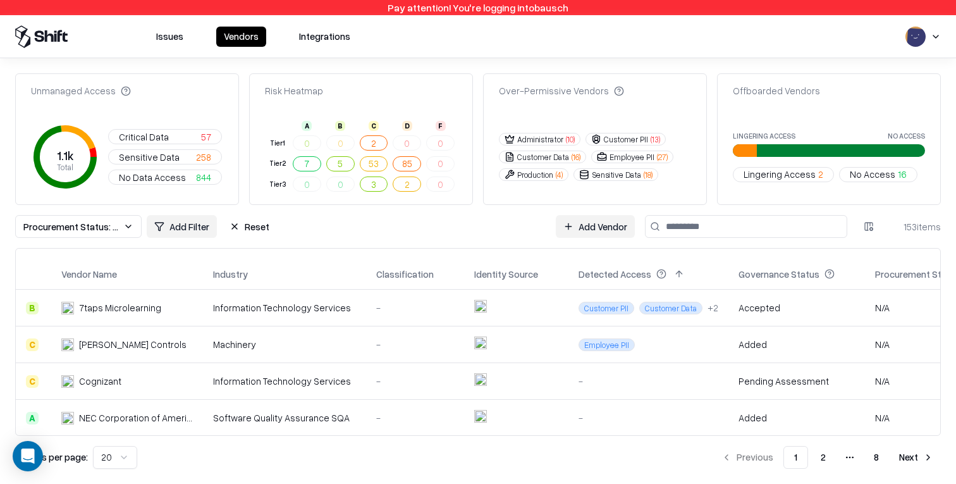
click at [240, 231] on button "Reset" at bounding box center [249, 226] width 55 height 23
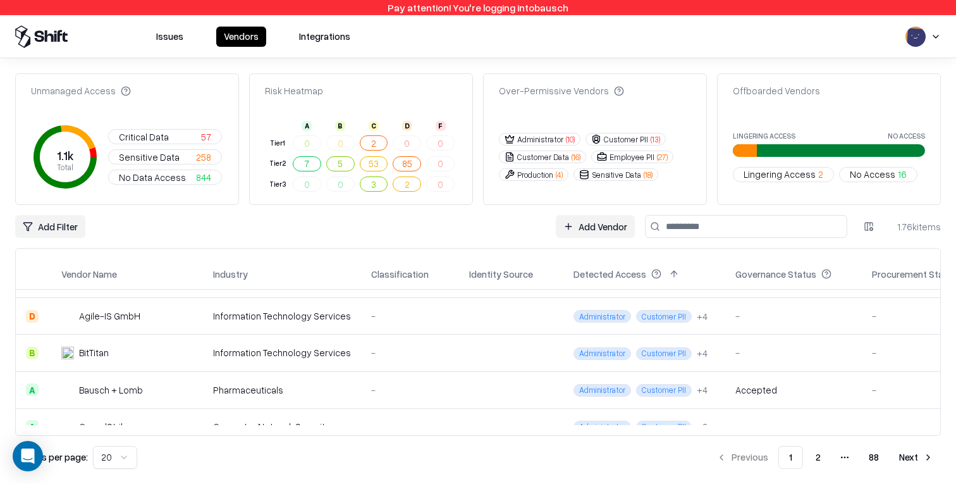
scroll to position [145, 0]
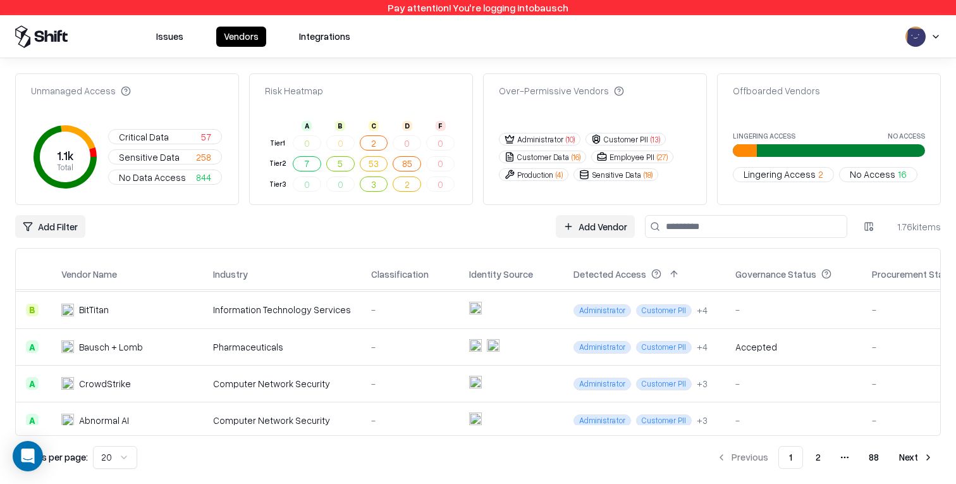
click at [293, 371] on td "Computer Network Security" at bounding box center [282, 383] width 158 height 37
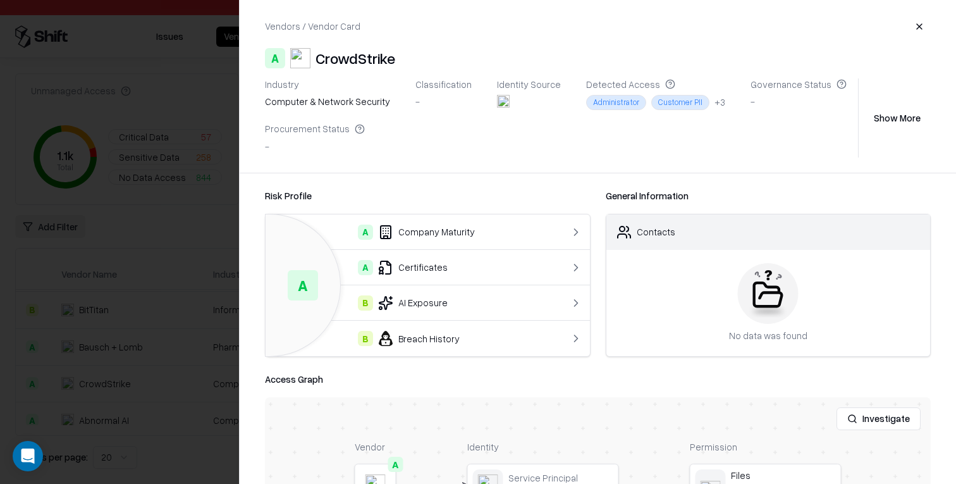
click at [468, 332] on div "B Breach History" at bounding box center [409, 338] width 267 height 15
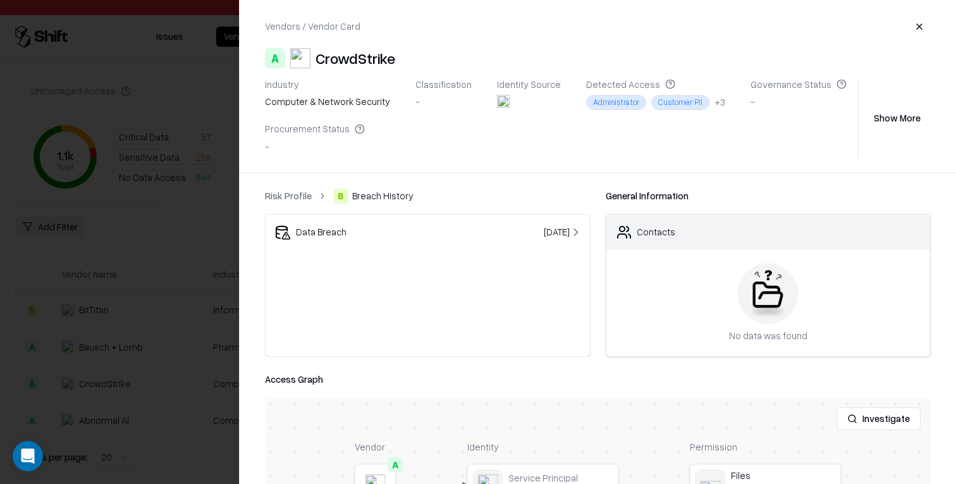
click at [371, 226] on div "Data Breach" at bounding box center [367, 231] width 183 height 15
click at [154, 217] on div at bounding box center [478, 242] width 956 height 484
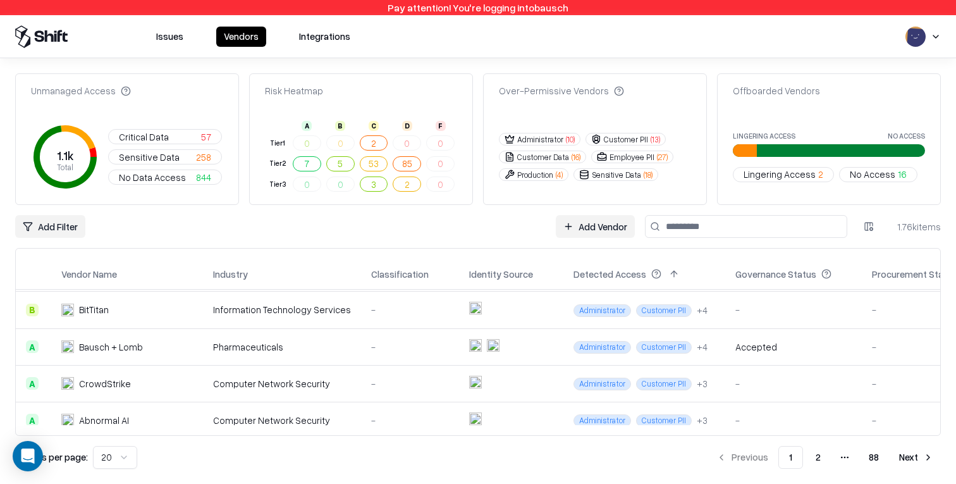
click at [169, 35] on button "Issues" at bounding box center [170, 37] width 42 height 20
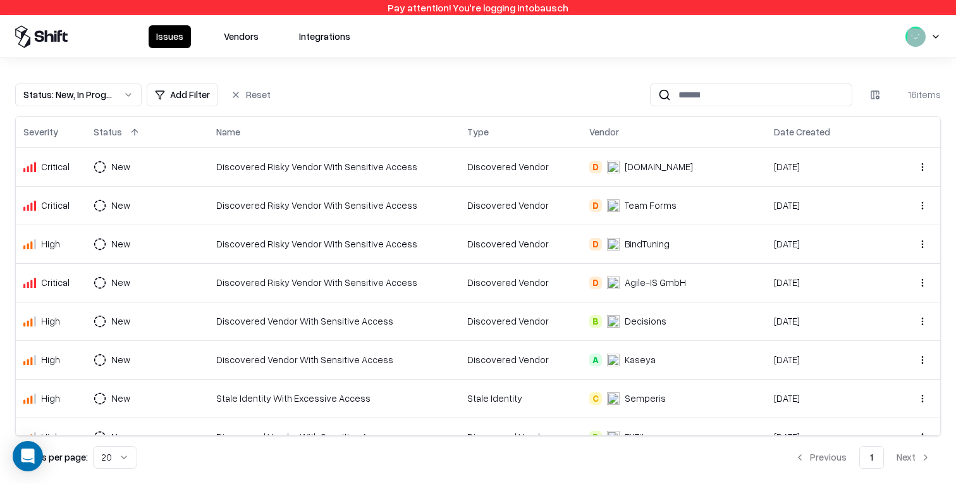
click at [70, 103] on button "Status : New, In Progress" at bounding box center [78, 94] width 126 height 23
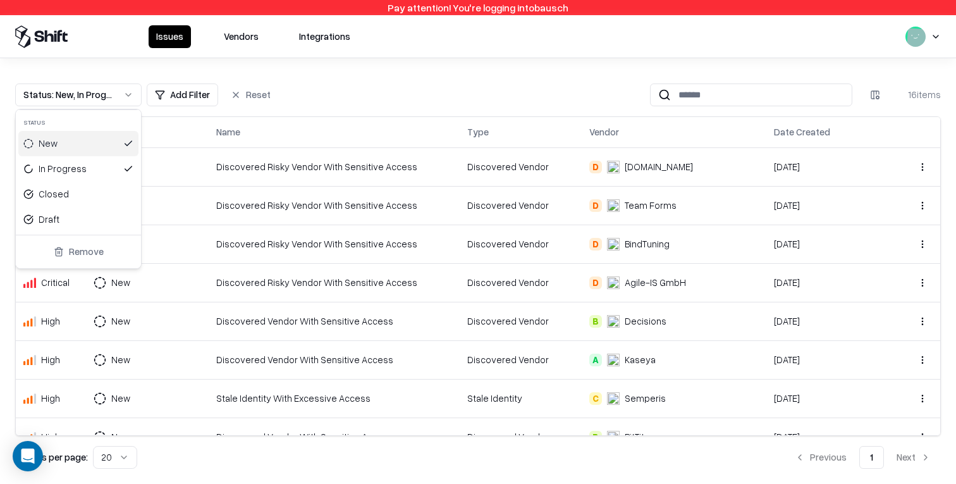
click at [362, 111] on html "Pay attention! You're logging into bausch Issues Vendors Integrations Status : …" at bounding box center [478, 242] width 956 height 484
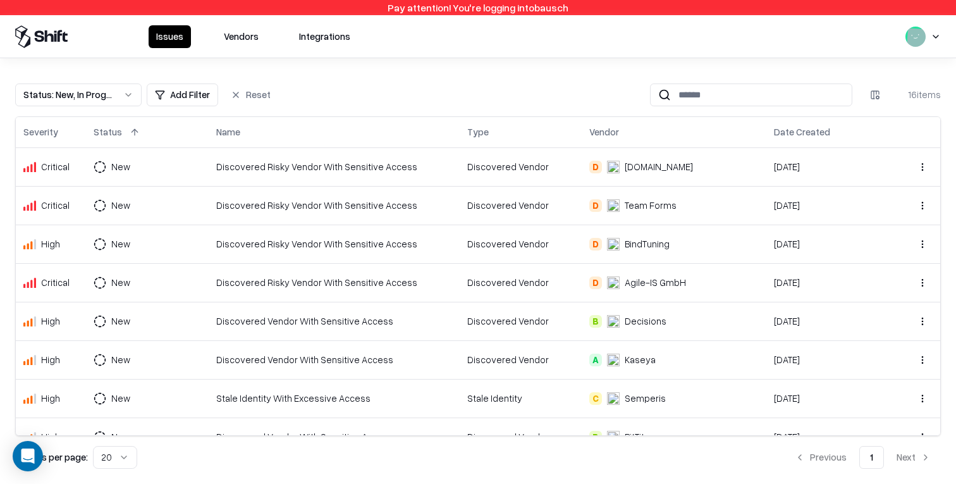
click at [131, 130] on button at bounding box center [134, 132] width 15 height 15
click at [749, 94] on input at bounding box center [761, 94] width 181 height 23
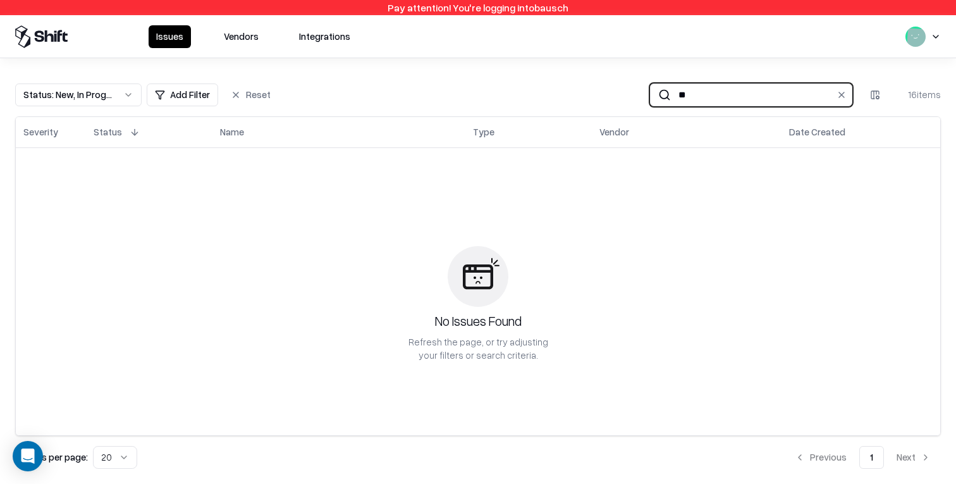
type input "*"
type input "****"
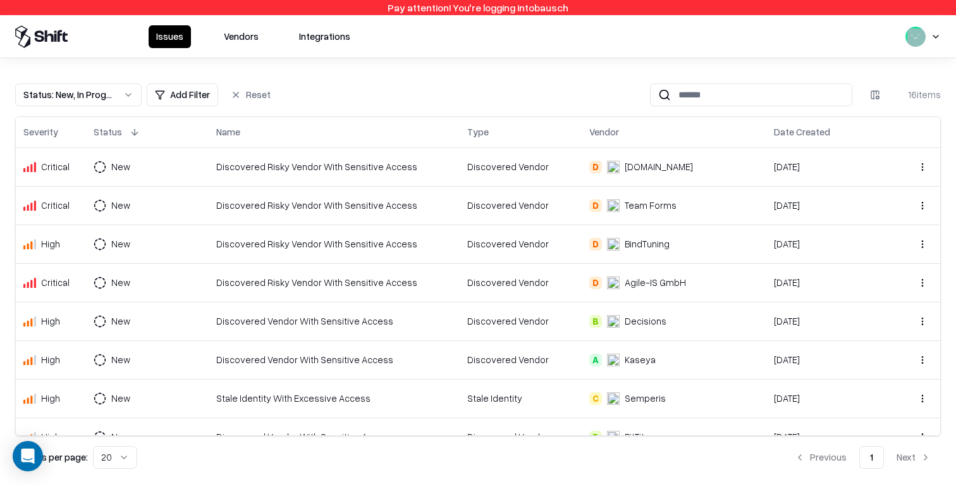
click at [240, 27] on button "Vendors" at bounding box center [241, 36] width 50 height 23
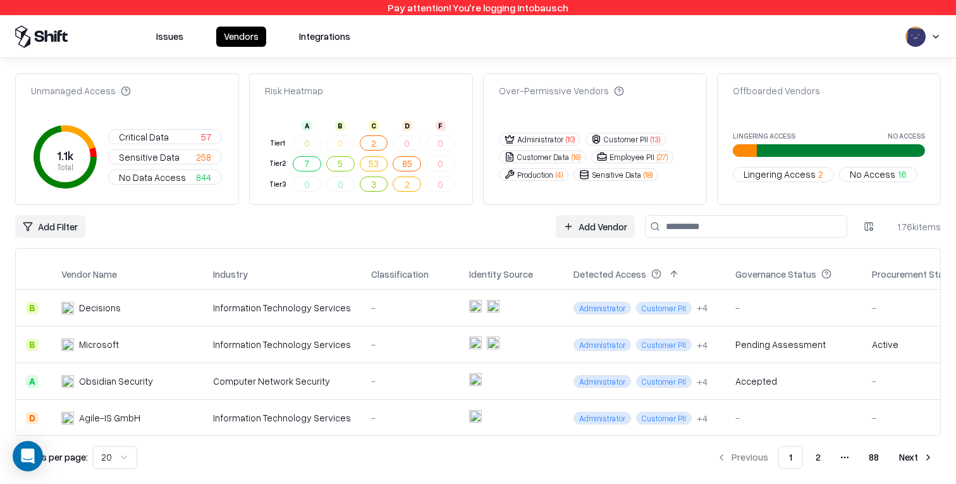
click at [487, 277] on div "Identity Source" at bounding box center [501, 273] width 64 height 13
click at [496, 278] on div "Identity Source" at bounding box center [501, 273] width 64 height 13
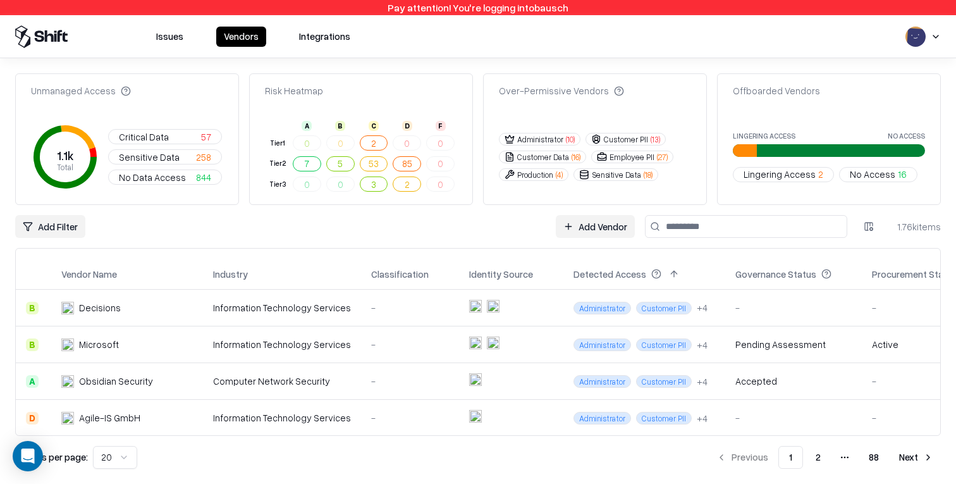
click at [933, 42] on html "Pay attention! You're logging into bausch Issues Vendors Integrations Unmanaged…" at bounding box center [478, 242] width 956 height 484
click at [888, 101] on div "Log out" at bounding box center [878, 98] width 152 height 21
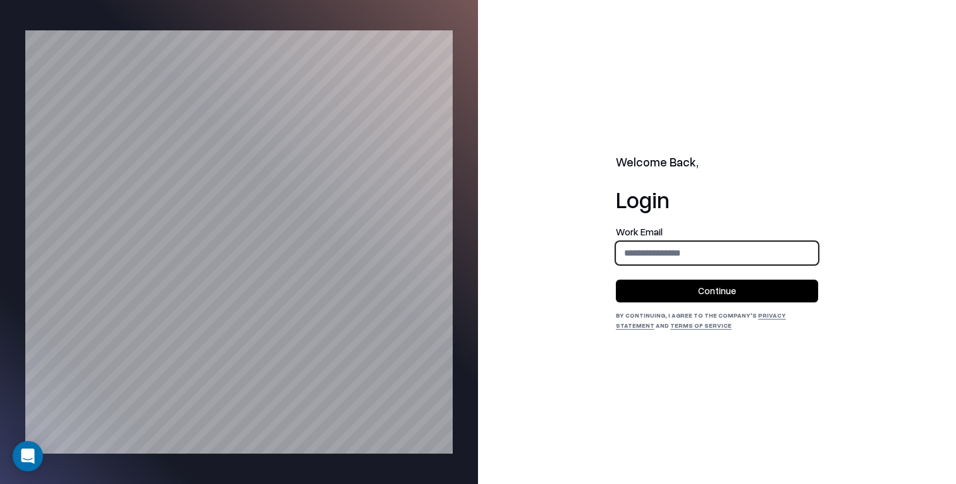
click at [656, 251] on input "email" at bounding box center [716, 252] width 201 height 23
type input "**********"
click at [676, 299] on button "Continue" at bounding box center [717, 290] width 202 height 23
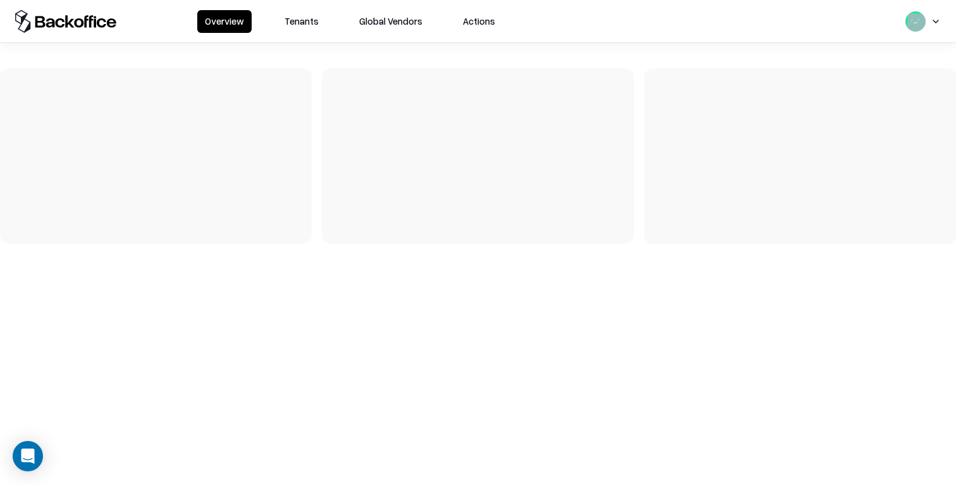
click at [302, 27] on button "Tenants" at bounding box center [301, 21] width 49 height 23
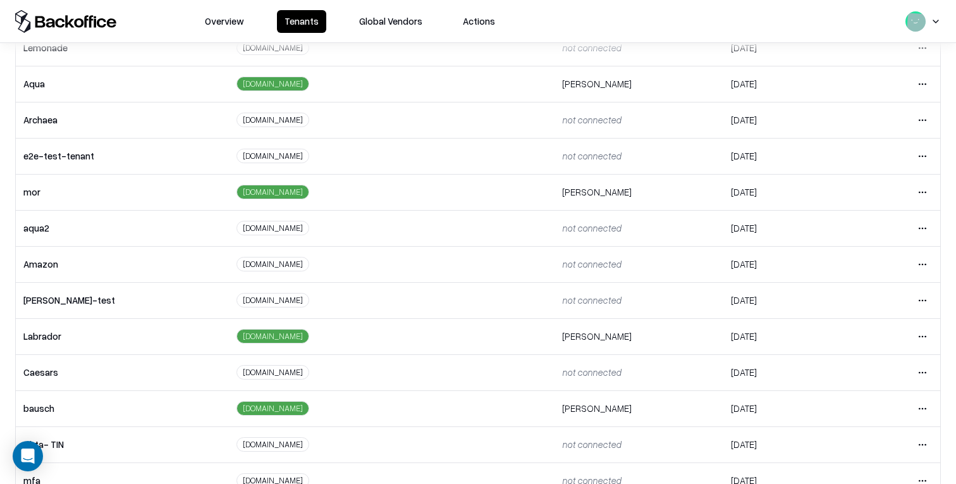
scroll to position [212, 0]
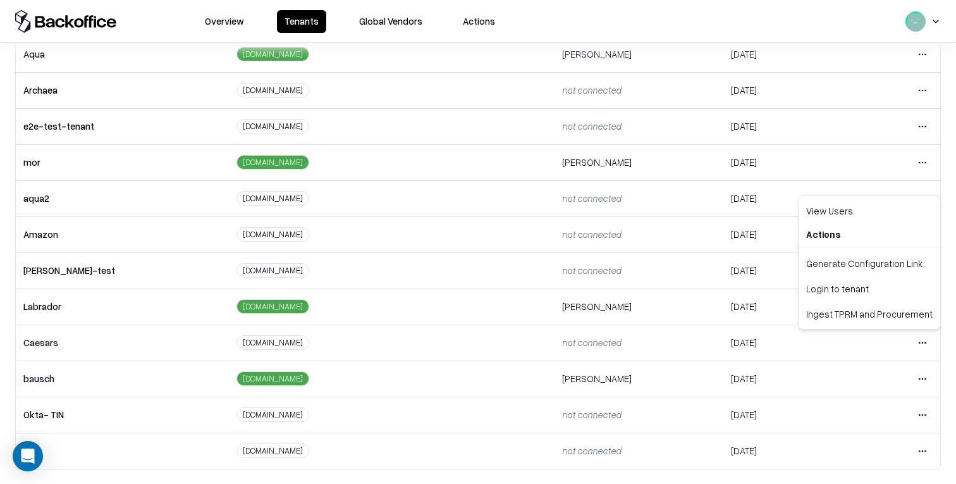
click at [924, 341] on html "Overview Tenants Global Vendors Actions Tenants Add Tenant Tenant name Domain A…" at bounding box center [478, 242] width 956 height 484
click at [870, 291] on div "Login to tenant" at bounding box center [869, 288] width 137 height 25
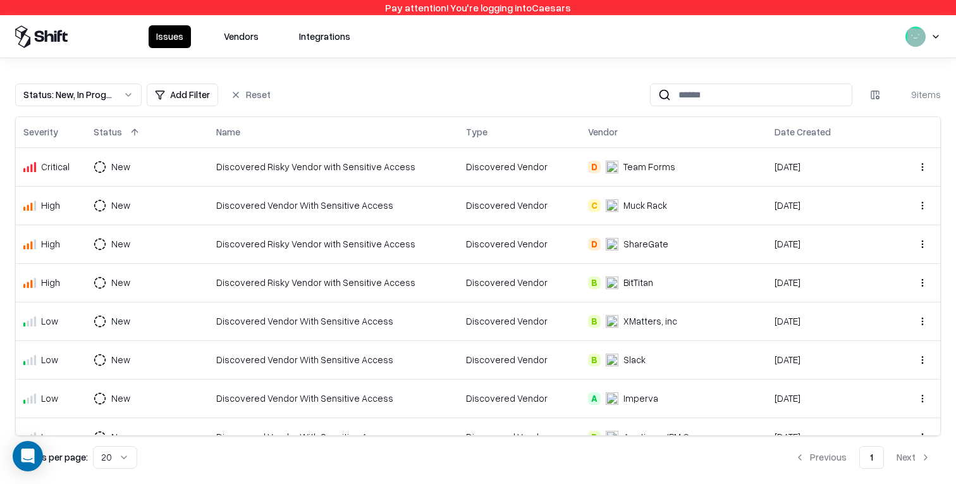
click at [239, 32] on button "Vendors" at bounding box center [241, 36] width 50 height 23
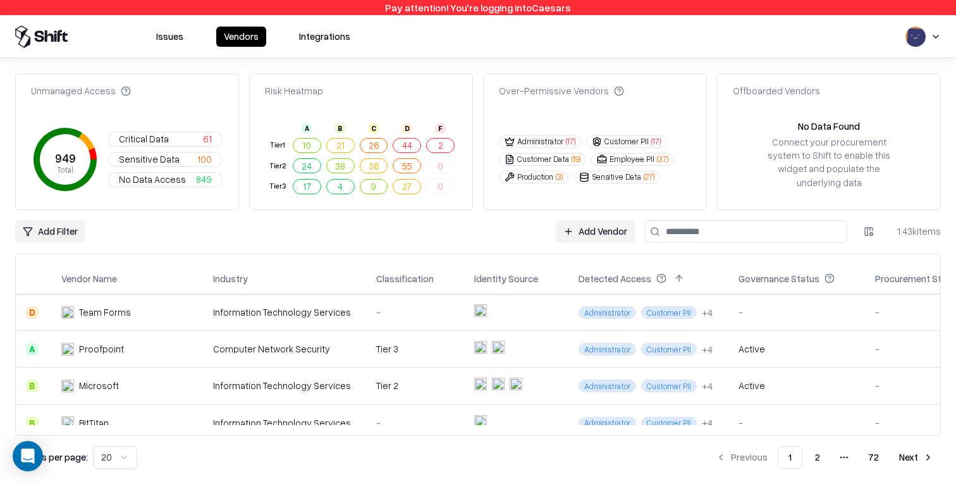
click at [710, 109] on div "Unmanaged Access 949 Total Critical Data 61 Sensitive Data 100 No Data Access 8…" at bounding box center [477, 141] width 925 height 137
click at [444, 141] on button "2" at bounding box center [440, 145] width 28 height 15
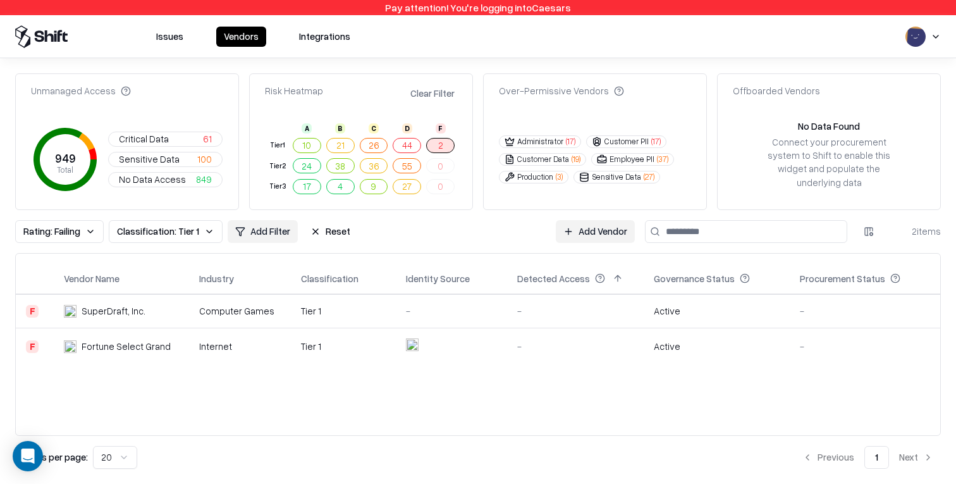
click at [401, 320] on td "-" at bounding box center [451, 311] width 111 height 34
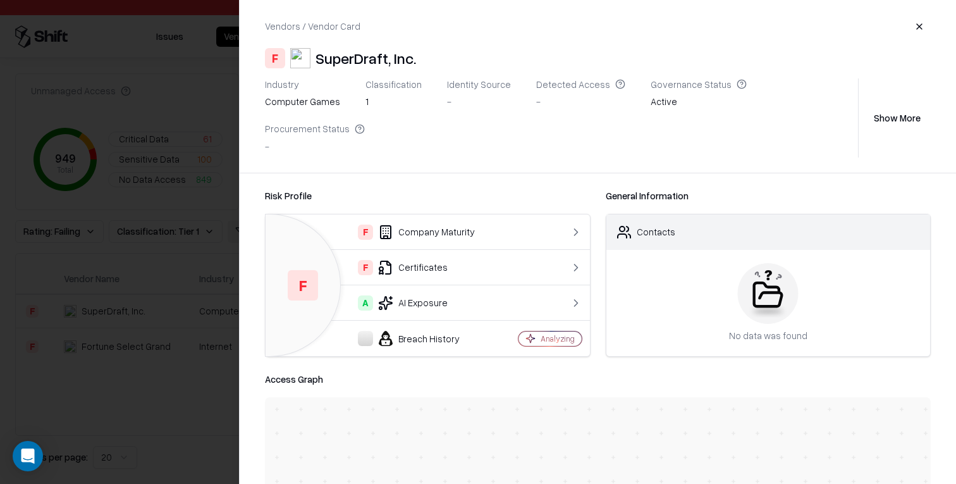
click at [193, 334] on div at bounding box center [478, 242] width 956 height 484
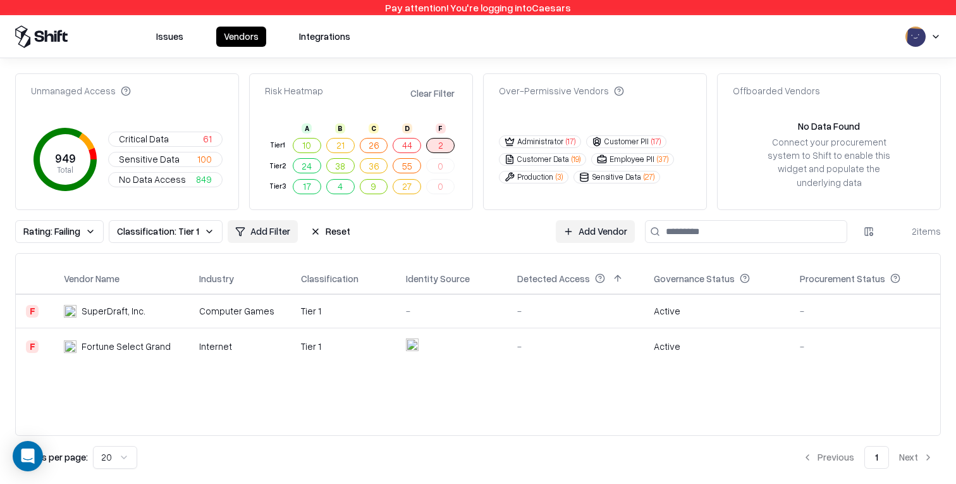
click at [205, 355] on td "Internet" at bounding box center [240, 346] width 102 height 37
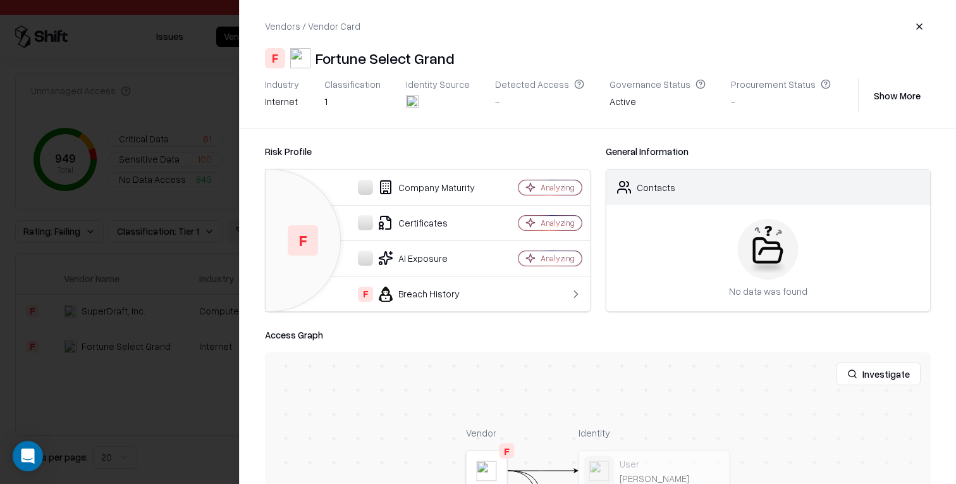
click at [918, 87] on button "Show More" at bounding box center [896, 95] width 67 height 23
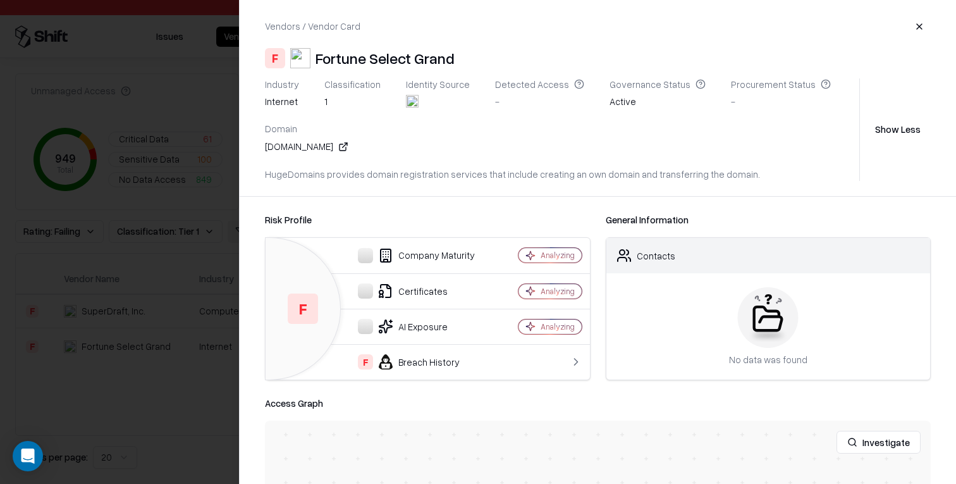
click at [186, 327] on div at bounding box center [478, 242] width 956 height 484
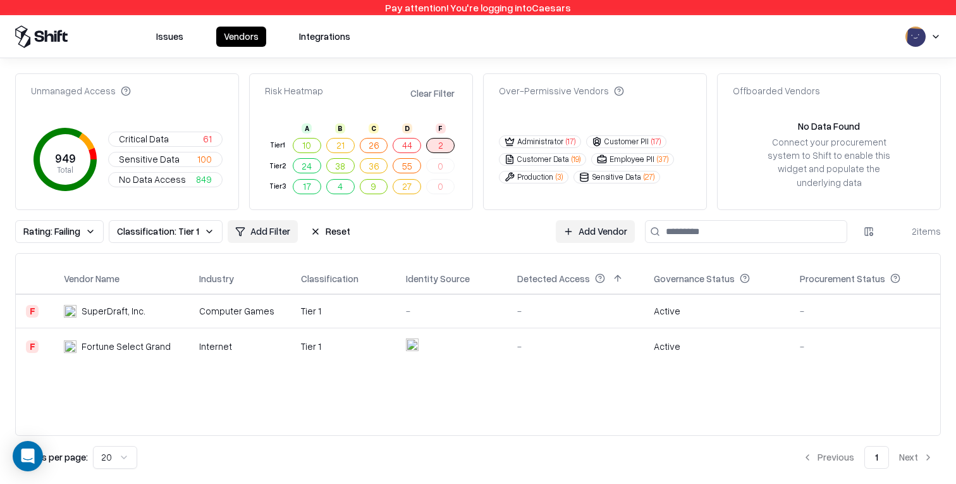
click at [212, 309] on div "Computer Games" at bounding box center [240, 310] width 82 height 13
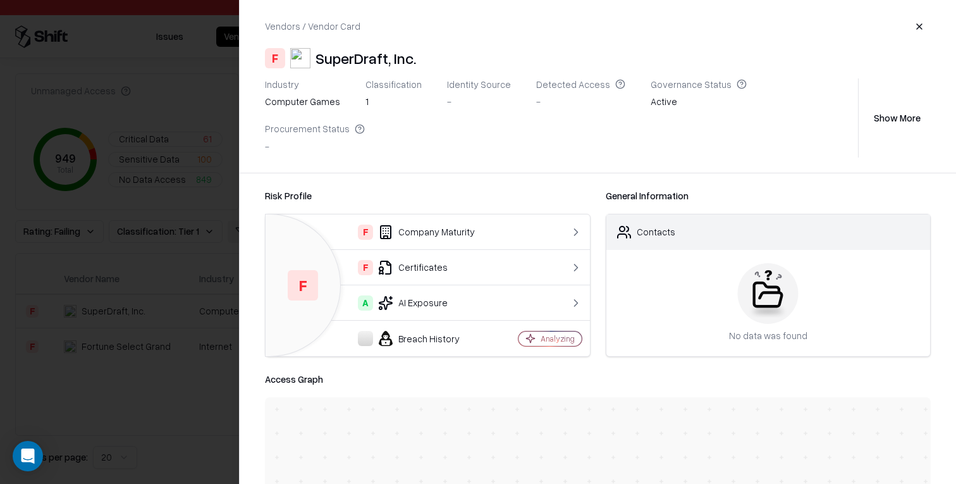
click at [385, 62] on div "SuperDraft, Inc." at bounding box center [365, 58] width 101 height 20
copy div "SuperDraft, Inc."
click at [580, 47] on div "Vendors / Vendor Card F SuperDraft, Inc. Industry computer games Classification…" at bounding box center [598, 86] width 716 height 173
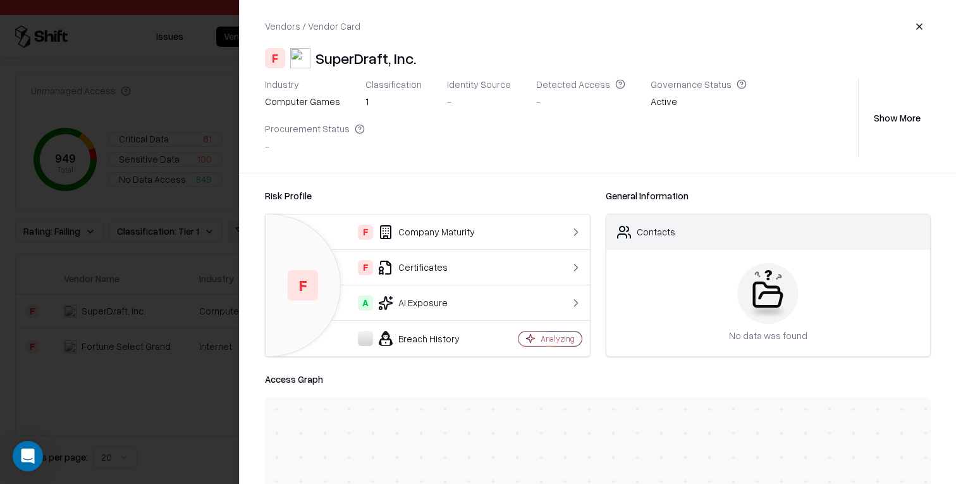
click at [381, 57] on div "SuperDraft, Inc." at bounding box center [365, 58] width 101 height 20
copy div "SuperDraft, Inc."
click at [654, 173] on div "Risk Profile F F Company Maturity F Certificates A AI Exposure Breach History A…" at bounding box center [598, 328] width 716 height 310
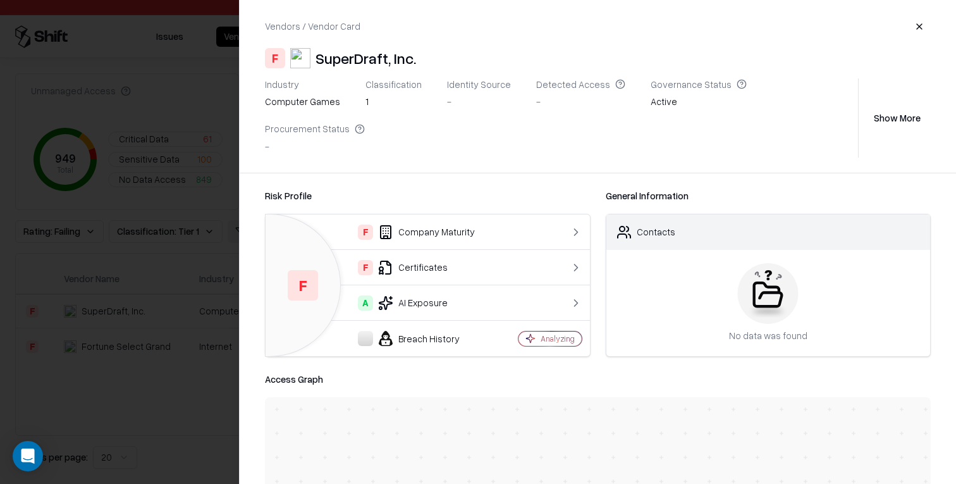
click at [150, 304] on div at bounding box center [478, 242] width 956 height 484
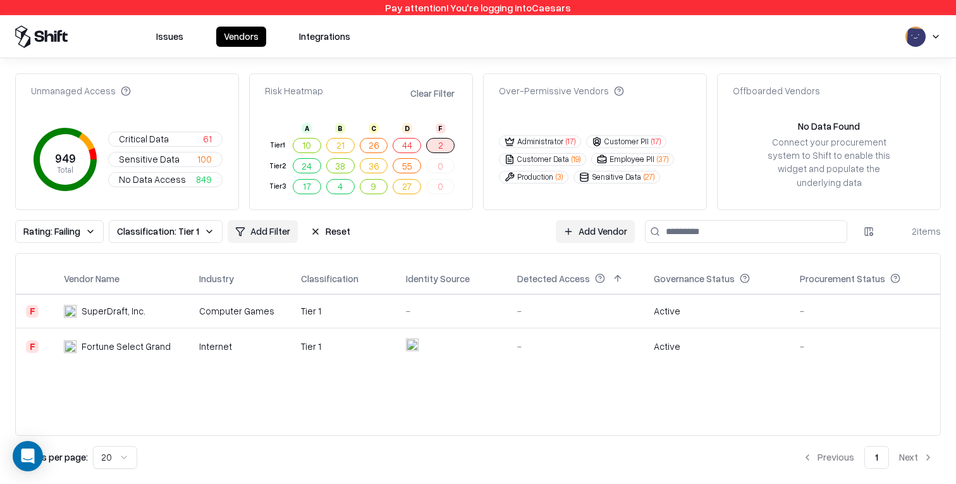
click at [367, 346] on div "Tier 1" at bounding box center [343, 345] width 84 height 13
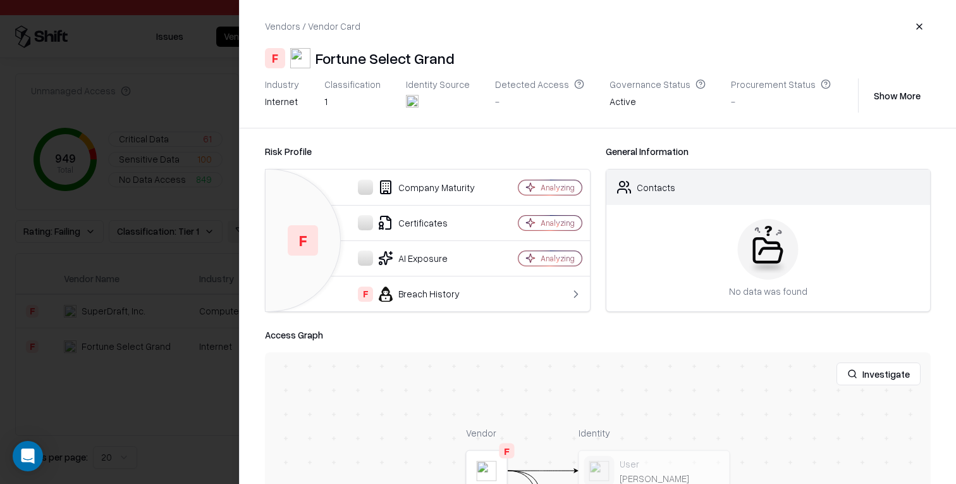
click at [874, 94] on button "Show More" at bounding box center [896, 95] width 67 height 23
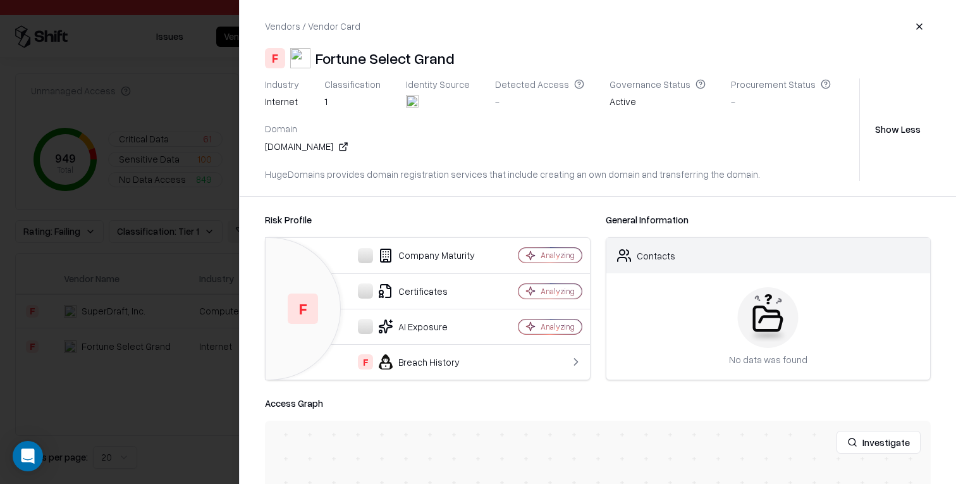
click at [177, 302] on div at bounding box center [478, 242] width 956 height 484
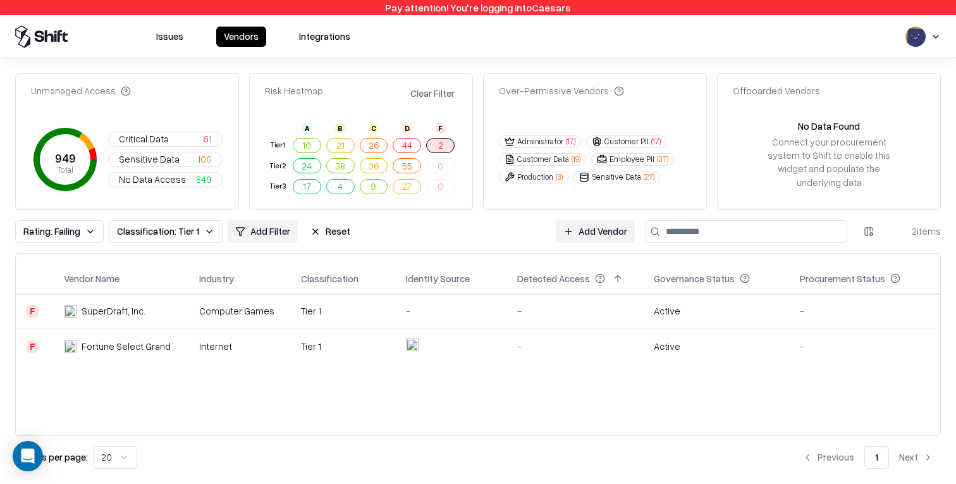
click at [444, 142] on button "2" at bounding box center [440, 145] width 28 height 15
click at [281, 336] on td "Internet" at bounding box center [240, 346] width 102 height 37
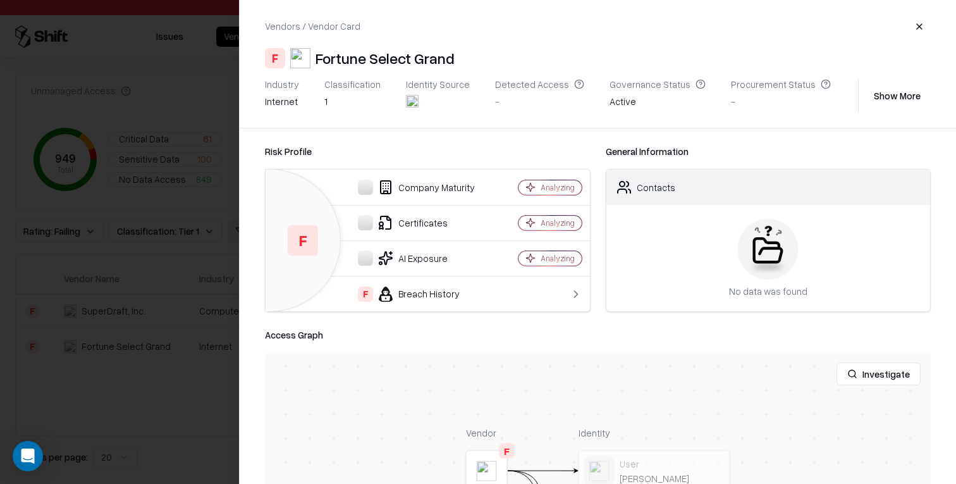
click at [215, 306] on div at bounding box center [478, 242] width 956 height 484
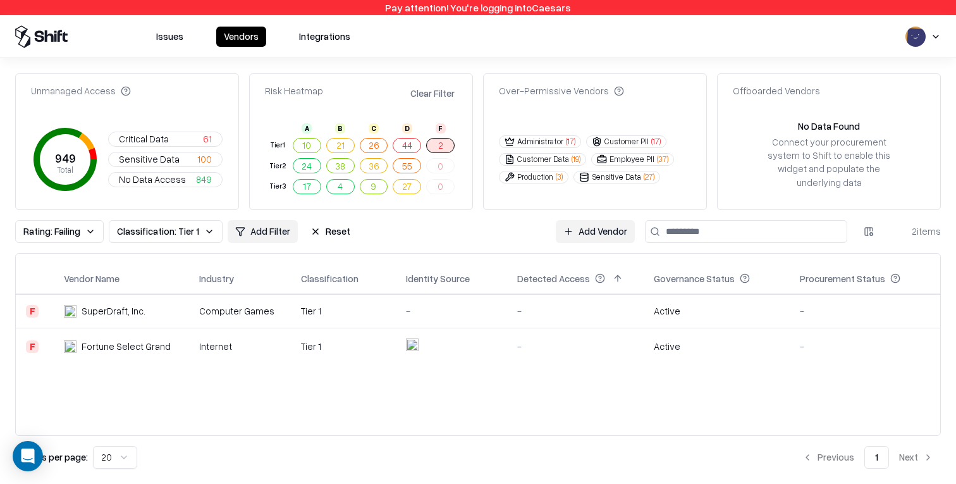
click at [337, 228] on button "Reset" at bounding box center [330, 231] width 55 height 23
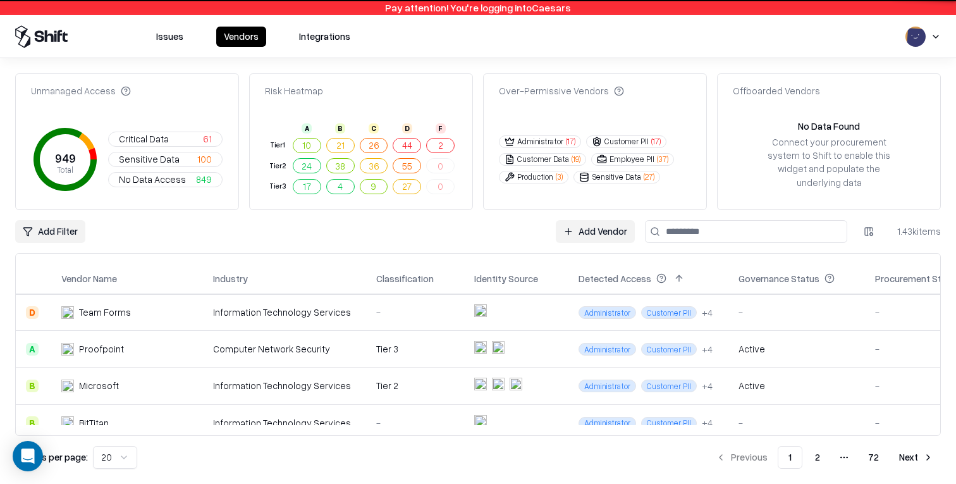
click at [204, 134] on span "61" at bounding box center [207, 138] width 9 height 13
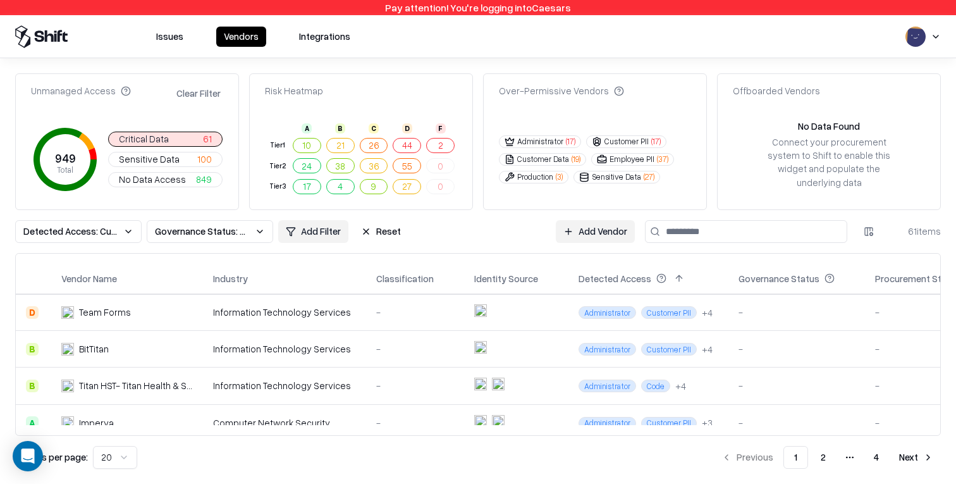
click at [251, 344] on div "Information Technology Services" at bounding box center [284, 348] width 143 height 13
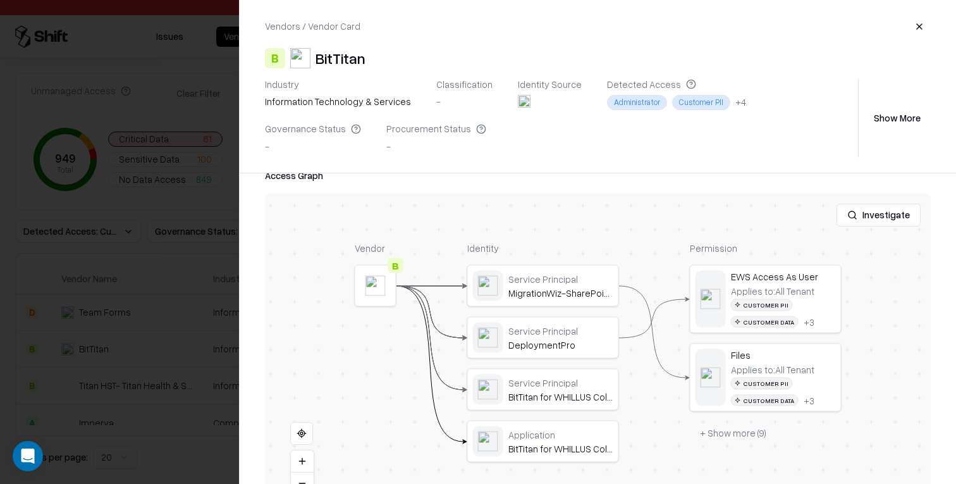
scroll to position [360, 0]
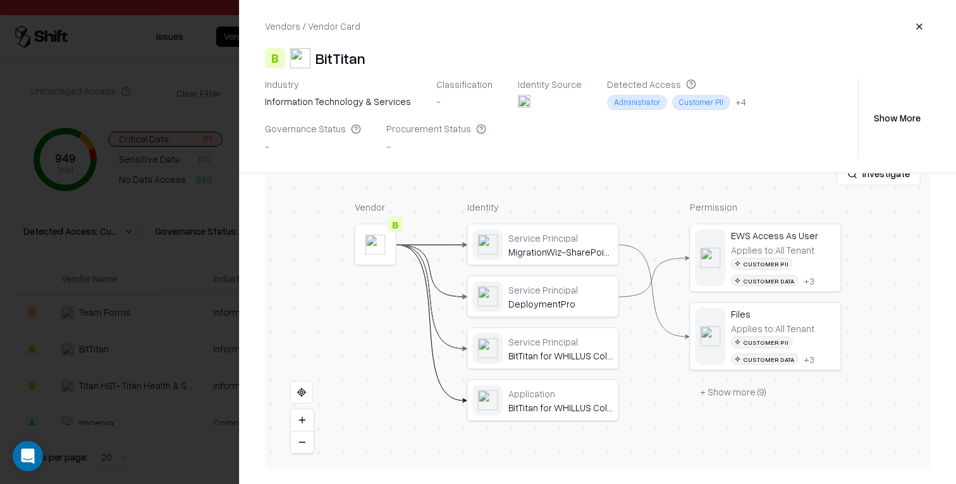
click at [723, 397] on button "+ Show more ( 9 )" at bounding box center [733, 392] width 87 height 23
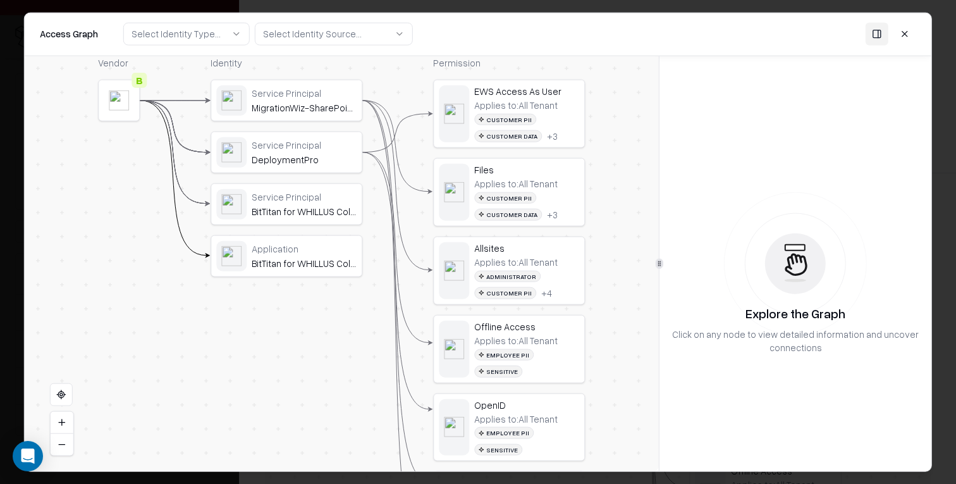
click at [905, 31] on button at bounding box center [904, 34] width 23 height 23
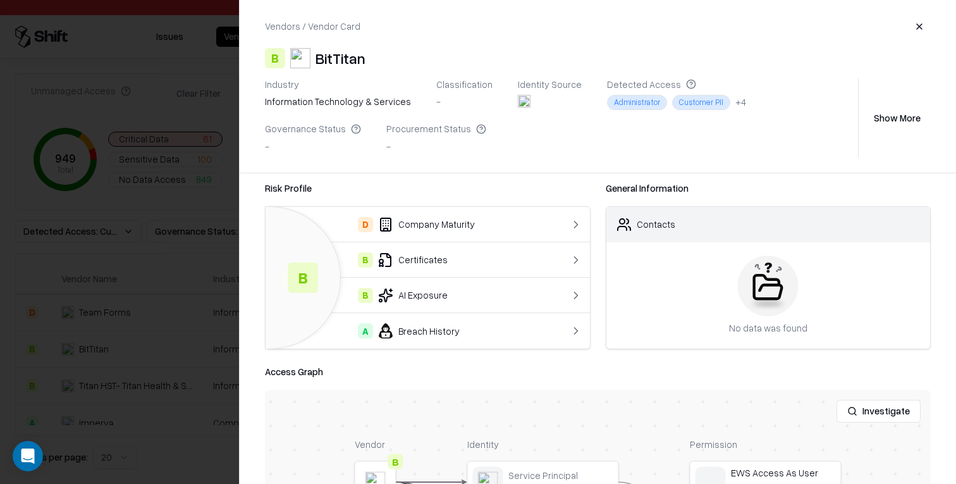
scroll to position [0, 0]
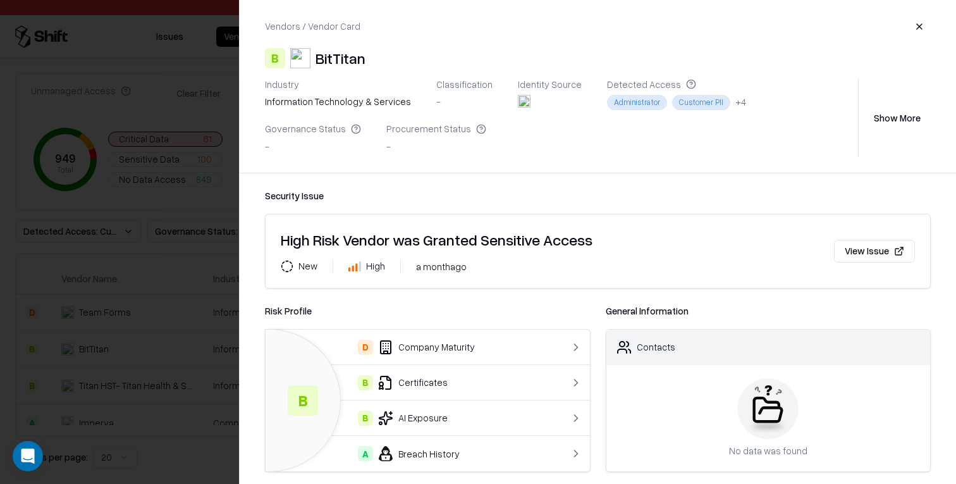
click at [155, 289] on div at bounding box center [478, 242] width 956 height 484
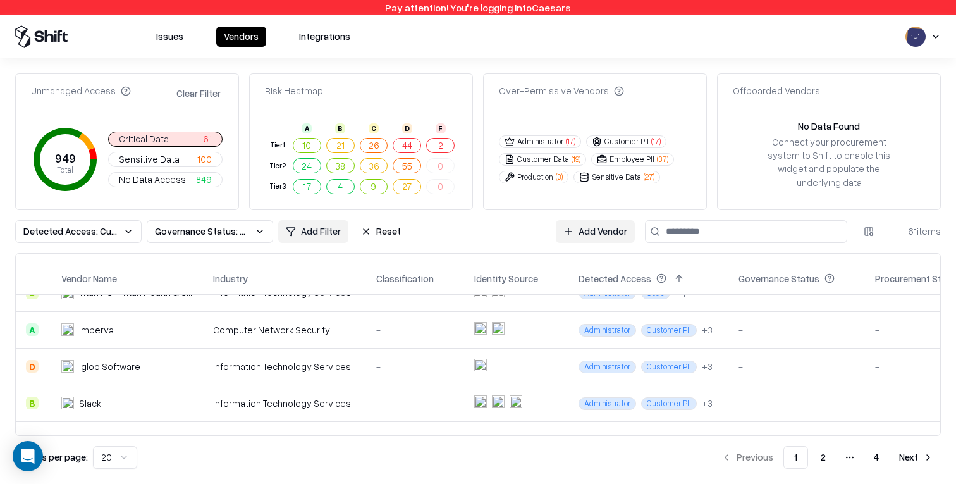
scroll to position [198, 0]
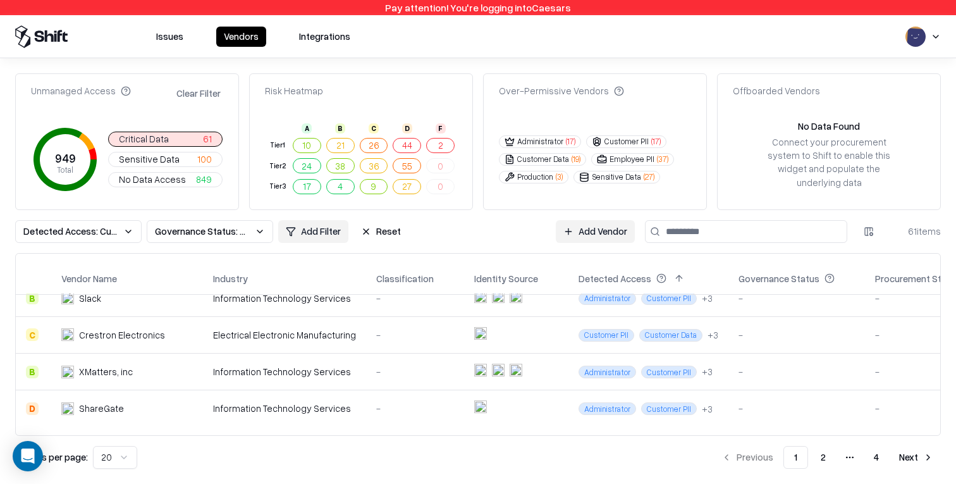
click at [231, 338] on td "Electrical Electronic Manufacturing" at bounding box center [284, 334] width 163 height 37
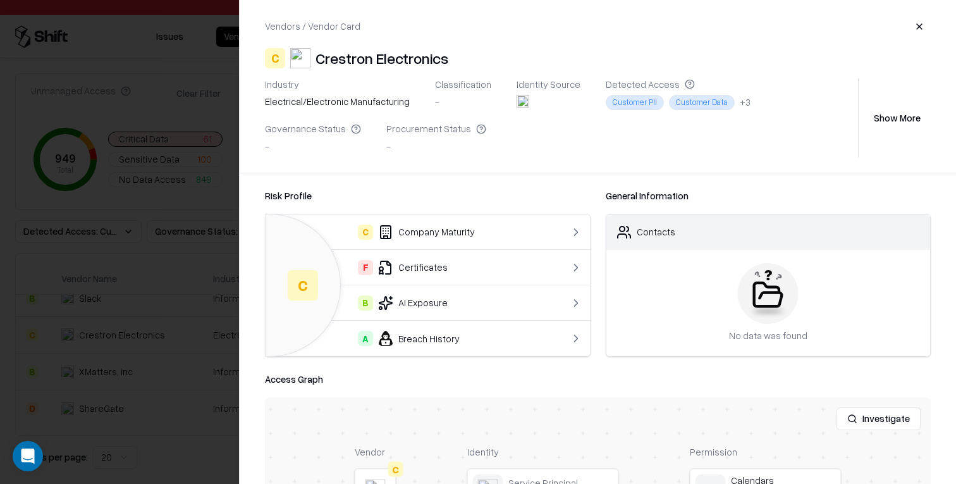
click at [894, 115] on button "Show More" at bounding box center [896, 117] width 67 height 23
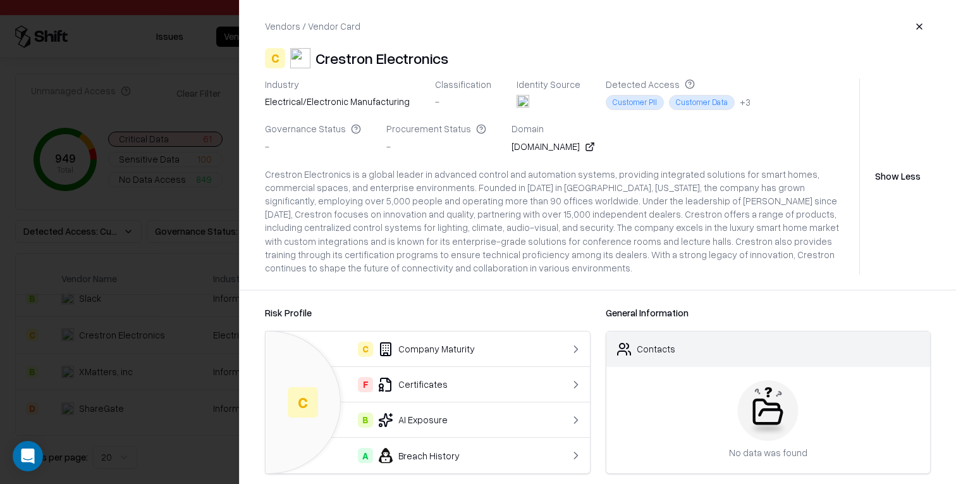
click at [889, 165] on button "Show Less" at bounding box center [898, 176] width 66 height 23
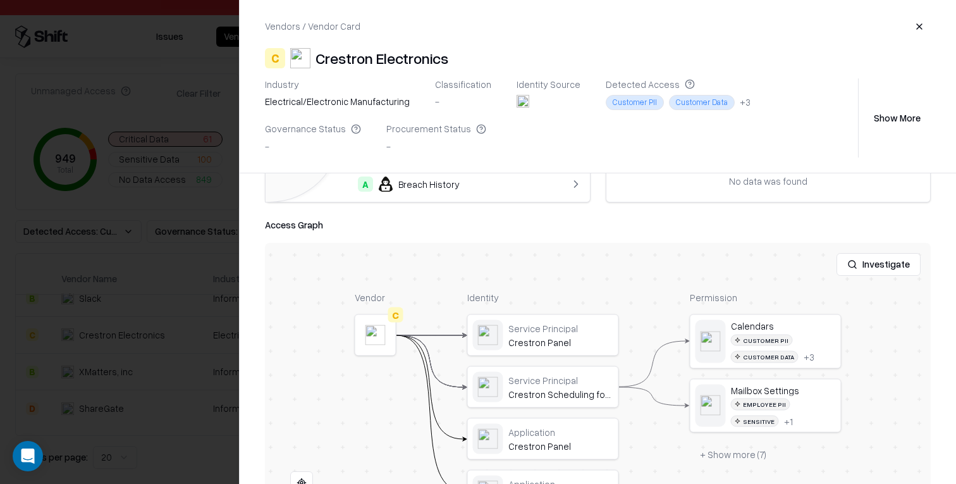
scroll to position [245, 0]
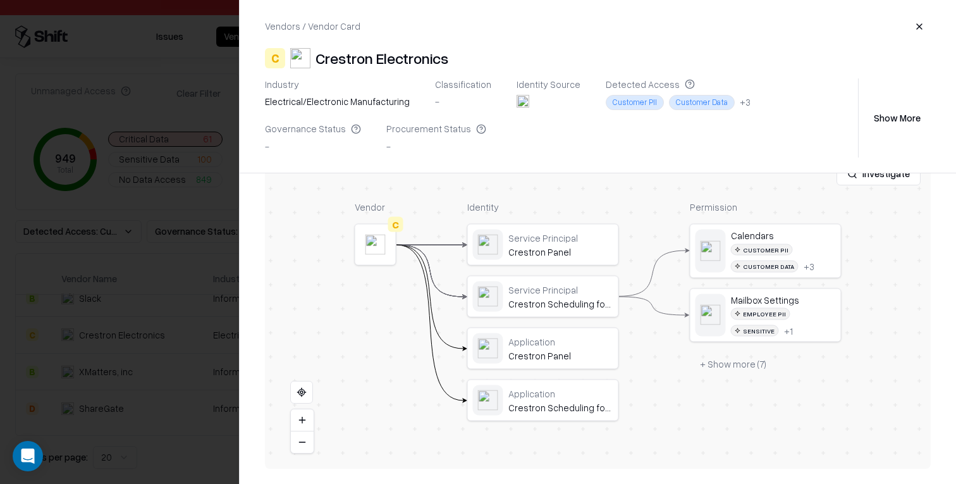
click at [716, 361] on button "+ Show more ( 7 )" at bounding box center [733, 363] width 87 height 23
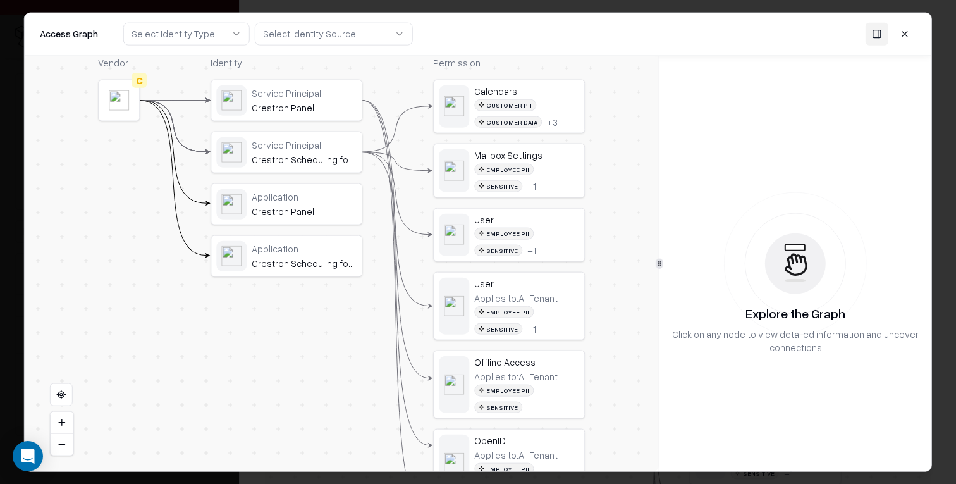
click at [902, 35] on button at bounding box center [904, 34] width 23 height 23
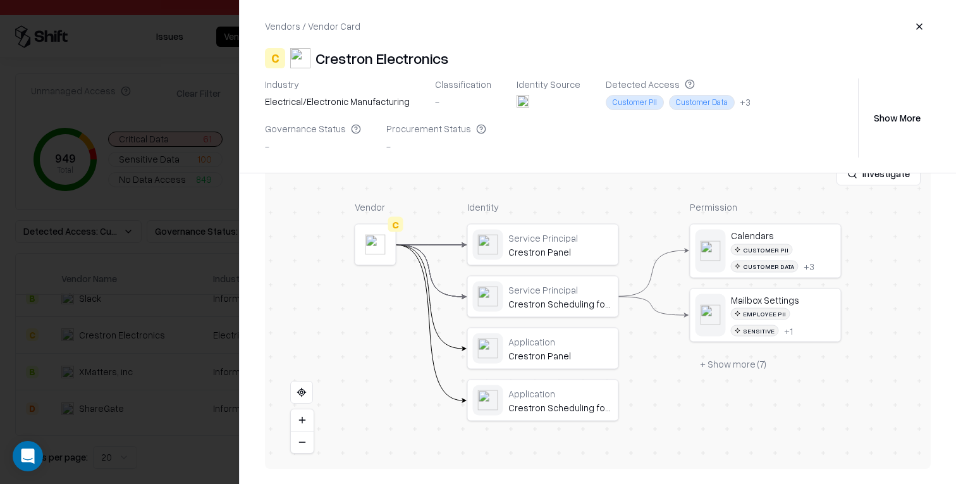
click at [716, 361] on button "+ Show more ( 7 )" at bounding box center [733, 363] width 87 height 23
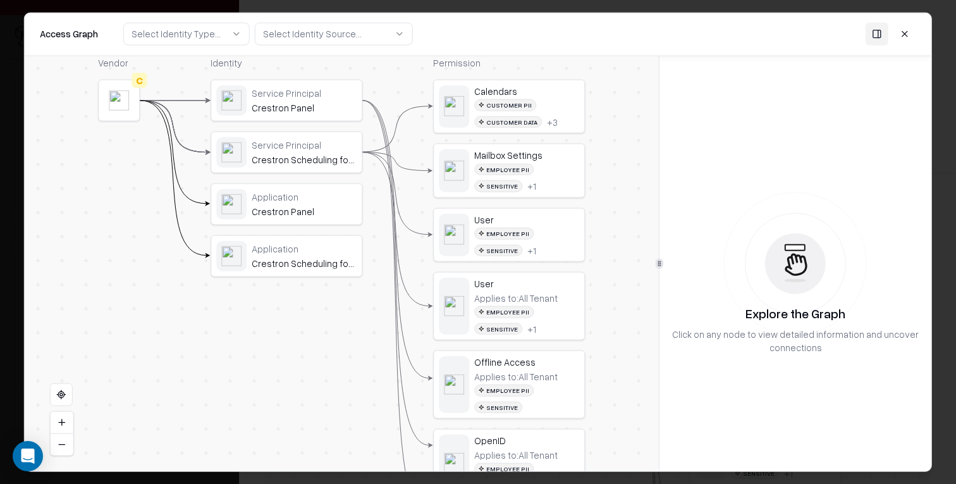
click at [906, 33] on button at bounding box center [904, 34] width 23 height 23
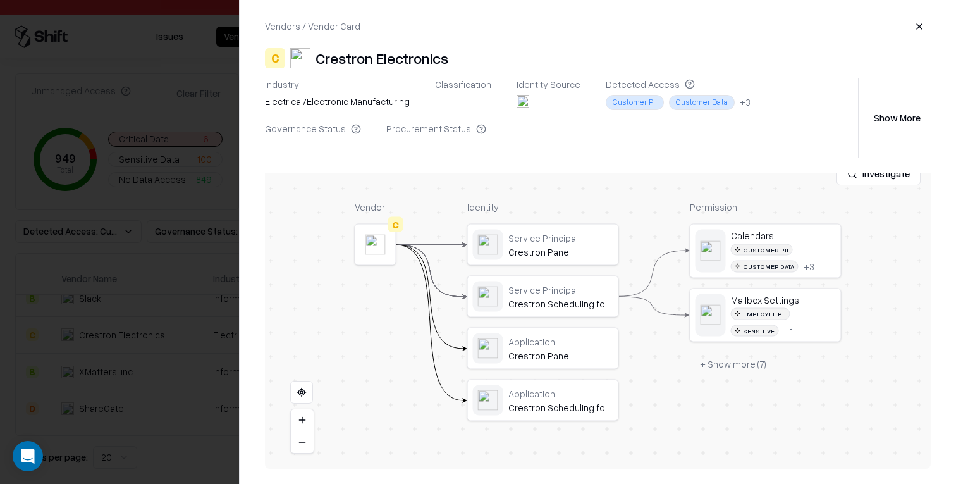
click at [141, 189] on div at bounding box center [478, 242] width 956 height 484
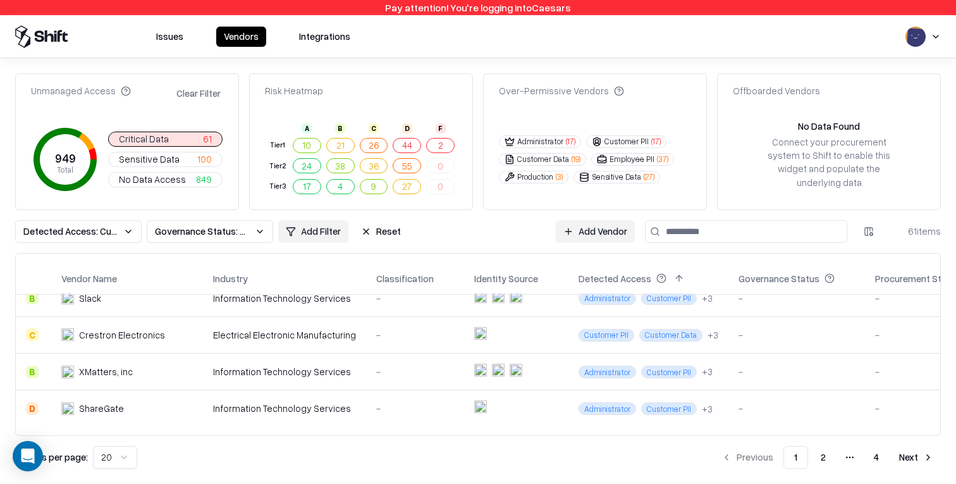
click at [204, 92] on button "Clear Filter" at bounding box center [198, 93] width 49 height 18
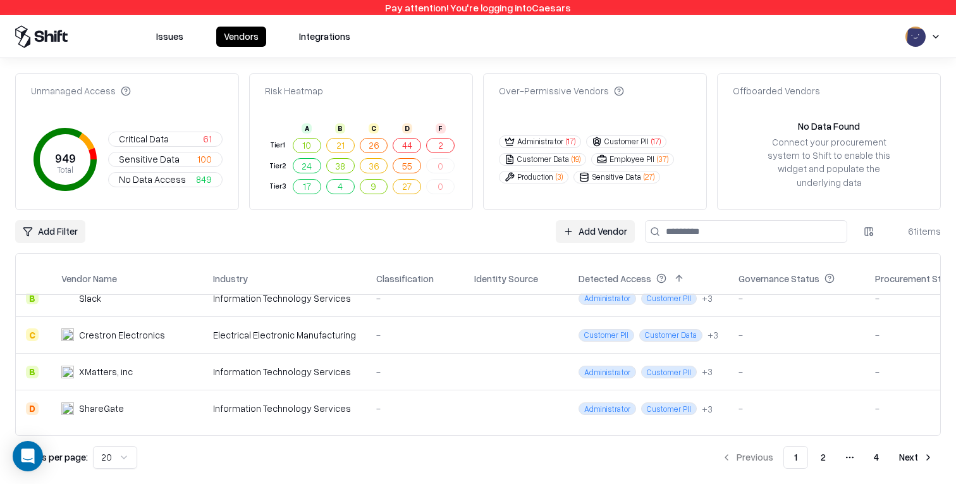
scroll to position [0, 0]
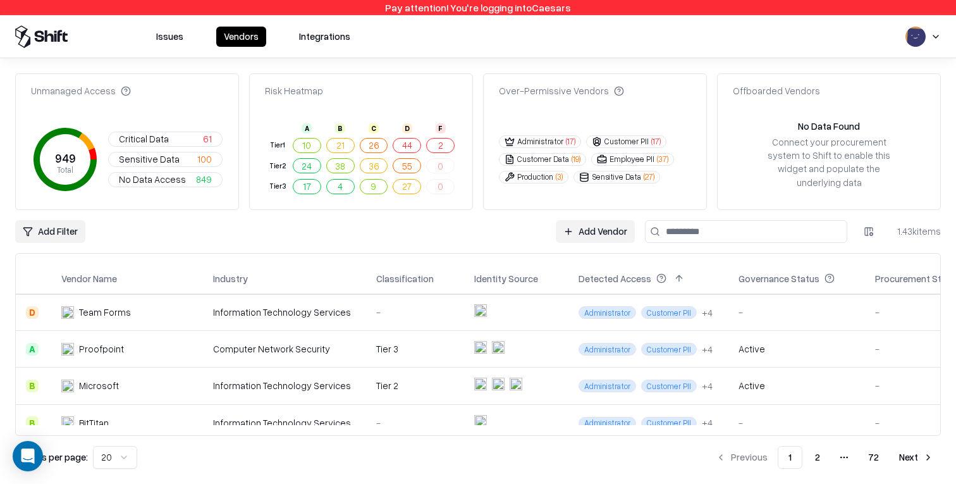
click at [306, 186] on button "17" at bounding box center [307, 186] width 28 height 15
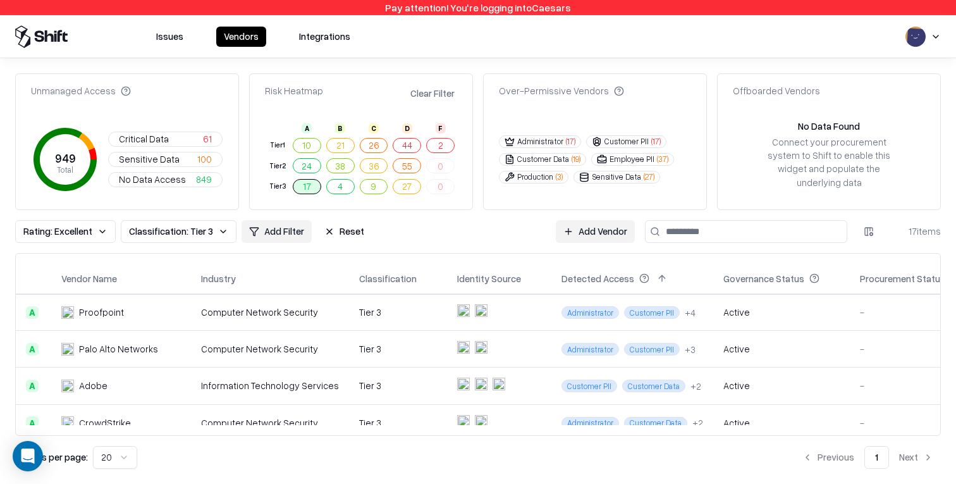
click at [343, 224] on button "Reset" at bounding box center [344, 231] width 55 height 23
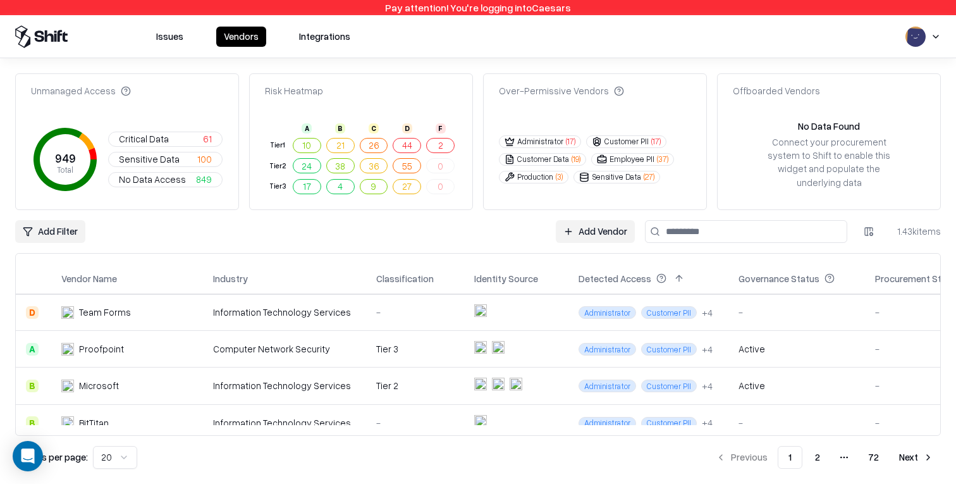
click at [436, 148] on button "2" at bounding box center [440, 145] width 28 height 15
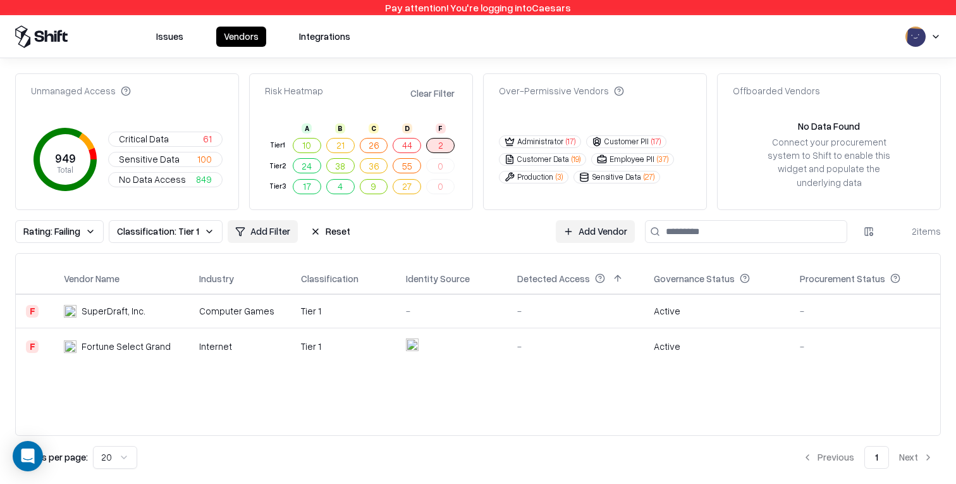
click at [450, 333] on td at bounding box center [451, 346] width 111 height 37
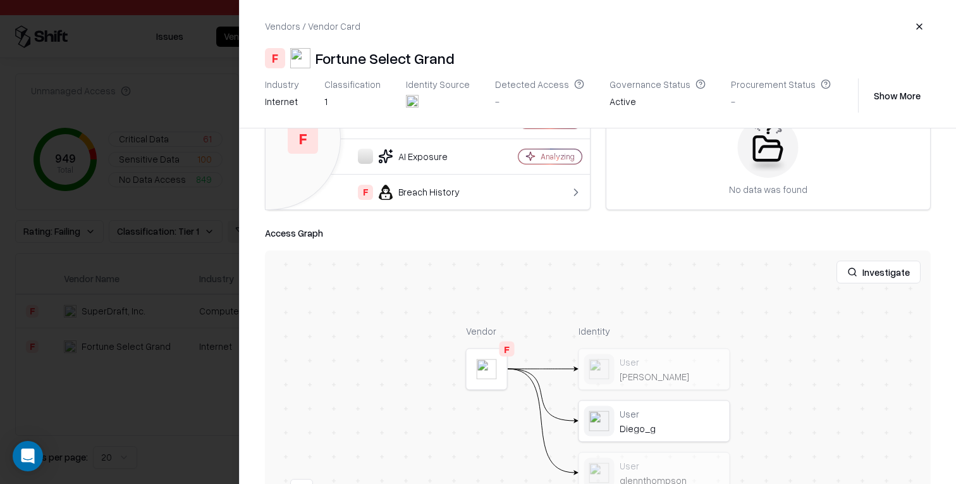
scroll to position [200, 0]
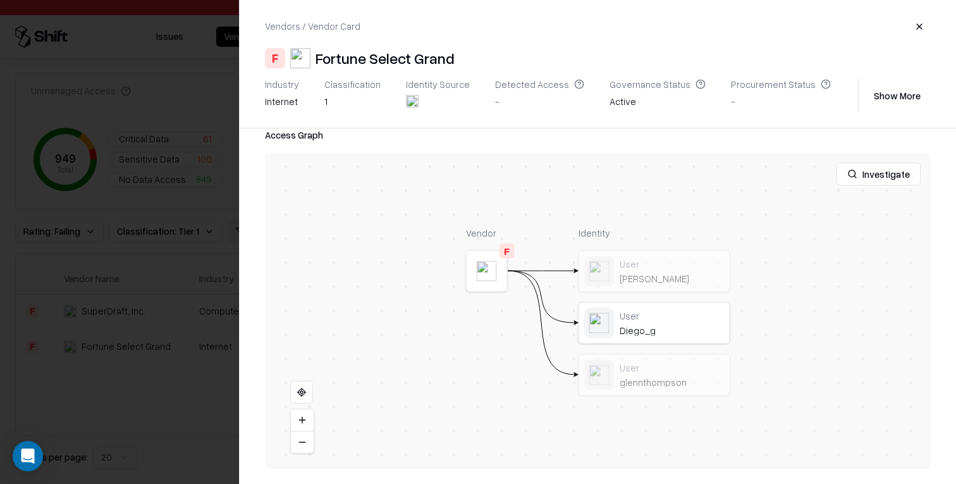
click at [0, 0] on button at bounding box center [0, 0] width 0 height 0
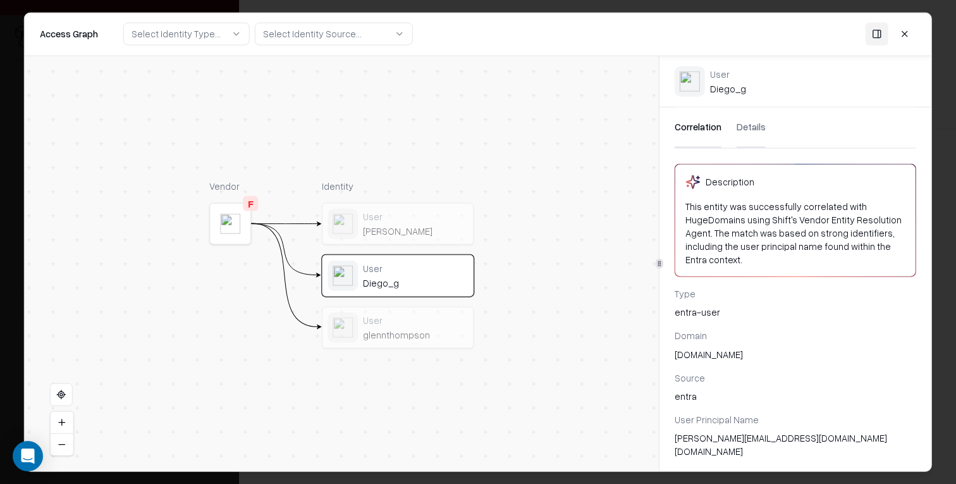
click at [394, 331] on div "glennthompson" at bounding box center [415, 333] width 105 height 11
click at [410, 220] on div "User" at bounding box center [415, 215] width 105 height 11
click at [903, 34] on button at bounding box center [904, 34] width 23 height 23
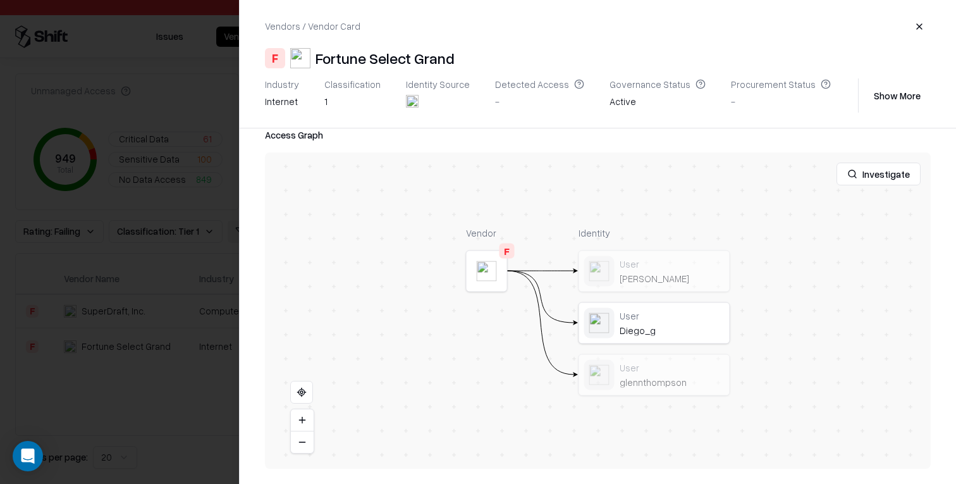
click at [0, 0] on div at bounding box center [0, 0] width 0 height 0
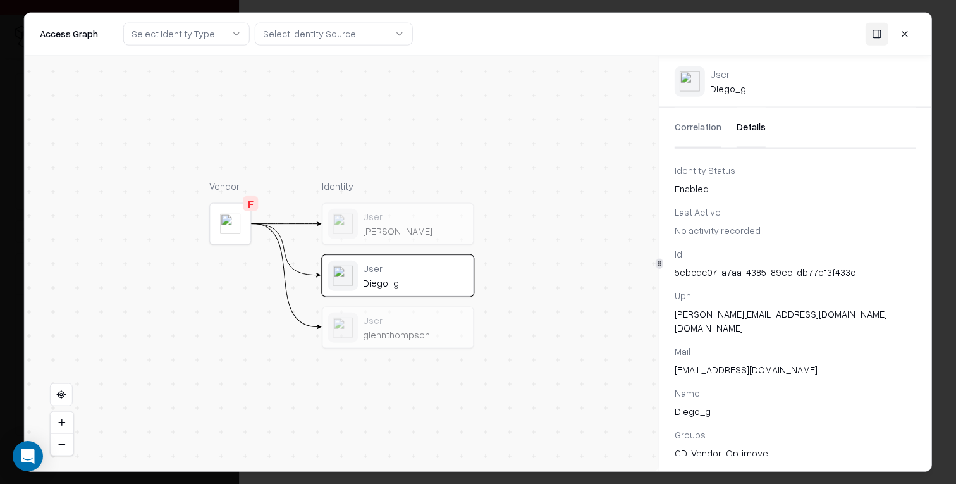
click at [744, 121] on button "Details" at bounding box center [750, 127] width 29 height 40
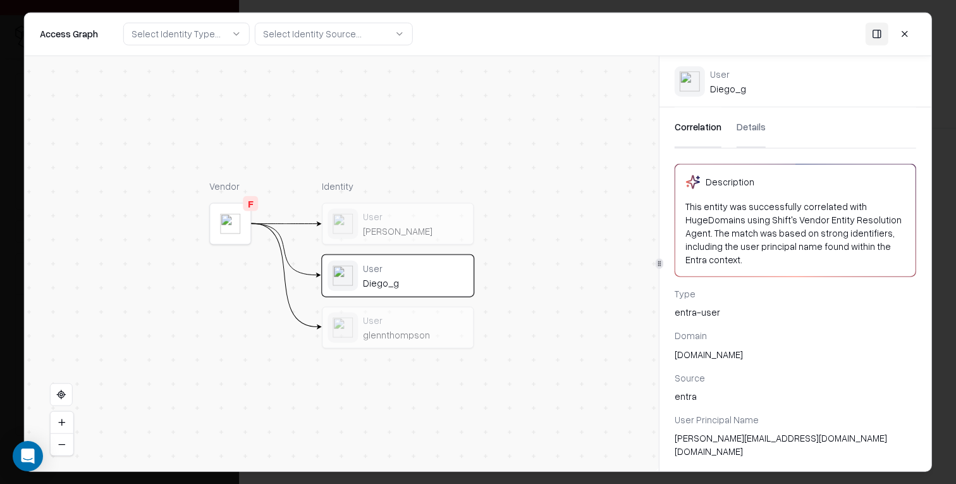
click at [695, 128] on button "Correlation" at bounding box center [697, 127] width 47 height 40
click at [906, 35] on button at bounding box center [904, 34] width 23 height 23
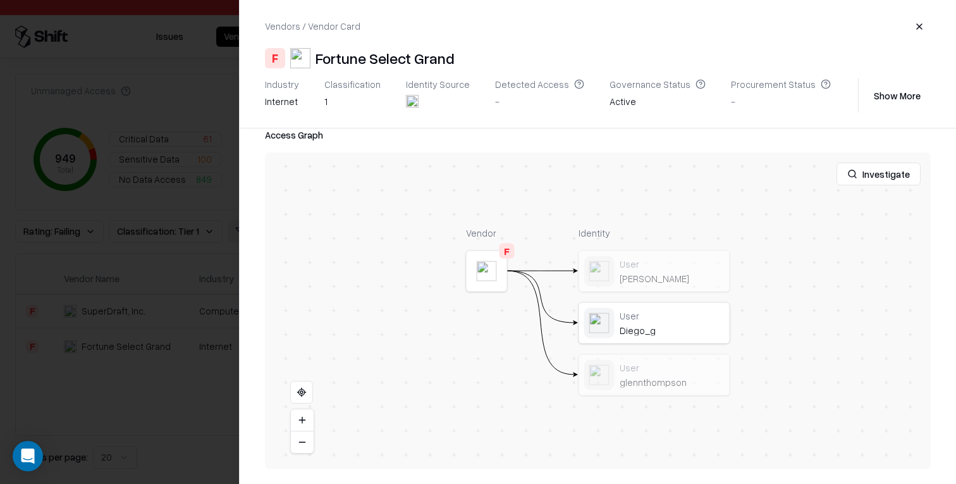
scroll to position [0, 0]
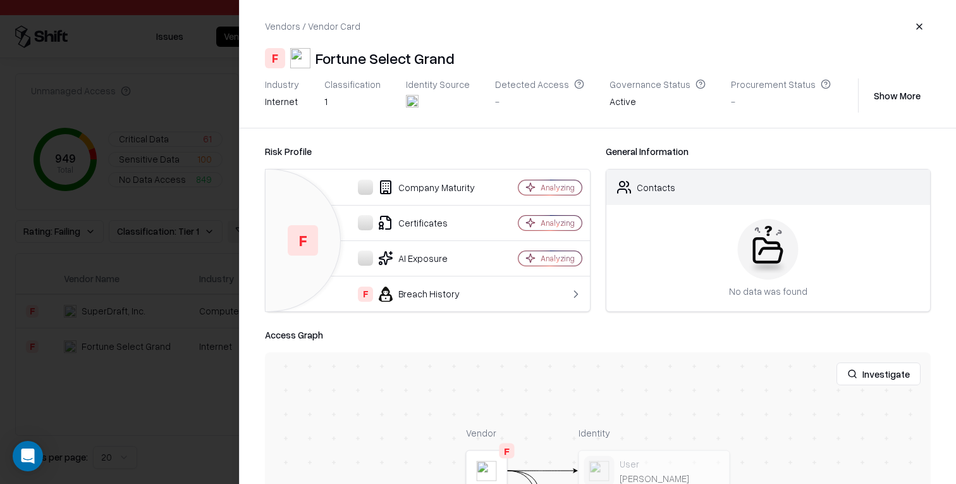
click at [891, 94] on button "Show More" at bounding box center [896, 95] width 67 height 23
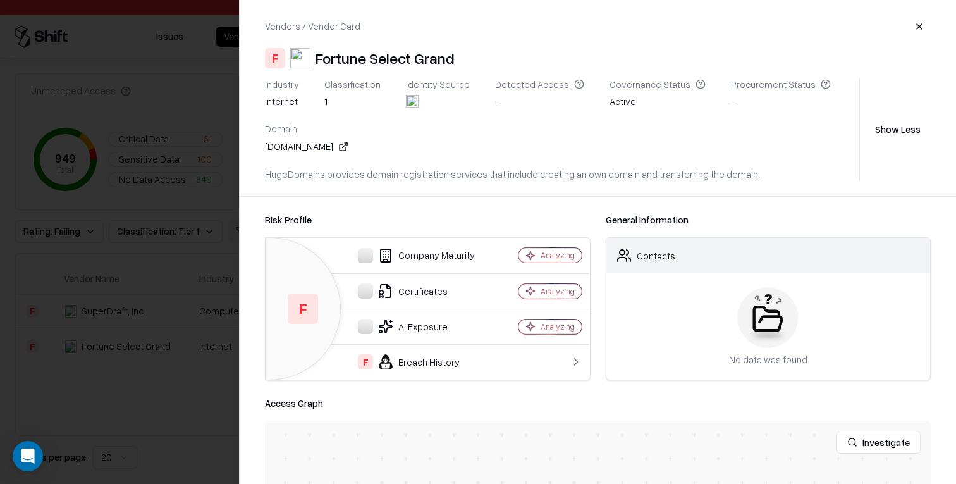
scroll to position [268, 0]
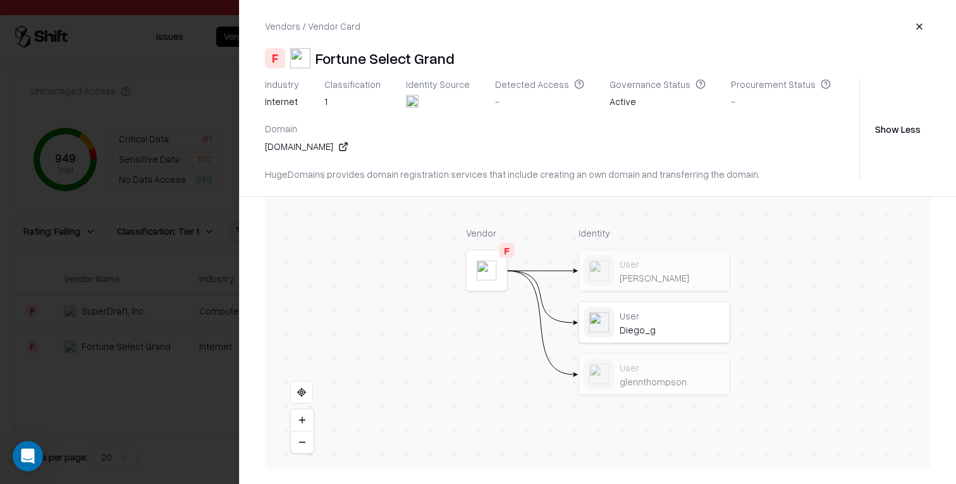
click at [346, 144] on icon at bounding box center [342, 147] width 6 height 6
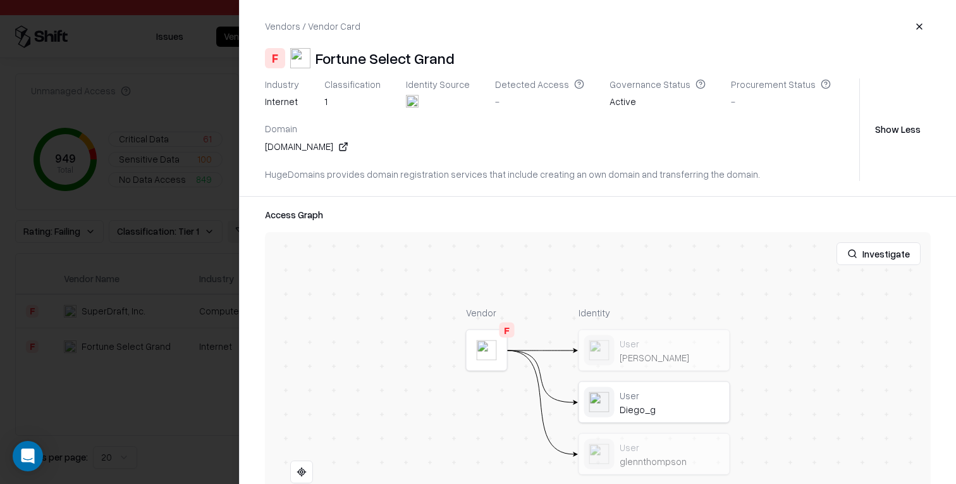
scroll to position [0, 0]
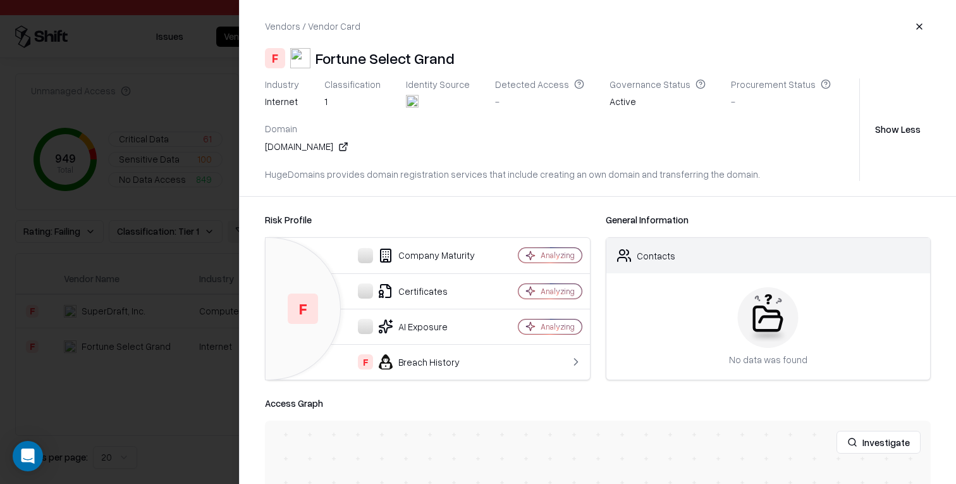
click at [180, 283] on div at bounding box center [478, 242] width 956 height 484
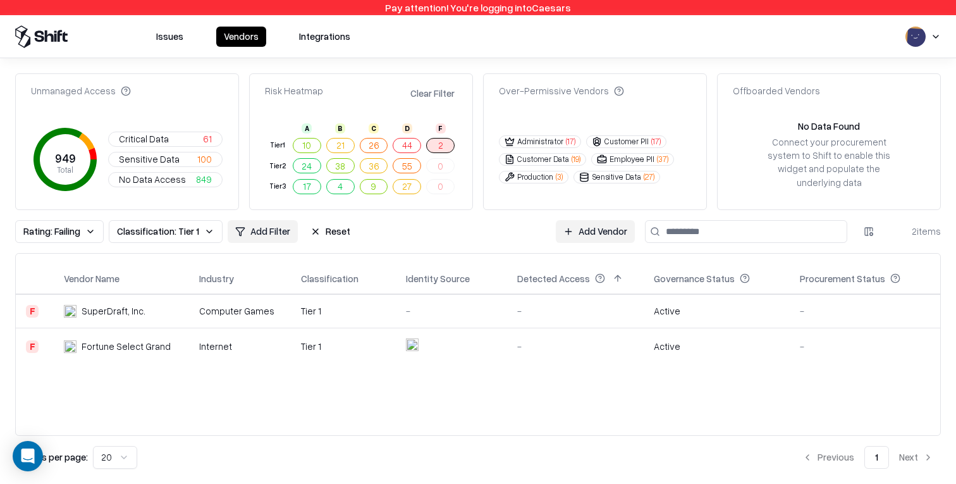
click at [438, 351] on td at bounding box center [451, 346] width 111 height 37
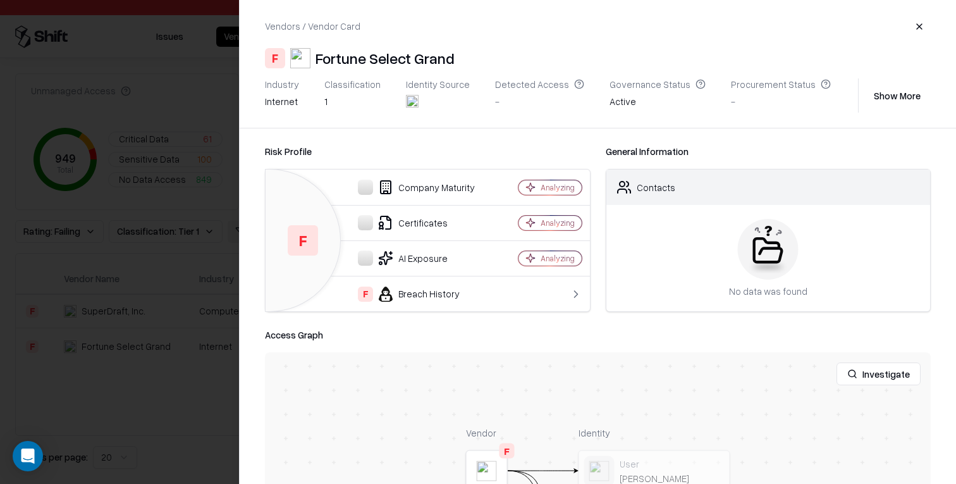
click at [871, 91] on button "Show More" at bounding box center [896, 95] width 67 height 23
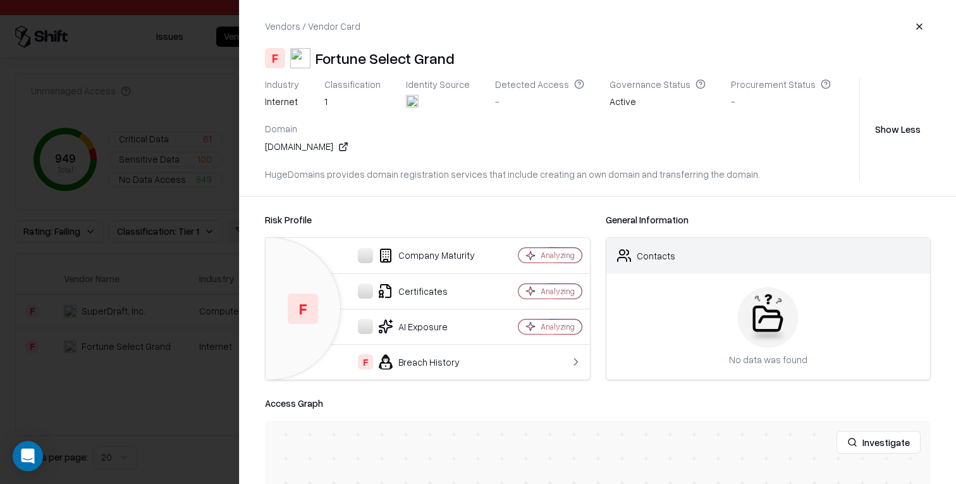
drag, startPoint x: 329, startPoint y: 146, endPoint x: 256, endPoint y: 146, distance: 72.7
click at [256, 146] on div "Vendors / Vendor Card F Fortune Select Grand Industry internet Classification 1…" at bounding box center [598, 98] width 716 height 196
copy div "[DOMAIN_NAME]"
click at [214, 89] on div at bounding box center [478, 242] width 956 height 484
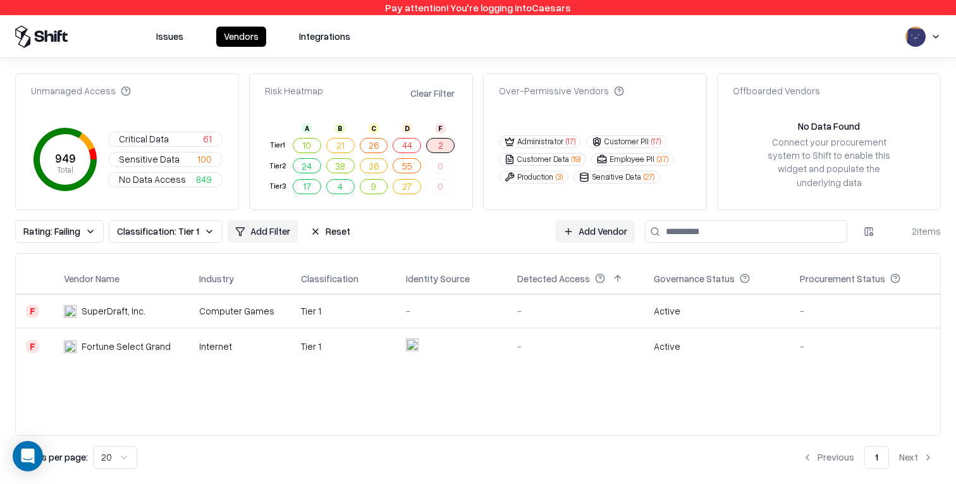
click at [563, 4] on div "Pay attention! You're logging into Caesars" at bounding box center [478, 7] width 956 height 15
copy div "Caesars"
click at [521, 339] on div "-" at bounding box center [575, 345] width 117 height 13
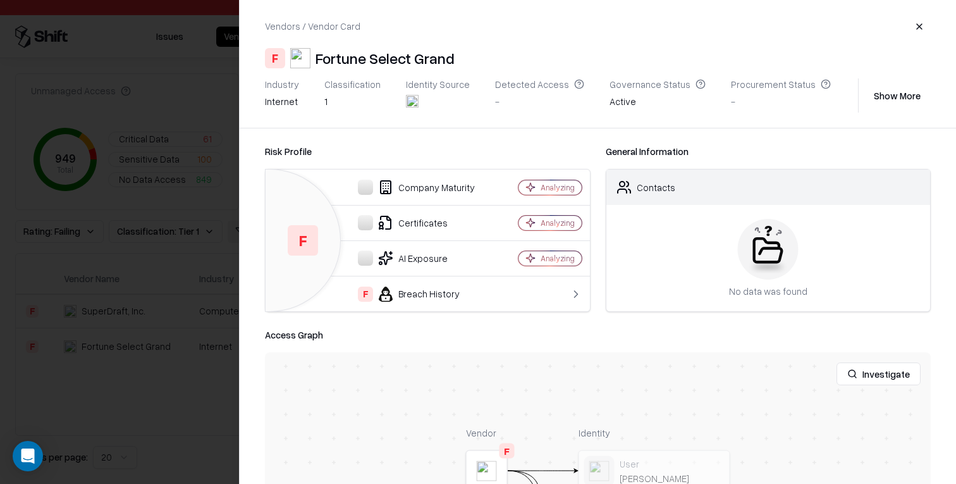
click at [410, 70] on div "Vendors / Vendor Card F Fortune Select Grand Industry internet Classification 1…" at bounding box center [598, 64] width 716 height 128
click at [410, 64] on div "Fortune Select Grand" at bounding box center [384, 58] width 139 height 20
copy div "Fortune Select Grand"
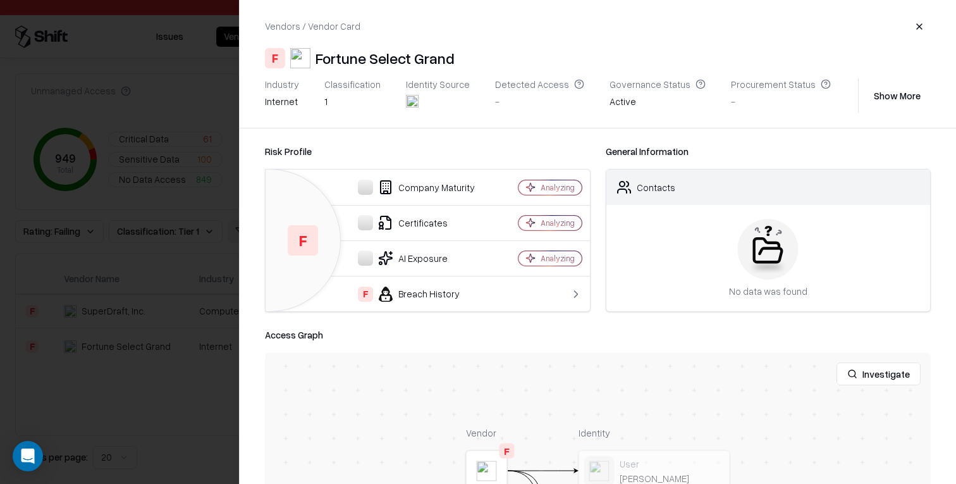
click at [192, 110] on div at bounding box center [478, 242] width 956 height 484
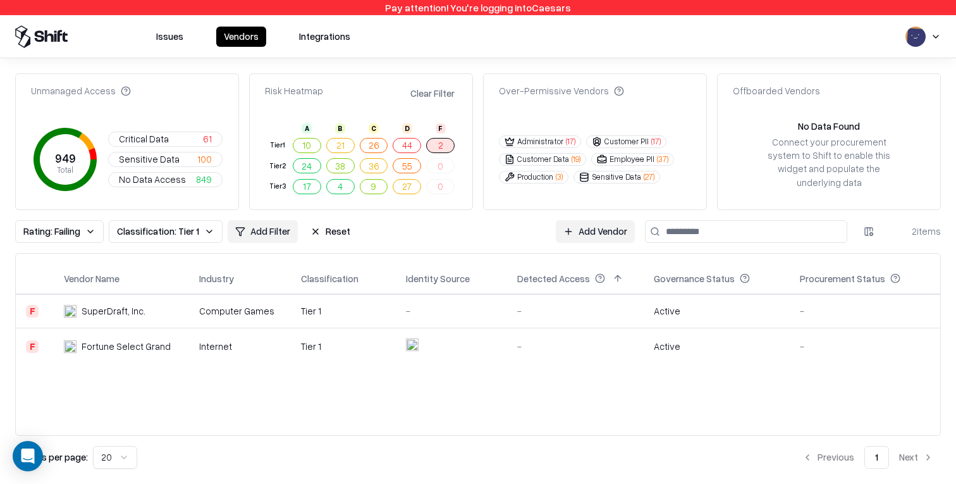
click at [173, 37] on button "Issues" at bounding box center [170, 37] width 42 height 20
